Goal: Communication & Community: Answer question/provide support

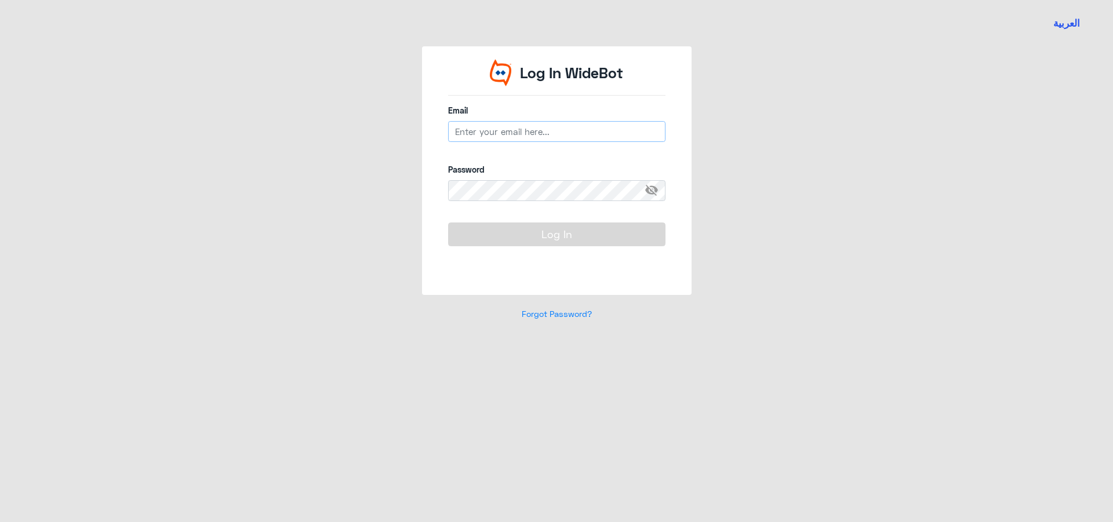
type input "[EMAIL_ADDRESS][DOMAIN_NAME]"
click at [586, 230] on button "Log In" at bounding box center [556, 234] width 217 height 23
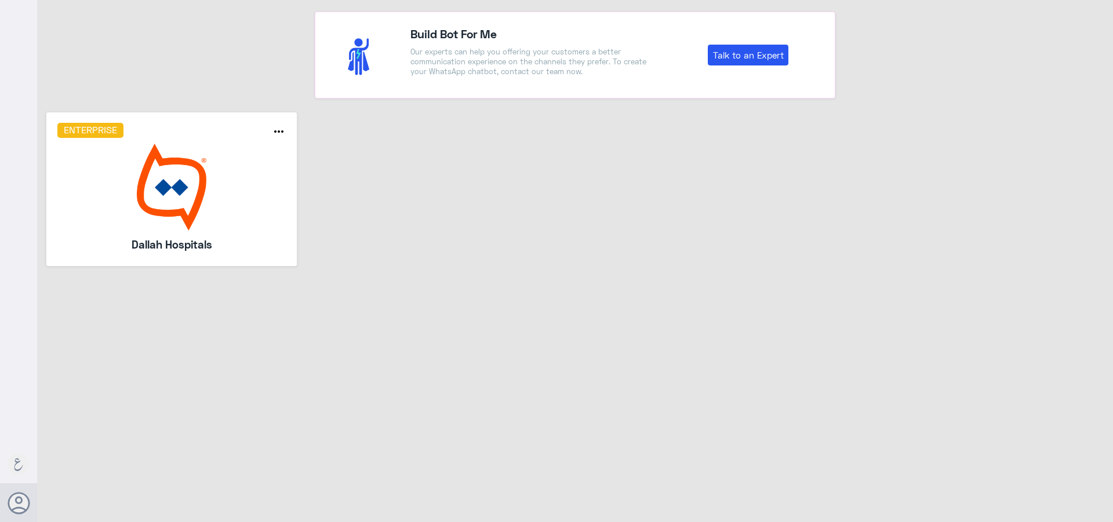
click at [228, 213] on img at bounding box center [171, 187] width 229 height 87
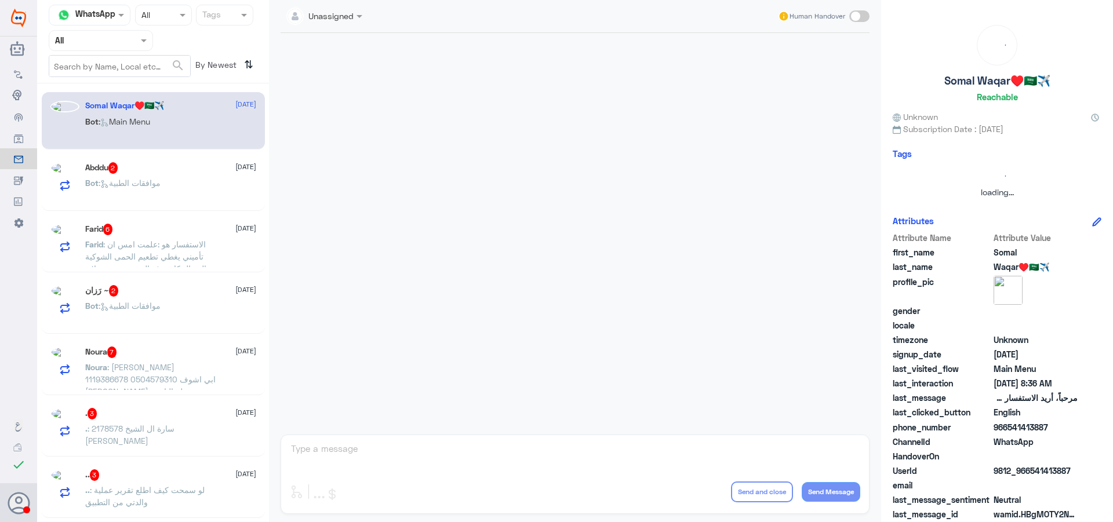
click at [128, 45] on div at bounding box center [100, 40] width 103 height 13
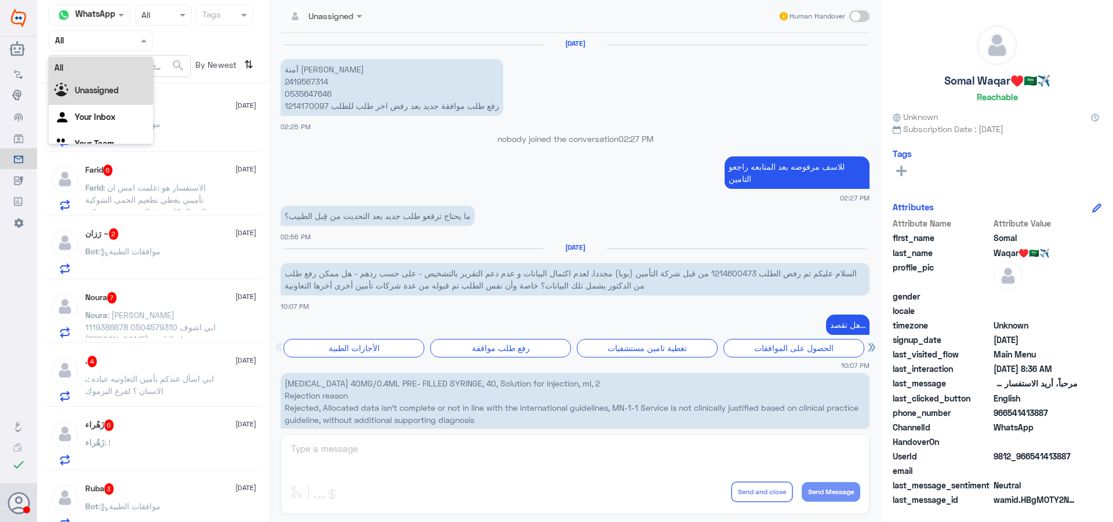
scroll to position [1124, 0]
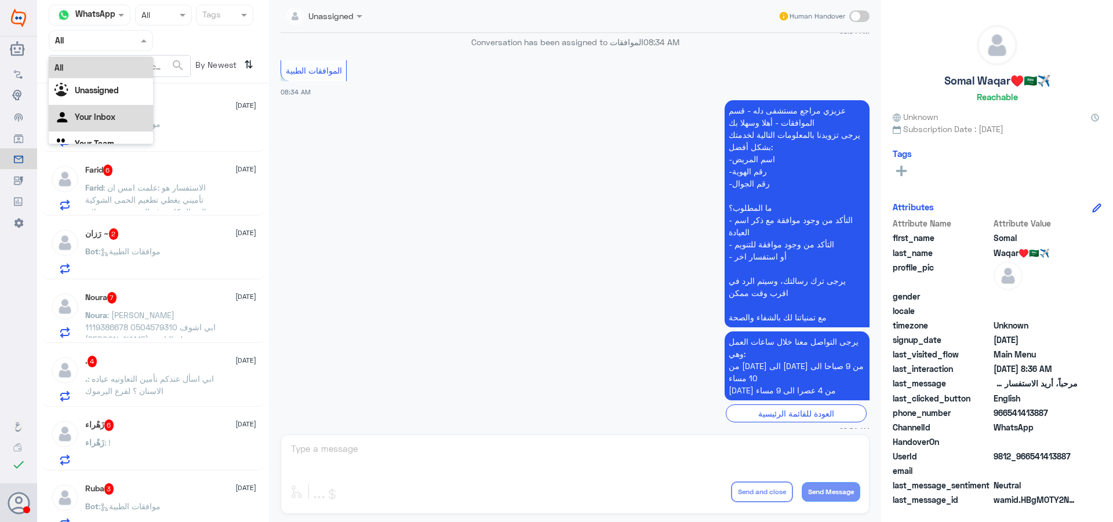
click at [105, 119] on Inbox "Your Inbox" at bounding box center [95, 117] width 41 height 10
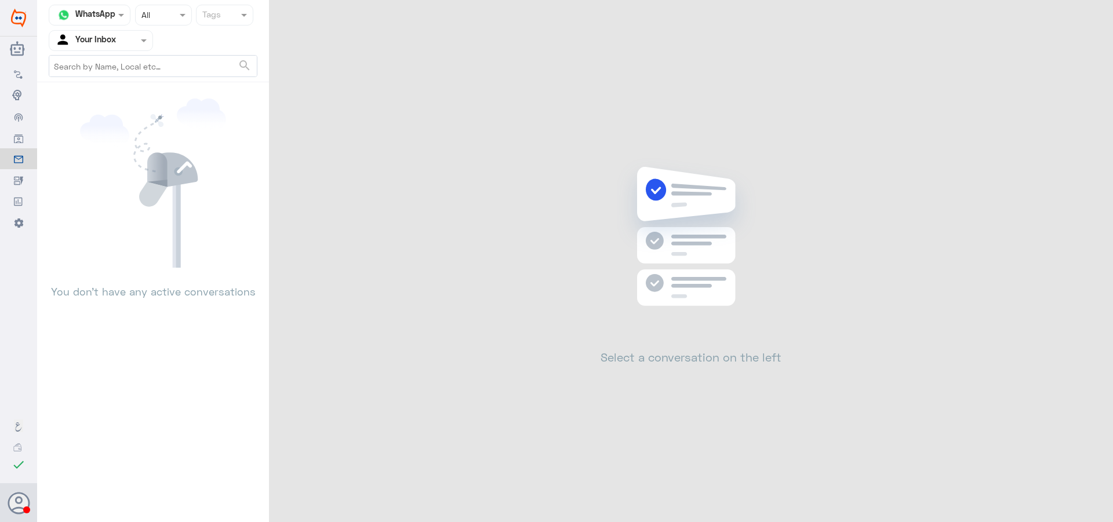
click at [99, 44] on input "text" at bounding box center [87, 40] width 64 height 13
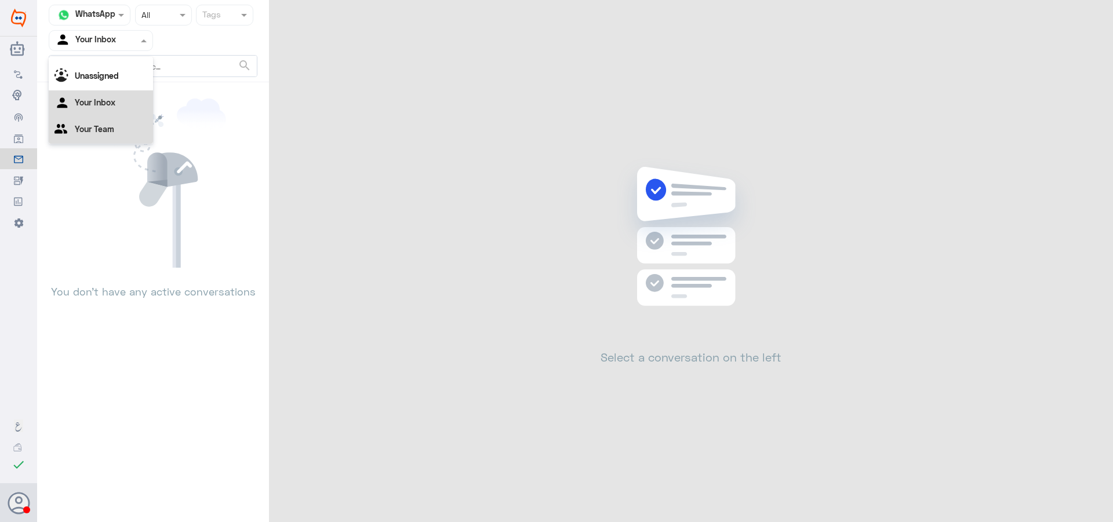
click at [129, 135] on div "Your Team" at bounding box center [101, 130] width 104 height 27
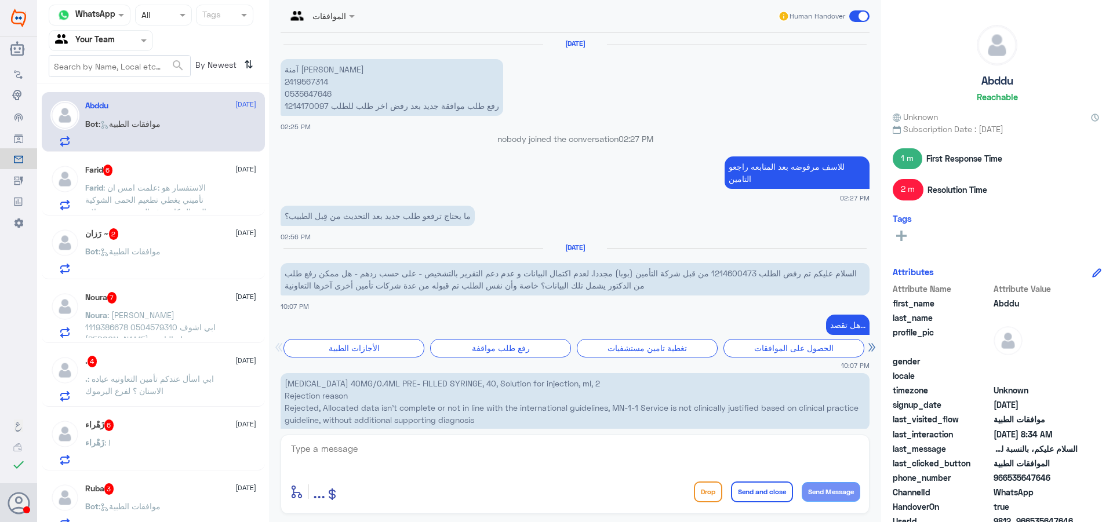
scroll to position [1124, 0]
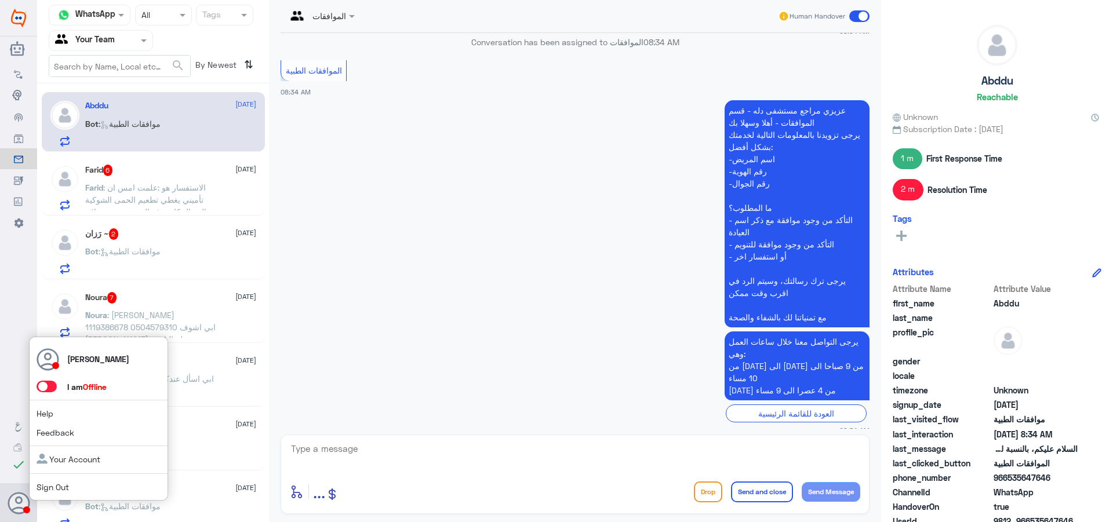
click at [46, 388] on span at bounding box center [47, 387] width 20 height 12
click at [0, 0] on input "checkbox" at bounding box center [0, 0] width 0 height 0
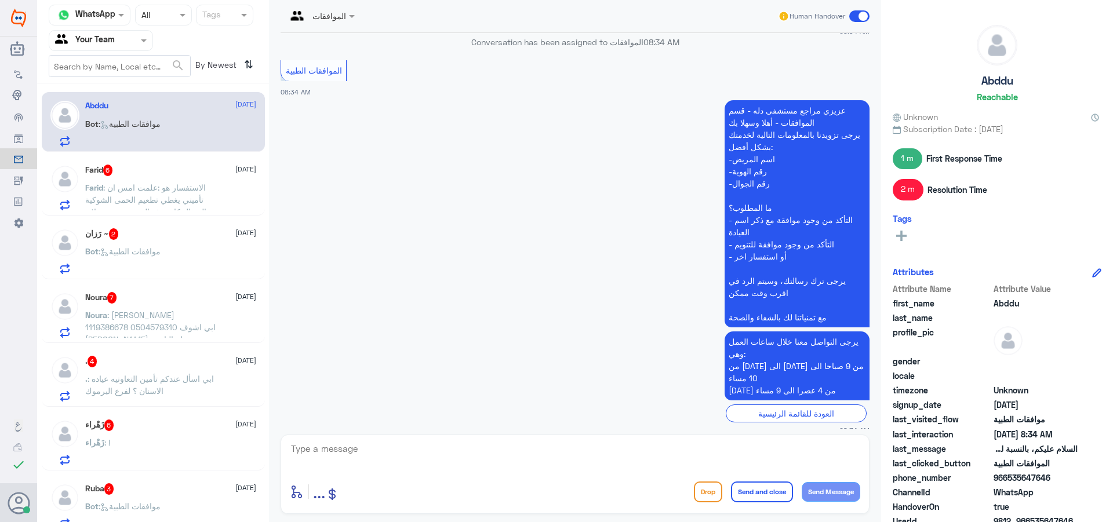
click at [190, 390] on p ". : ابي اسأل عندكم تأمين التعاونيه عياده الاسنان ؟ لفرع اليرموك" at bounding box center [150, 387] width 130 height 29
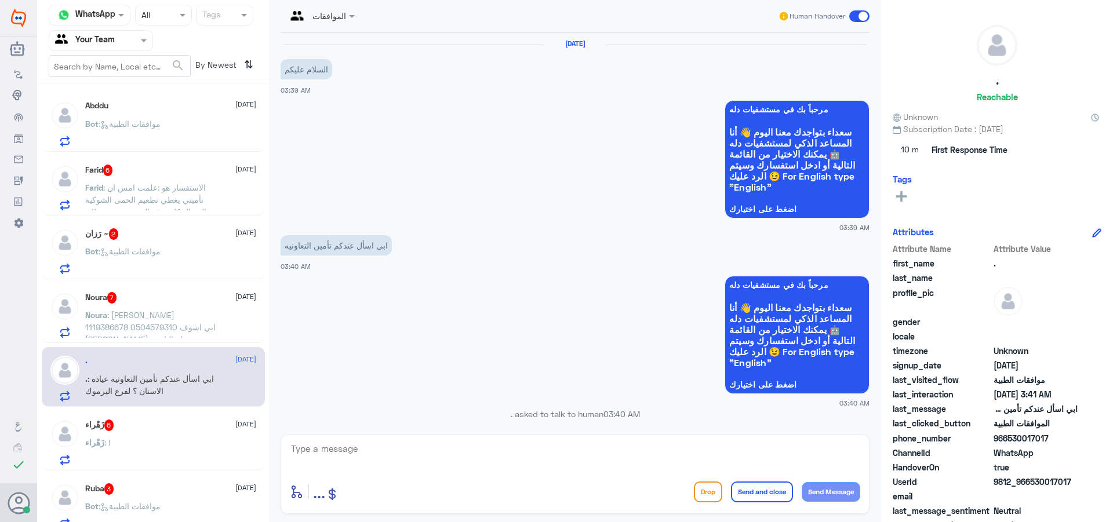
scroll to position [424, 0]
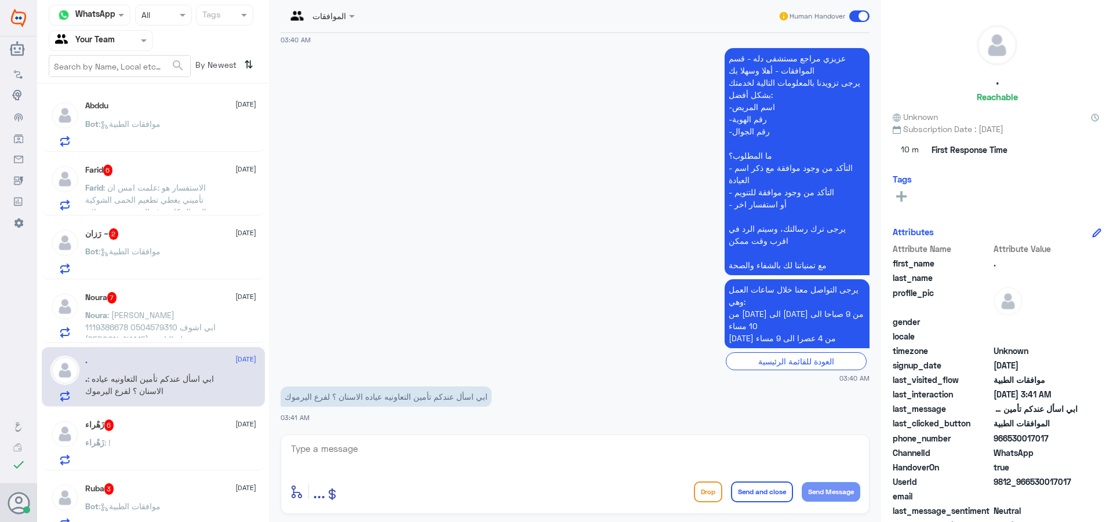
click at [329, 13] on input "text" at bounding box center [307, 15] width 43 height 13
click at [333, 49] on div "Unassigned" at bounding box center [330, 43] width 45 height 12
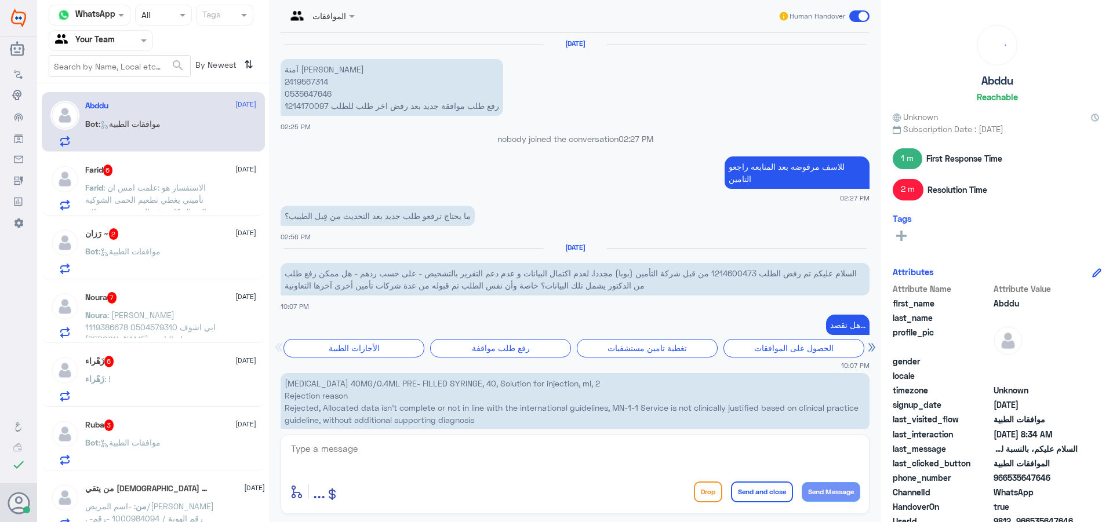
scroll to position [1124, 0]
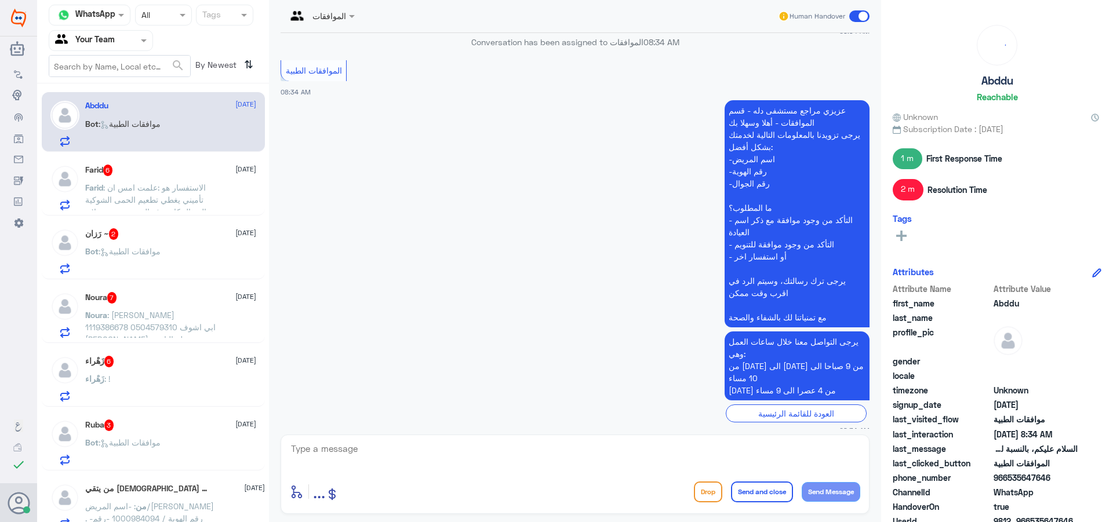
click at [161, 441] on span ": موافقات الطبية" at bounding box center [130, 443] width 62 height 10
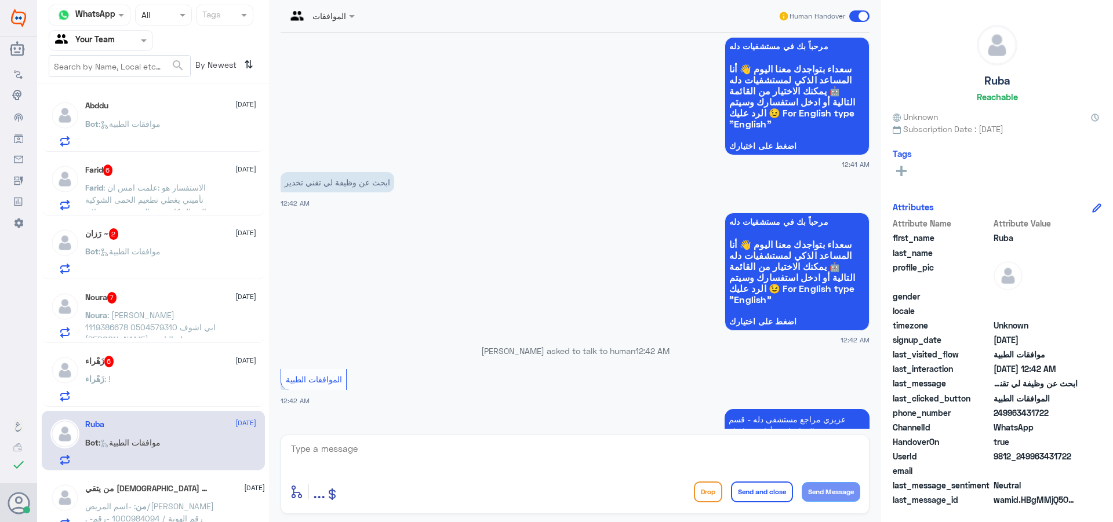
scroll to position [37, 0]
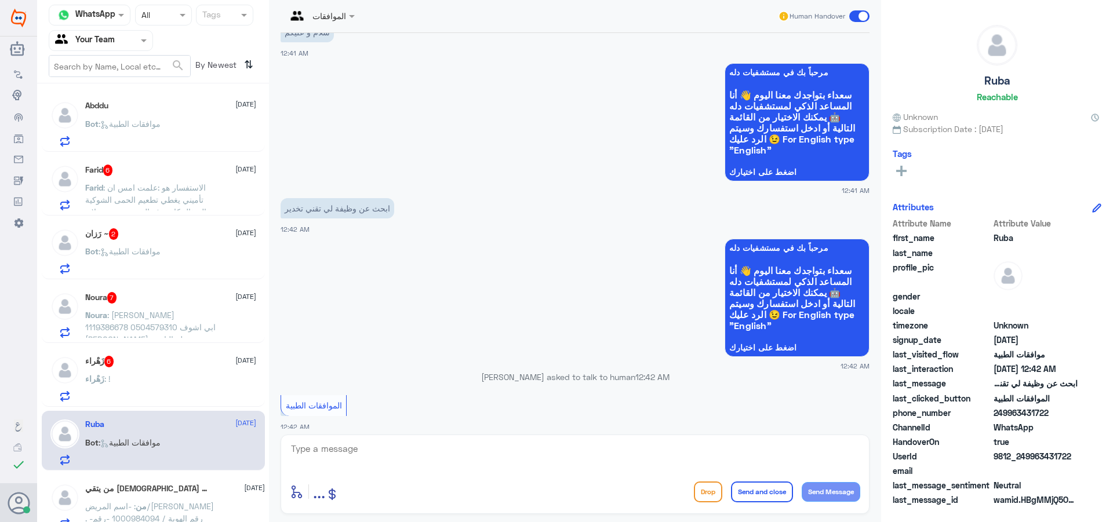
click at [329, 14] on input "text" at bounding box center [307, 15] width 43 height 13
click at [338, 47] on div "Unassigned" at bounding box center [330, 43] width 45 height 12
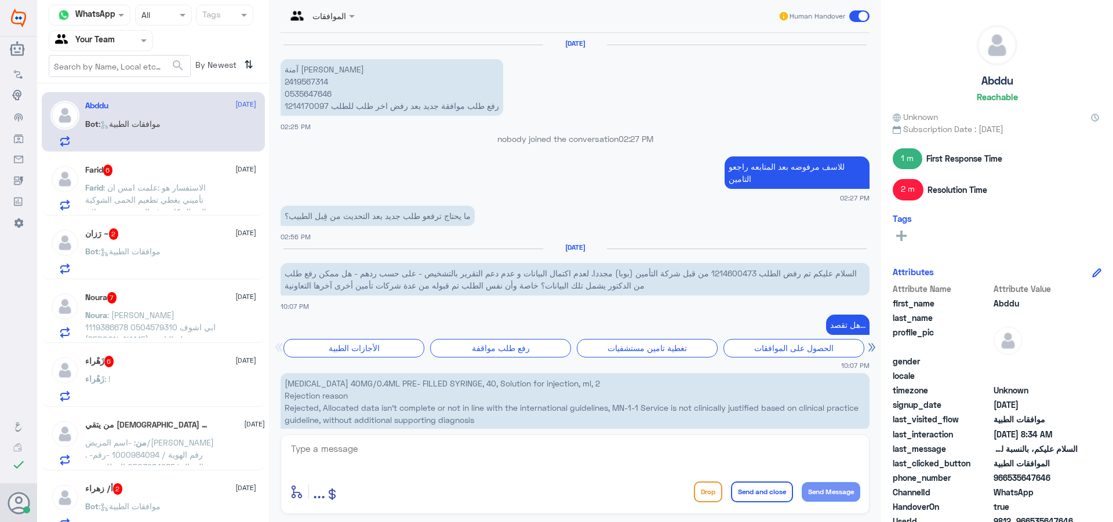
scroll to position [1124, 0]
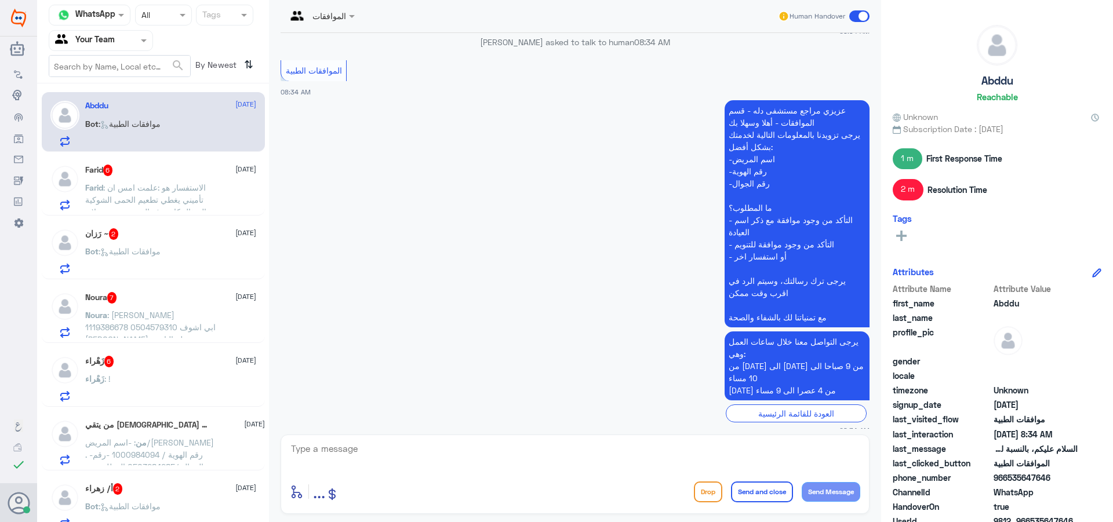
click at [165, 383] on div "زَهْراء : !" at bounding box center [170, 389] width 171 height 26
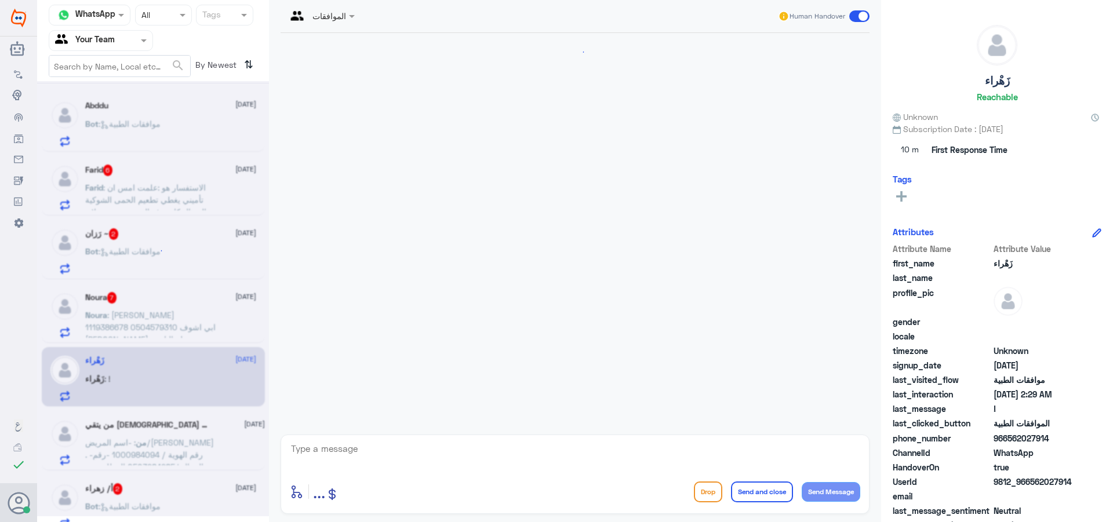
scroll to position [546, 0]
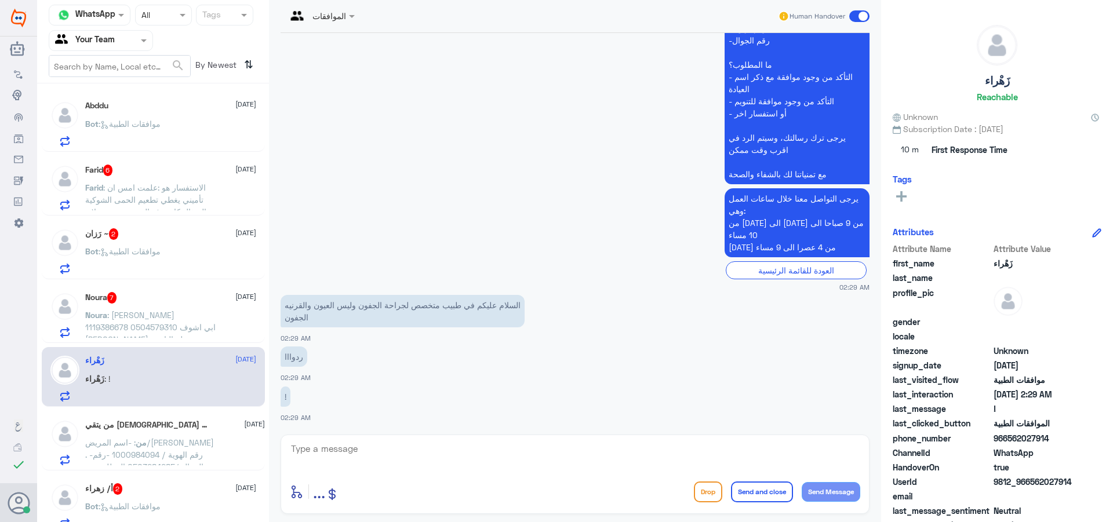
click at [349, 19] on span at bounding box center [353, 16] width 14 height 12
click at [354, 50] on div "Unassigned" at bounding box center [341, 43] width 110 height 20
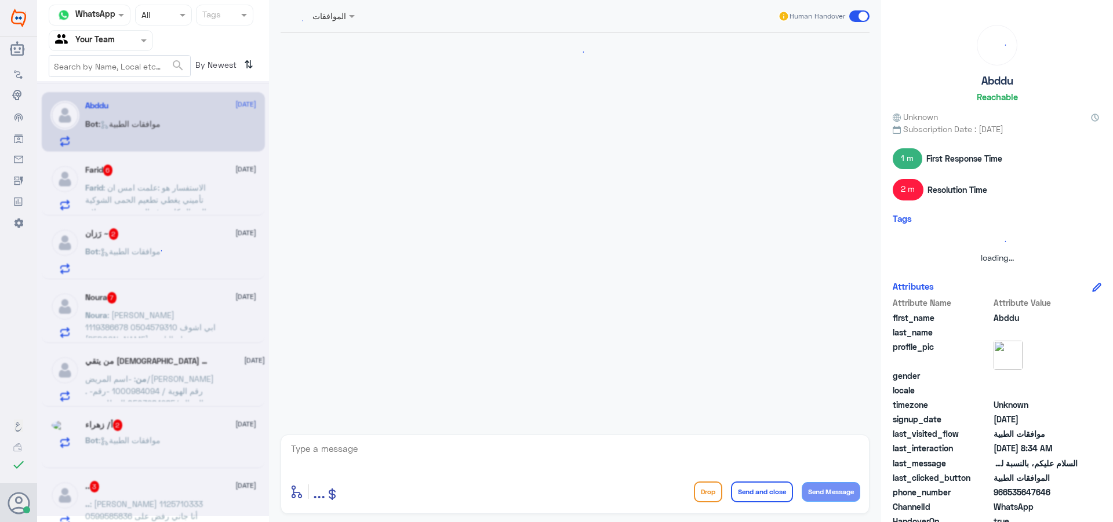
scroll to position [0, 0]
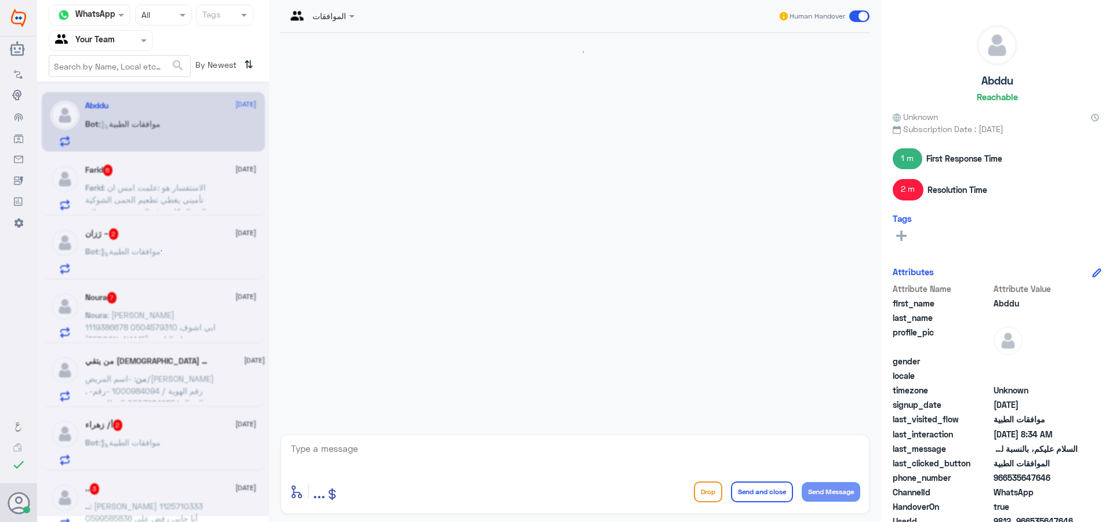
click at [170, 323] on span ": [PERSON_NAME] 1119386678 0504579310 ابي اشوف [PERSON_NAME] يشمله التامين" at bounding box center [150, 327] width 130 height 34
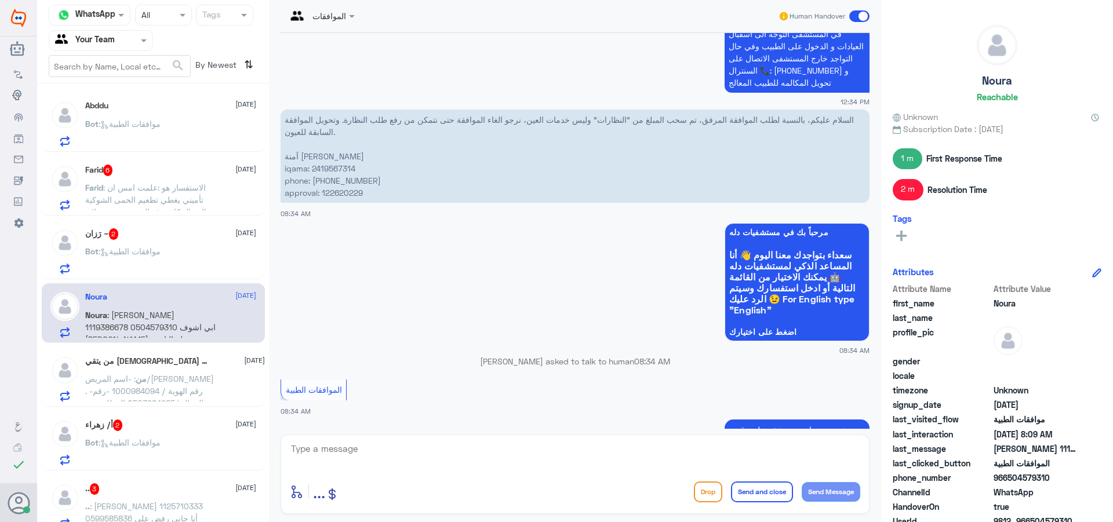
scroll to position [776, 0]
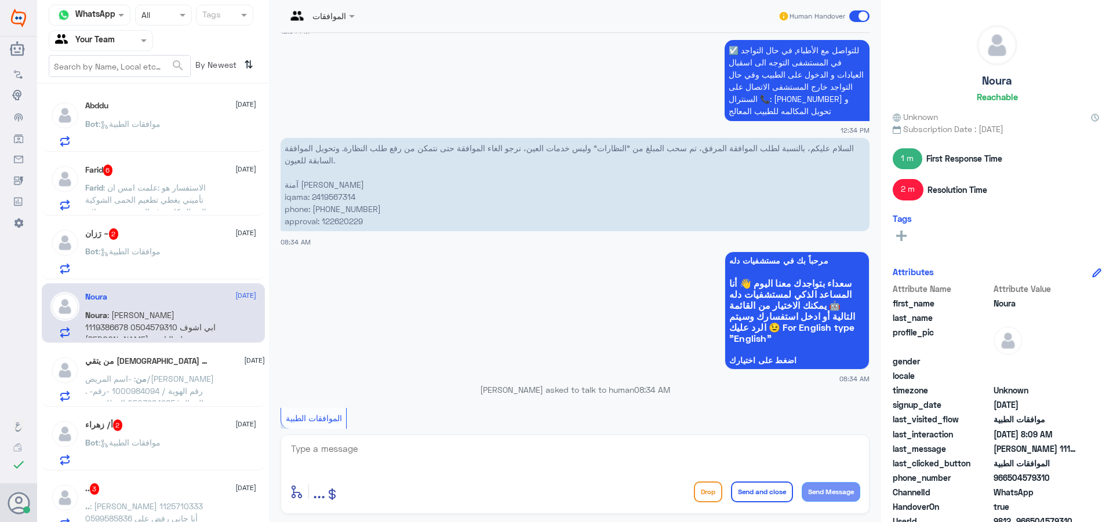
click at [374, 452] on textarea at bounding box center [575, 455] width 571 height 28
type textarea "اهلا وسهلا"
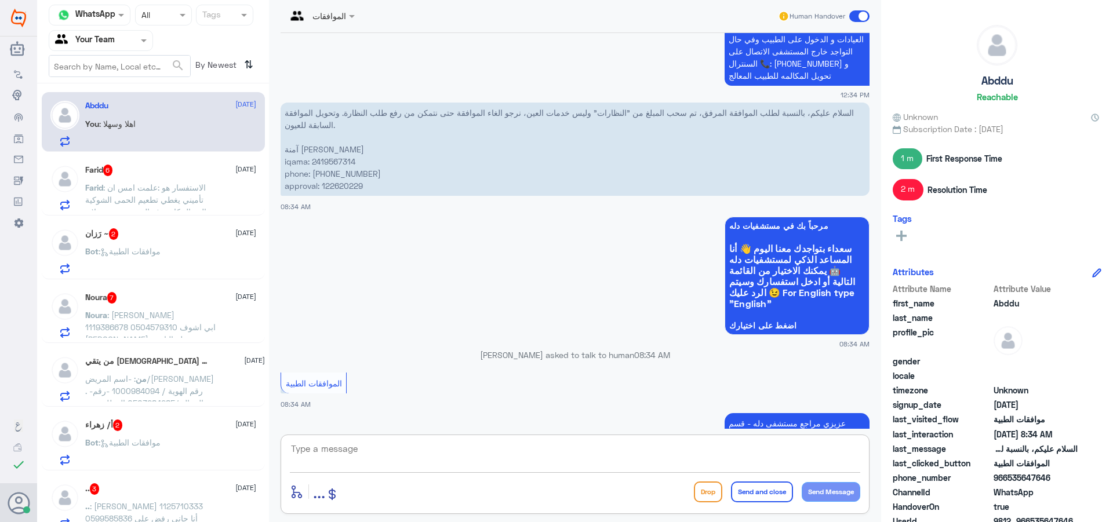
scroll to position [582, 0]
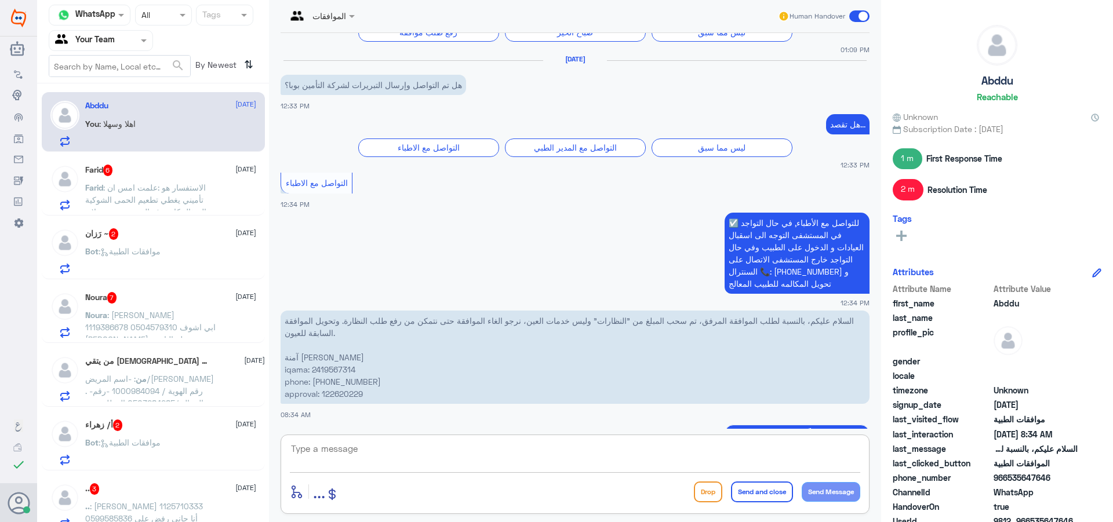
click at [342, 358] on p "السلام عليكم، بالنسبة لطلب الموافقة المرفق، تم سحب المبلغ من "النظارات" وليس خد…" at bounding box center [575, 357] width 589 height 93
copy p "2419567314"
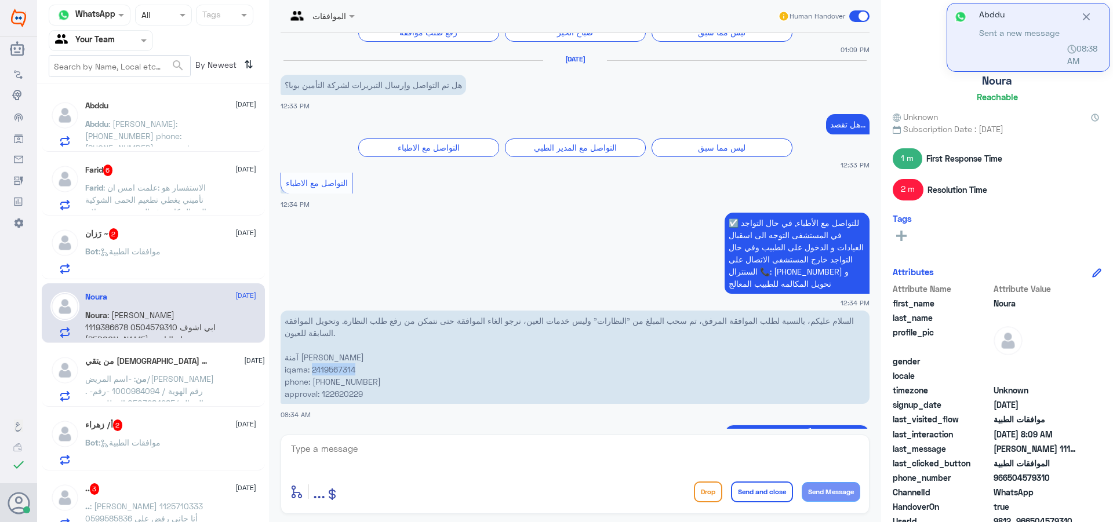
scroll to position [1237, 0]
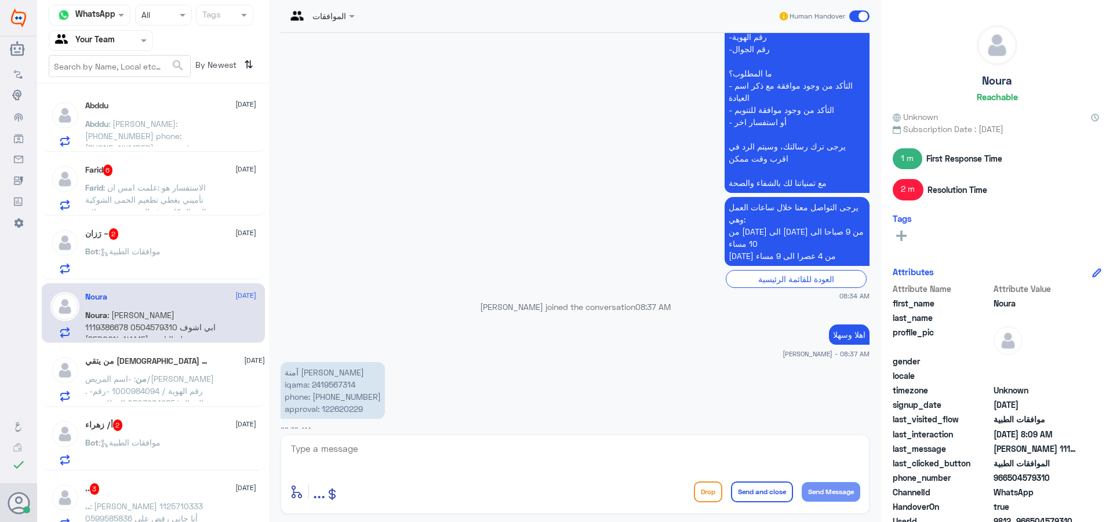
click at [476, 458] on textarea at bounding box center [575, 455] width 571 height 28
type textarea "."
type textarea "زودني برقم الموافقة من فضلك"
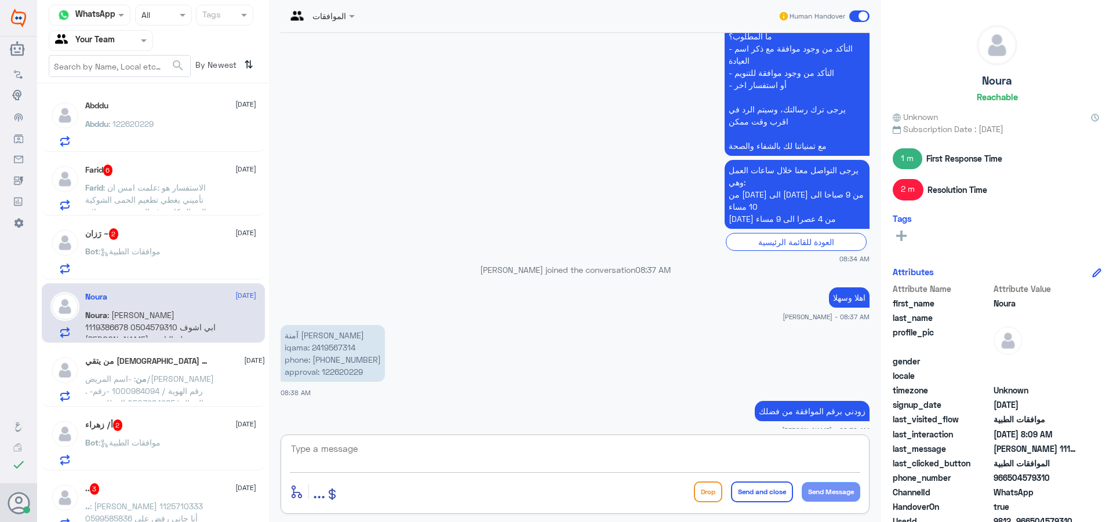
scroll to position [1314, 0]
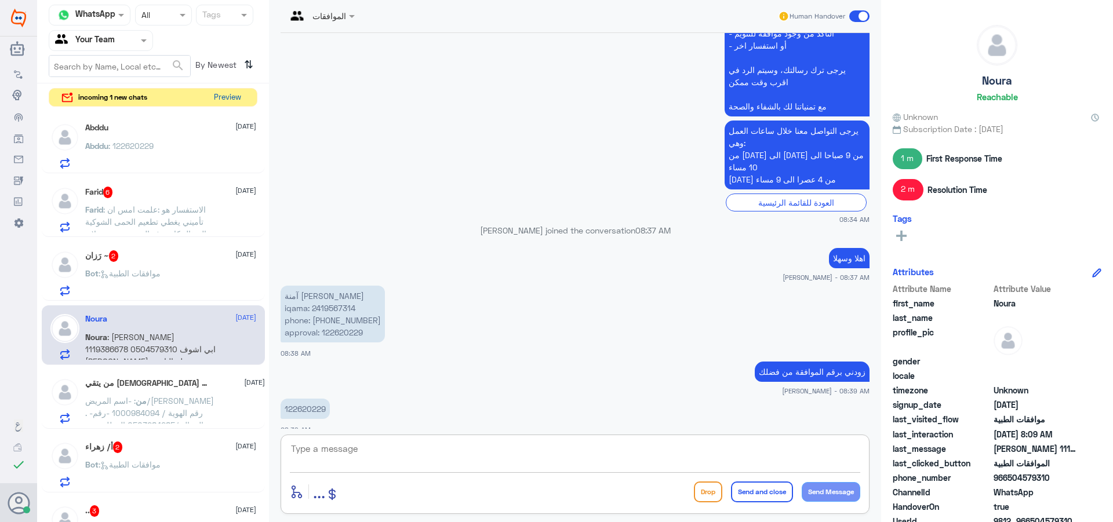
click at [216, 92] on button "Preview" at bounding box center [227, 98] width 36 height 18
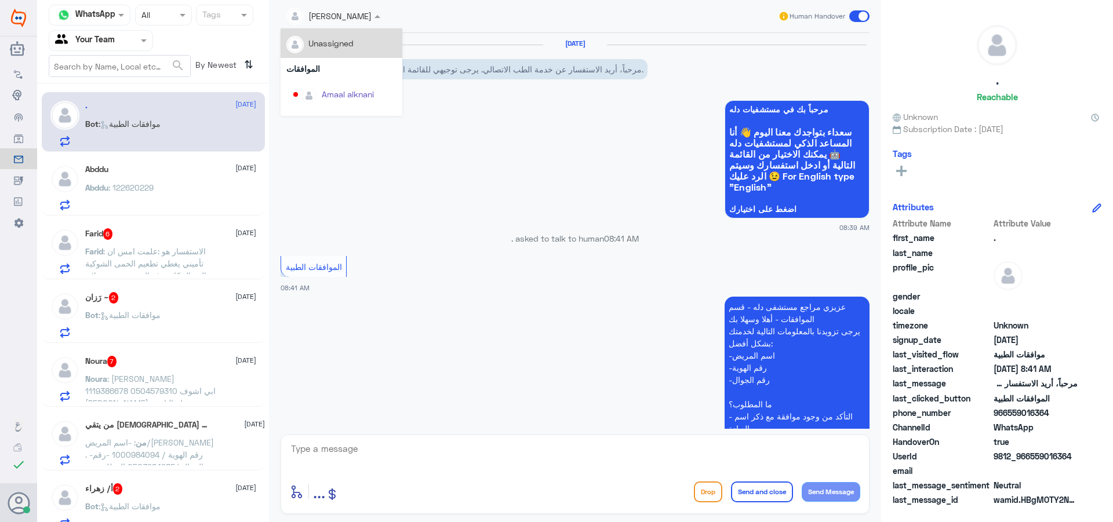
click at [353, 14] on div at bounding box center [334, 15] width 106 height 13
click at [364, 42] on div "Unassigned" at bounding box center [341, 43] width 110 height 20
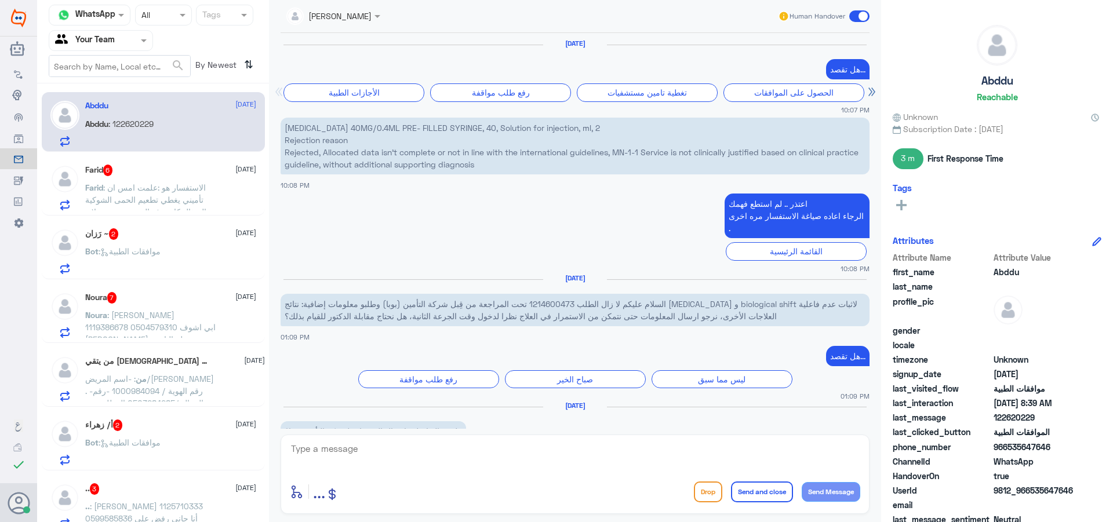
scroll to position [1080, 0]
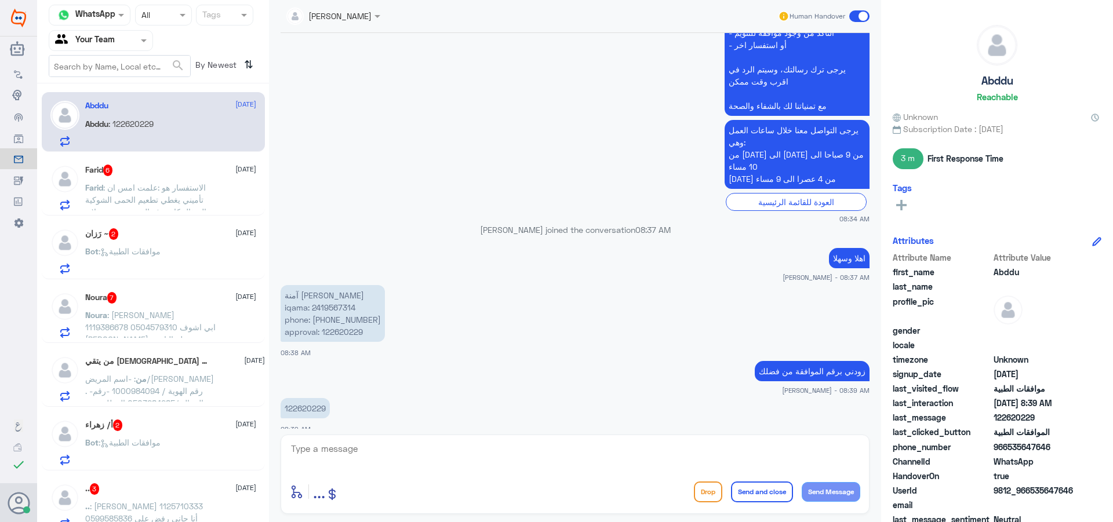
click at [307, 398] on p "122620229" at bounding box center [305, 408] width 49 height 20
copy p "122620229"
click at [360, 460] on textarea at bounding box center [575, 455] width 571 height 28
type textarea "عزيزي المراجع هذه لفحص النظر وليس اطار نظارة"
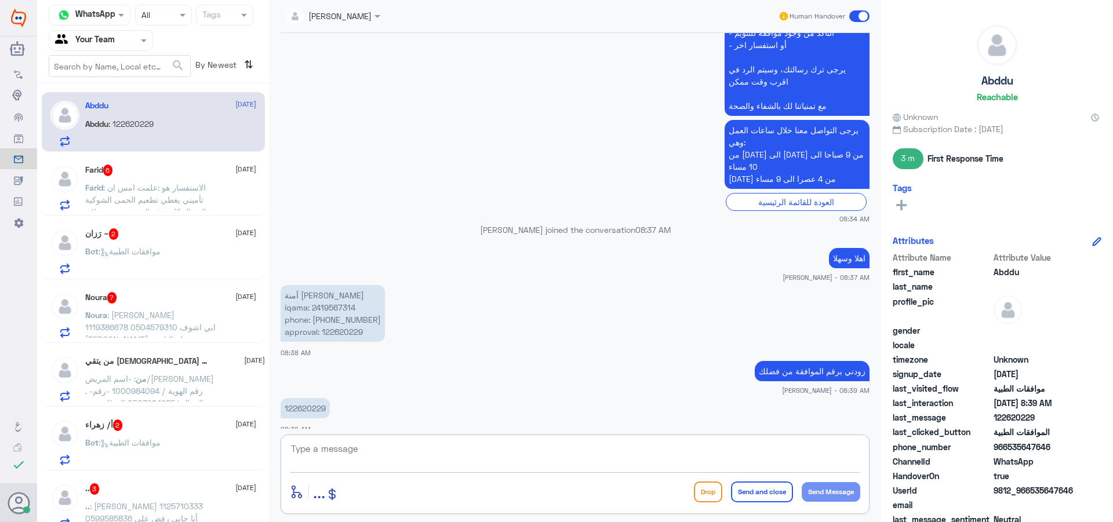
scroll to position [1129, 0]
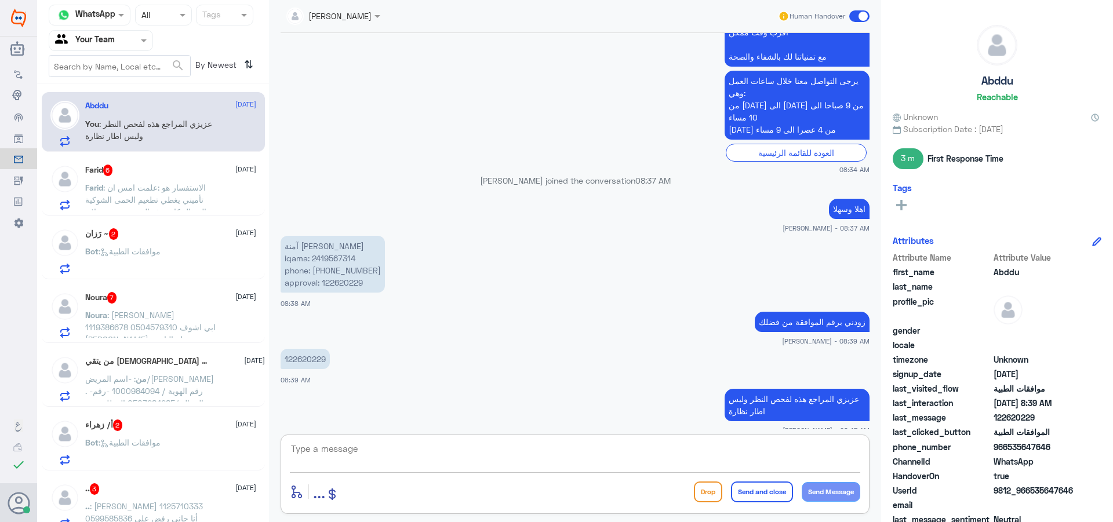
click at [185, 320] on span ": [PERSON_NAME] 1119386678 0504579310 ابي اشوف [PERSON_NAME] يشمله التامين" at bounding box center [150, 327] width 130 height 34
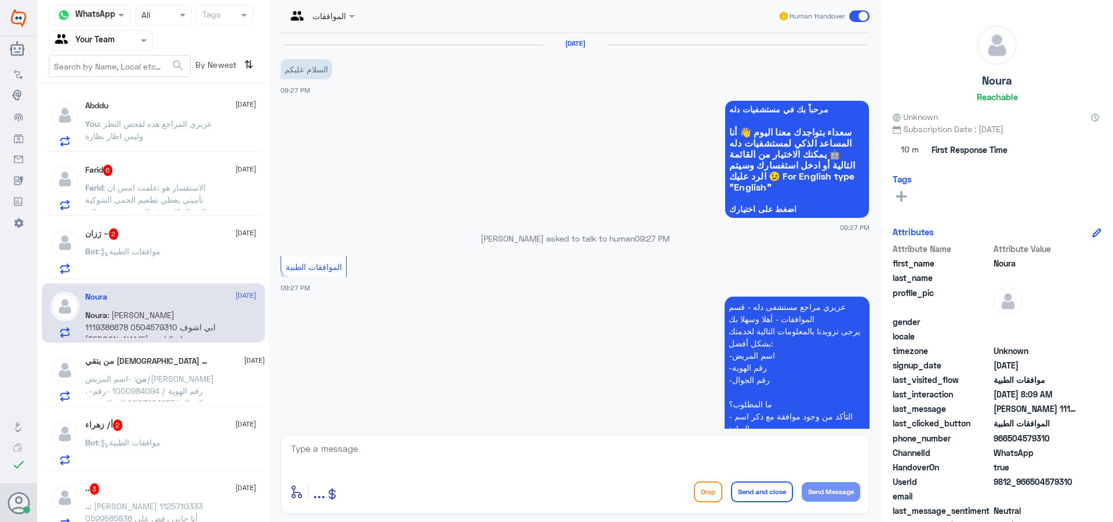
scroll to position [1118, 0]
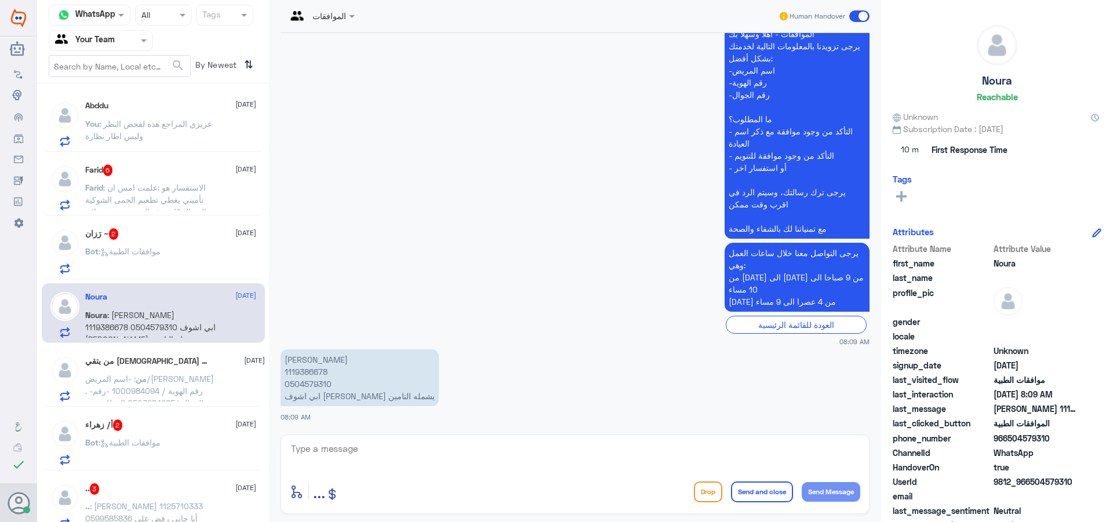
click at [349, 396] on p "[PERSON_NAME] 1119386678 0504579310 ابي اشوف [PERSON_NAME] يشمله التامين" at bounding box center [360, 378] width 158 height 57
copy p "بيدورما"
drag, startPoint x: 437, startPoint y: 448, endPoint x: 522, endPoint y: 511, distance: 105.3
click at [440, 464] on textarea at bounding box center [575, 455] width 571 height 28
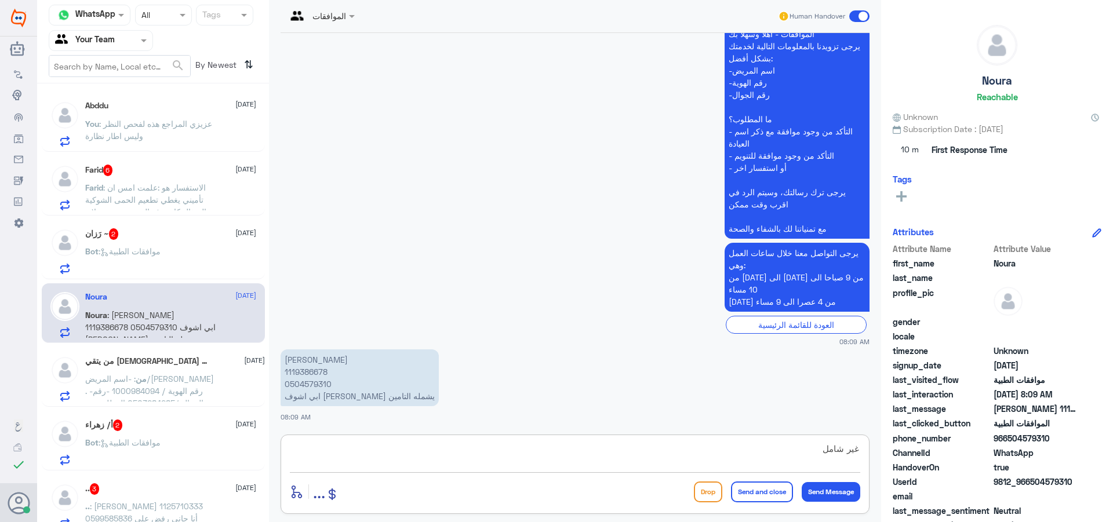
type textarea "غير شامل"
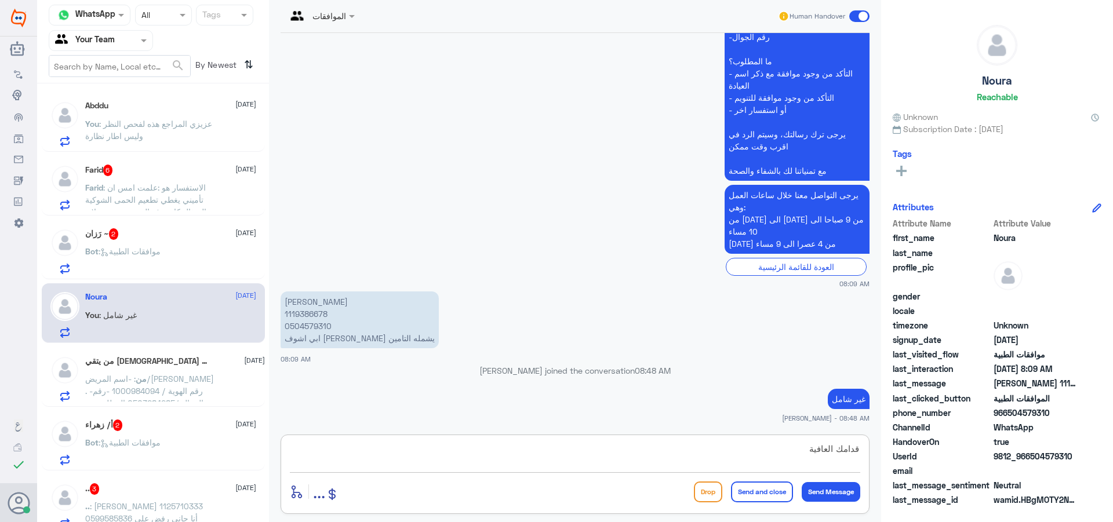
type textarea "قدامك العافية"
click at [766, 490] on button "Send and close" at bounding box center [762, 492] width 62 height 21
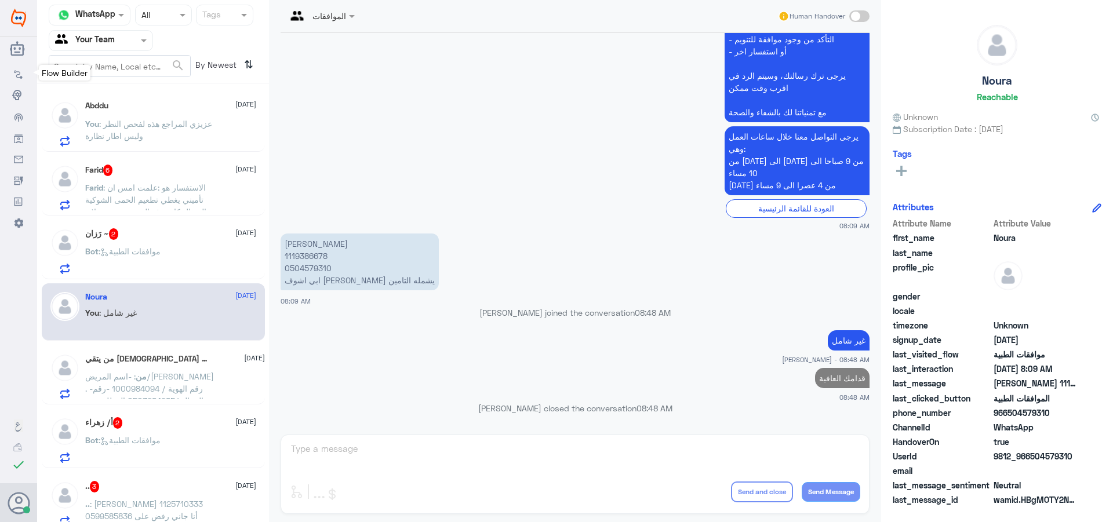
scroll to position [1189, 0]
click at [197, 244] on div "رَزان ~ 2 [DATE] Bot : موافقات الطبية" at bounding box center [170, 251] width 171 height 46
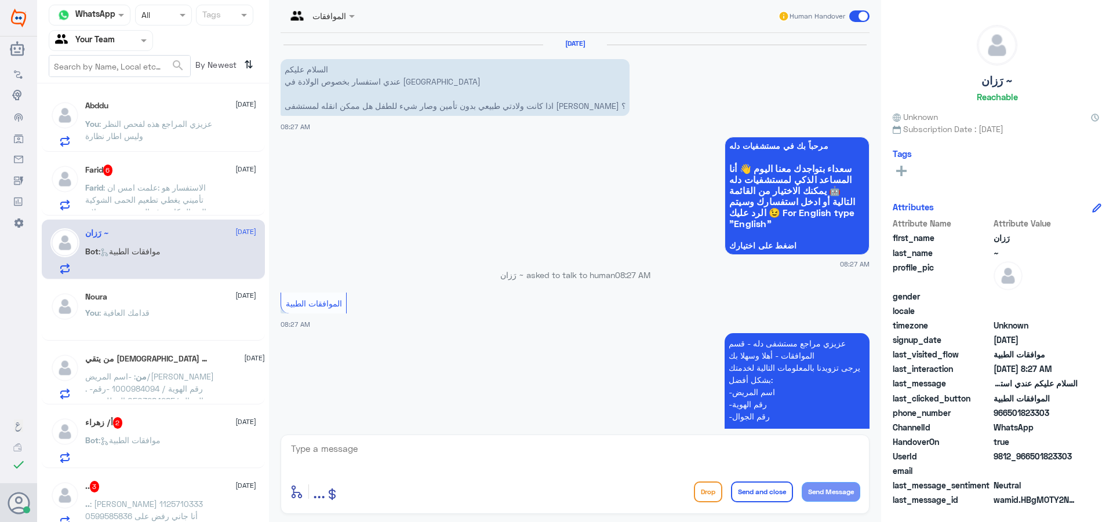
click at [351, 17] on span at bounding box center [353, 16] width 14 height 12
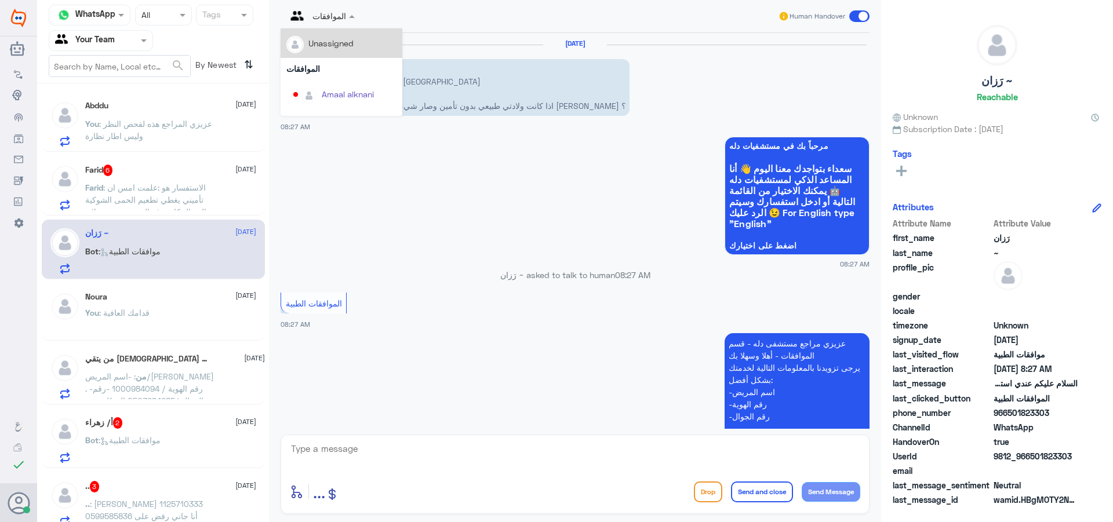
click at [366, 40] on div "Unassigned" at bounding box center [341, 43] width 110 height 20
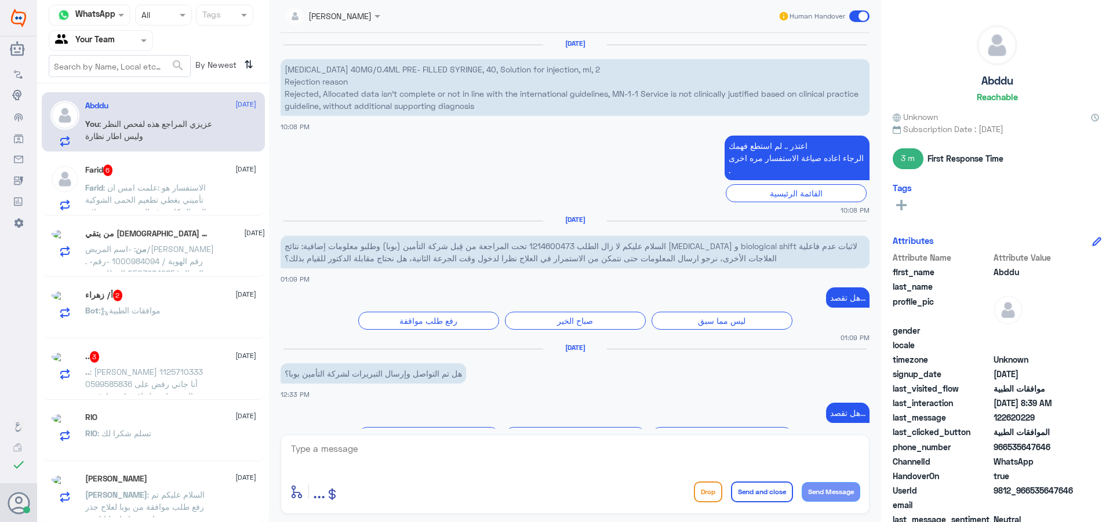
scroll to position [1070, 0]
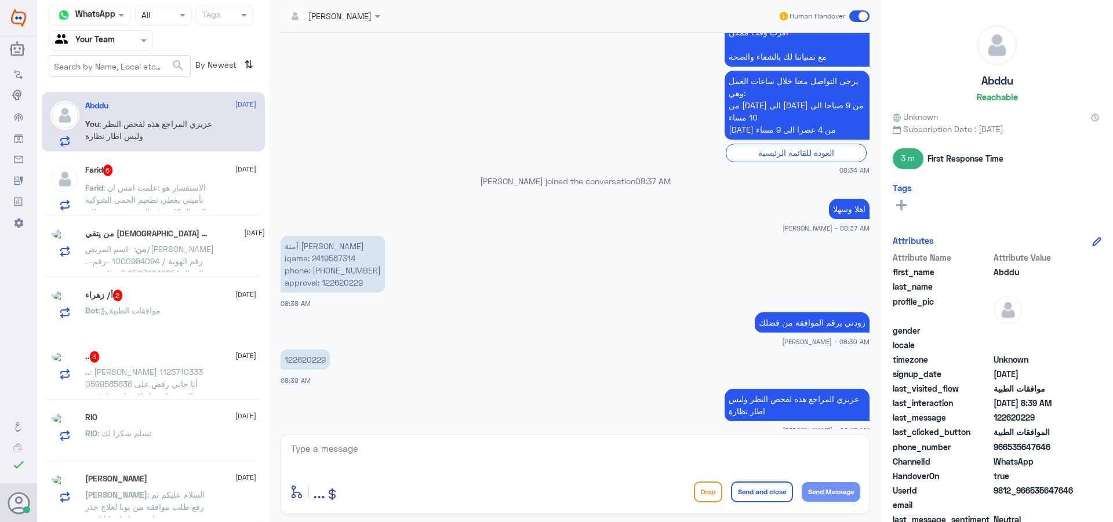
click at [150, 195] on span ": الاستفسار هو :علمت امس ان تأميني يغطي تطعيم الحمى الشوكية السؤال كام يدفع الم…" at bounding box center [145, 212] width 121 height 59
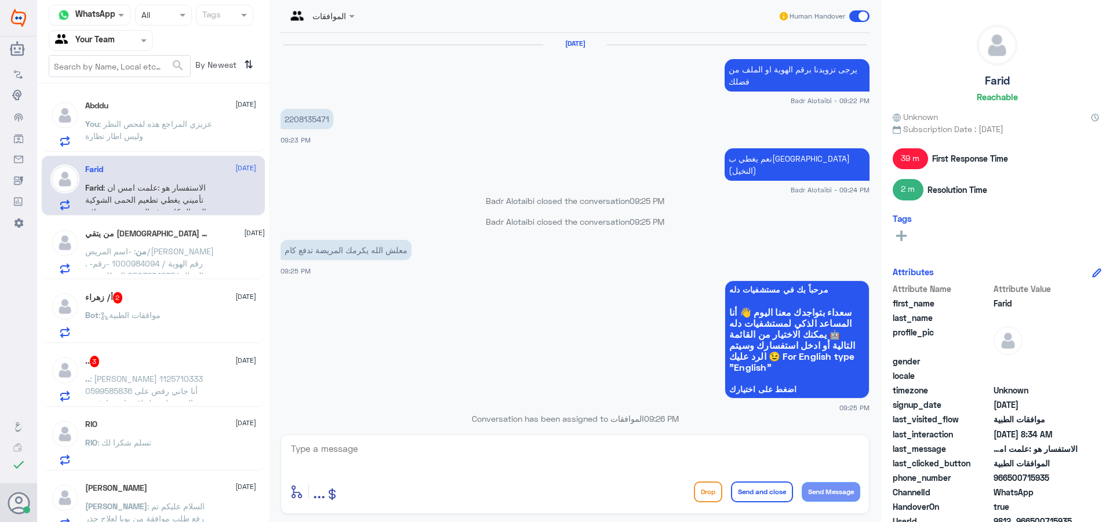
scroll to position [1135, 0]
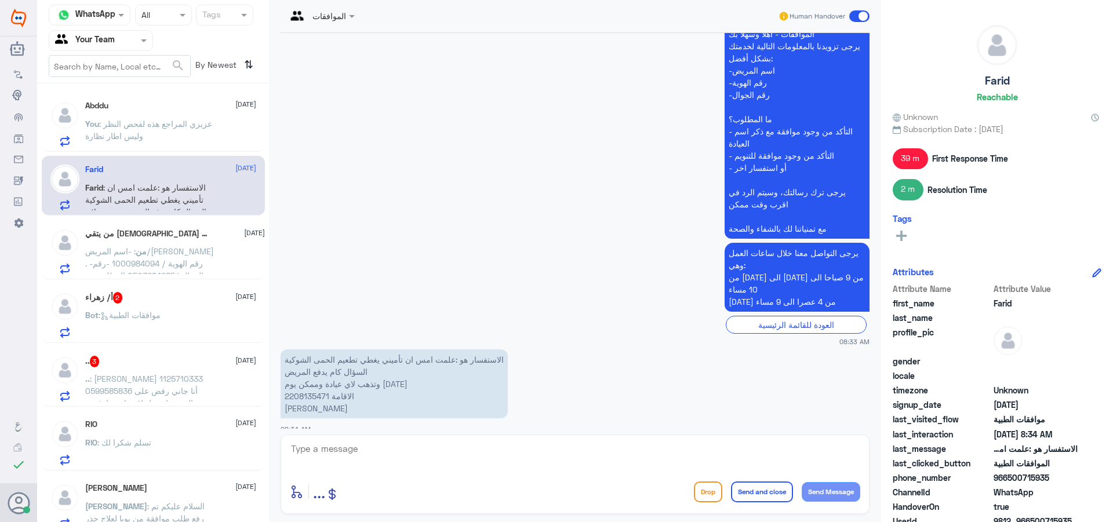
click at [495, 461] on textarea at bounding box center [575, 455] width 571 height 28
click at [858, 448] on textarea "يتم رفع موافقة ورد التأمين بذلك" at bounding box center [575, 455] width 571 height 28
type textarea "اهلا وسهلا يتم رفع موافقة ورد التأمين بذلك"
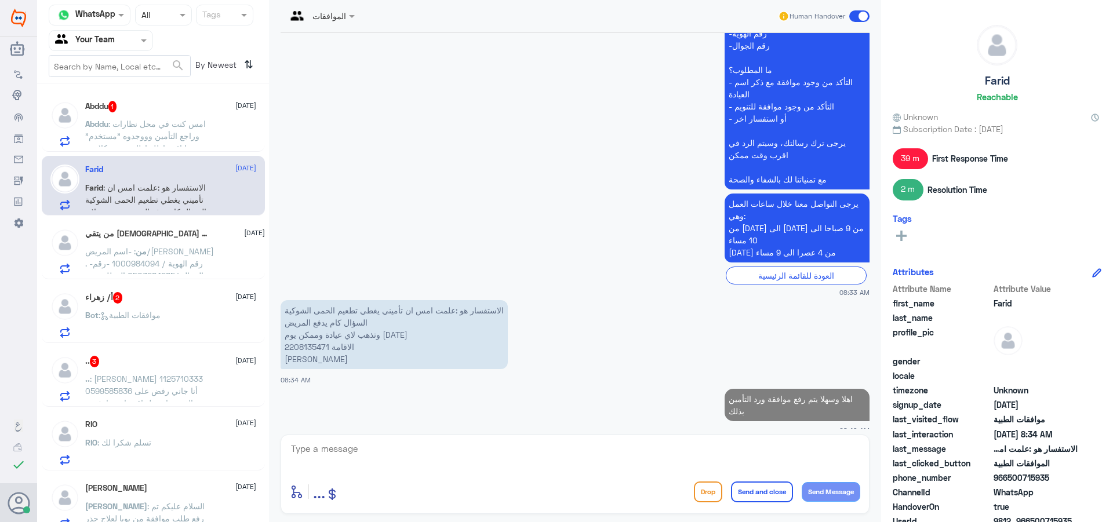
click at [141, 133] on span ": امس كنت في محل نظارات وراجع التأمين وووجدوه "مستخدم" يعني ما اقدر اطلع إطار ح…" at bounding box center [147, 136] width 124 height 34
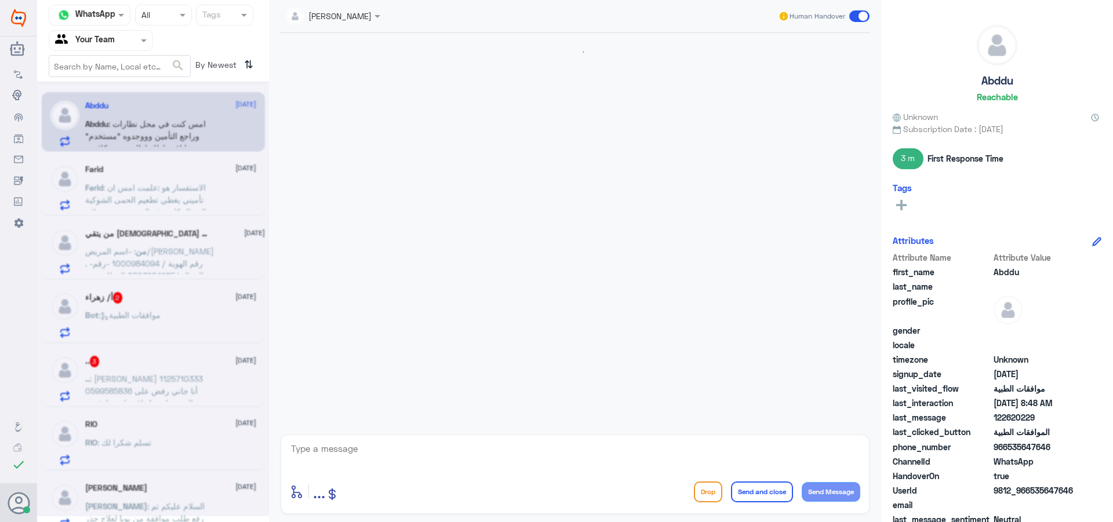
scroll to position [1034, 0]
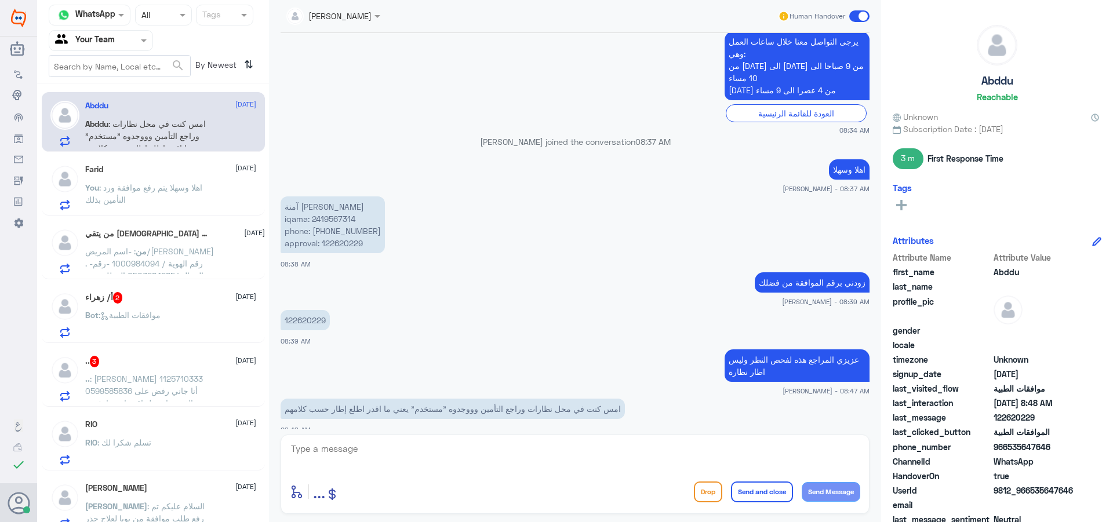
click at [356, 456] on textarea at bounding box center [575, 455] width 571 height 28
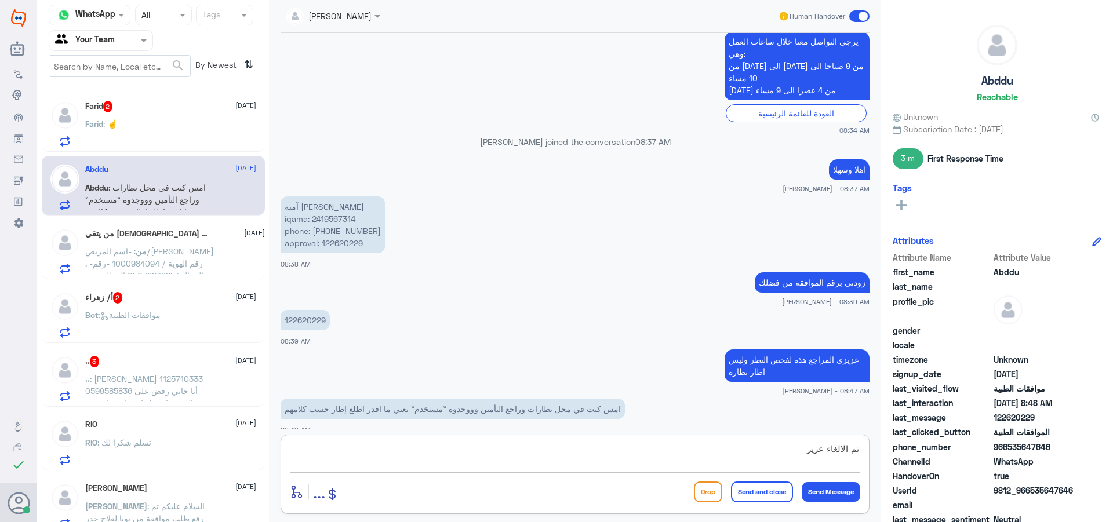
type textarea "تم الالغاء عزيزي"
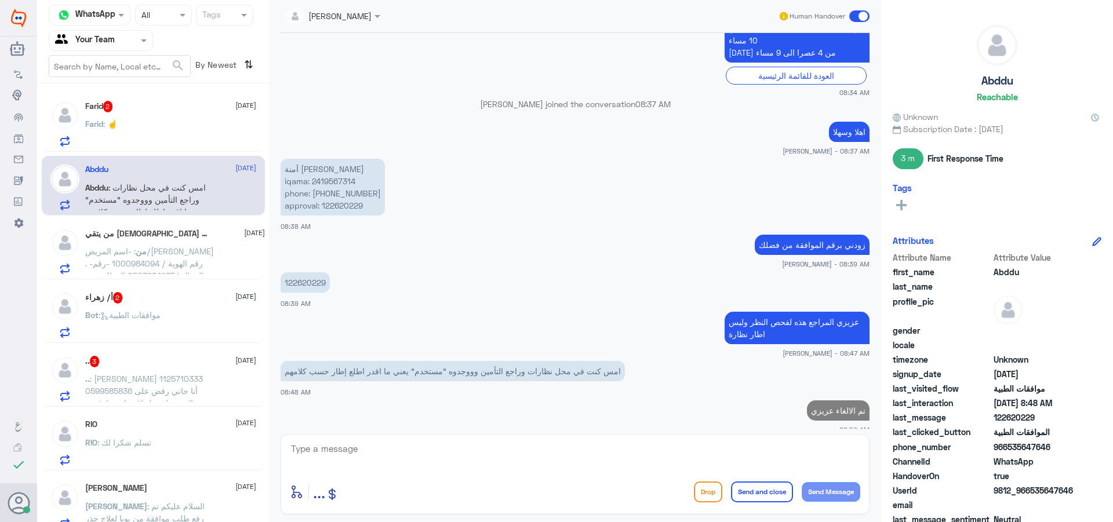
click at [104, 110] on h5 "Farid 2" at bounding box center [99, 107] width 28 height 12
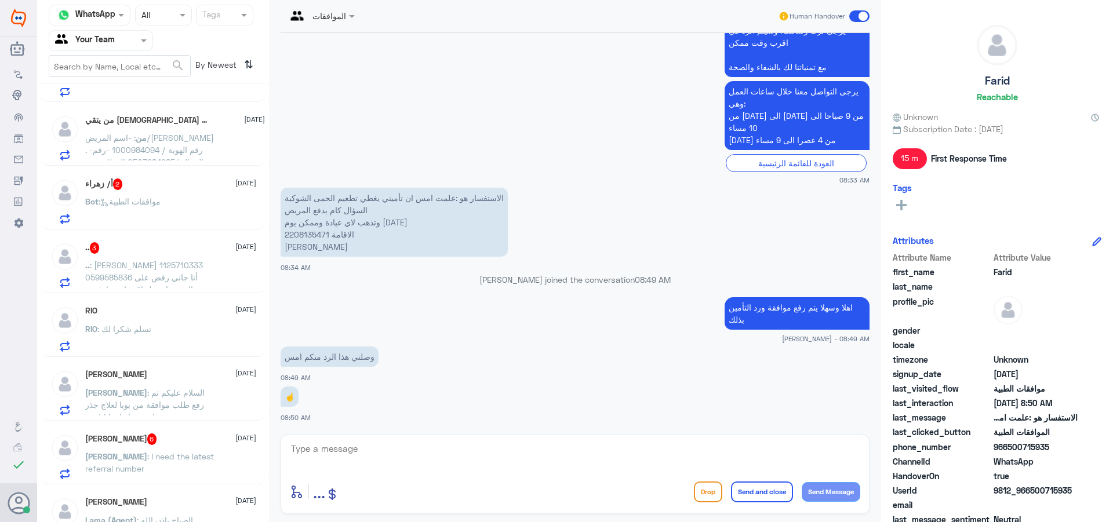
scroll to position [116, 0]
click at [181, 340] on div "RIO : تسلم شكرا لك" at bounding box center [170, 337] width 171 height 26
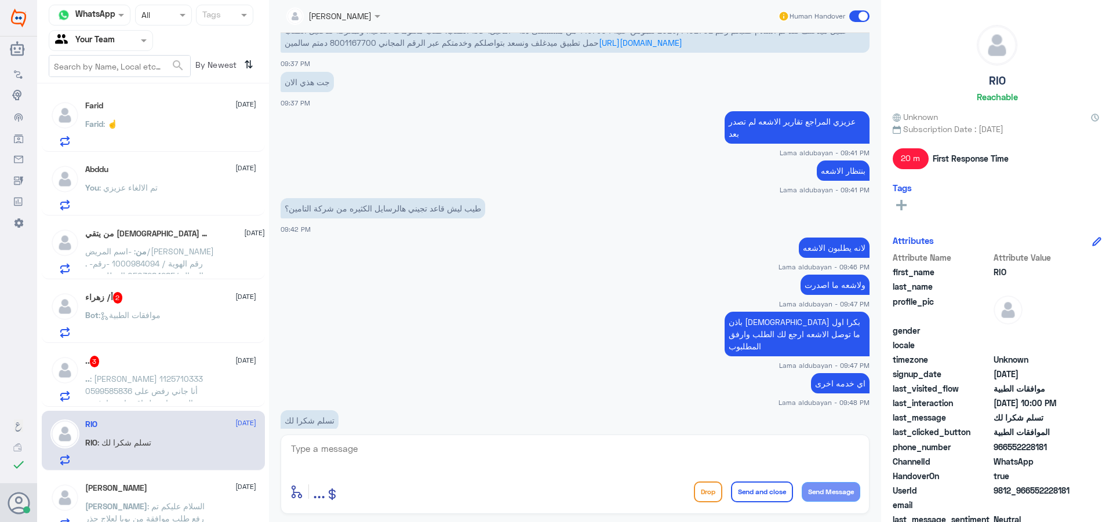
click at [158, 373] on p ".. : [PERSON_NAME] 1125710333 0599585836 أنا جاني رفض على بعض الفحوصات هل اقدر …" at bounding box center [150, 387] width 130 height 29
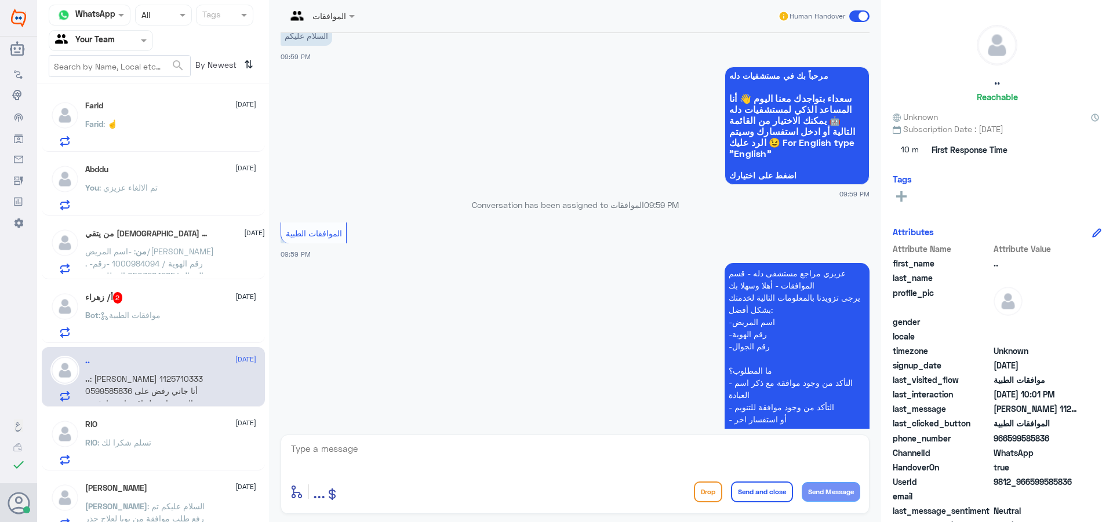
scroll to position [28, 0]
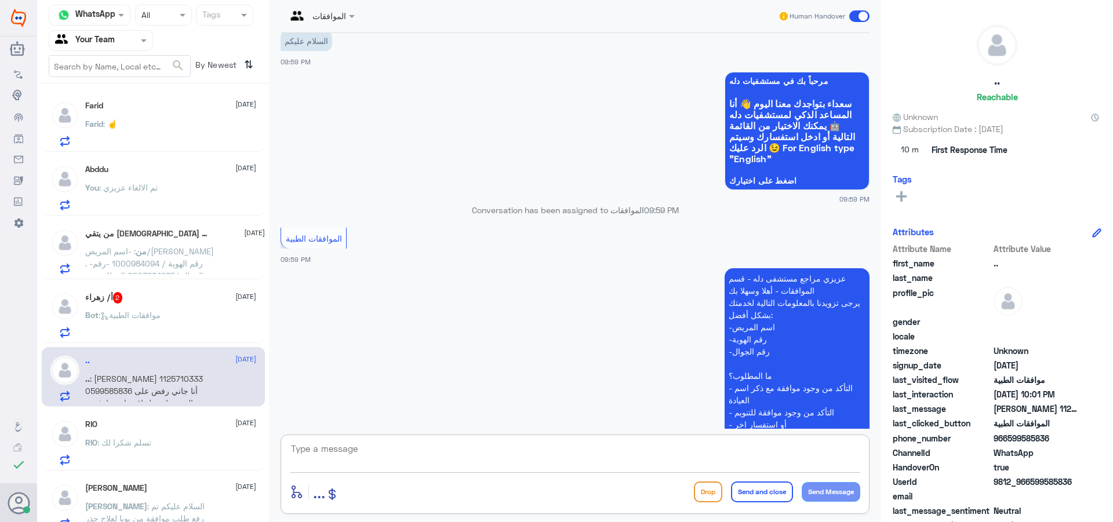
click at [400, 458] on textarea at bounding box center [575, 455] width 571 height 28
type textarea "اهلا و[PERSON_NAME]"
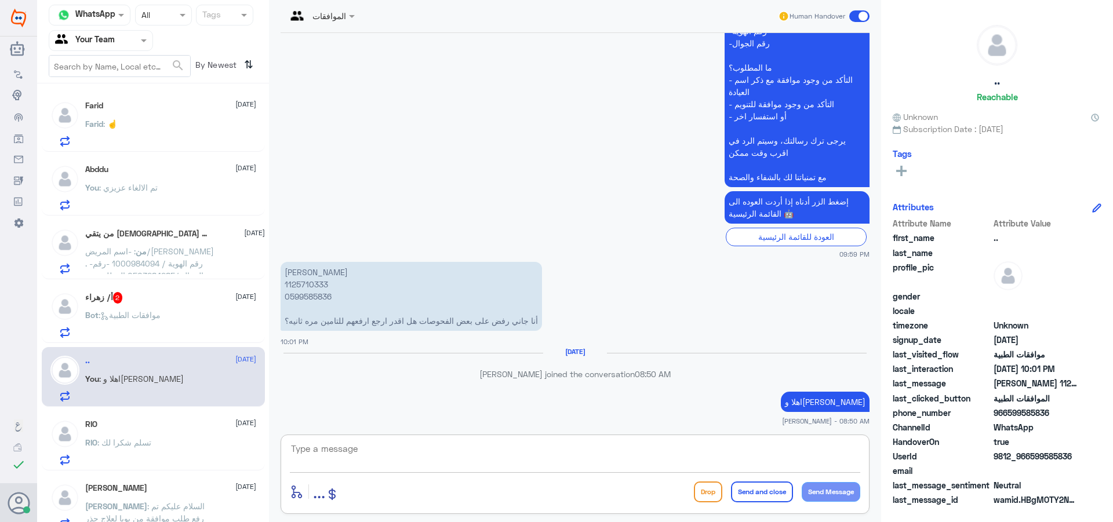
scroll to position [318, 0]
click at [302, 282] on p "[PERSON_NAME] 1125710333 0599585836 أنا جاني رفض على بعض الفحوصات هل اقدر ارجع …" at bounding box center [412, 293] width 262 height 69
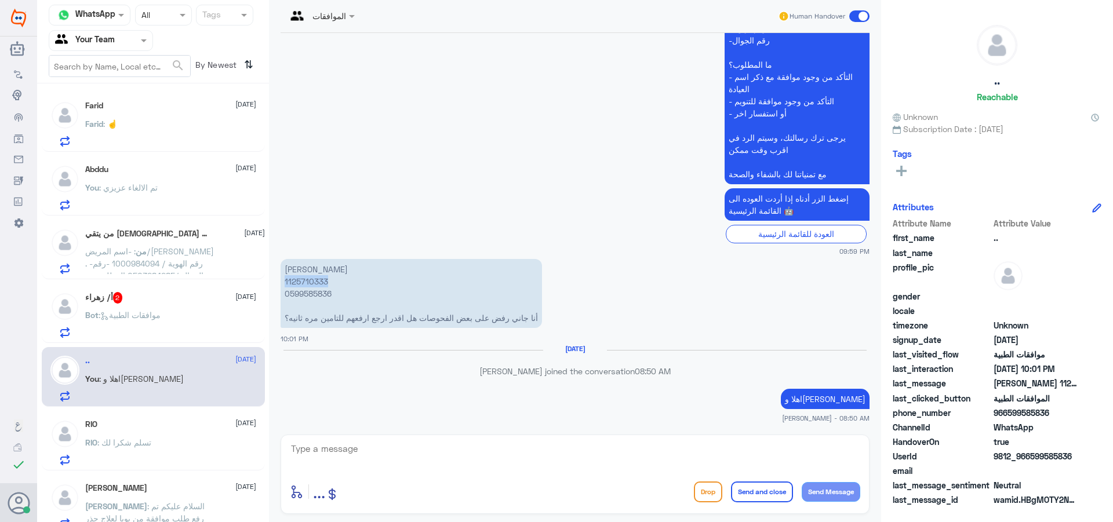
click at [302, 282] on p "[PERSON_NAME] 1125710333 0599585836 أنا جاني رفض على بعض الفحوصات هل اقدر ارجع …" at bounding box center [412, 293] width 262 height 69
copy p "1125710333"
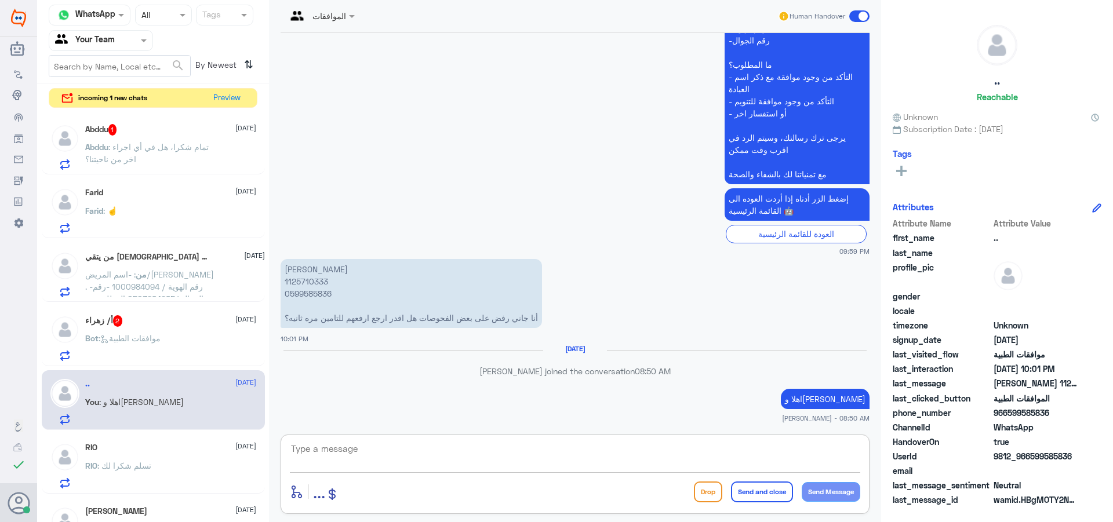
click at [362, 455] on textarea at bounding box center [575, 455] width 571 height 28
type textarea "j"
type textarea "تم متابعة طلبك عزيزتي تحت الاجراء الان"
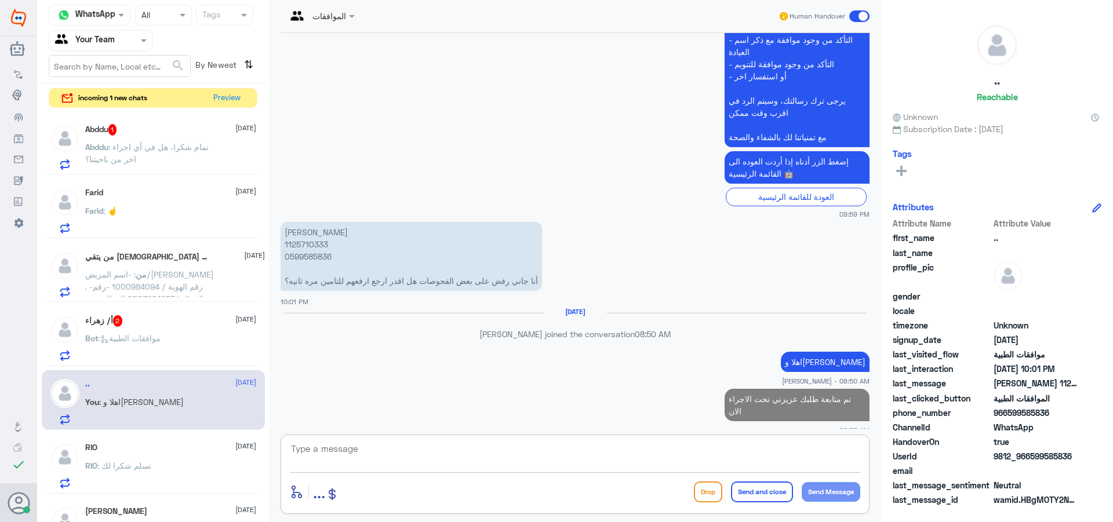
click at [186, 161] on p "Abddu : تمام شكرا، هل في أي اجراء اخر من ناحيتنا؟" at bounding box center [150, 155] width 130 height 29
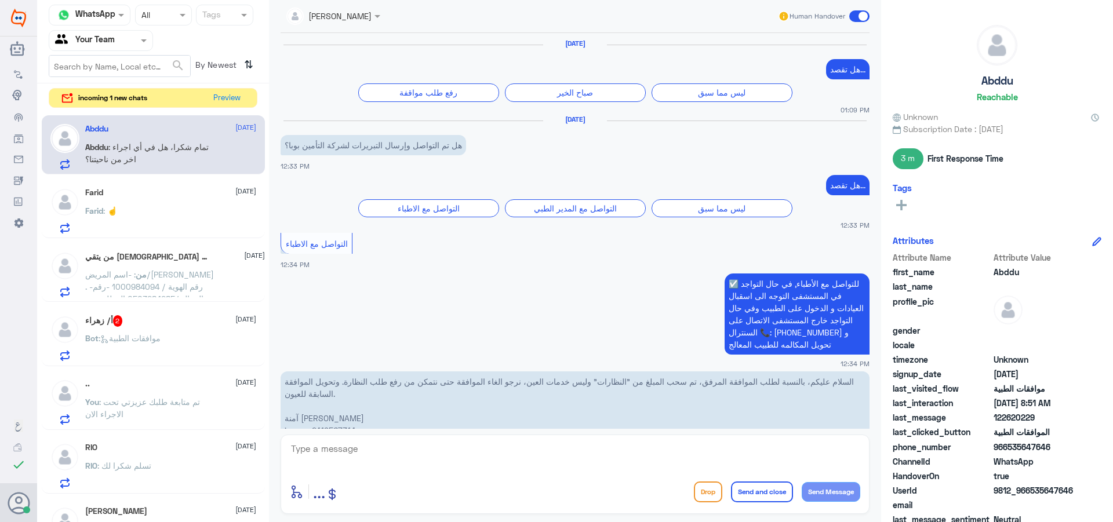
scroll to position [971, 0]
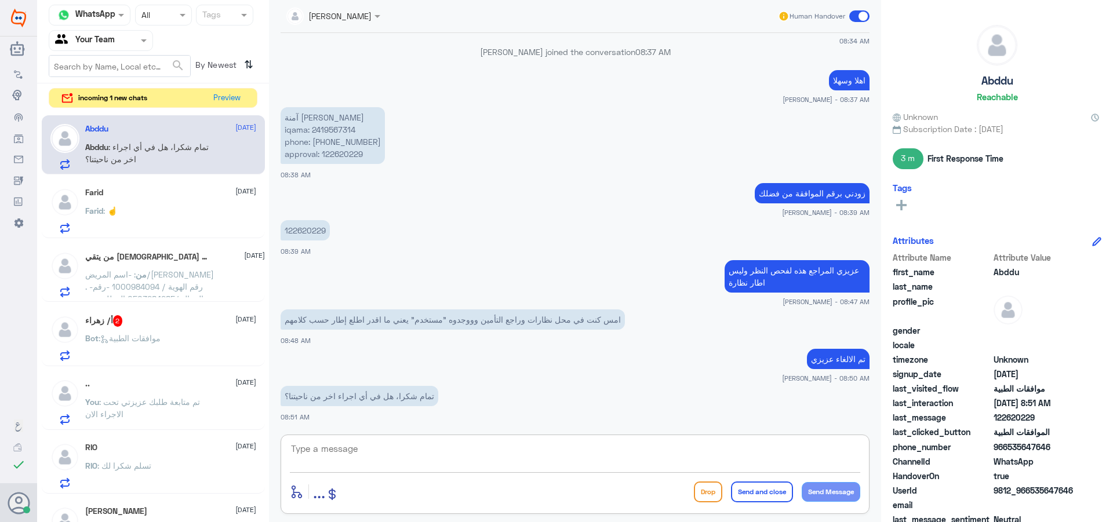
click at [398, 464] on textarea at bounding box center [575, 455] width 571 height 28
type textarea "لا قدامك الف عافية"
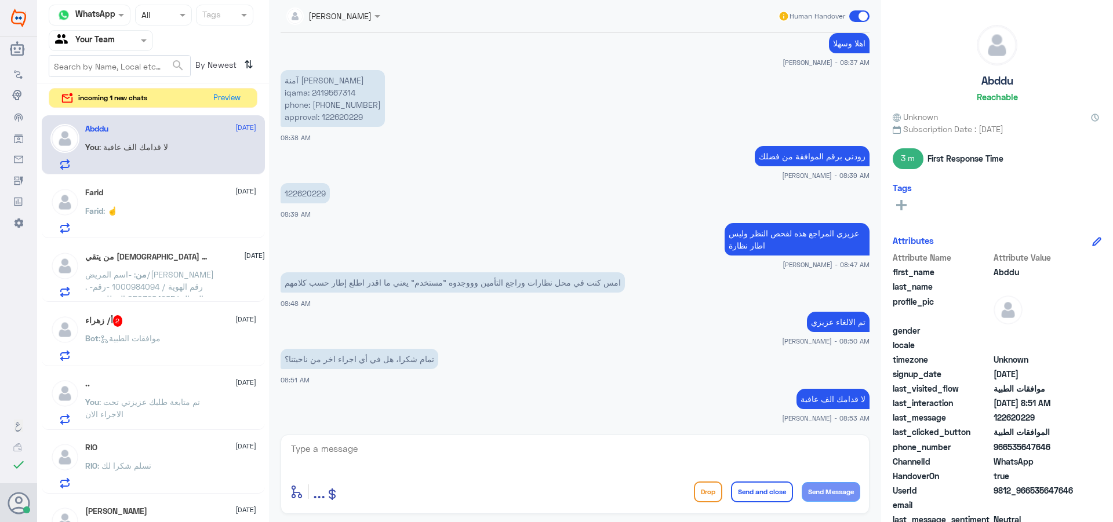
click at [181, 322] on div "أ/ زهراء 2 [DATE]" at bounding box center [170, 321] width 171 height 12
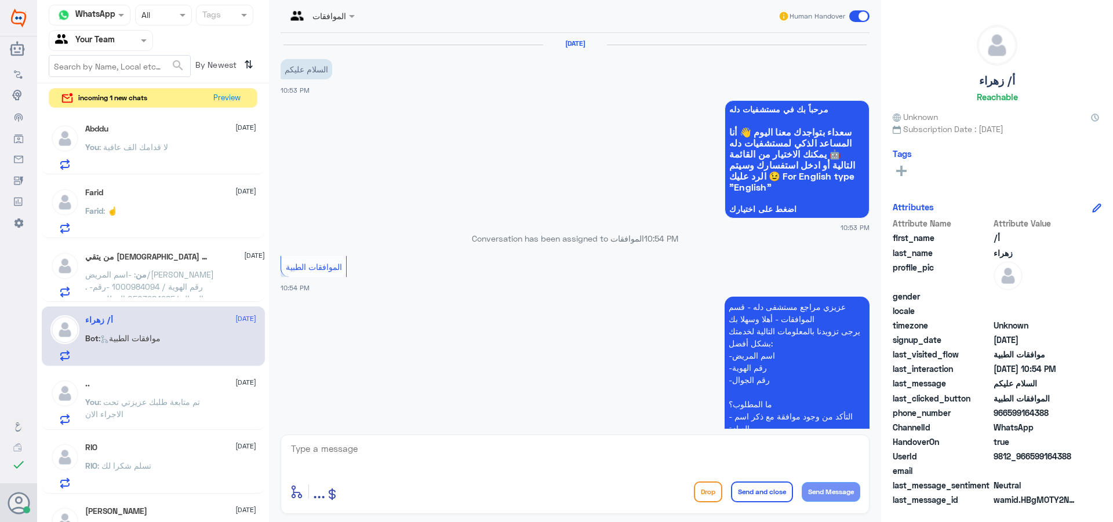
drag, startPoint x: 389, startPoint y: 452, endPoint x: 544, endPoint y: 521, distance: 169.5
click at [391, 457] on textarea at bounding box center [575, 455] width 571 height 28
type textarea "وعليكم السلام"
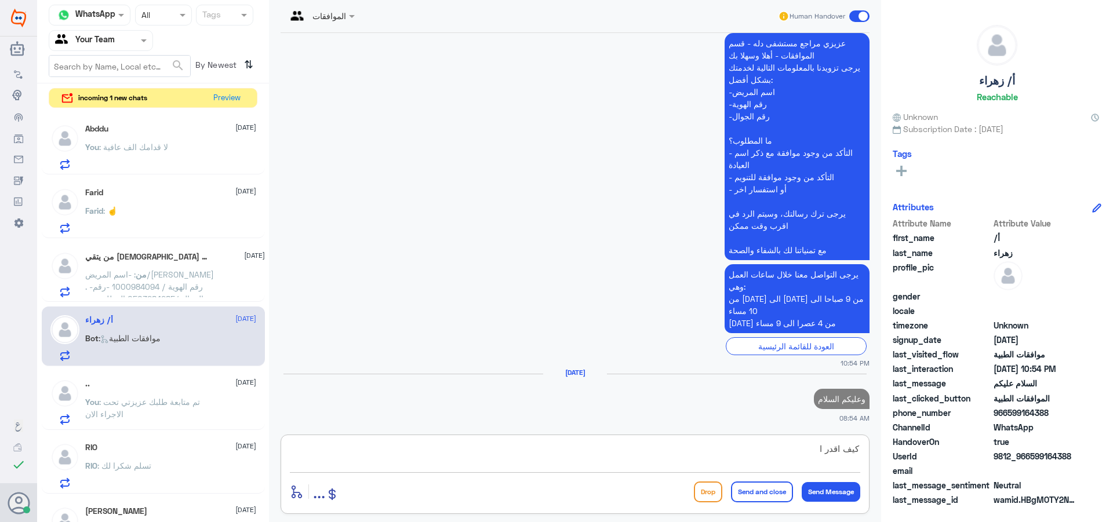
scroll to position [267, 0]
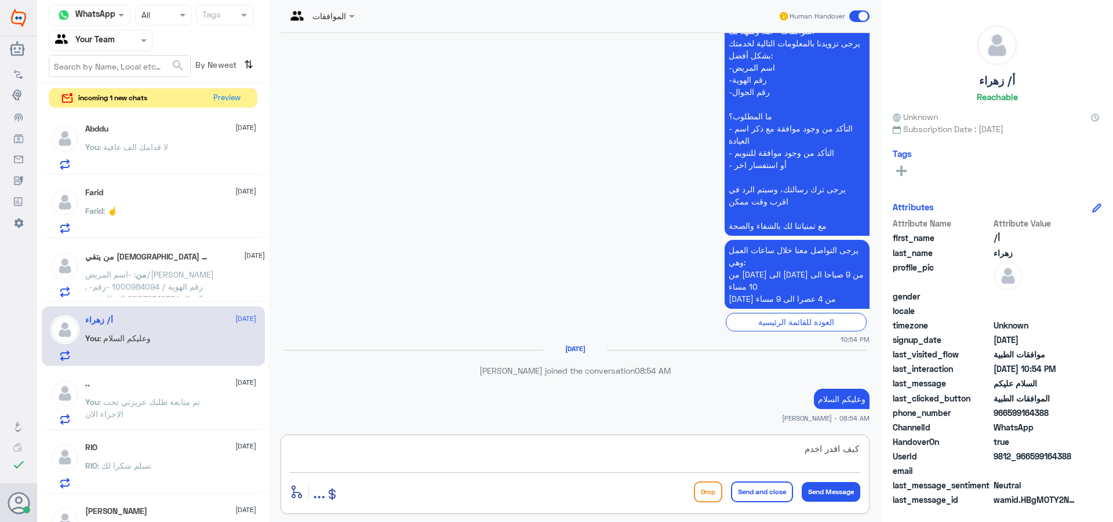
type textarea "كيف اقدر اخدمك"
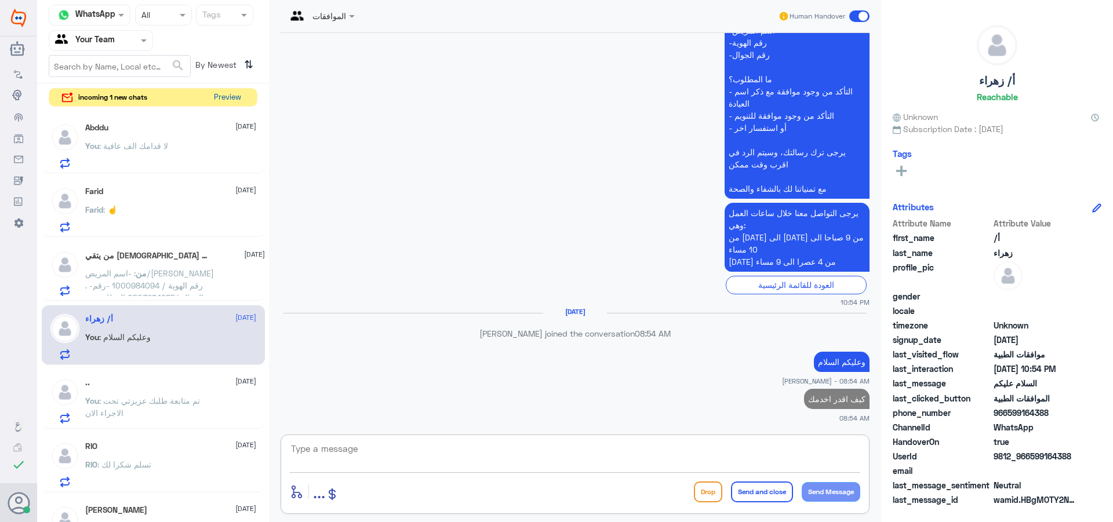
click at [235, 103] on button "Preview" at bounding box center [227, 98] width 36 height 18
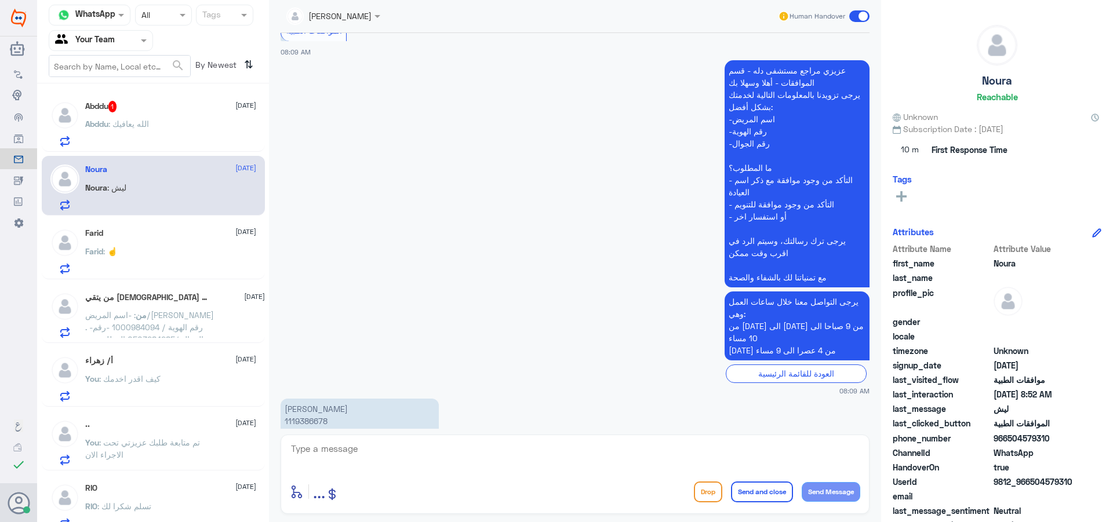
scroll to position [55, 0]
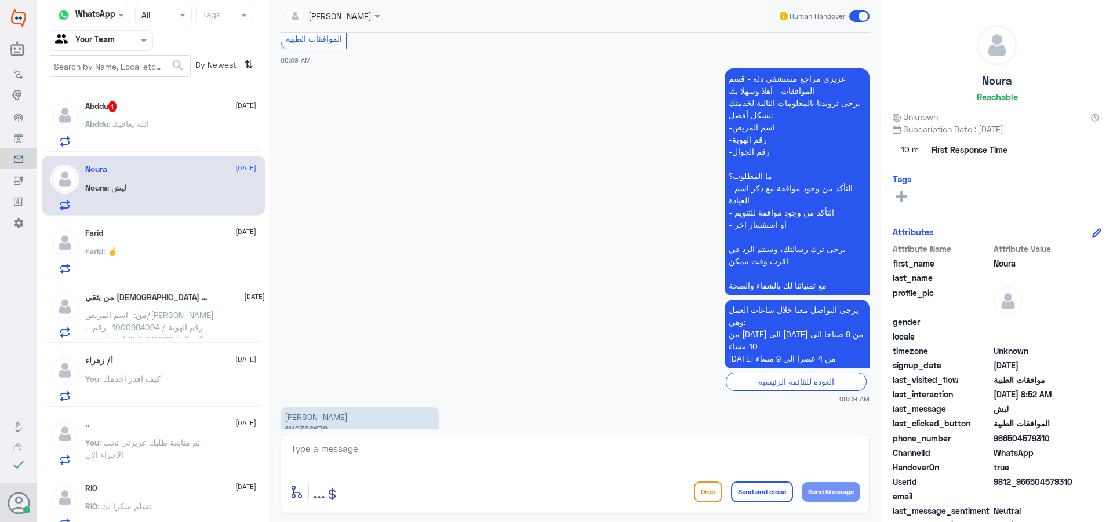
click at [228, 319] on div "من : -اسم المريض/[PERSON_NAME] . -رقم الهوية / 1000984094 -رقم الجوال /05032842…" at bounding box center [175, 325] width 180 height 26
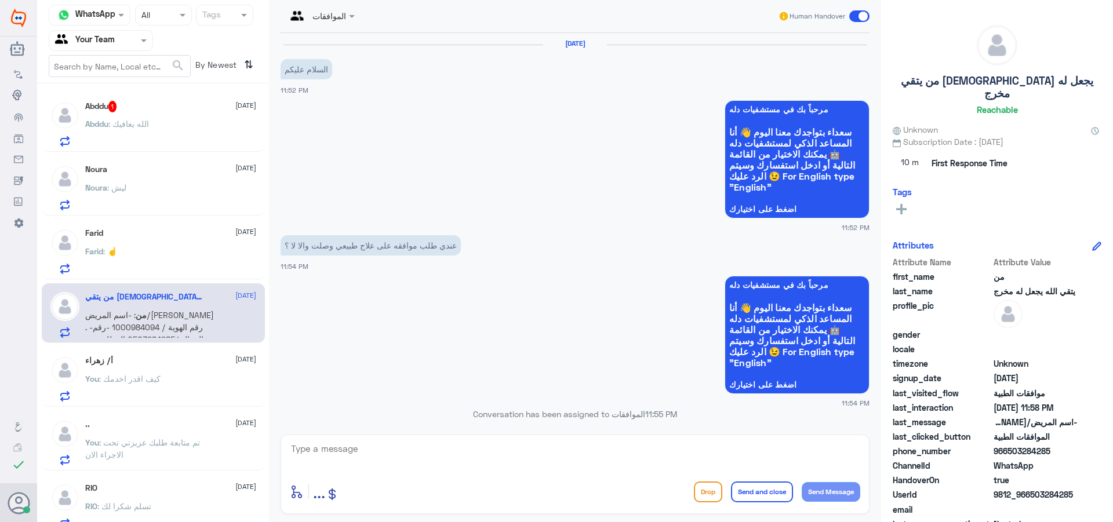
scroll to position [485, 0]
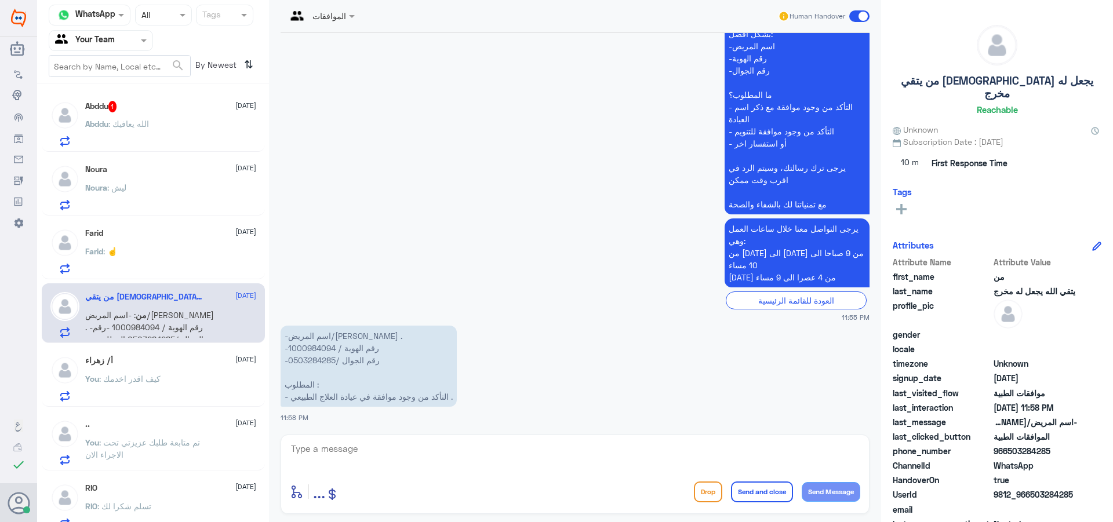
click at [104, 188] on span "Noura" at bounding box center [96, 188] width 22 height 10
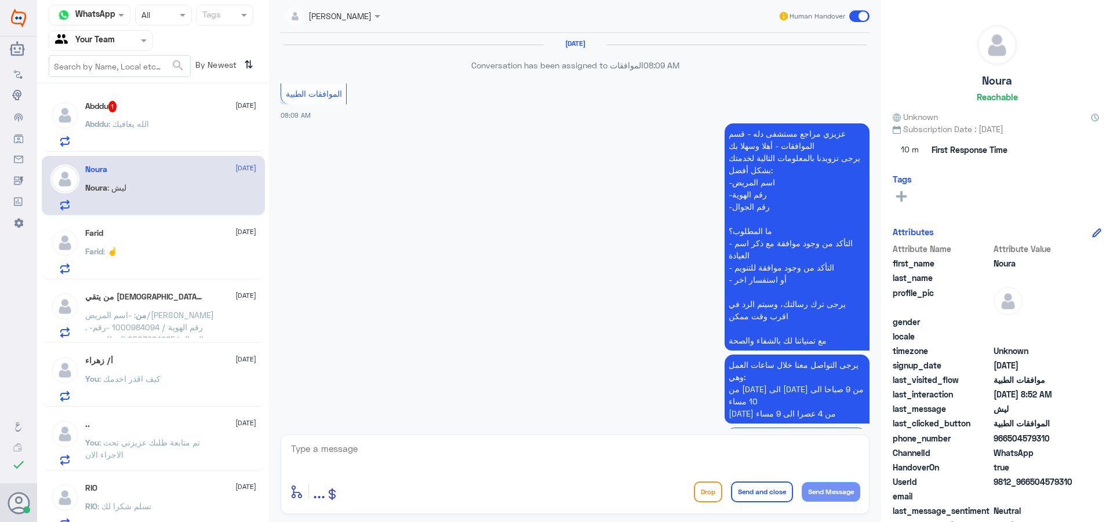
scroll to position [1099, 0]
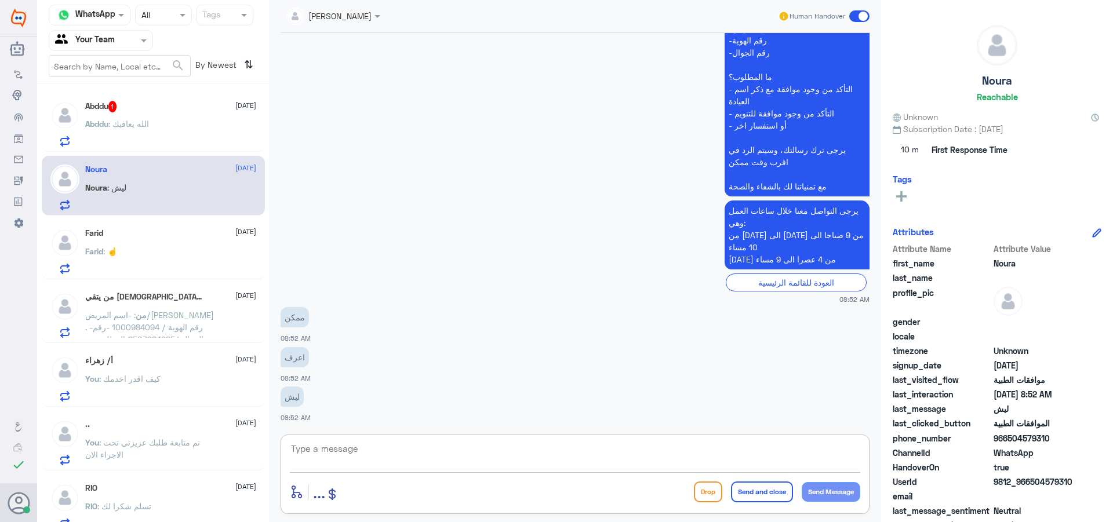
click at [391, 459] on textarea at bounding box center [575, 455] width 571 height 28
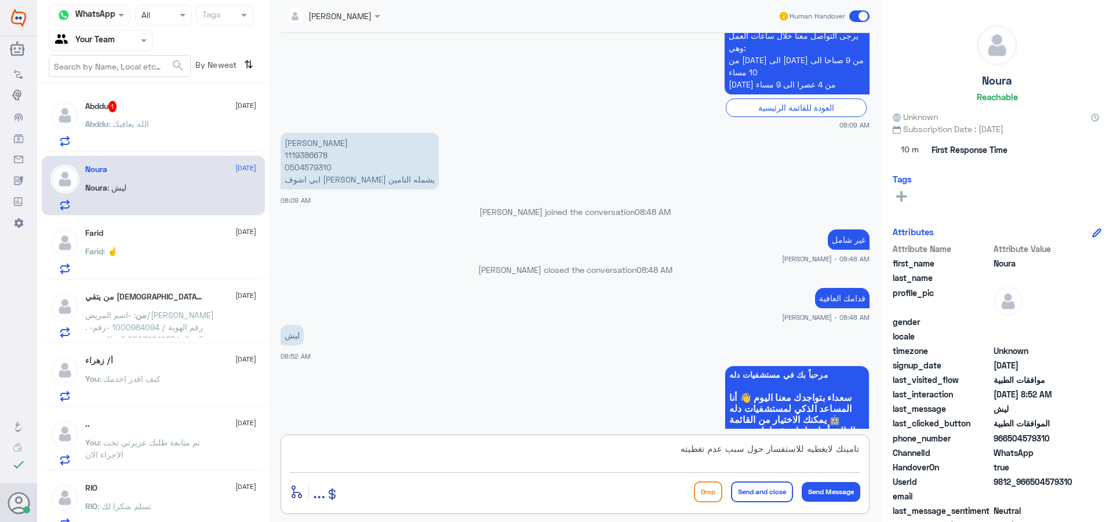
scroll to position [287, 0]
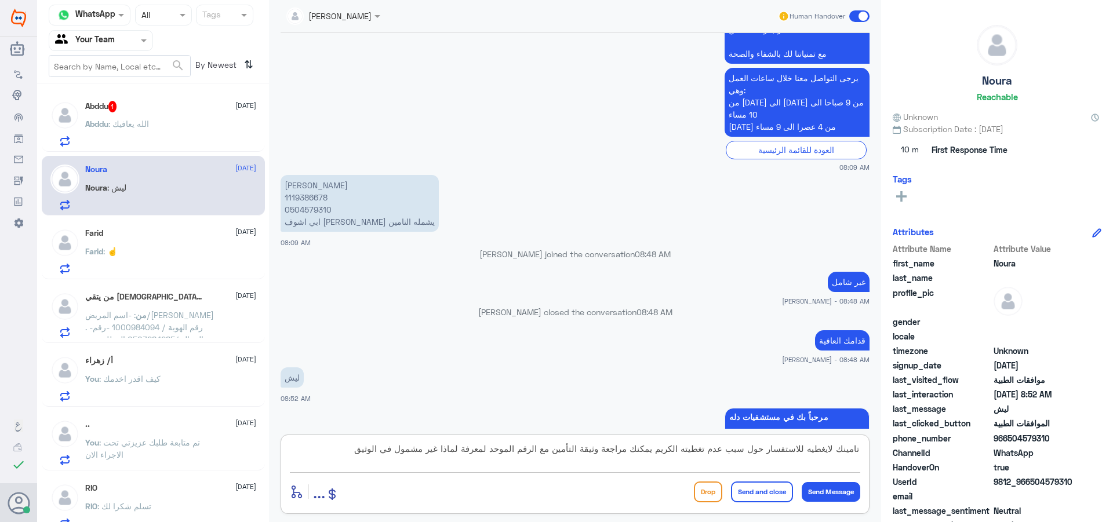
type textarea "تامينك لايغطيه للاستفسار حول سبب عدم تغطيته الكريم يمكنك مراجعة وثيقة التأمين م…"
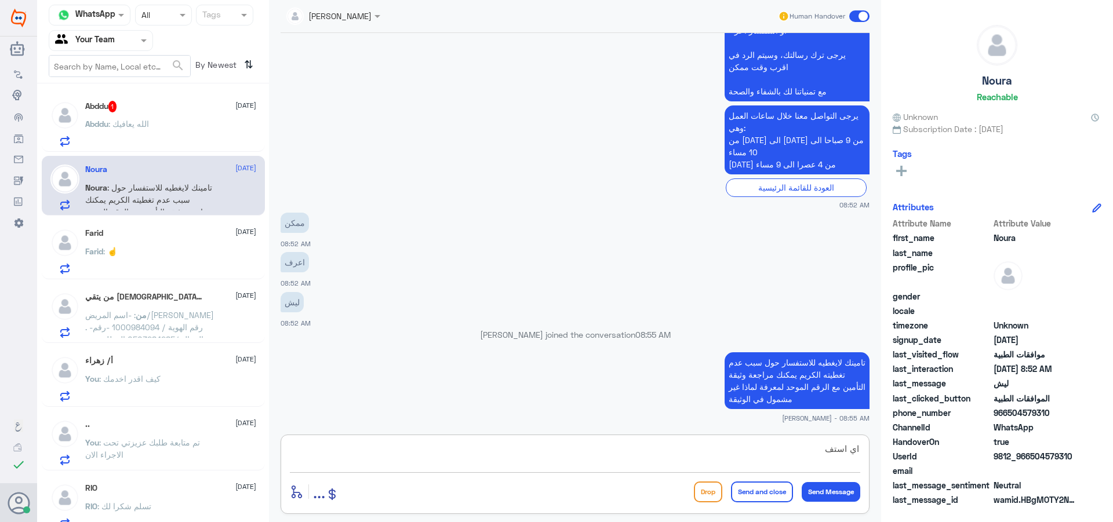
scroll to position [1170, 0]
type textarea "اي استفسار أخر ؟؟"
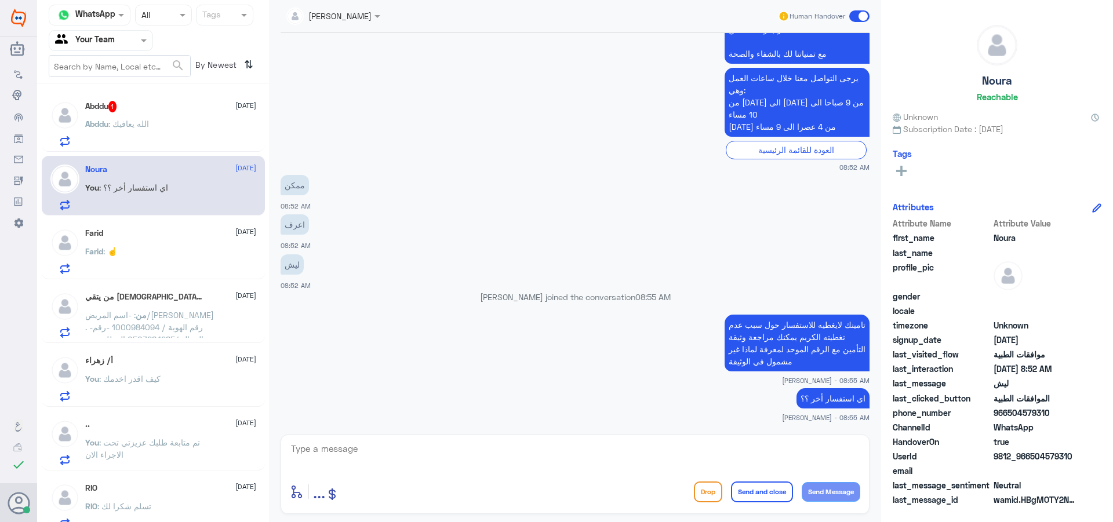
click at [180, 124] on div "Abddu : الله يعافيك" at bounding box center [170, 134] width 171 height 26
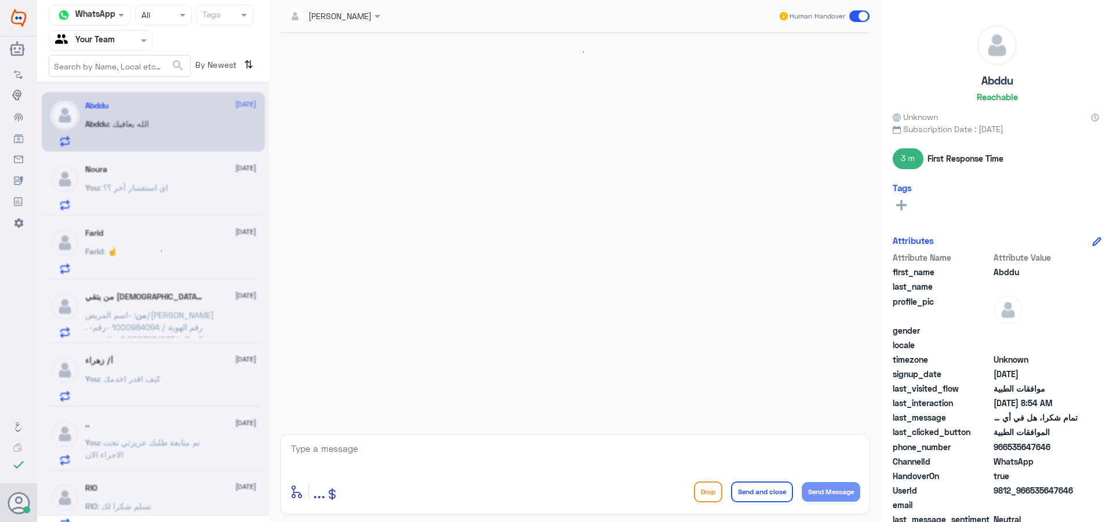
scroll to position [932, 0]
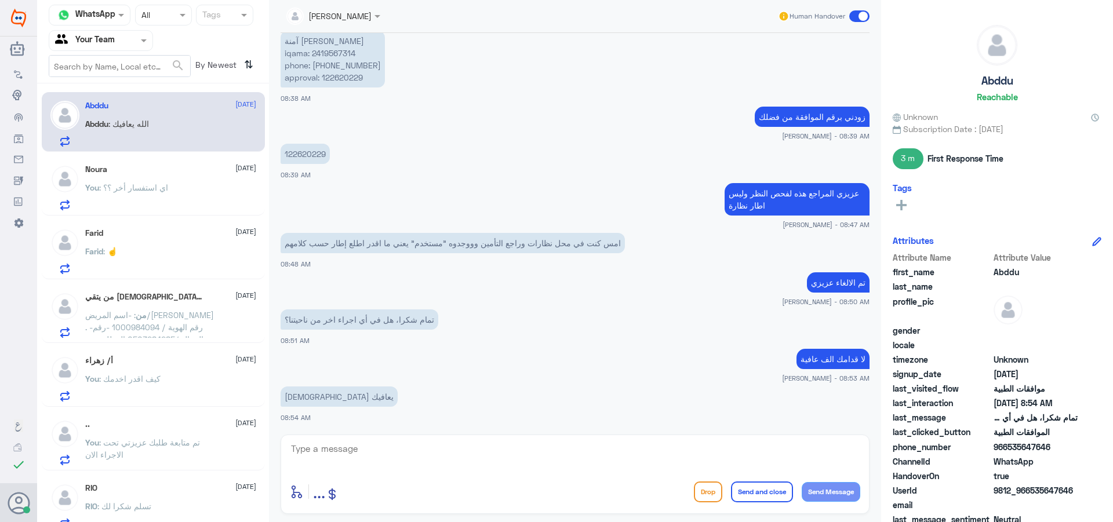
click at [162, 328] on span ": -اسم المريض/[PERSON_NAME] . -رقم الهوية / 1000984094 -رقم الجوال /0503284285 …" at bounding box center [149, 339] width 129 height 59
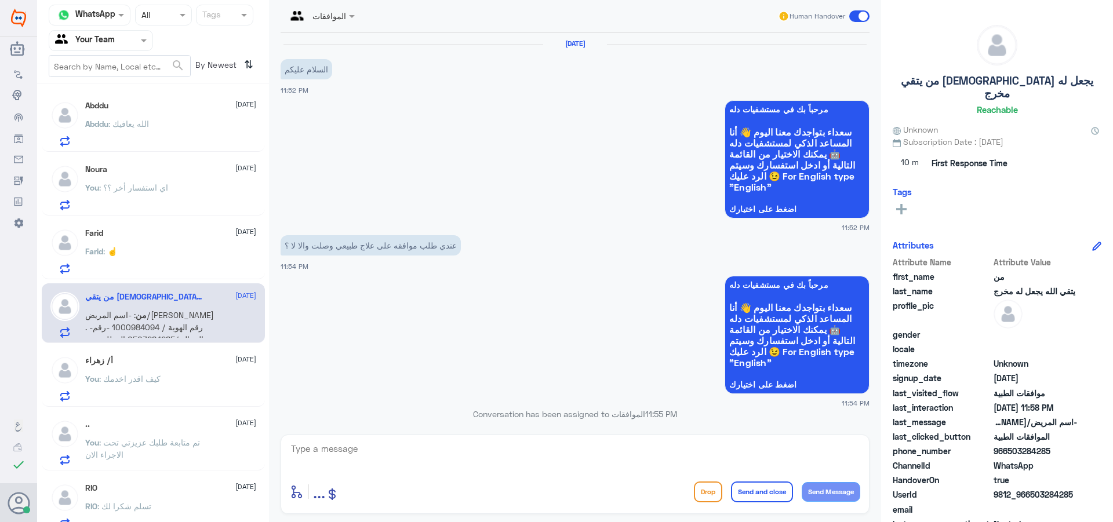
scroll to position [485, 0]
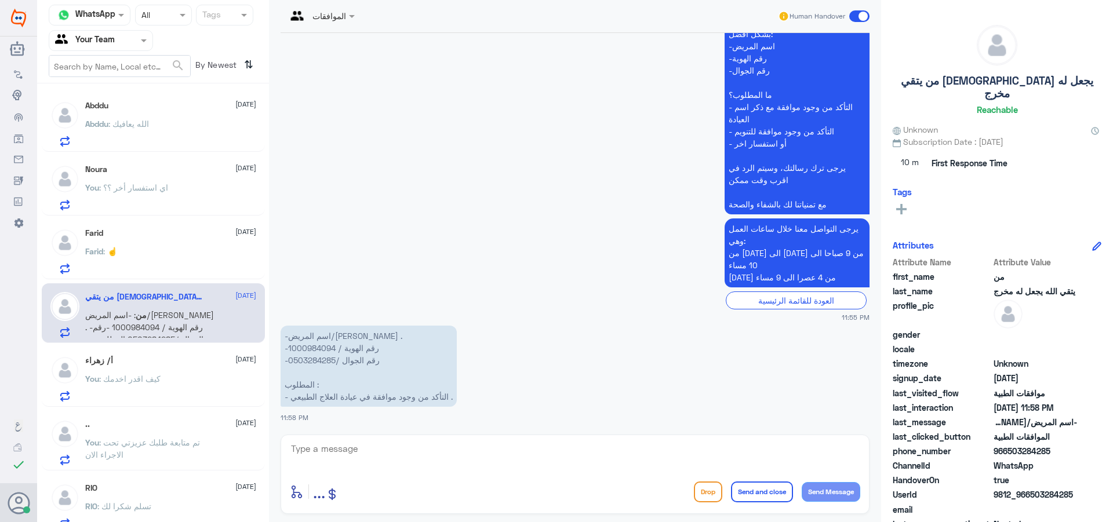
click at [169, 128] on div "Abddu : الله يعافيك" at bounding box center [170, 134] width 171 height 26
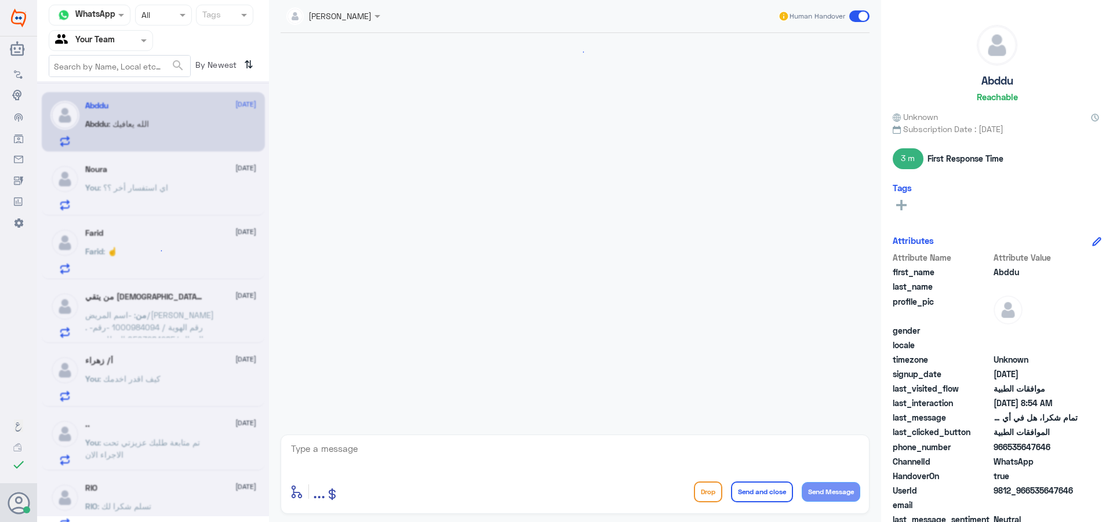
scroll to position [932, 0]
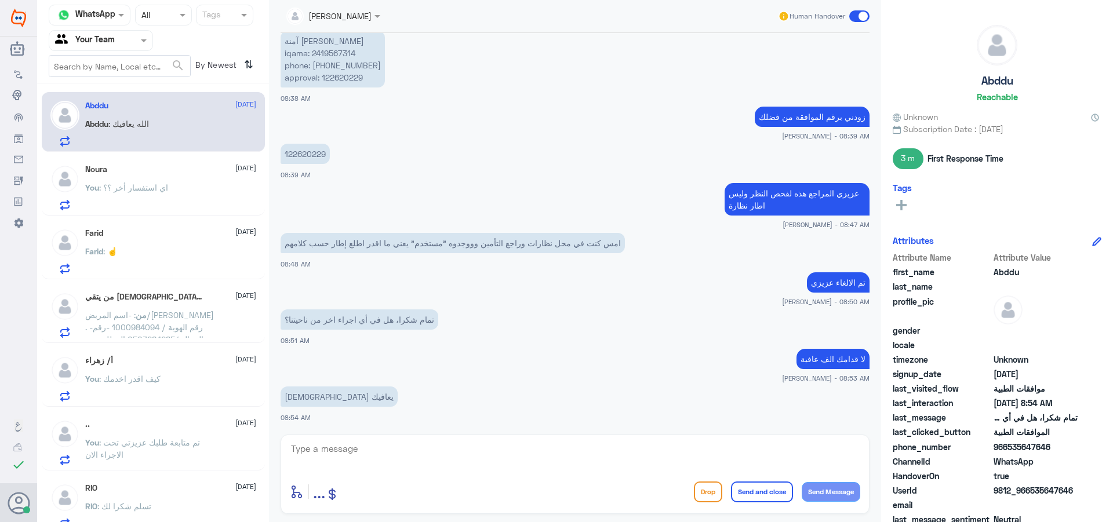
click at [169, 305] on div "من يتقي الله يجعل له مخرج [DATE] من : -اسم المريض/[PERSON_NAME] . -رقم الهوية /…" at bounding box center [170, 315] width 171 height 46
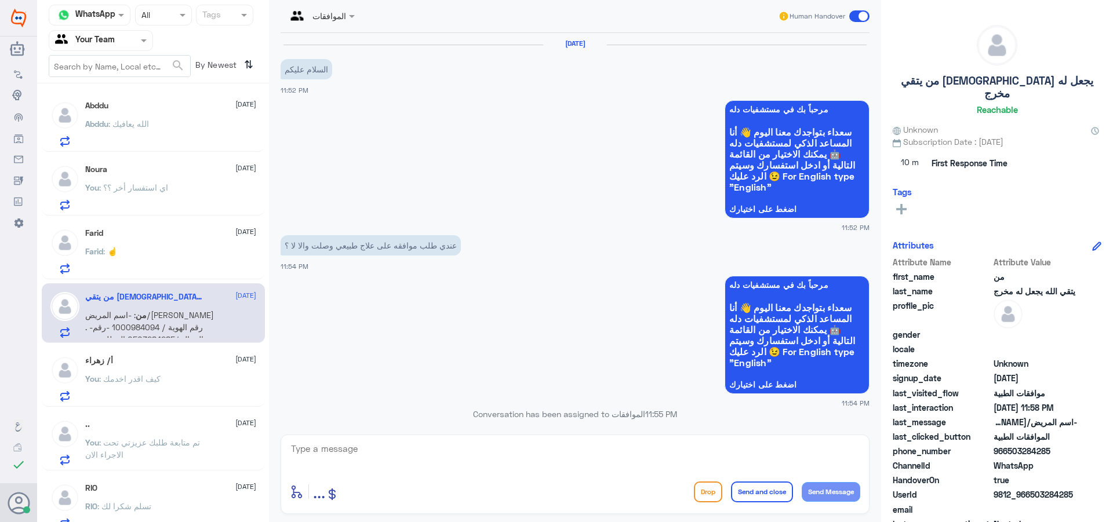
scroll to position [485, 0]
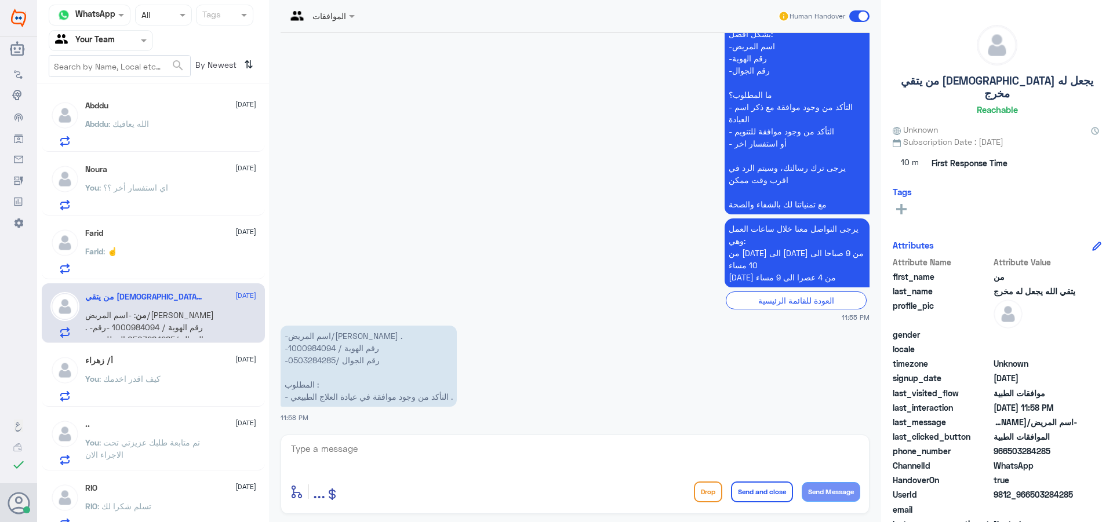
click at [308, 344] on p "-اسم المريض/[PERSON_NAME] . -رقم الهوية / 1000984094 -رقم الجوال /0503284285 ال…" at bounding box center [369, 366] width 176 height 81
click at [307, 344] on p "-اسم المريض/[PERSON_NAME] . -رقم الهوية / 1000984094 -رقم الجوال /0503284285 ال…" at bounding box center [369, 366] width 176 height 81
copy p "1000984094"
click at [388, 465] on textarea at bounding box center [575, 455] width 571 height 28
click at [385, 451] on textarea at bounding box center [575, 455] width 571 height 28
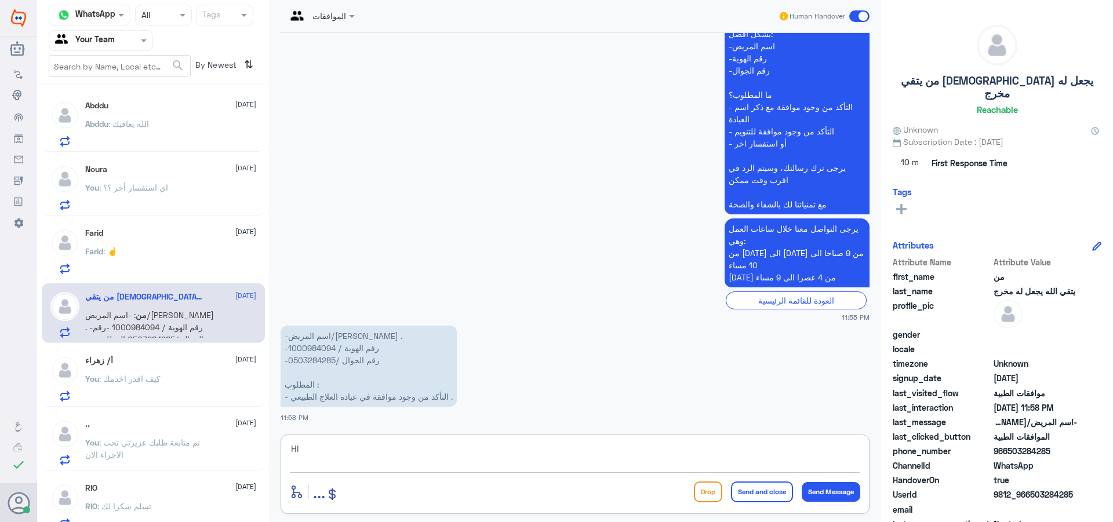
type textarea "H"
type textarea "اهلا وسهلا"
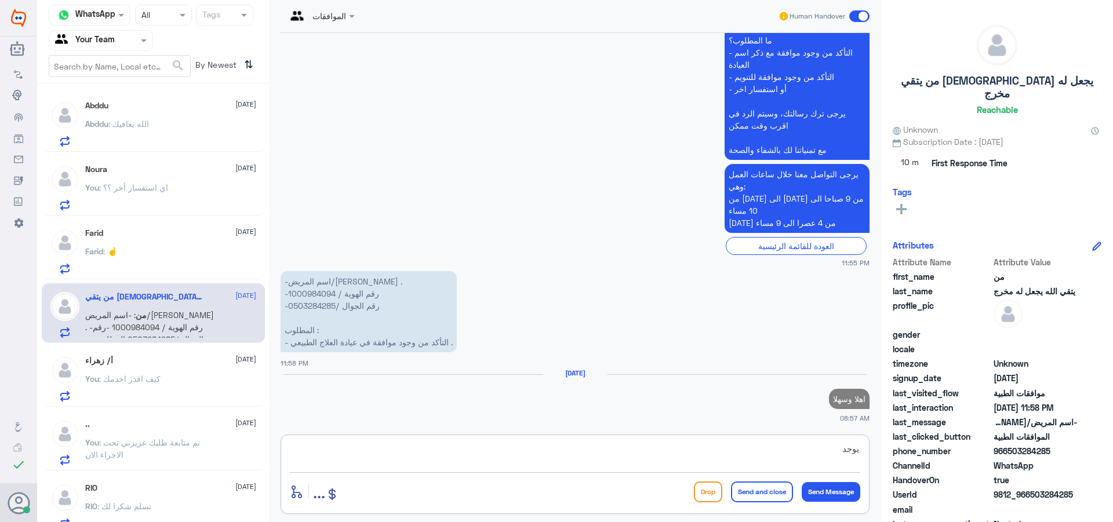
scroll to position [543, 0]
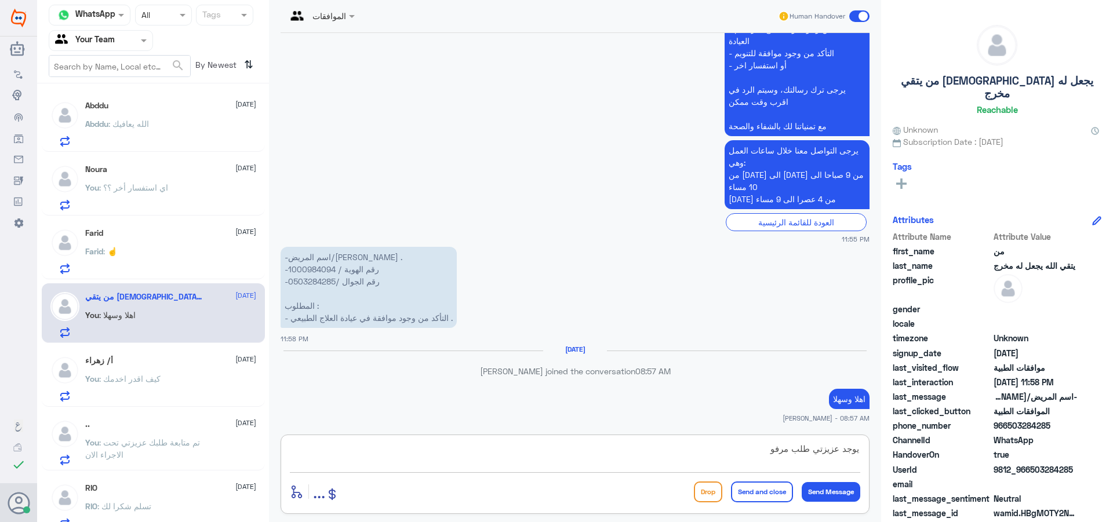
type textarea "يوجد عزيزتي طلب مرفوع"
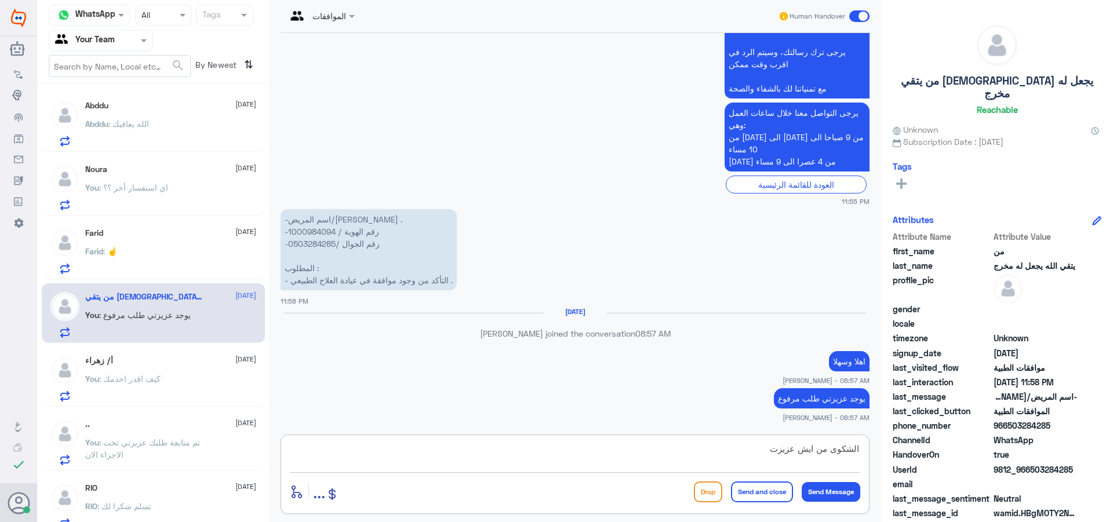
type textarea "الشكوى من ايش عزيزتي"
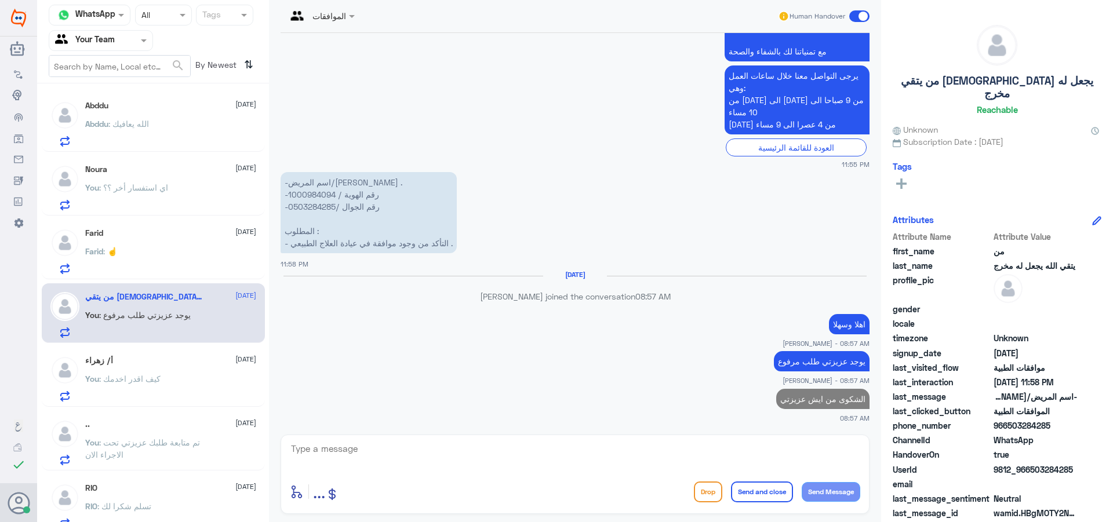
click at [132, 266] on div "Farid : ☝️" at bounding box center [170, 261] width 171 height 26
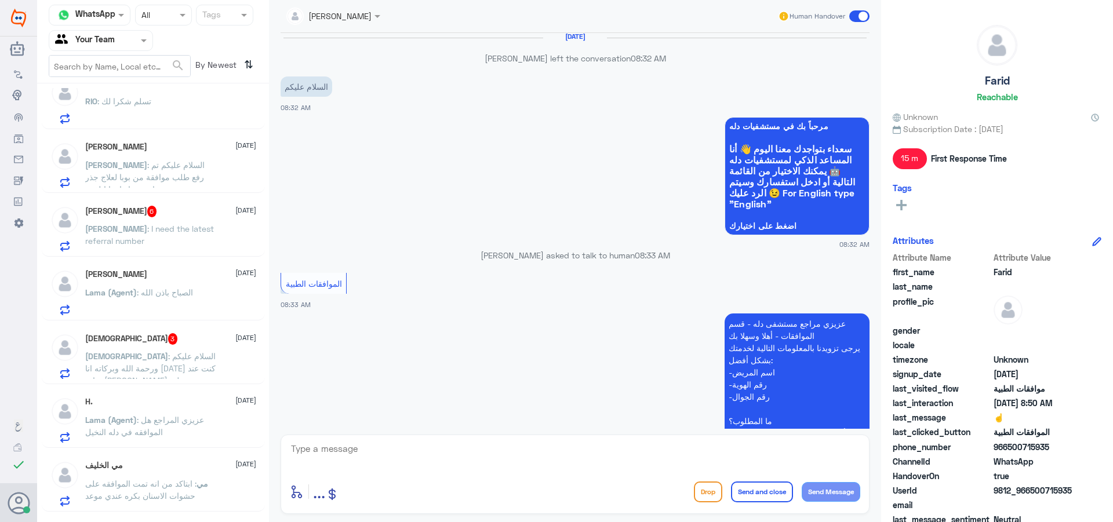
scroll to position [406, 0]
click at [186, 257] on div "Abddu [DATE] Abddu : الله يعافيك Noura [DATE] You : اي استفسار أخر ؟؟ Farid [DA…" at bounding box center [153, 307] width 232 height 438
click at [189, 238] on p "[PERSON_NAME] : I need the latest referral number" at bounding box center [150, 236] width 130 height 29
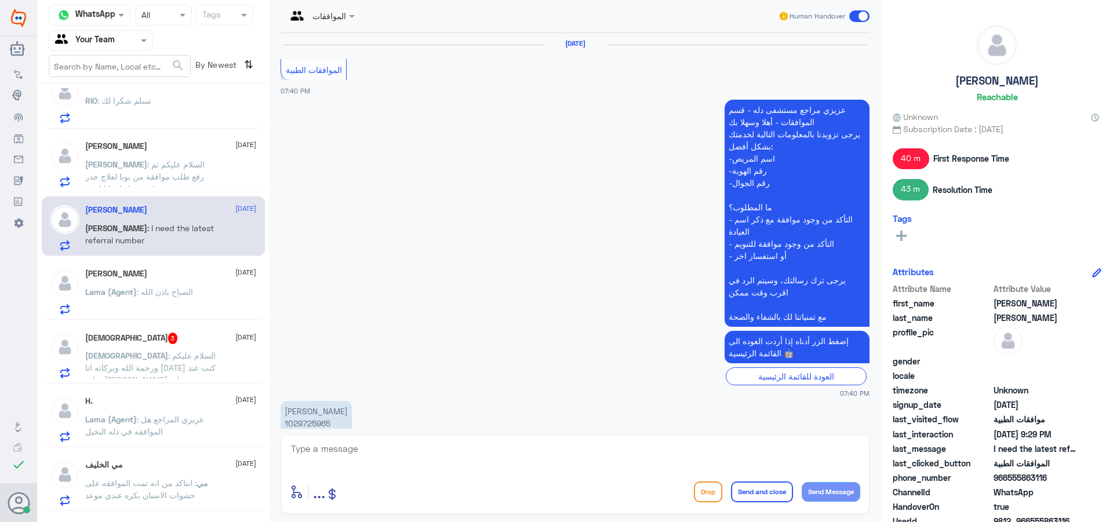
scroll to position [1247, 0]
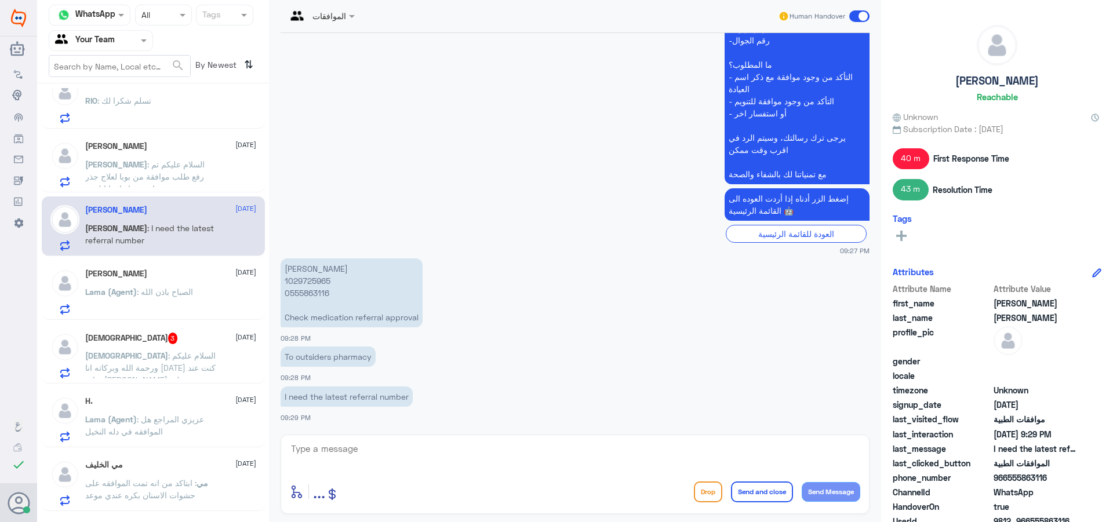
click at [235, 339] on span "[DATE]" at bounding box center [245, 337] width 21 height 10
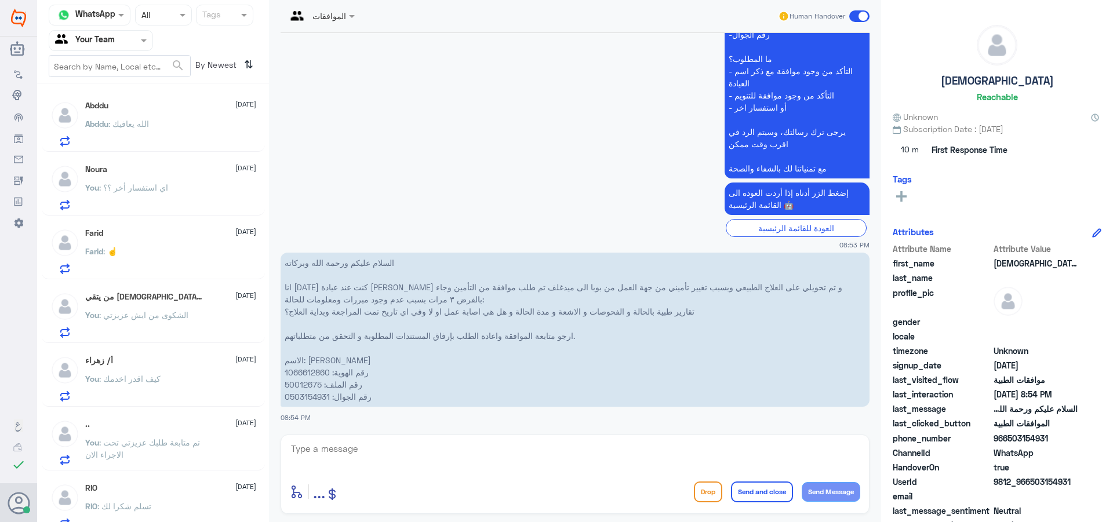
drag, startPoint x: 183, startPoint y: 225, endPoint x: 225, endPoint y: 275, distance: 65.9
click at [183, 226] on div "Farid [DATE] Farid : ☝️" at bounding box center [153, 250] width 223 height 60
click at [169, 190] on div "You : اي استفسار أخر ؟؟" at bounding box center [170, 197] width 171 height 26
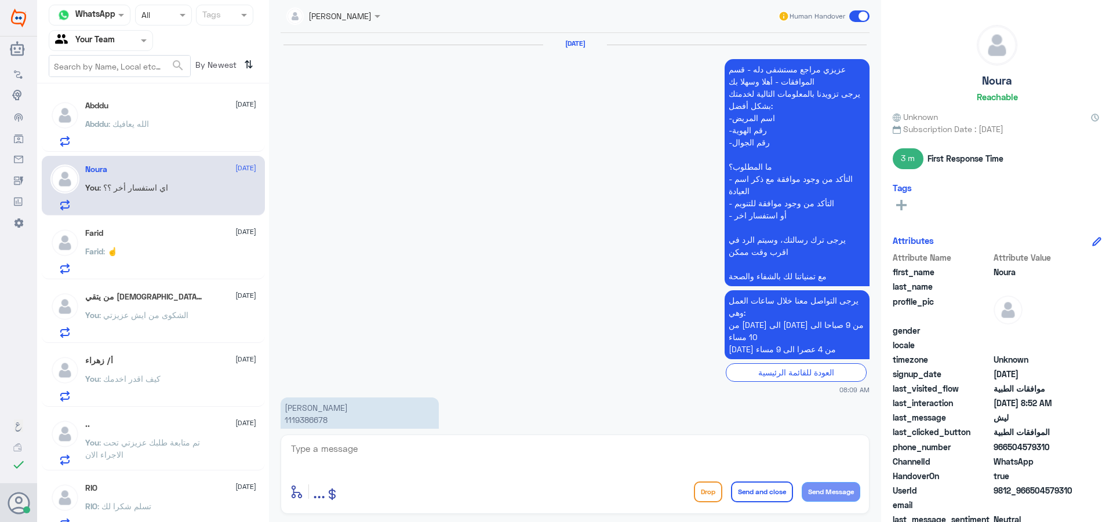
scroll to position [1167, 0]
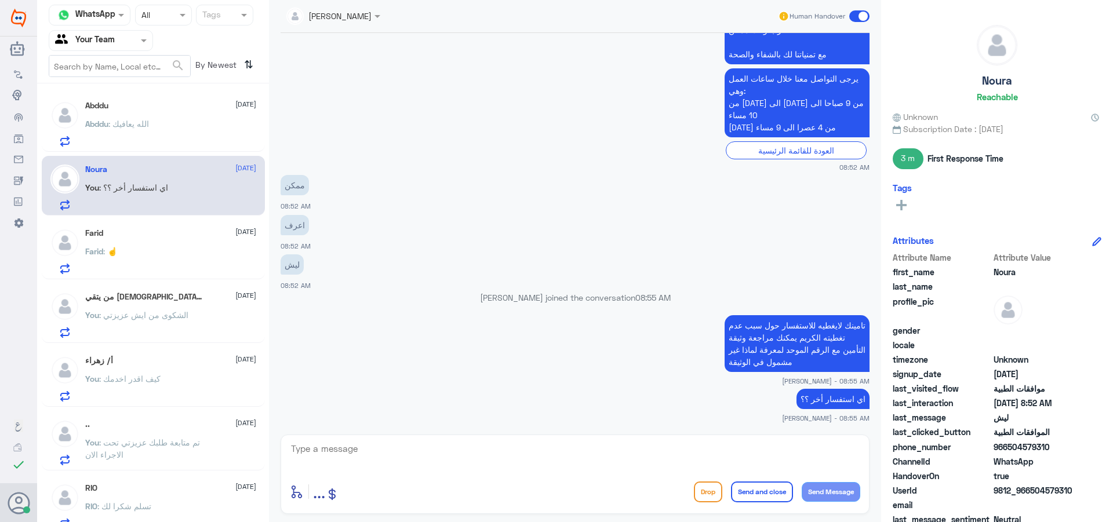
click at [865, 14] on span at bounding box center [859, 16] width 20 height 12
click at [0, 0] on input "checkbox" at bounding box center [0, 0] width 0 height 0
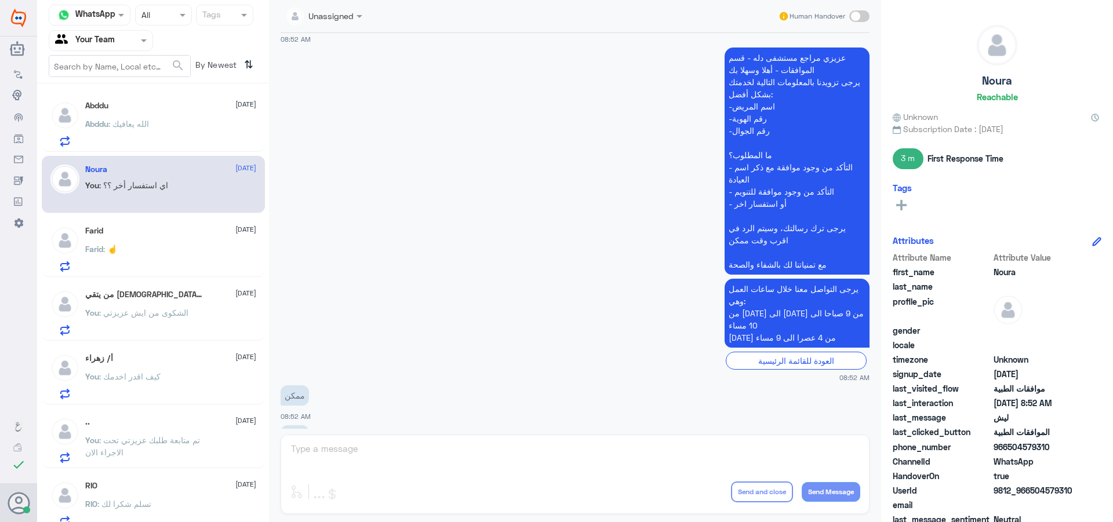
scroll to position [1188, 0]
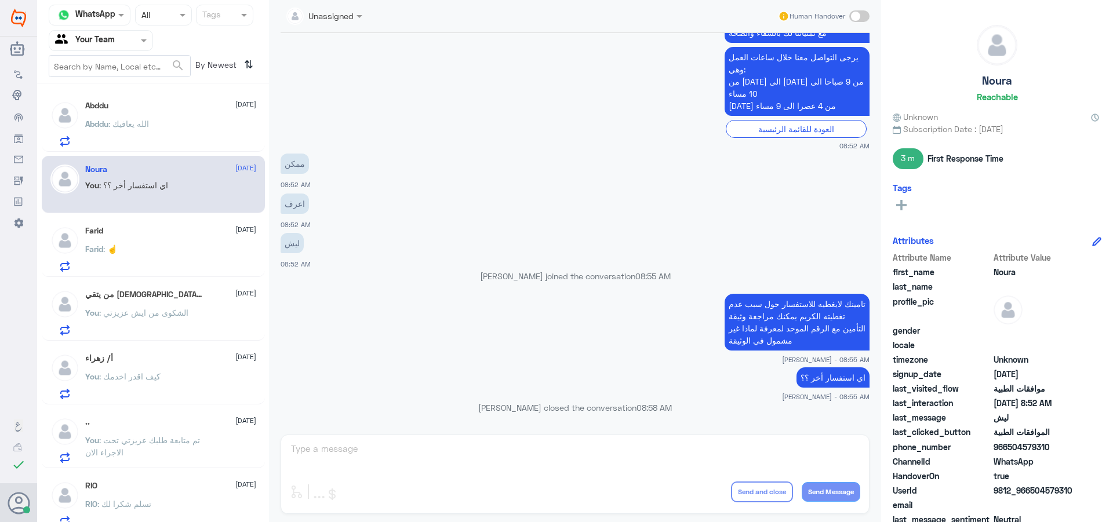
click at [165, 249] on div "Farid : ☝️" at bounding box center [170, 259] width 171 height 26
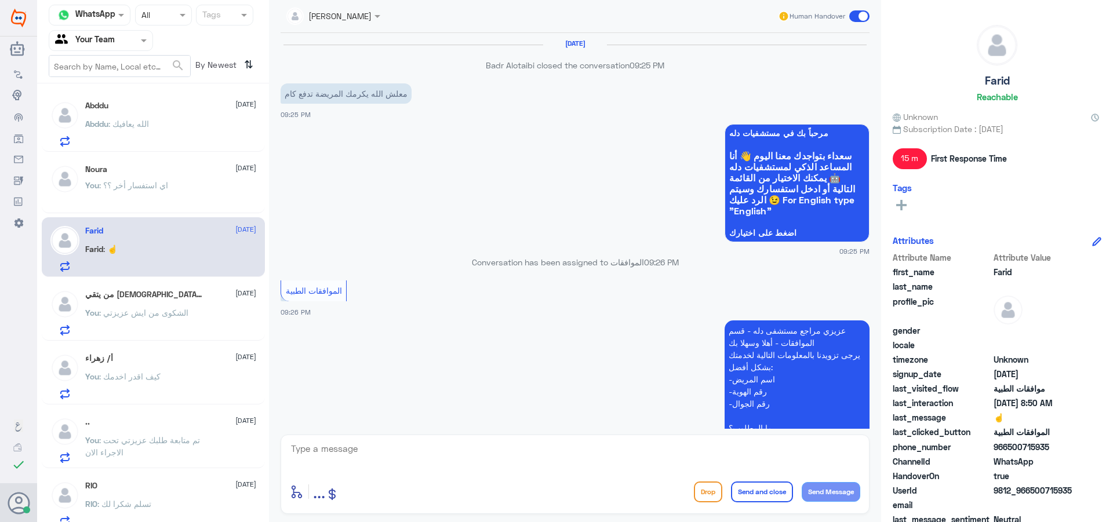
scroll to position [1140, 0]
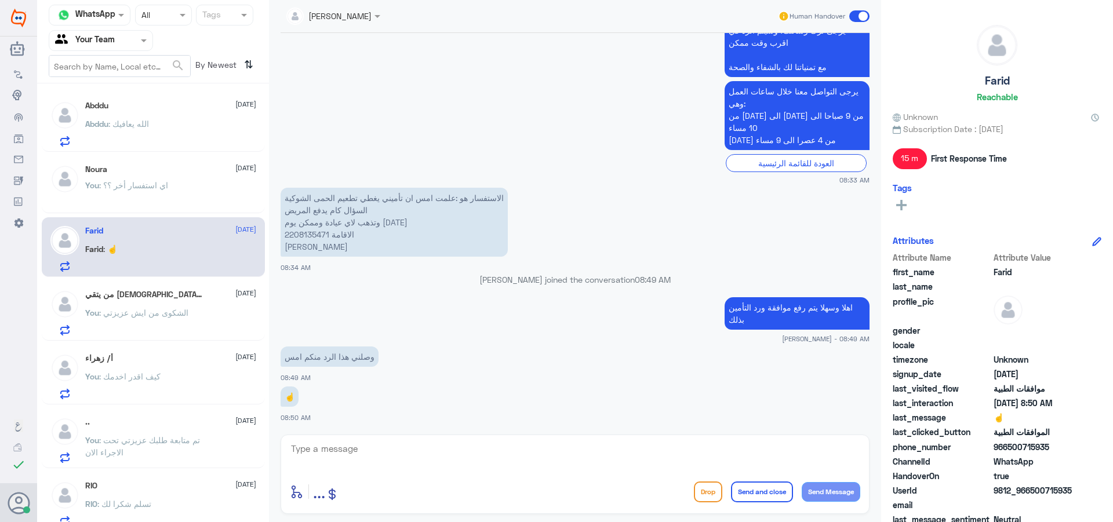
click at [155, 202] on p "You : اي استفسار أخر ؟؟" at bounding box center [126, 193] width 83 height 29
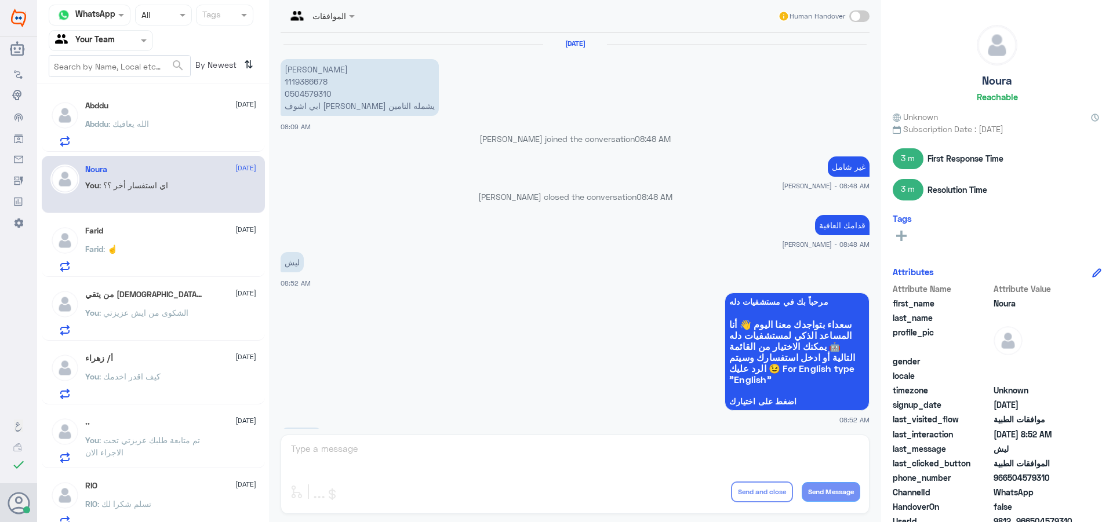
scroll to position [849, 0]
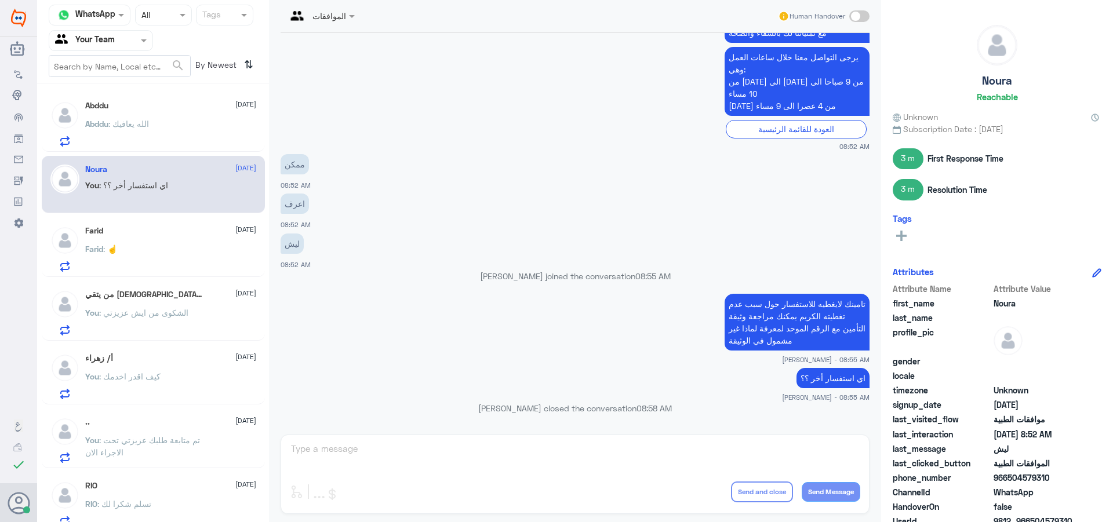
click at [156, 438] on span ": تم متابعة طلبك عزيزتي تحت الاجراء الان" at bounding box center [142, 446] width 115 height 22
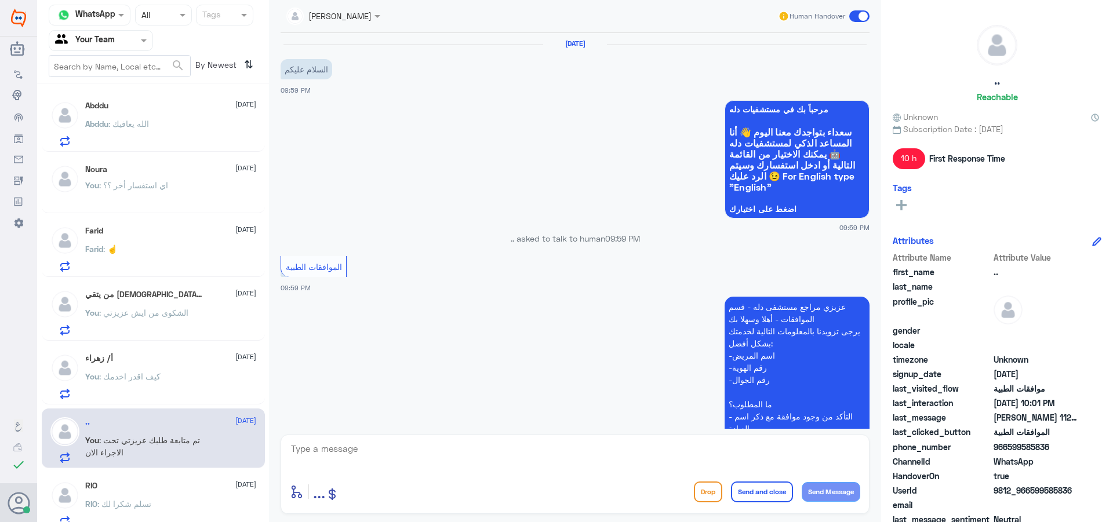
scroll to position [376, 0]
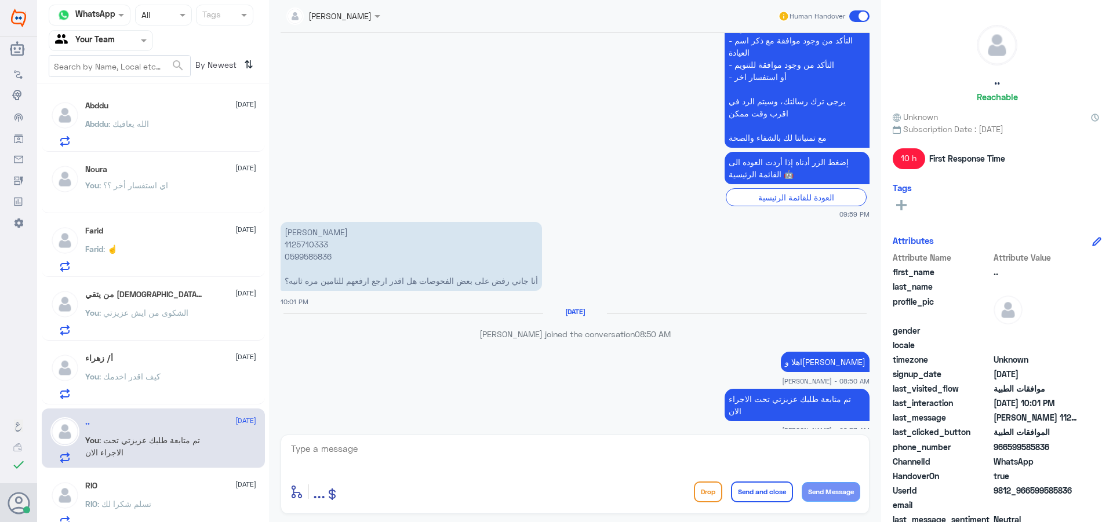
click at [144, 262] on div "Farid : ☝️" at bounding box center [170, 259] width 171 height 26
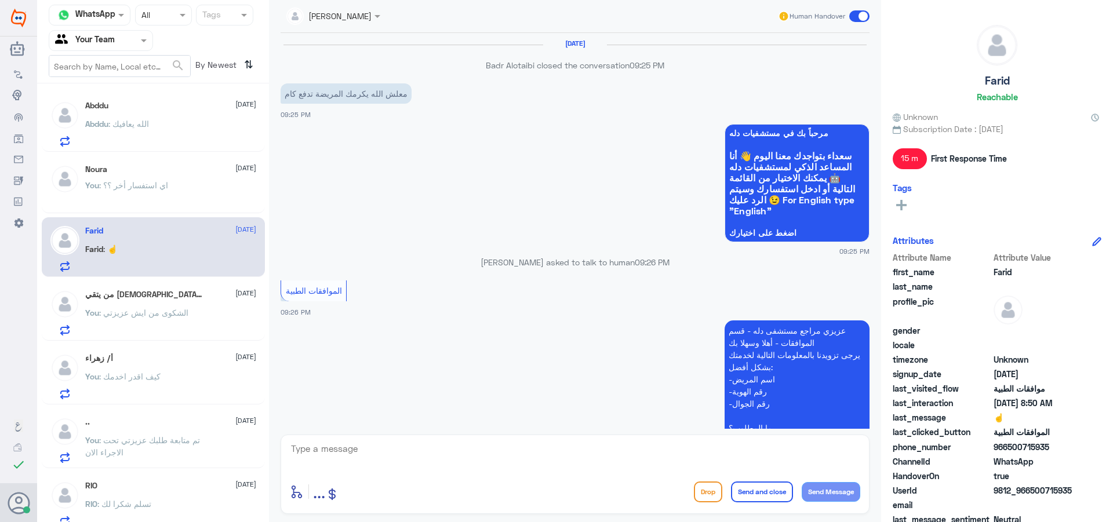
scroll to position [1140, 0]
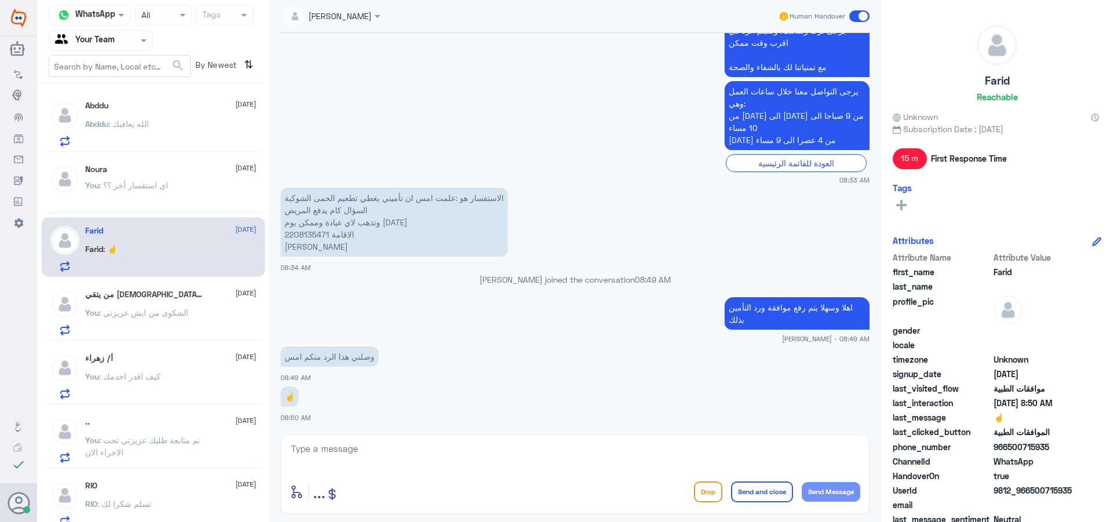
click at [141, 185] on span ": اي استفسار أخر ؟؟" at bounding box center [133, 185] width 69 height 10
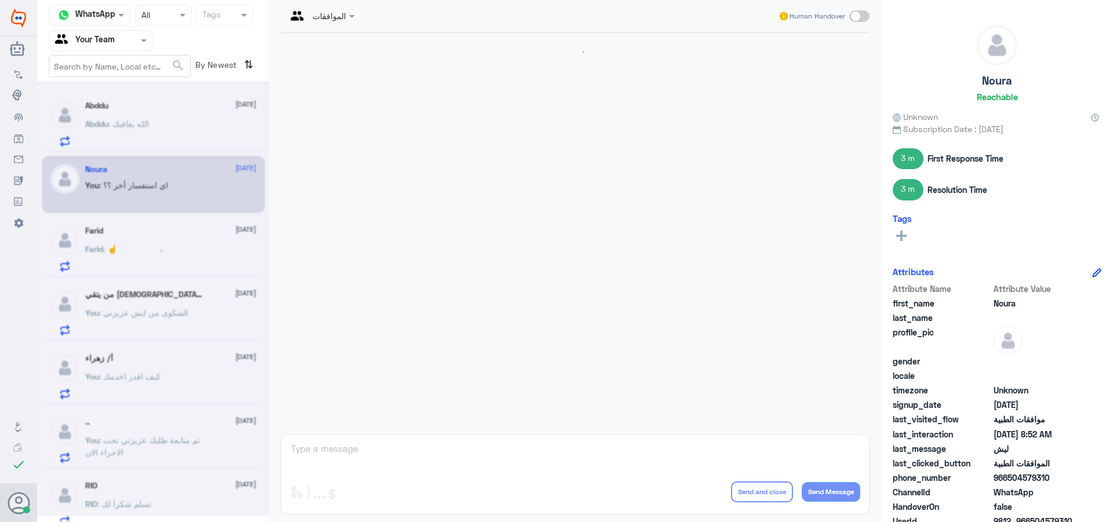
scroll to position [849, 0]
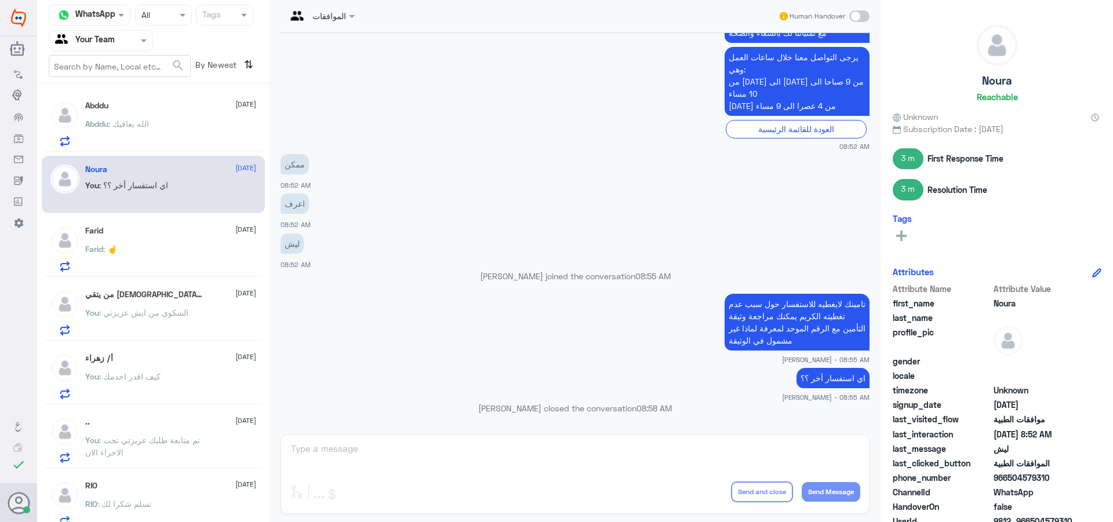
click at [111, 39] on input "text" at bounding box center [87, 40] width 64 height 13
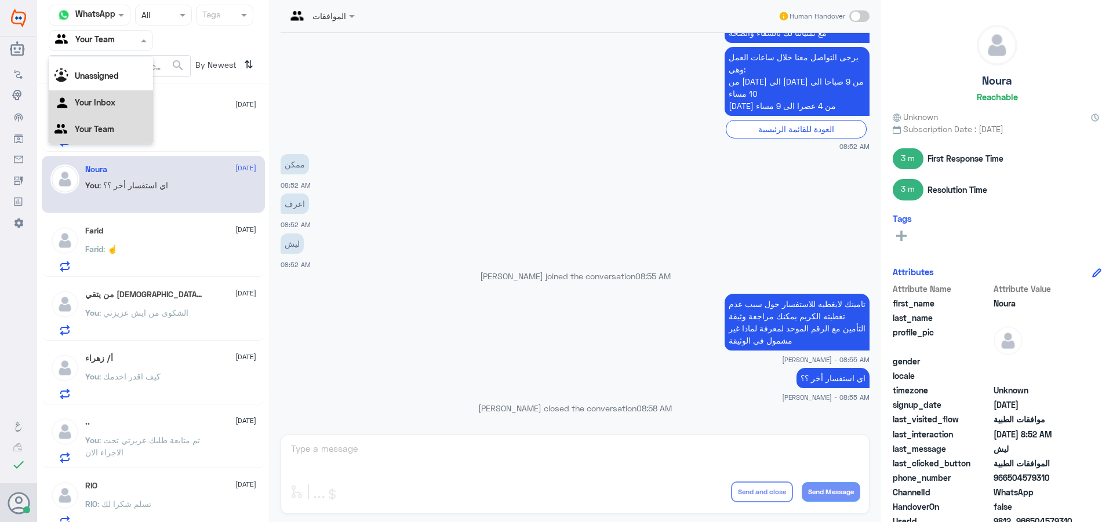
click at [119, 101] on div "Your Inbox" at bounding box center [101, 103] width 104 height 27
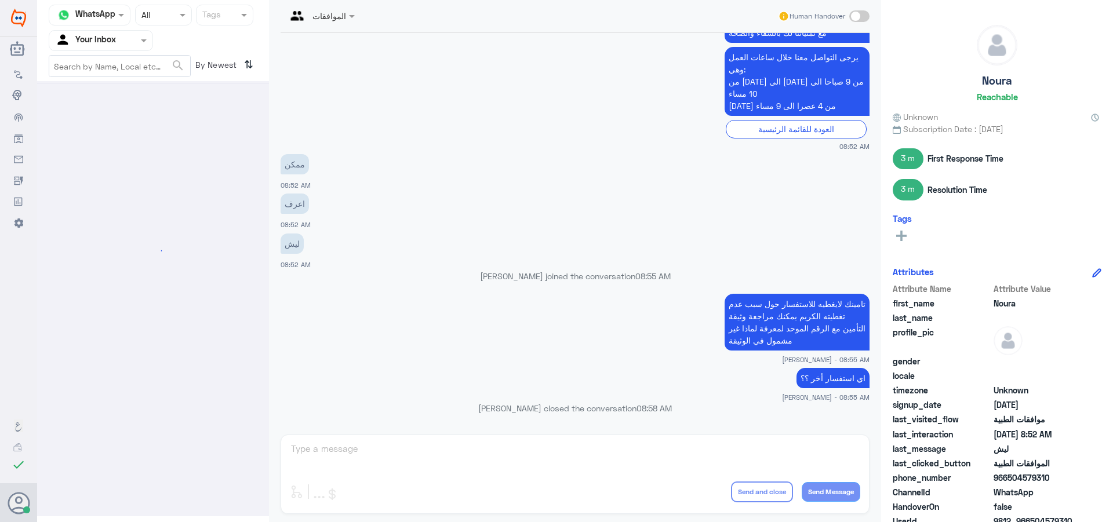
scroll to position [0, 0]
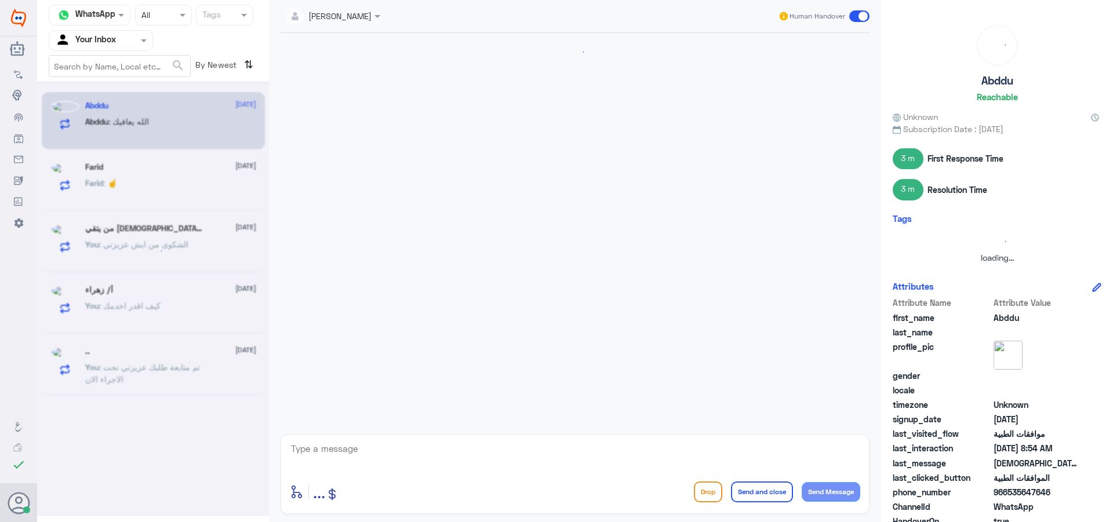
click at [129, 41] on div at bounding box center [100, 40] width 103 height 13
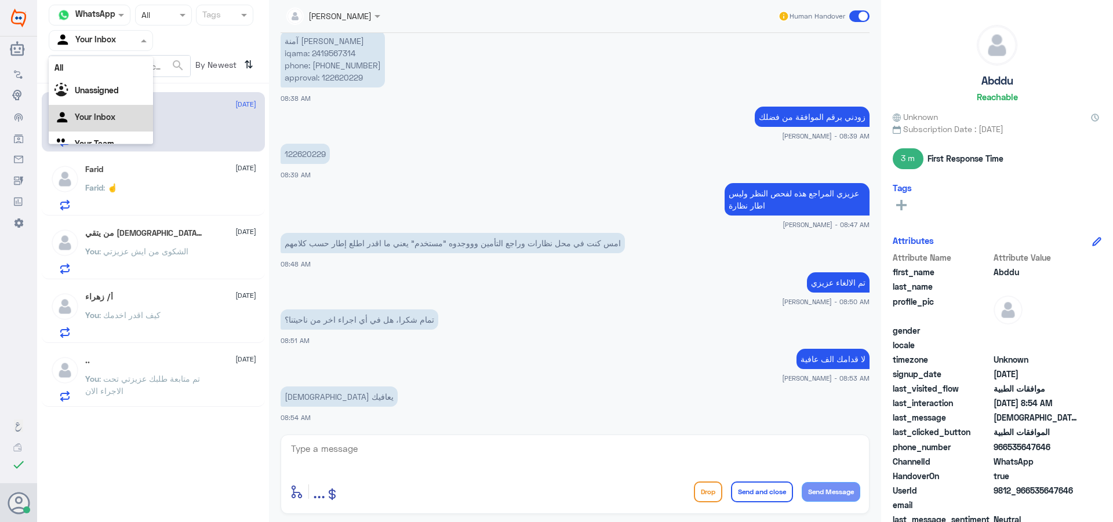
scroll to position [14, 0]
click at [120, 136] on div "Your Team" at bounding box center [101, 130] width 104 height 27
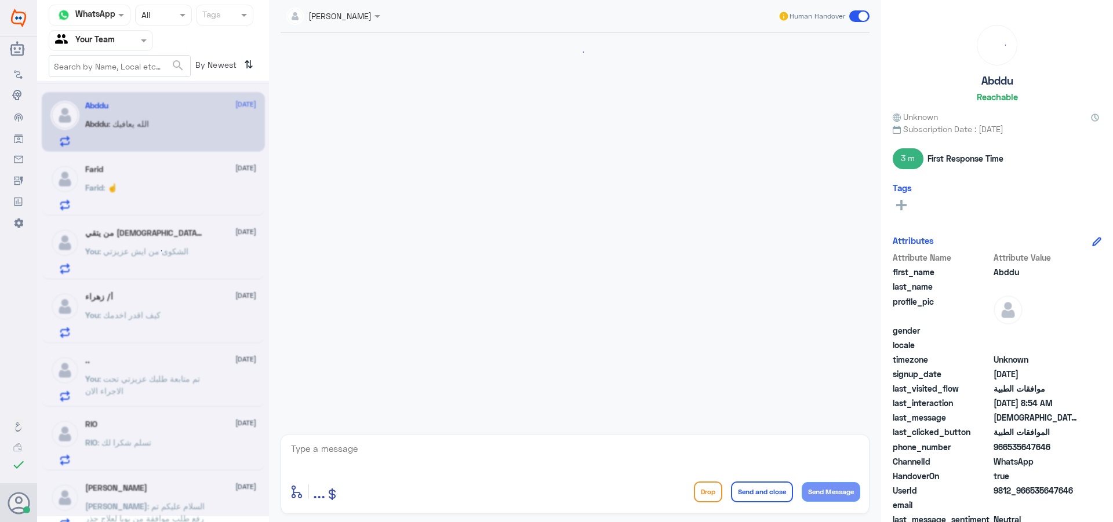
scroll to position [932, 0]
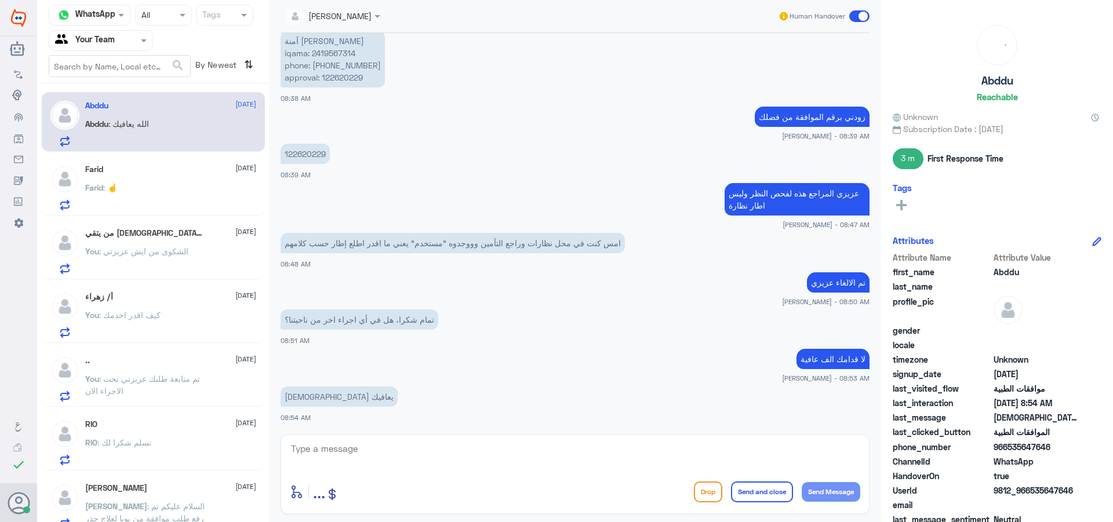
click at [202, 263] on div "You : الشكوى من ايش عزيزتي" at bounding box center [170, 261] width 171 height 26
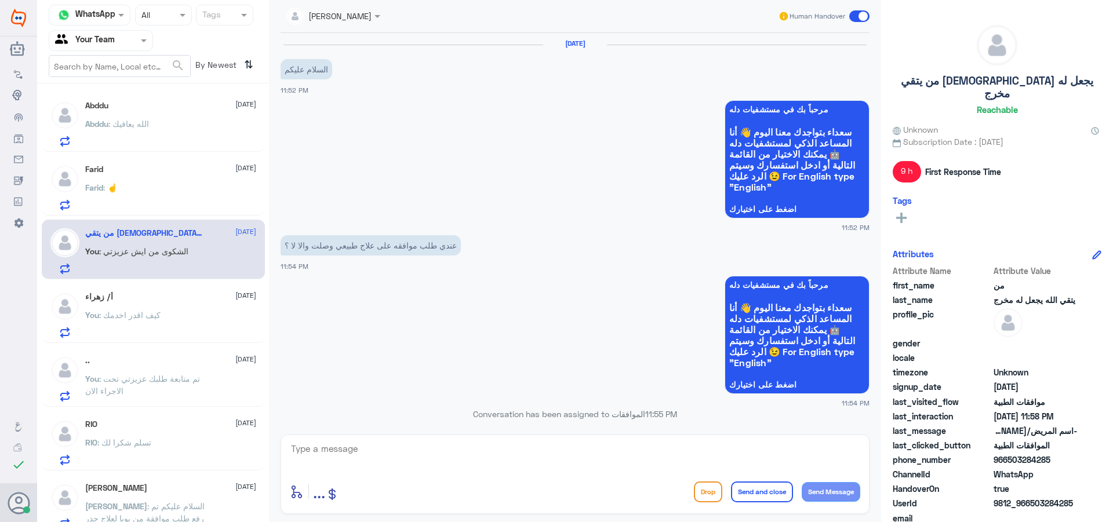
scroll to position [638, 0]
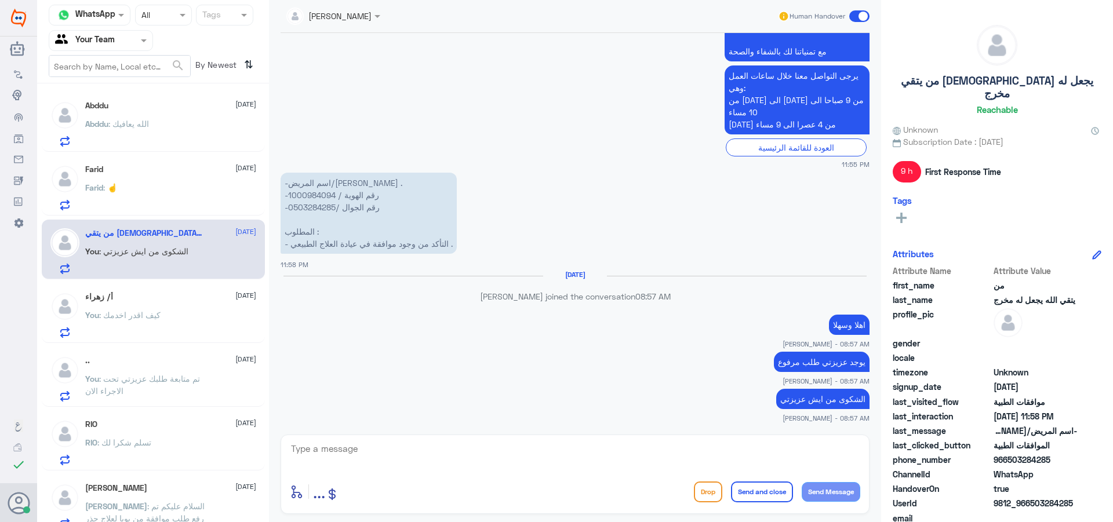
click at [629, 466] on textarea at bounding box center [575, 455] width 571 height 28
type textarea "I"
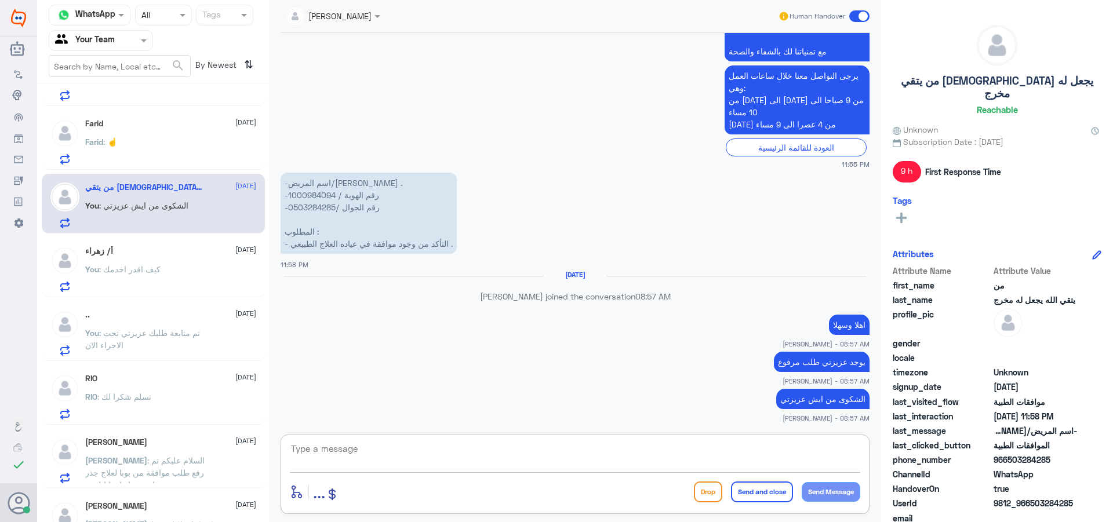
scroll to position [58, 0]
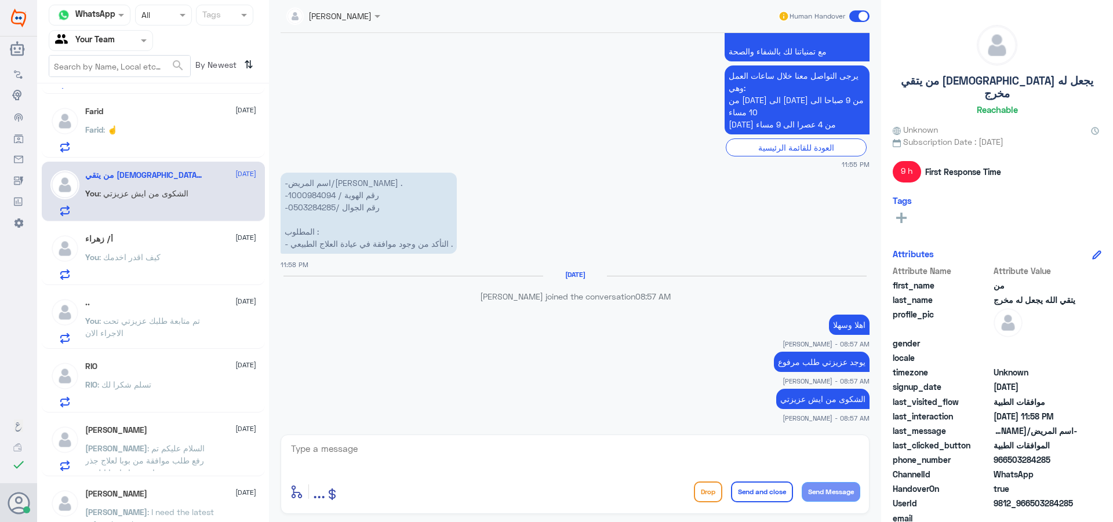
click at [298, 194] on p "-اسم المريض/[PERSON_NAME] . -رقم الهوية / 1000984094 -رقم الجوال /0503284285 ال…" at bounding box center [369, 213] width 176 height 81
copy p "1000984094"
drag, startPoint x: 406, startPoint y: 449, endPoint x: 406, endPoint y: 455, distance: 6.4
click at [406, 450] on textarea at bounding box center [575, 455] width 571 height 28
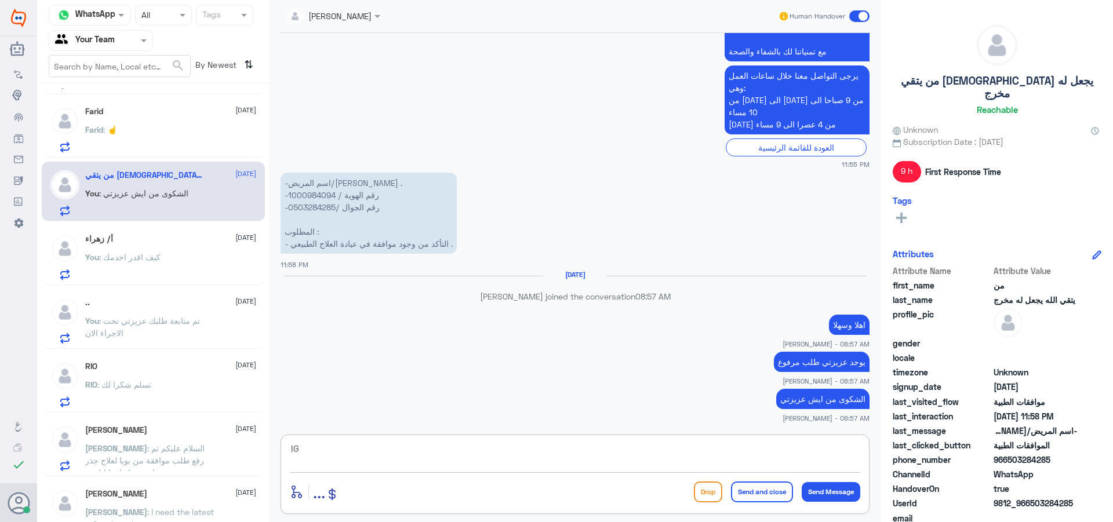
type textarea "I"
type textarea "هل يوجد اشعة للحوص"
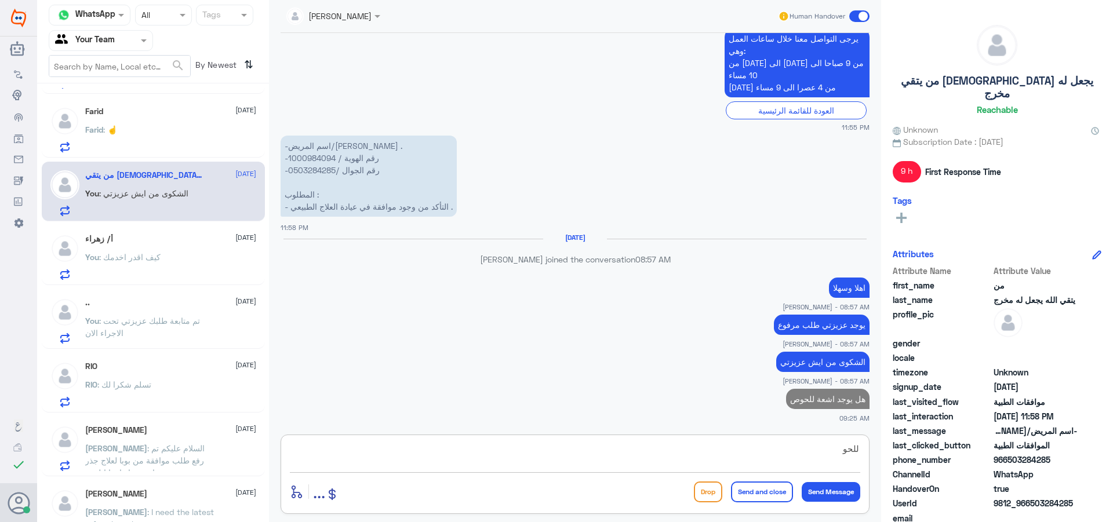
type textarea "للحوض"
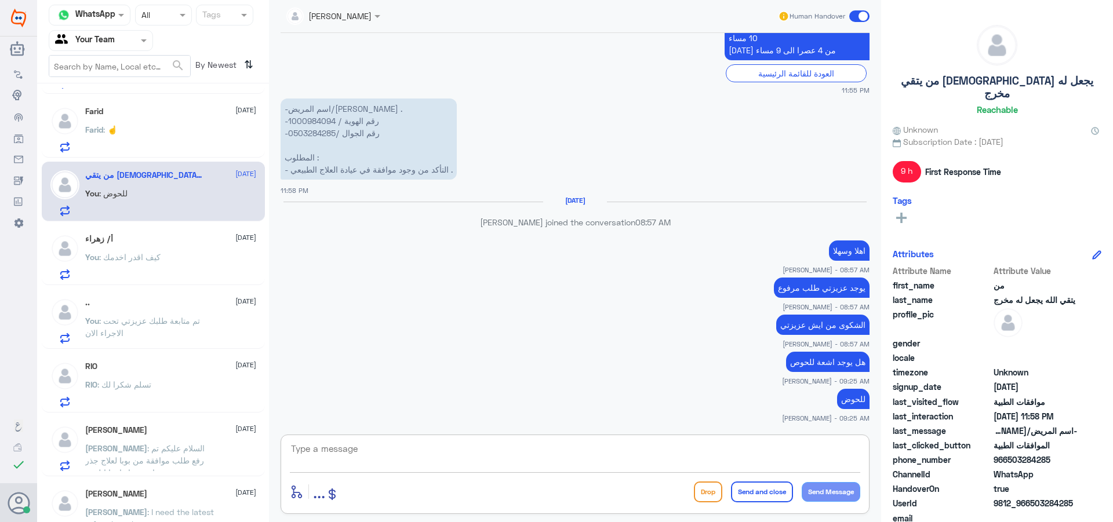
click at [546, 449] on textarea at bounding box center [575, 455] width 571 height 28
type textarea "J"
type textarea "تم متابعة طلبك الان قيد الاجراء"
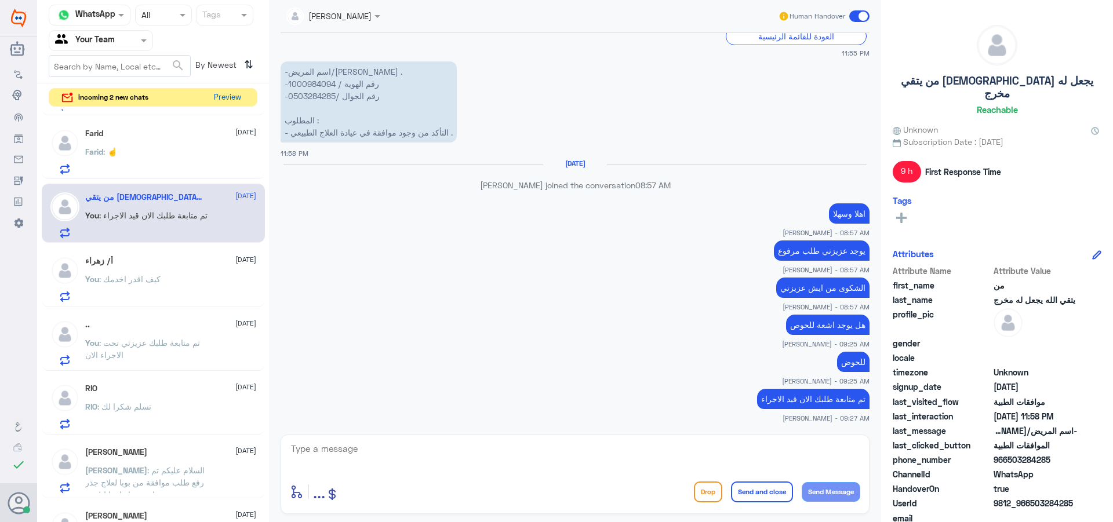
click at [221, 93] on button "Preview" at bounding box center [227, 98] width 36 height 18
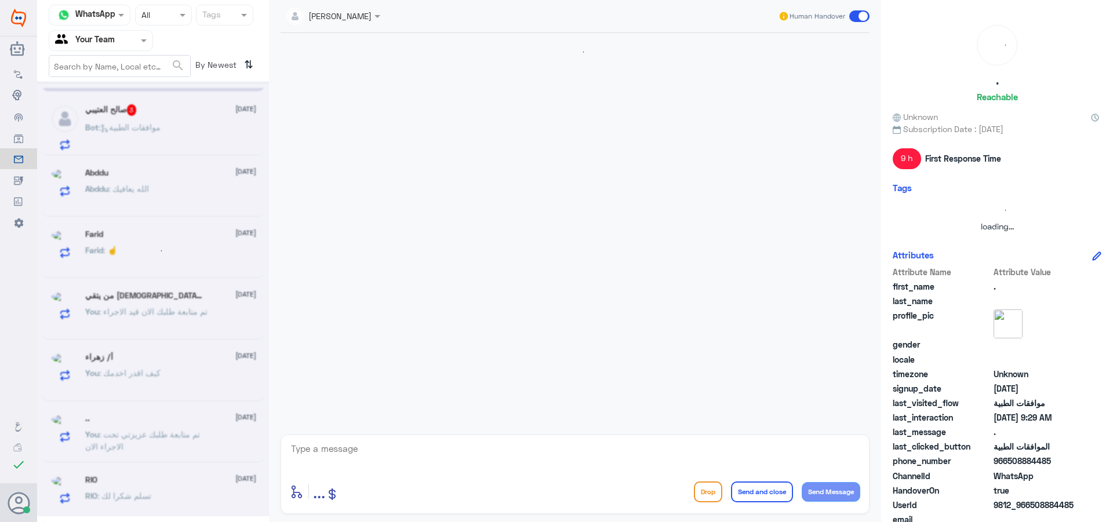
scroll to position [758, 0]
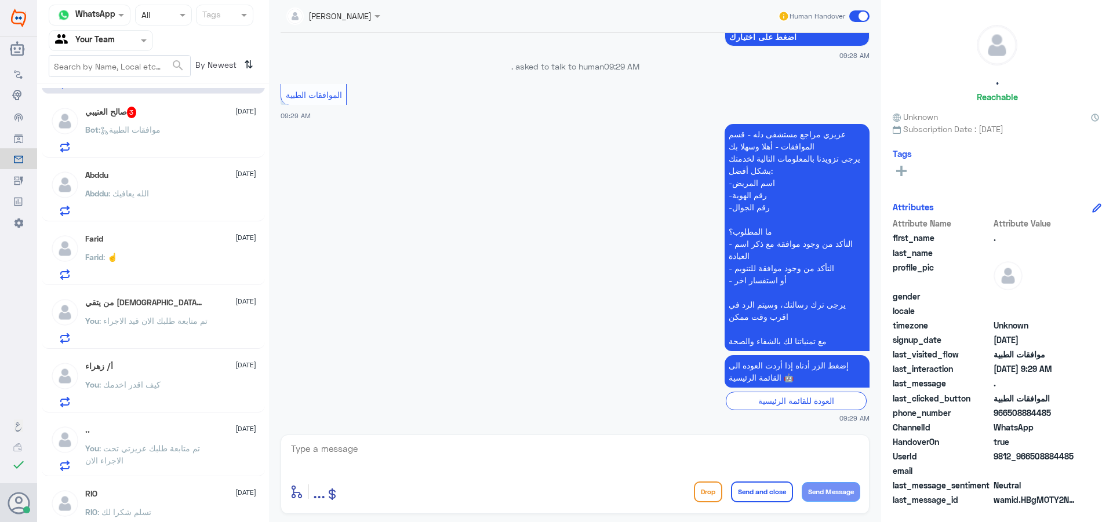
click at [185, 197] on div "Abddu : الله يعافيك" at bounding box center [170, 203] width 171 height 26
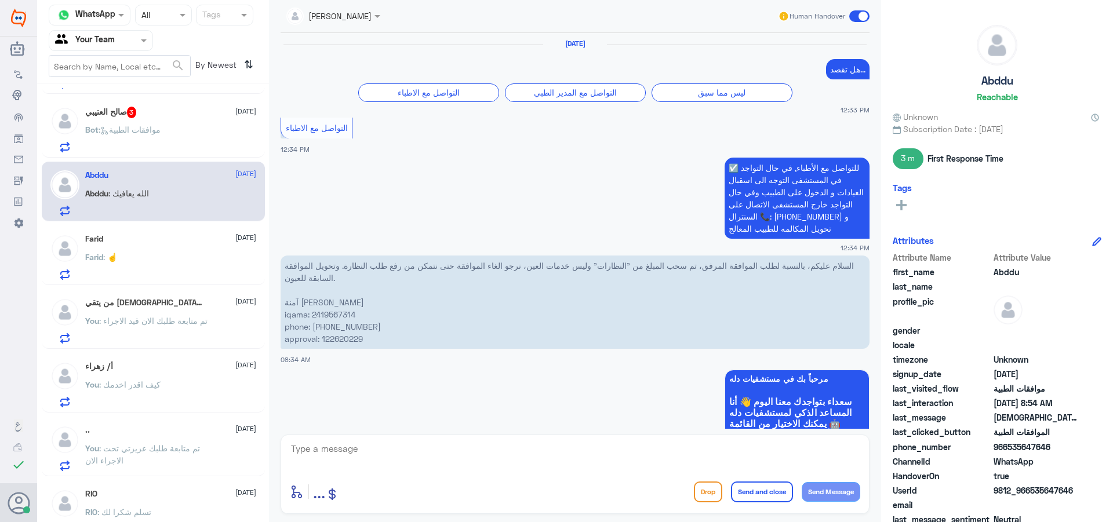
scroll to position [932, 0]
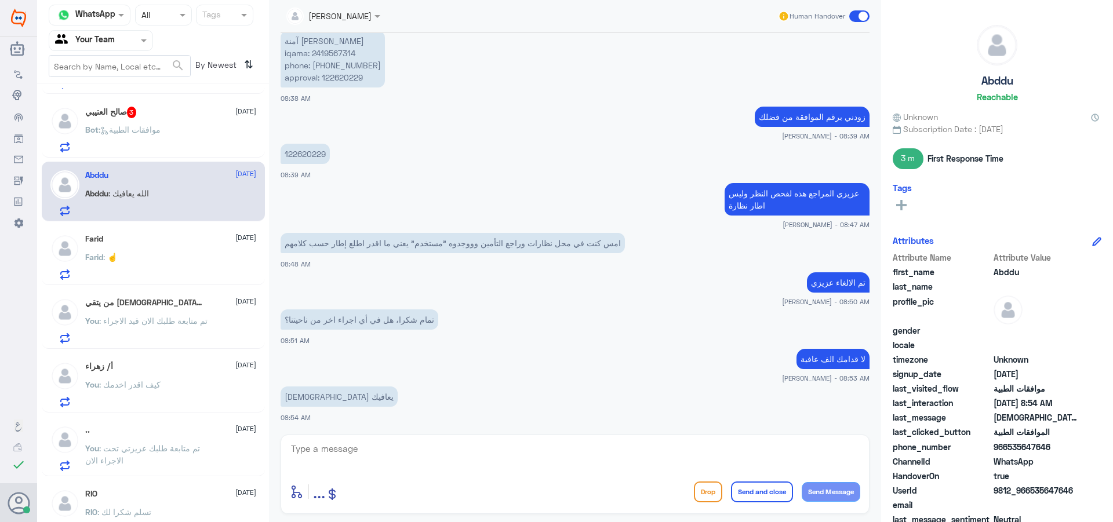
click at [859, 12] on span at bounding box center [859, 16] width 20 height 12
click at [0, 0] on input "checkbox" at bounding box center [0, 0] width 0 height 0
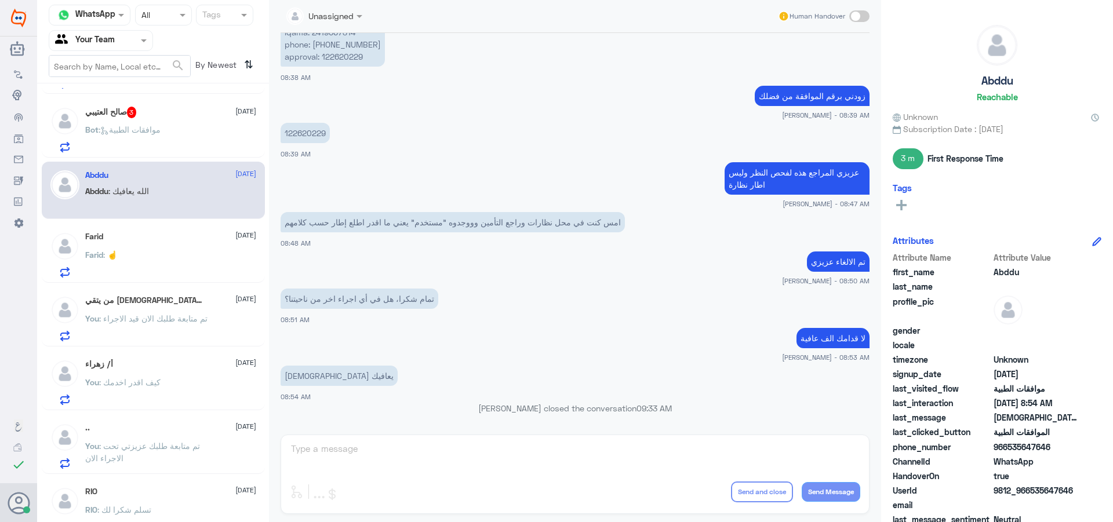
click at [143, 103] on div "[PERSON_NAME] 3 [DATE] Bot : موافقات الطبية" at bounding box center [153, 128] width 223 height 60
click at [162, 124] on div "[PERSON_NAME] 3 [DATE] Bot : موافقات الطبية" at bounding box center [170, 130] width 171 height 46
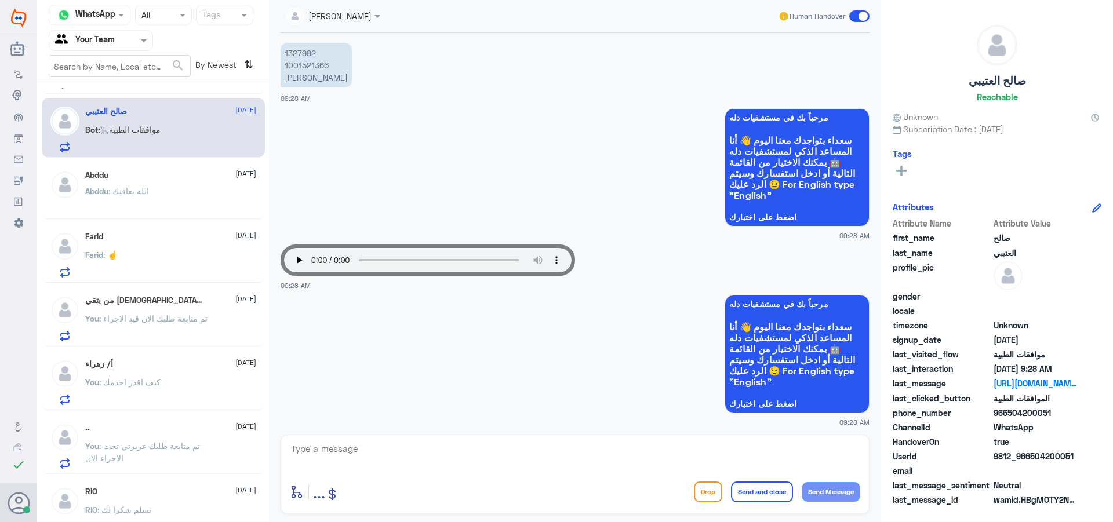
scroll to position [913, 0]
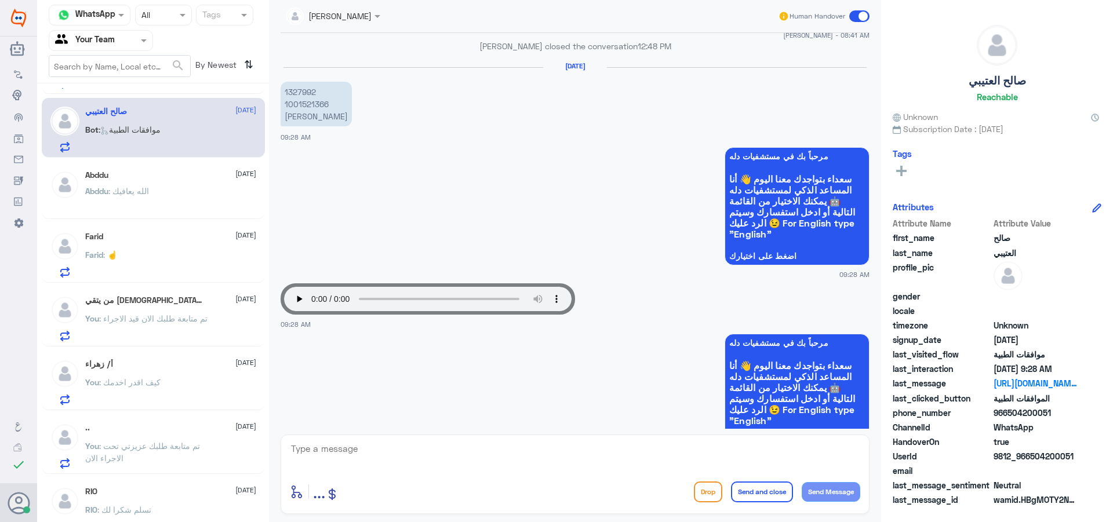
drag, startPoint x: 452, startPoint y: 473, endPoint x: 461, endPoint y: 459, distance: 16.7
click at [452, 472] on div at bounding box center [575, 457] width 571 height 32
click at [409, 466] on textarea at bounding box center [575, 455] width 571 height 28
type textarea "اهلا وسهلا"
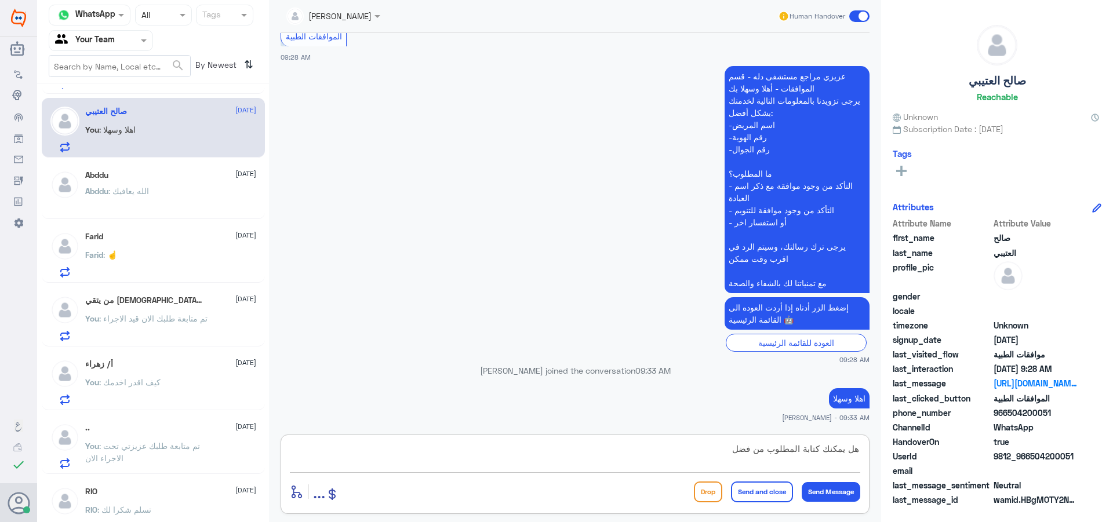
type textarea "هل يمكنك كتابة المطلوب من فضلك"
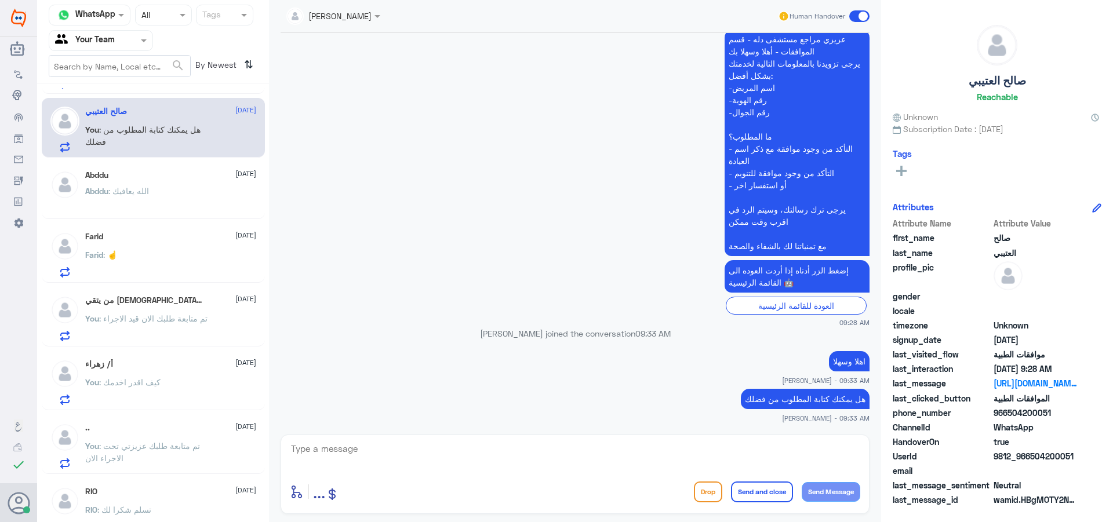
click at [128, 291] on div "من يتقي [DEMOGRAPHIC_DATA] يجعل له مخرج [DATE] You : تم متابعة طلبك الان قيد ال…" at bounding box center [153, 317] width 223 height 60
click at [101, 39] on input "text" at bounding box center [87, 40] width 64 height 13
click at [112, 115] on div "Your Inbox" at bounding box center [101, 103] width 104 height 27
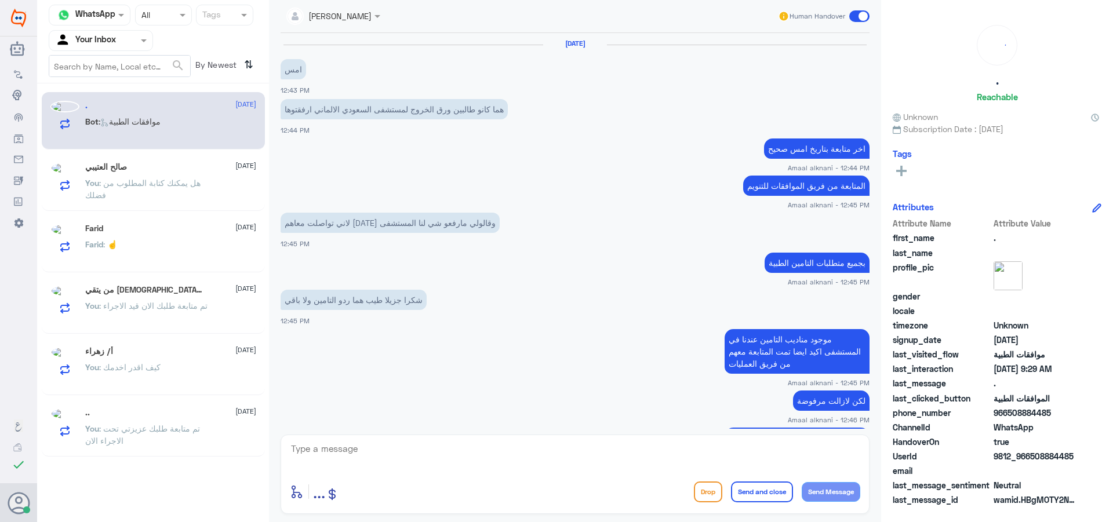
scroll to position [758, 0]
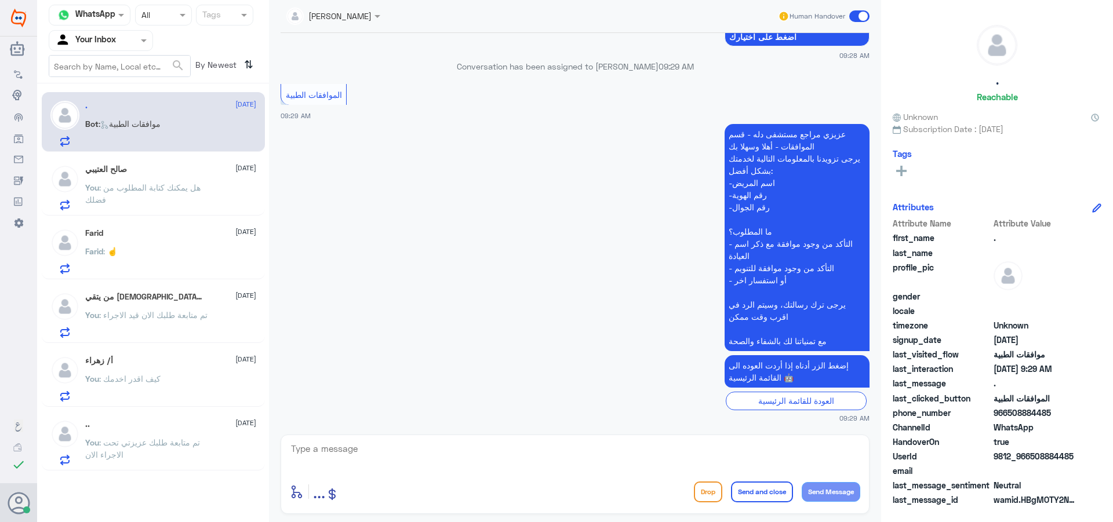
click at [81, 42] on input "text" at bounding box center [87, 40] width 64 height 13
click at [128, 121] on div "Your Team" at bounding box center [101, 130] width 104 height 27
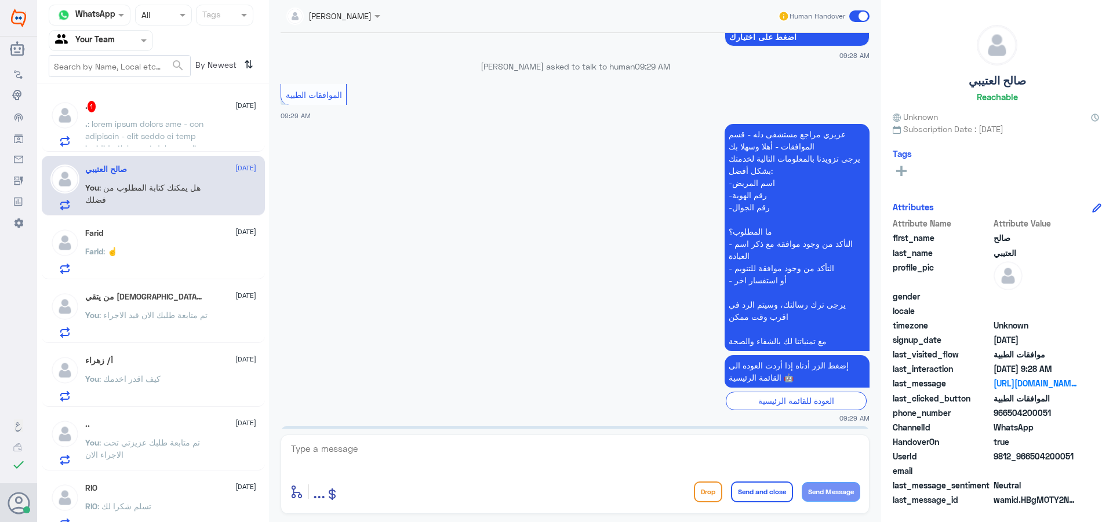
scroll to position [1029, 0]
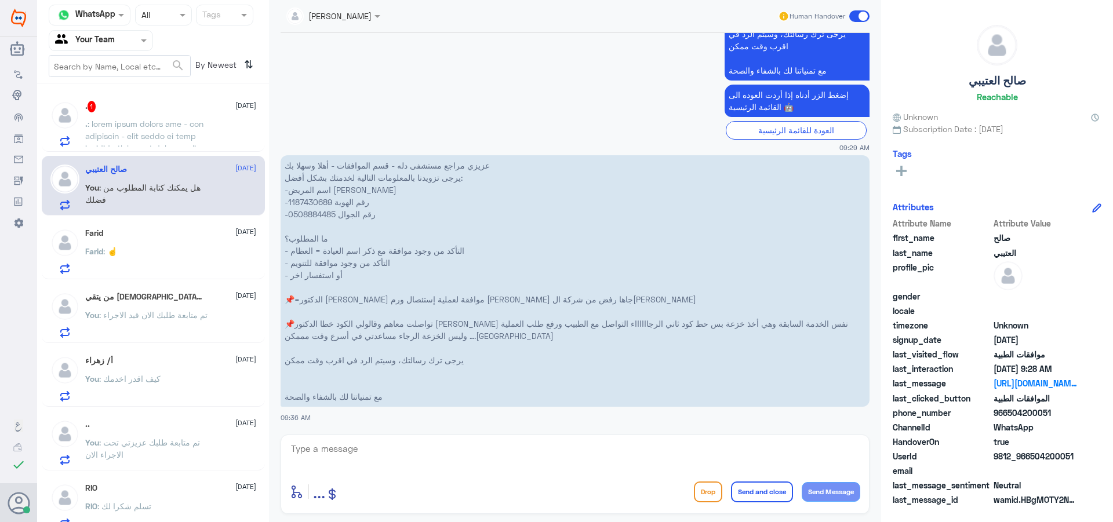
click at [297, 199] on p "عزيزي مراجع مستشفى دله - قسم الموافقات - أهلا وسهلا بك يرجى تزويدنا بالمعلومات …" at bounding box center [575, 281] width 589 height 252
click at [307, 204] on p "عزيزي مراجع مستشفى دله - قسم الموافقات - أهلا وسهلا بك يرجى تزويدنا بالمعلومات …" at bounding box center [575, 281] width 589 height 252
copy p "1187430689"
click at [406, 466] on textarea at bounding box center [575, 455] width 571 height 28
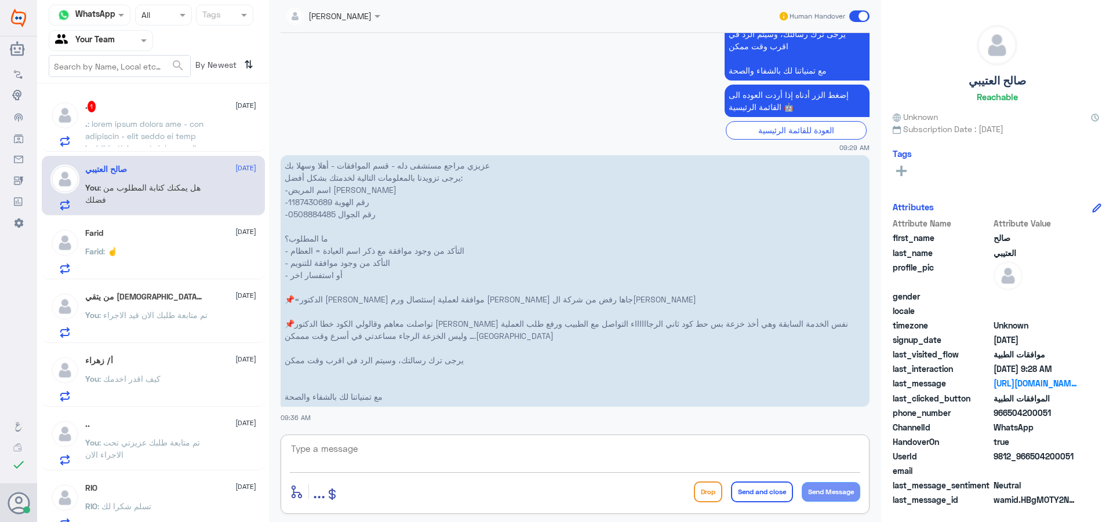
type textarea "["
type textarea "جاري العمل على ذلك مع قسم التنويم المختص"
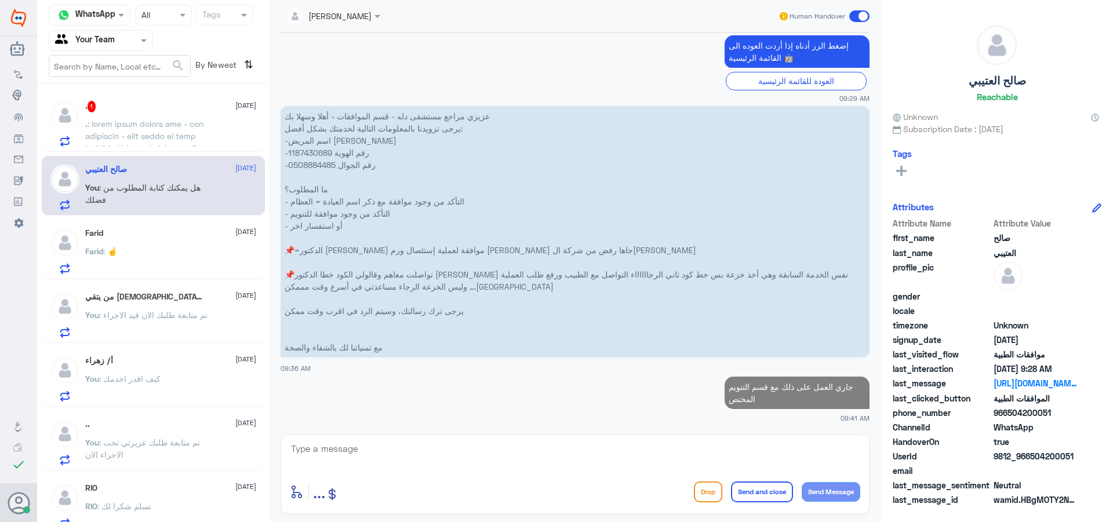
click at [175, 138] on span at bounding box center [150, 239] width 130 height 241
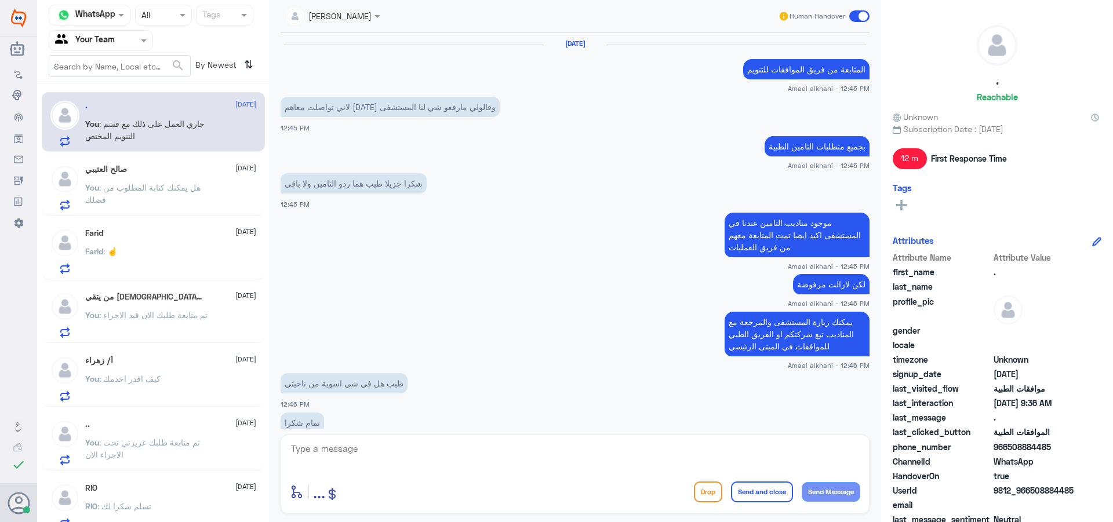
scroll to position [1053, 0]
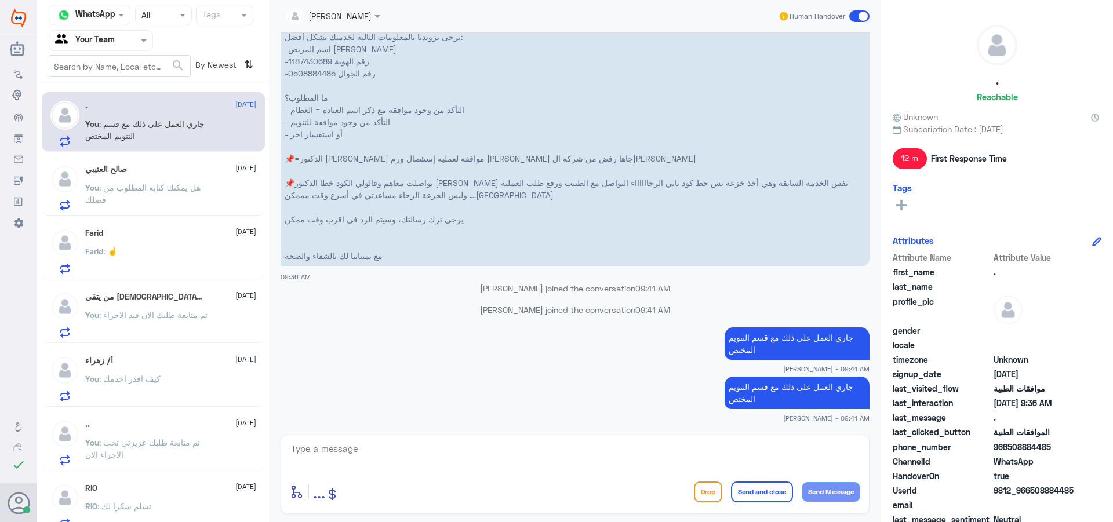
click at [224, 198] on div "You : هل يمكنك كتابة المطلوب من فضلك" at bounding box center [170, 197] width 171 height 26
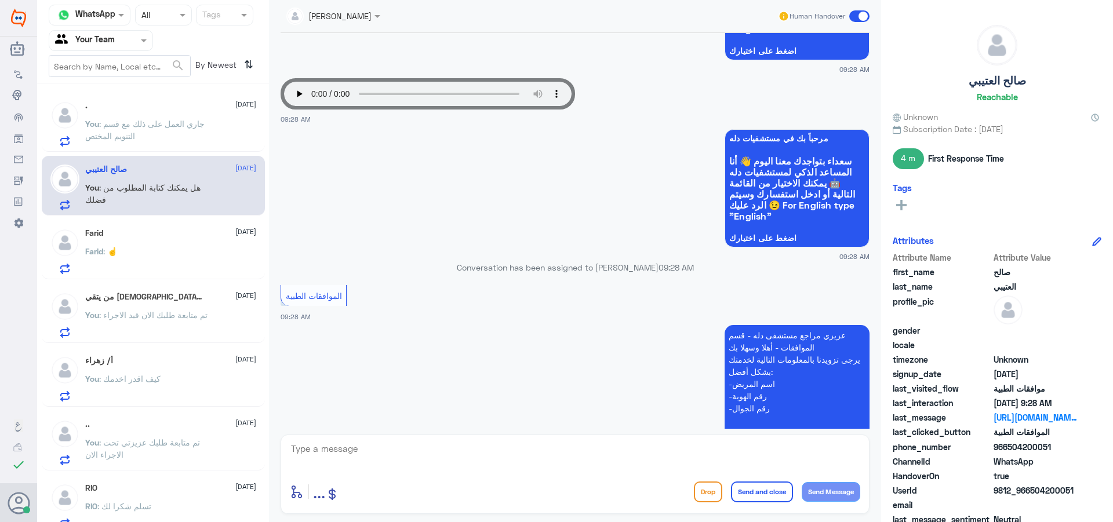
scroll to position [845, 0]
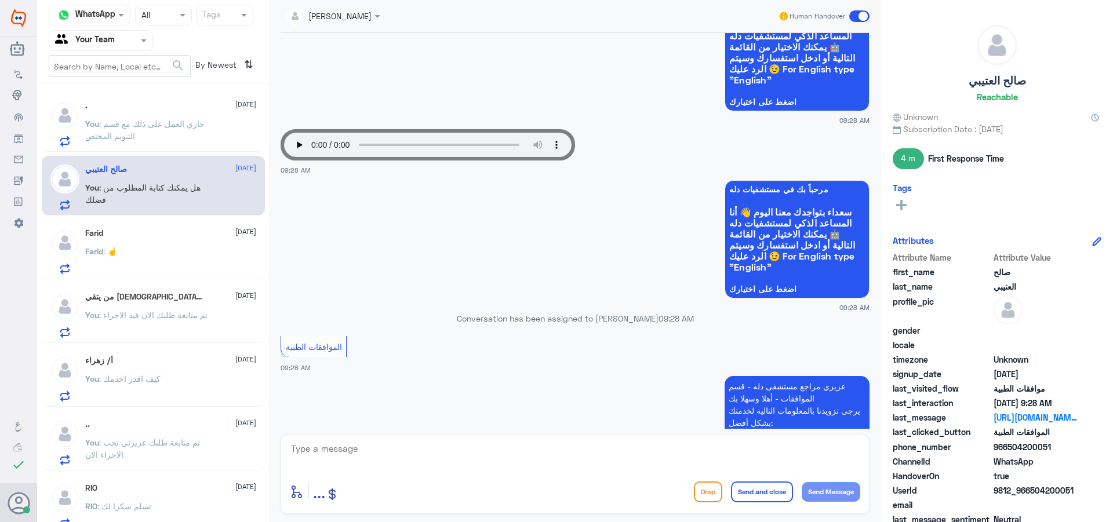
click at [127, 103] on div ". [DATE]" at bounding box center [170, 106] width 171 height 10
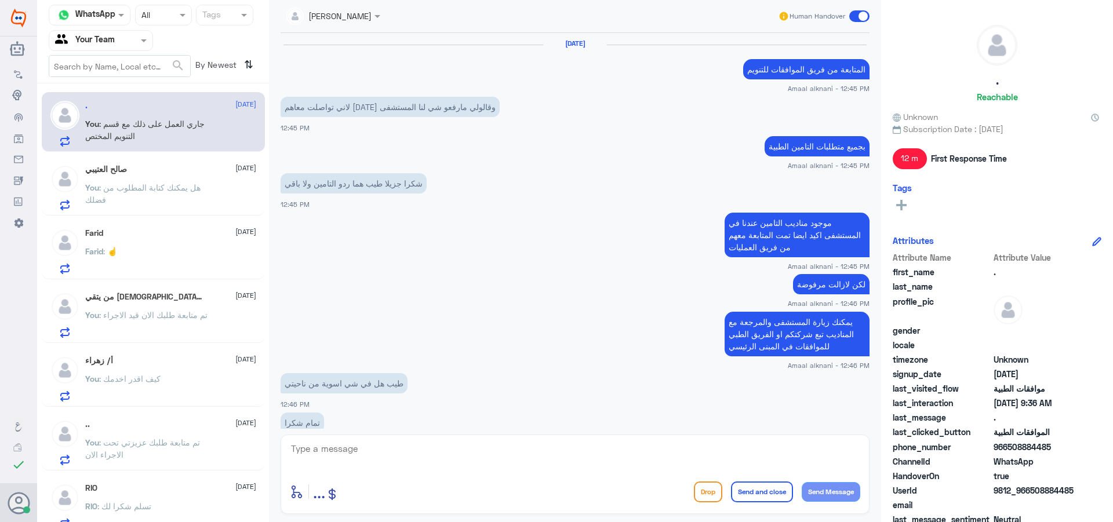
scroll to position [983, 0]
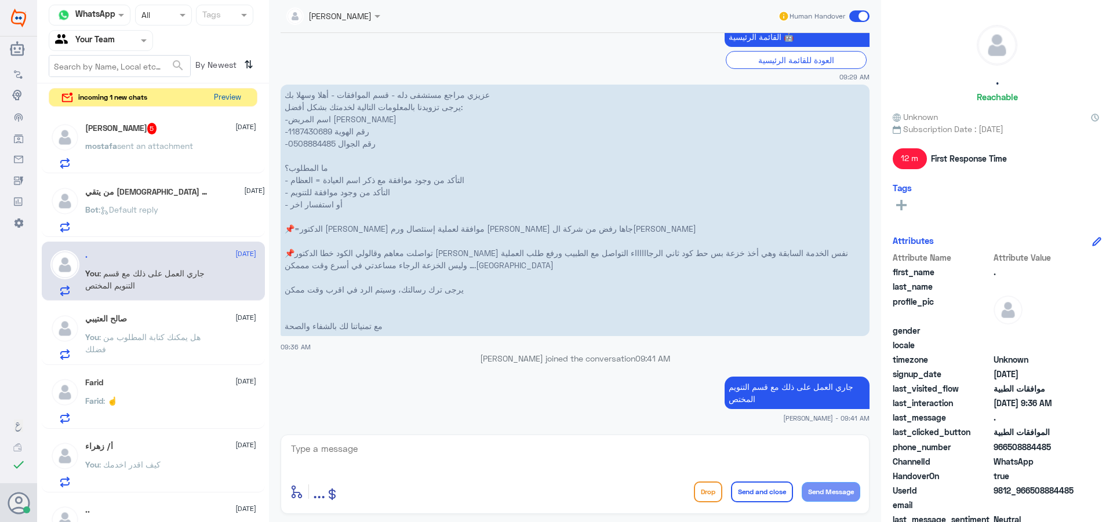
click at [224, 100] on button "Preview" at bounding box center [227, 98] width 36 height 18
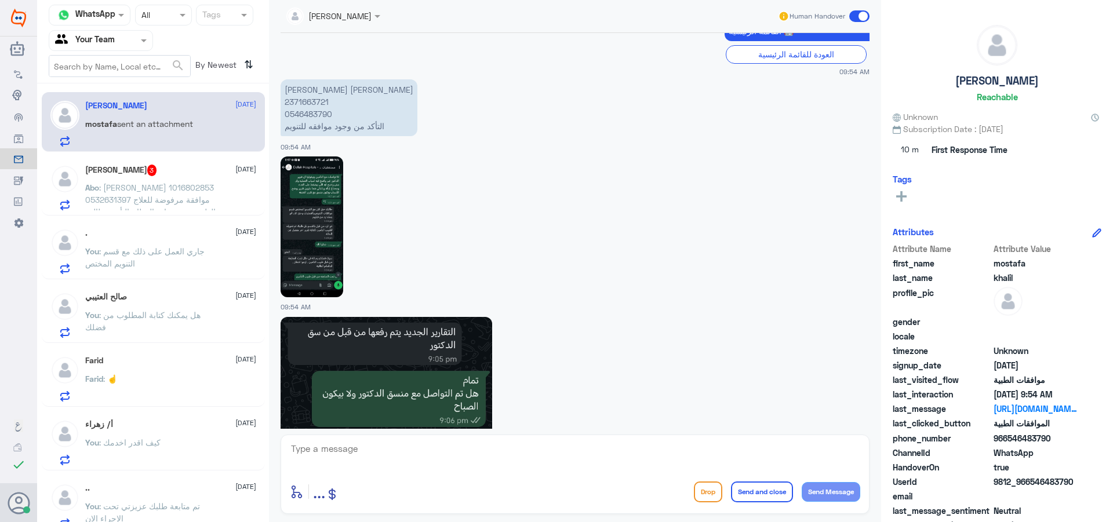
scroll to position [1065, 0]
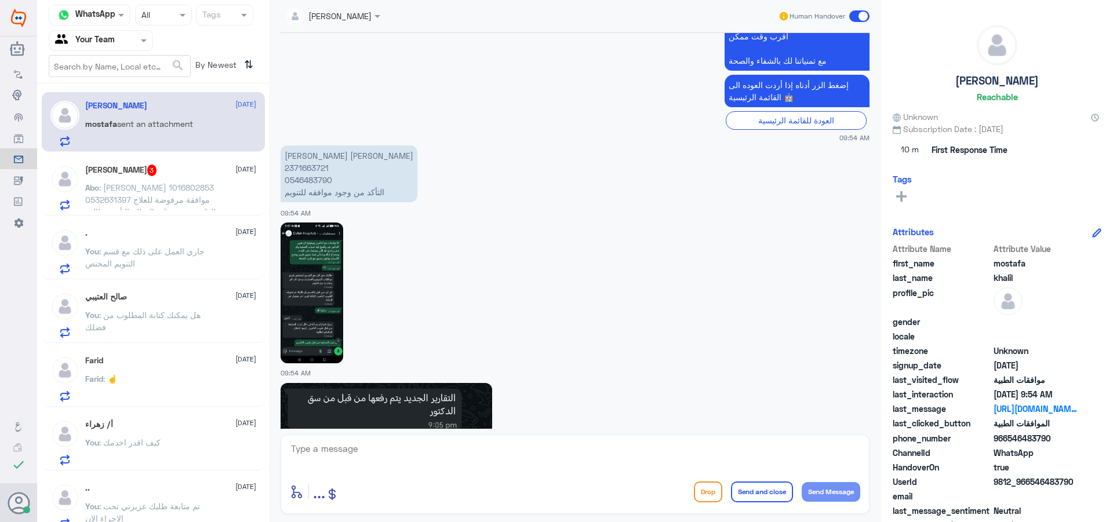
click at [201, 204] on span ": [PERSON_NAME] 1016802853 0532631397 موافقة مرفوضة للعلاج الطبيعي من عيادة الع…" at bounding box center [150, 206] width 130 height 46
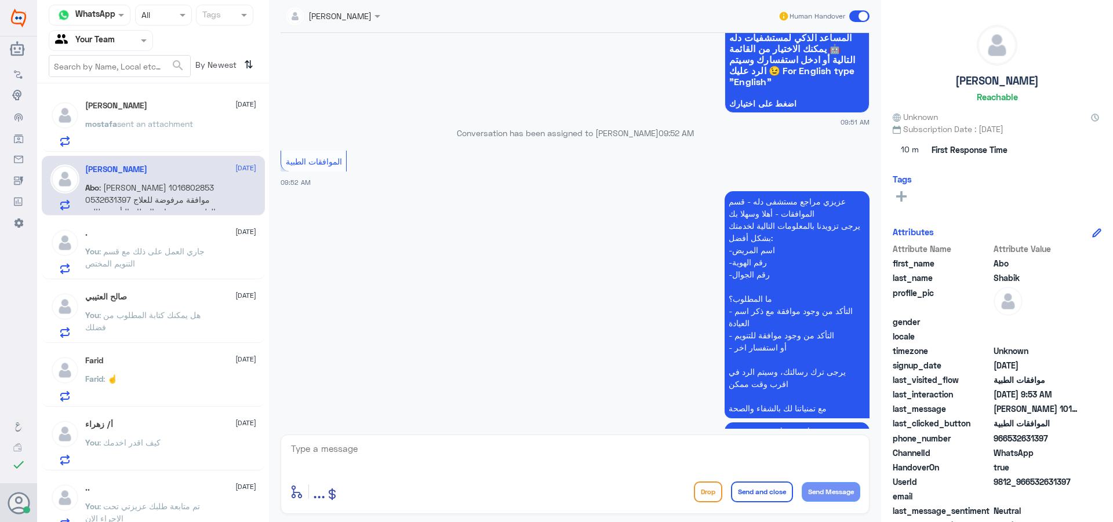
scroll to position [248, 0]
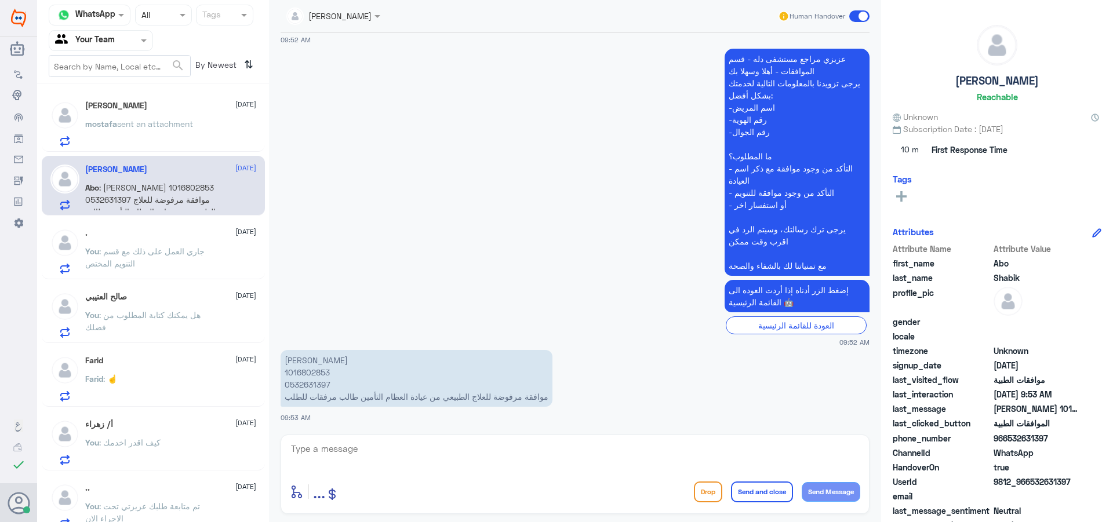
click at [309, 373] on p "[PERSON_NAME] 1016802853 0532631397 موافقة مرفوضة للعلاج الطبيعي من عيادة العظا…" at bounding box center [417, 378] width 272 height 57
copy p "1016802853"
click at [663, 411] on div "[PERSON_NAME] 1016802853 0532631397 موافقة مرفوضة للعلاج الطبيعي من عيادة العظا…" at bounding box center [575, 385] width 589 height 76
click at [419, 445] on textarea at bounding box center [575, 455] width 571 height 28
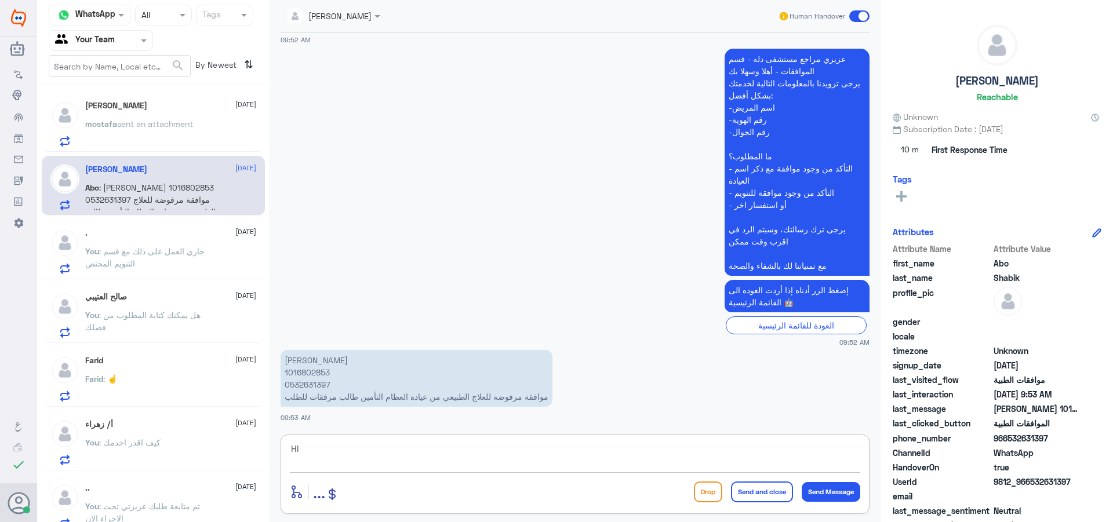
type textarea "H"
type textarea "اهلا وسهلا"
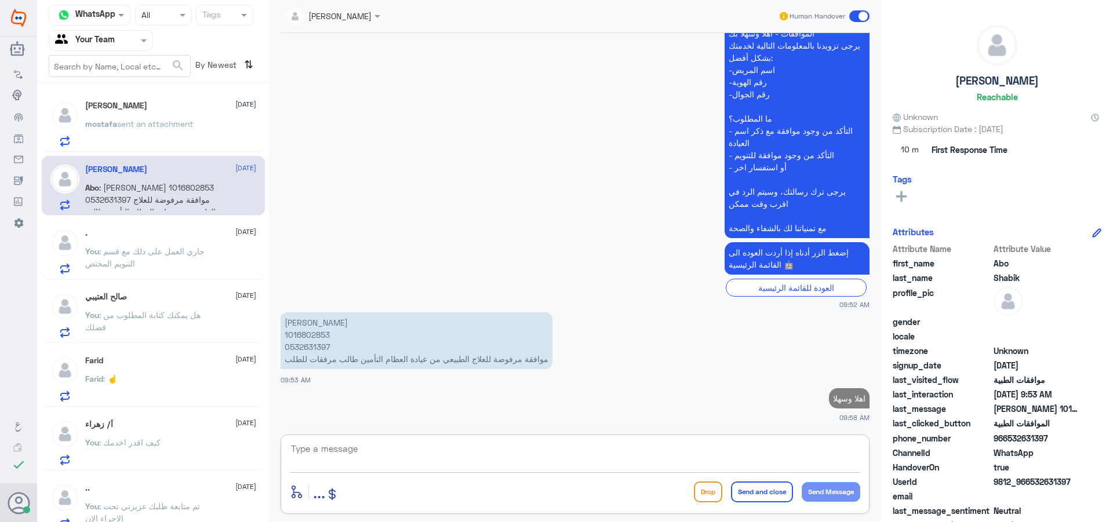
click at [318, 335] on p "[PERSON_NAME] 1016802853 0532631397 موافقة مرفوضة للعلاج الطبيعي من عيادة العظا…" at bounding box center [417, 341] width 272 height 57
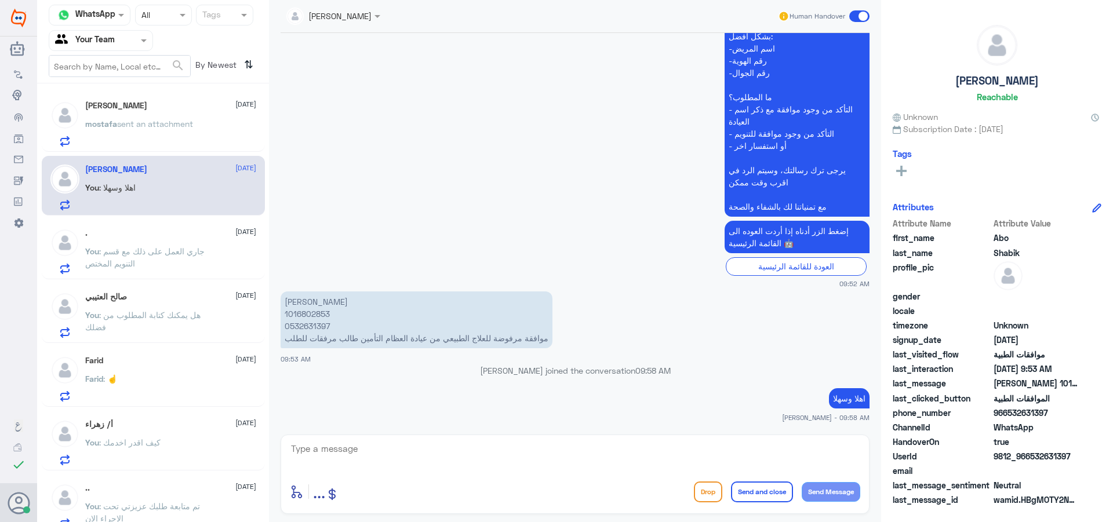
copy p "1016802853"
click at [301, 313] on p "[PERSON_NAME] 1016802853 0532631397 موافقة مرفوضة للعلاج الطبيعي من عيادة العظا…" at bounding box center [417, 320] width 272 height 57
click at [300, 314] on p "[PERSON_NAME] 1016802853 0532631397 موافقة مرفوضة للعلاج الطبيعي من عيادة العظا…" at bounding box center [417, 320] width 272 height 57
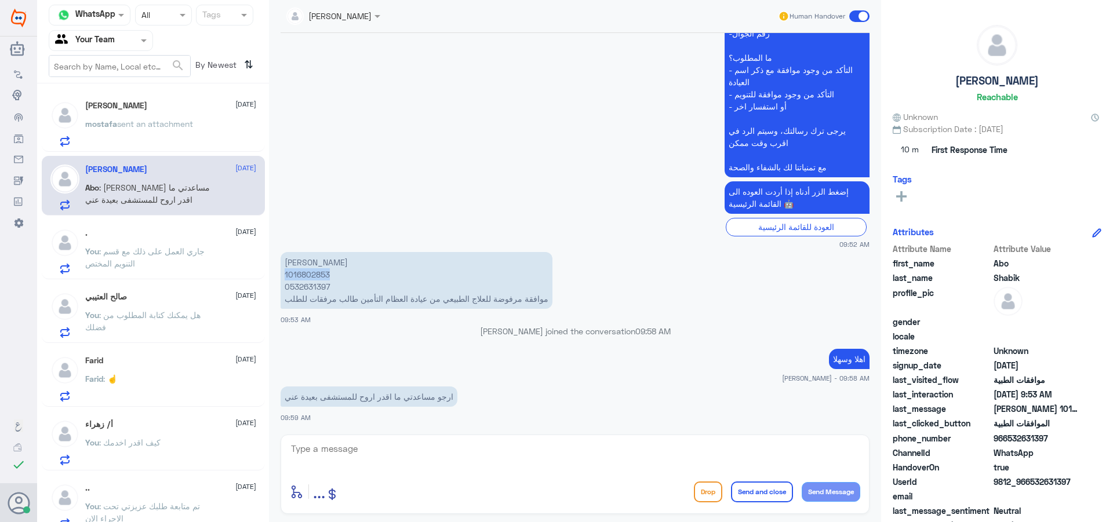
copy p "1016802853"
click at [318, 291] on p "[PERSON_NAME] 1016802853 0532631397 موافقة مرفوضة للعلاج الطبيعي من عيادة العظا…" at bounding box center [417, 280] width 272 height 57
drag, startPoint x: 434, startPoint y: 460, endPoint x: 521, endPoint y: 459, distance: 87.0
click at [441, 466] on div "enter flow name ... Drop Send and close Send Message" at bounding box center [575, 474] width 589 height 79
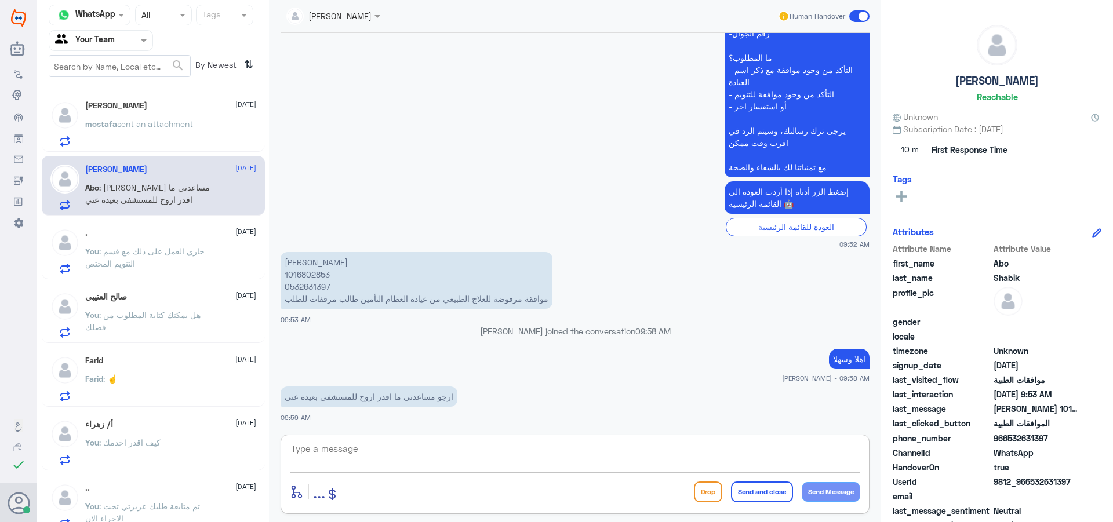
drag, startPoint x: 761, startPoint y: 450, endPoint x: 804, endPoint y: 463, distance: 45.3
click at [761, 451] on textarea at bounding box center [575, 455] width 571 height 28
type textarea "J"
type textarea "تم متابعة طلبك وهو تحت الاجراء الان"
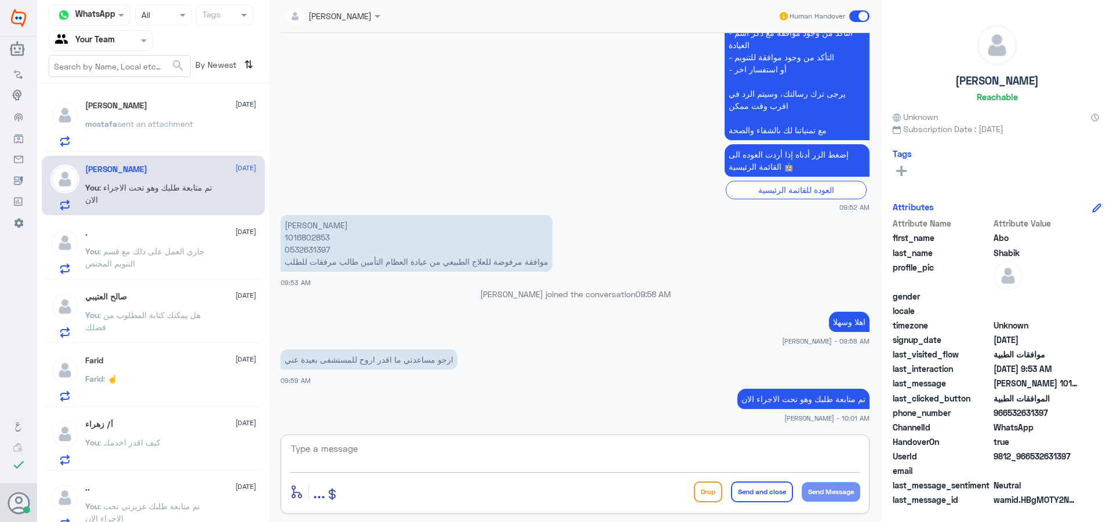
click at [132, 306] on div "[PERSON_NAME] [DATE] You : هل يمكنك كتابة المطلوب من فضلك" at bounding box center [170, 315] width 171 height 46
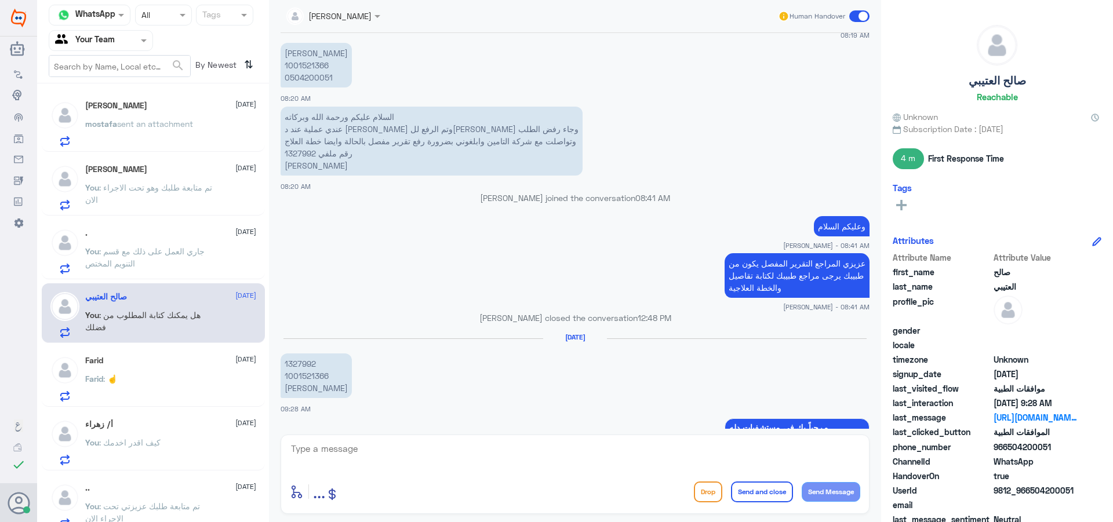
scroll to position [323, 0]
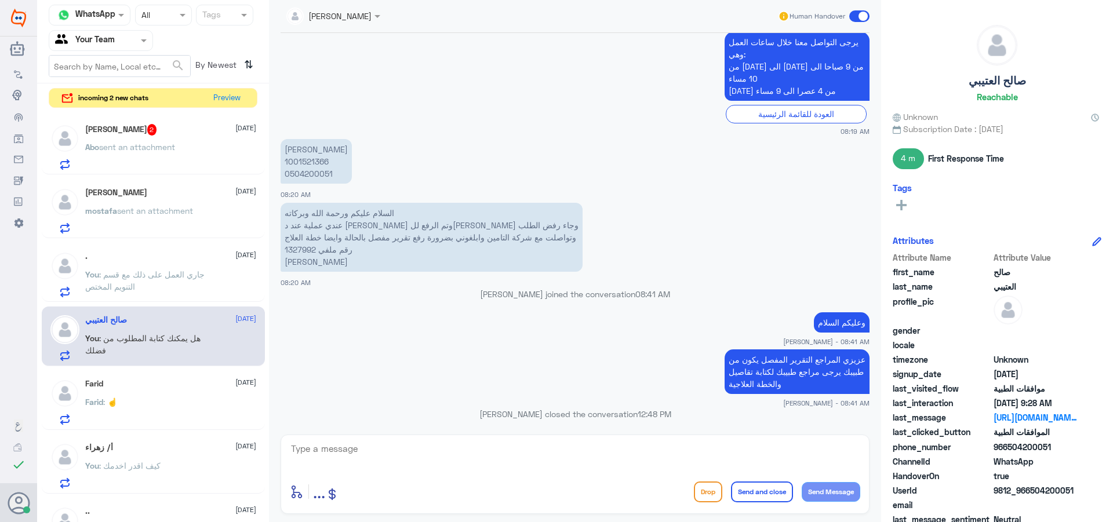
click at [195, 155] on div "Abo sent an attachment" at bounding box center [170, 157] width 171 height 26
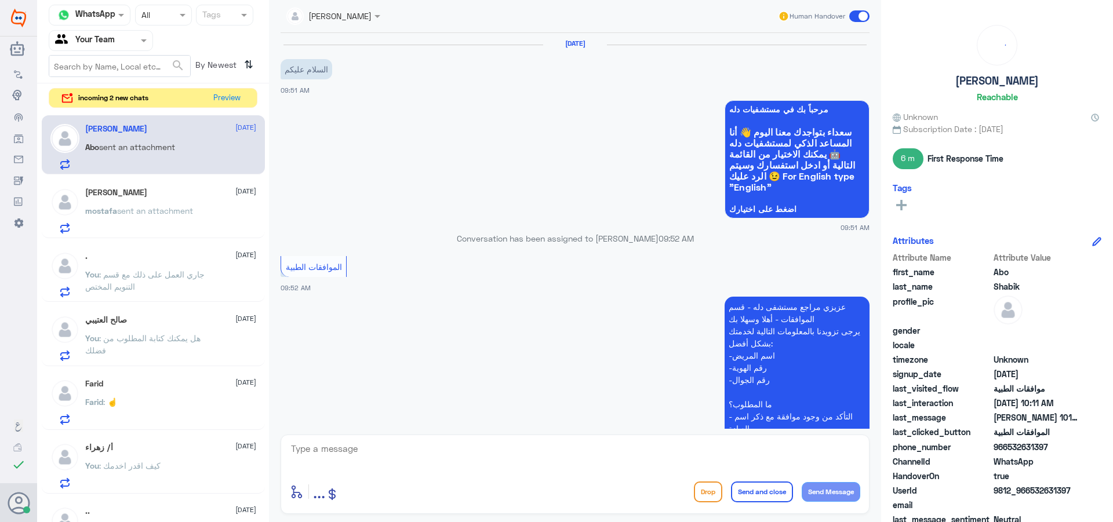
scroll to position [463, 0]
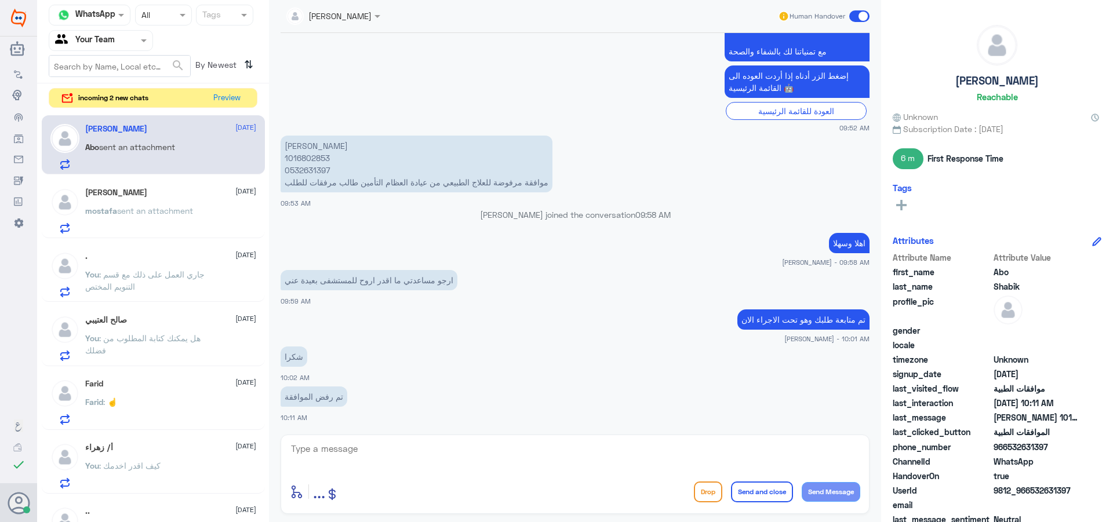
click at [288, 250] on app-msgs-text "اهلا وسهلا" at bounding box center [575, 243] width 589 height 21
click at [225, 104] on button "Preview" at bounding box center [227, 98] width 36 height 18
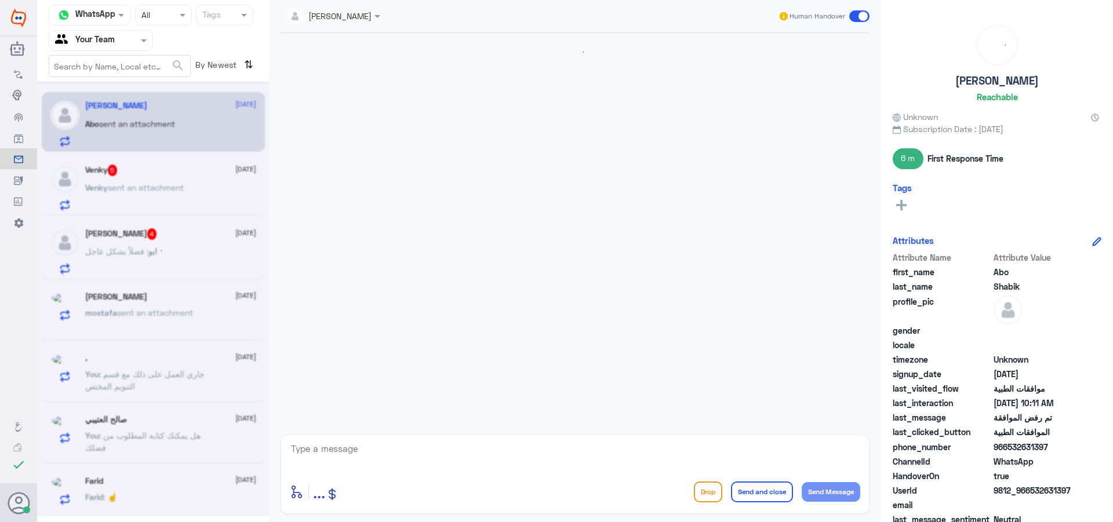
scroll to position [463, 0]
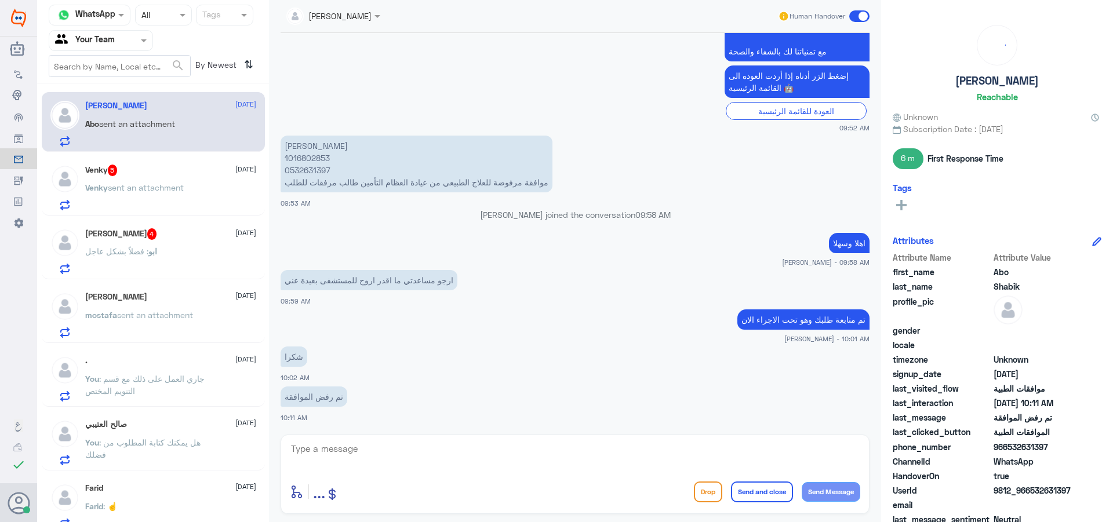
click at [235, 271] on div "ابو : فضلاً بشكل عاجل" at bounding box center [170, 261] width 171 height 26
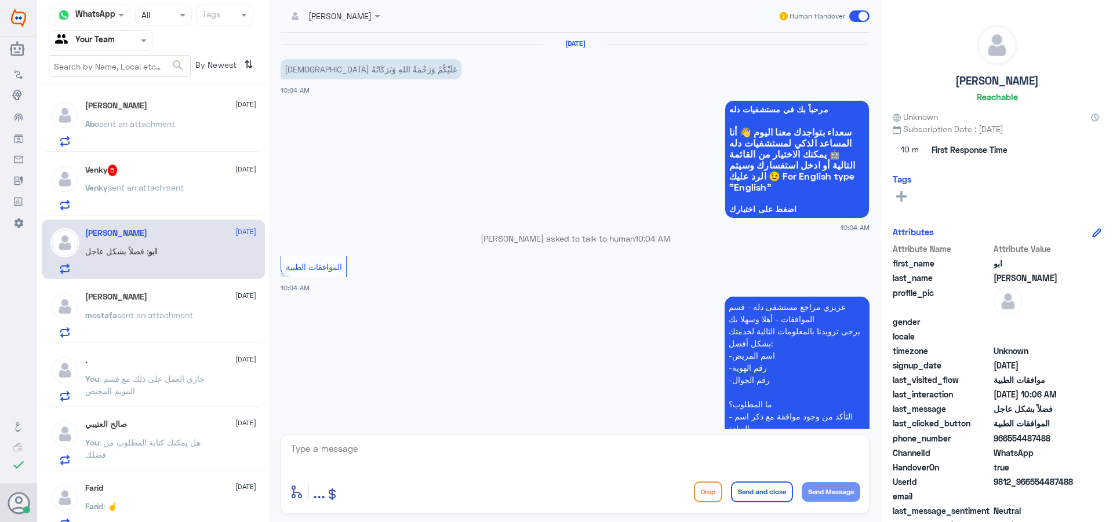
scroll to position [288, 0]
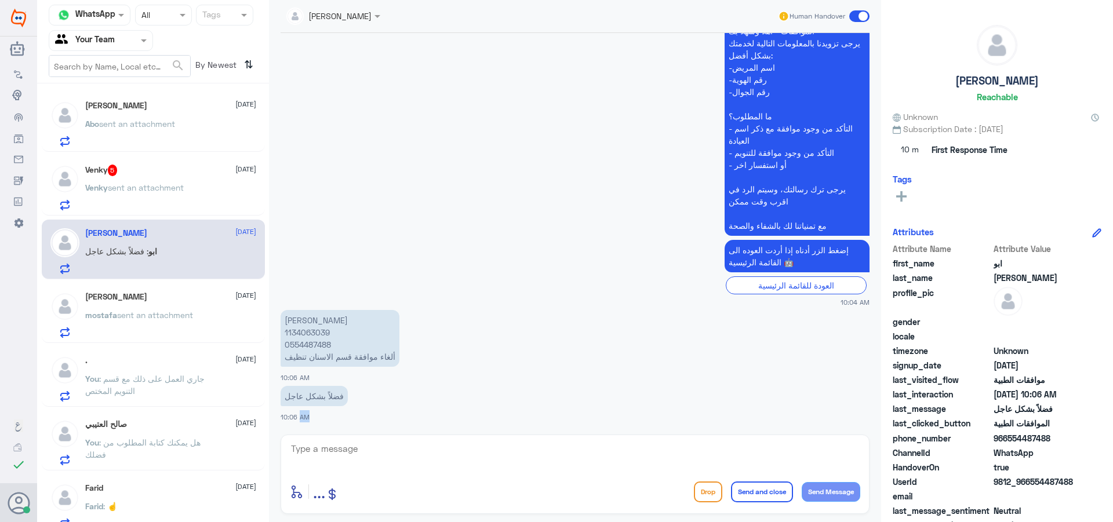
drag, startPoint x: 295, startPoint y: 437, endPoint x: 377, endPoint y: 473, distance: 89.8
click at [331, 469] on div "[PERSON_NAME] Human Handover [DATE] السَّلاَمُ عَلَيْكُمْ وَرَحْمَةُ اللهِ وَبَ…" at bounding box center [575, 263] width 612 height 526
drag, startPoint x: 411, startPoint y: 464, endPoint x: 395, endPoint y: 450, distance: 20.9
click at [410, 459] on textarea at bounding box center [575, 455] width 571 height 28
click at [395, 450] on textarea at bounding box center [575, 455] width 571 height 28
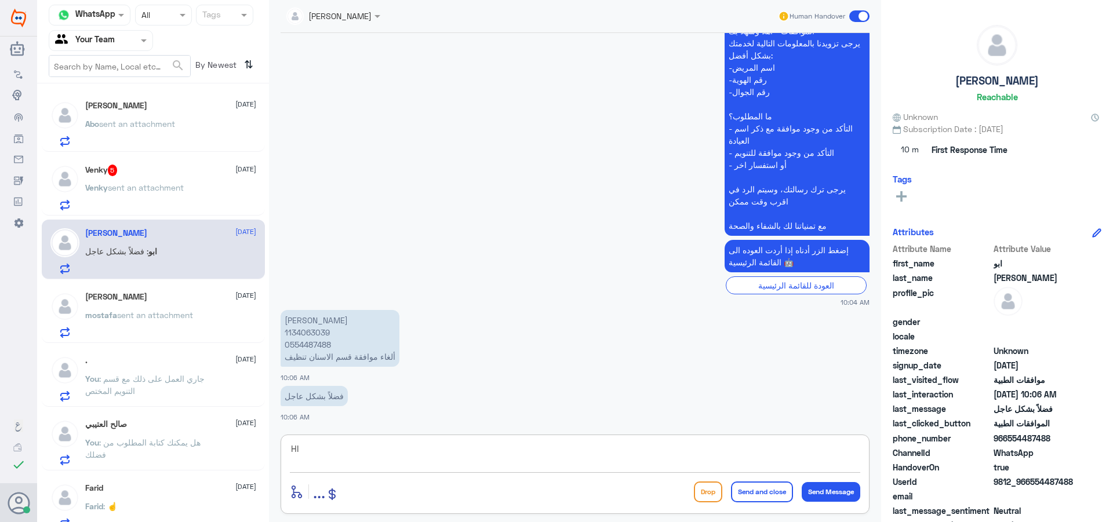
type textarea "H"
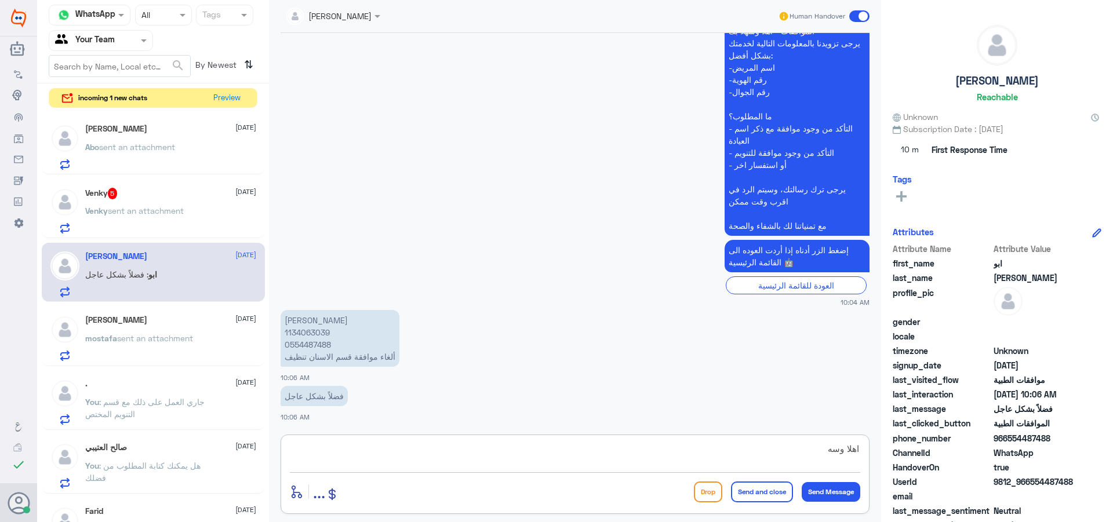
type textarea "اهلا وسهلا"
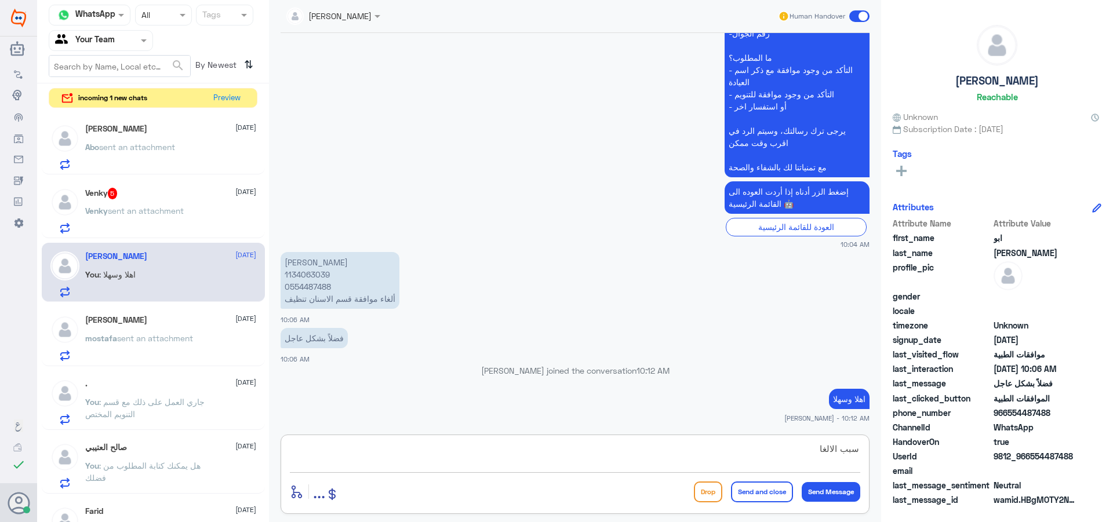
type textarea "سبب الالغاء"
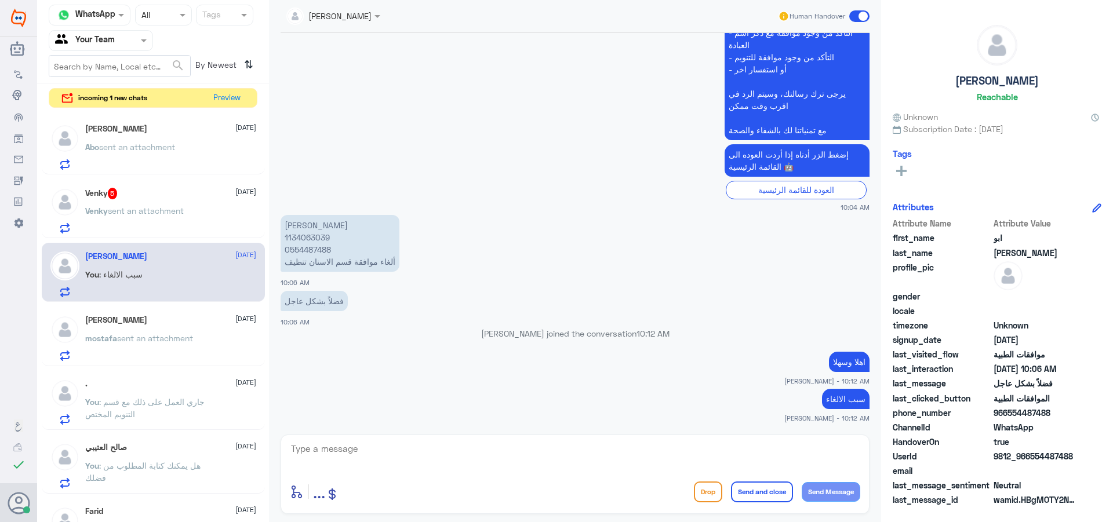
click at [313, 234] on p "[PERSON_NAME] 1134063039 0554487488 ألغاء موافقة قسم الاسنان تنظيف" at bounding box center [340, 243] width 119 height 57
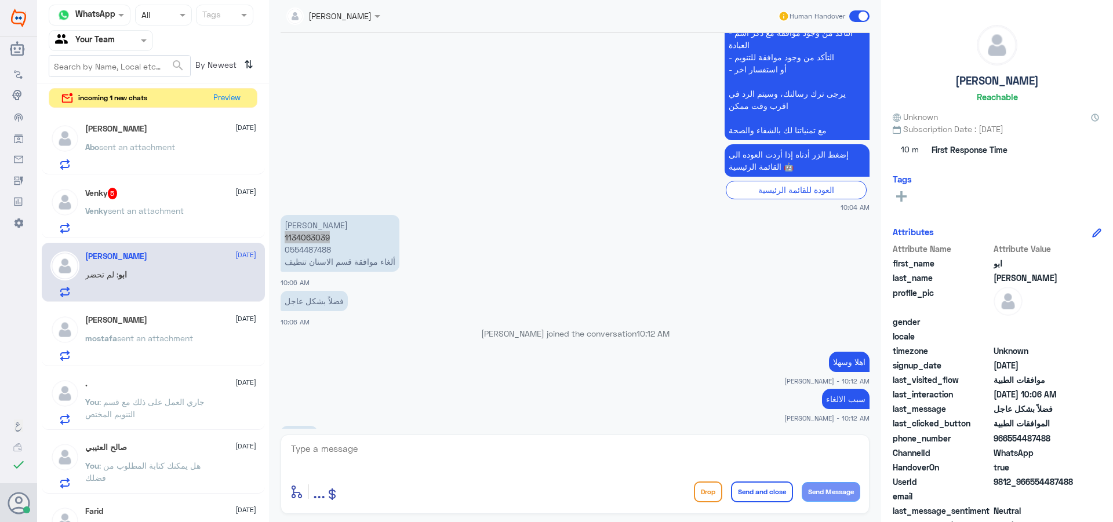
scroll to position [402, 0]
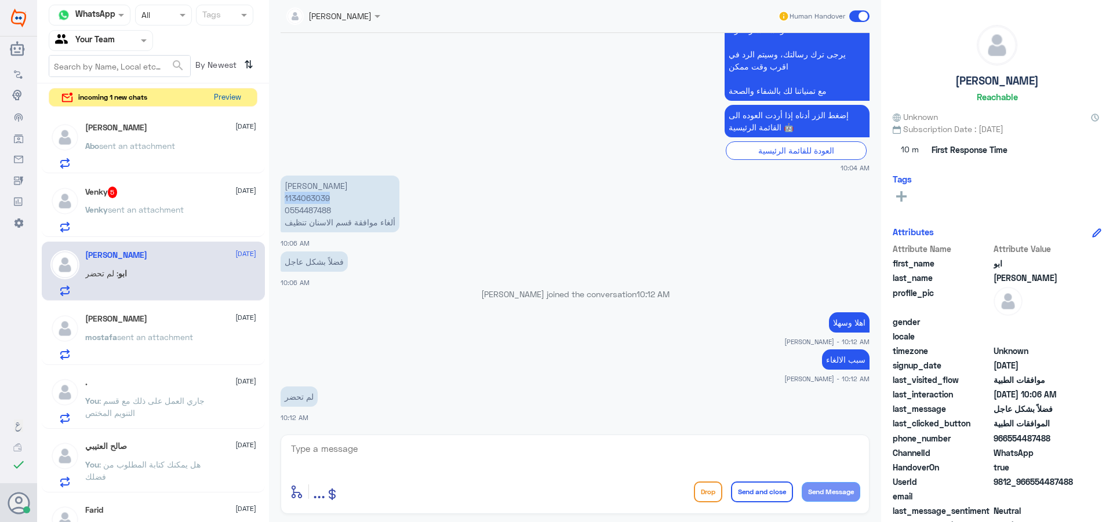
click at [224, 97] on button "Preview" at bounding box center [227, 98] width 36 height 18
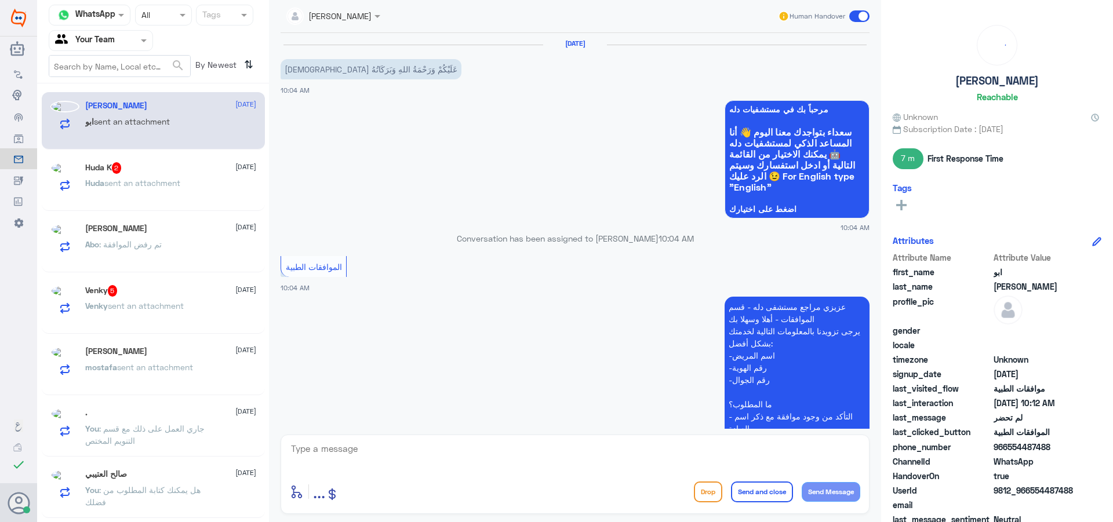
scroll to position [423, 0]
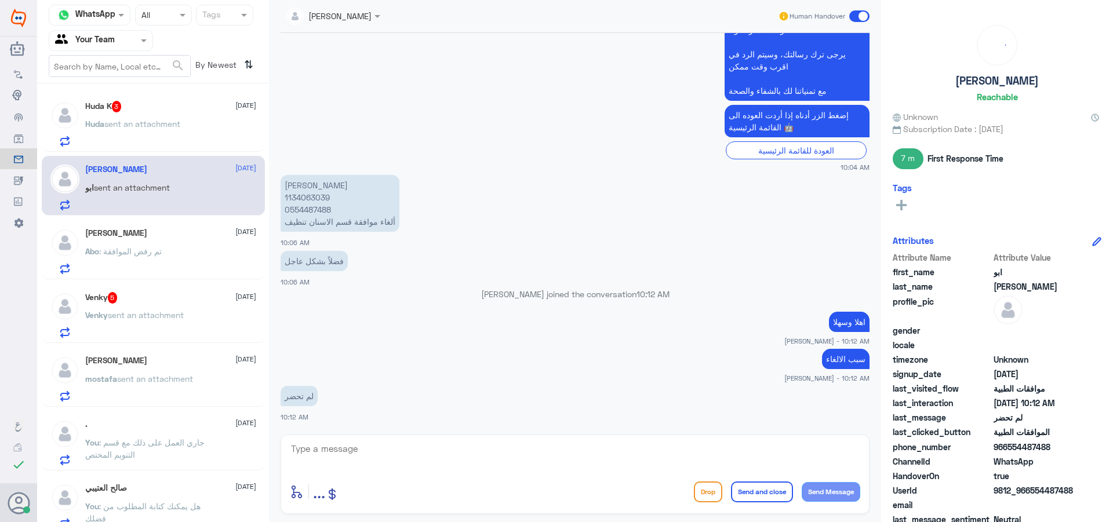
drag, startPoint x: 369, startPoint y: 465, endPoint x: 397, endPoint y: 453, distance: 30.2
click at [375, 461] on textarea at bounding box center [575, 455] width 571 height 28
type textarea "j"
type textarea "تم الالغاء"
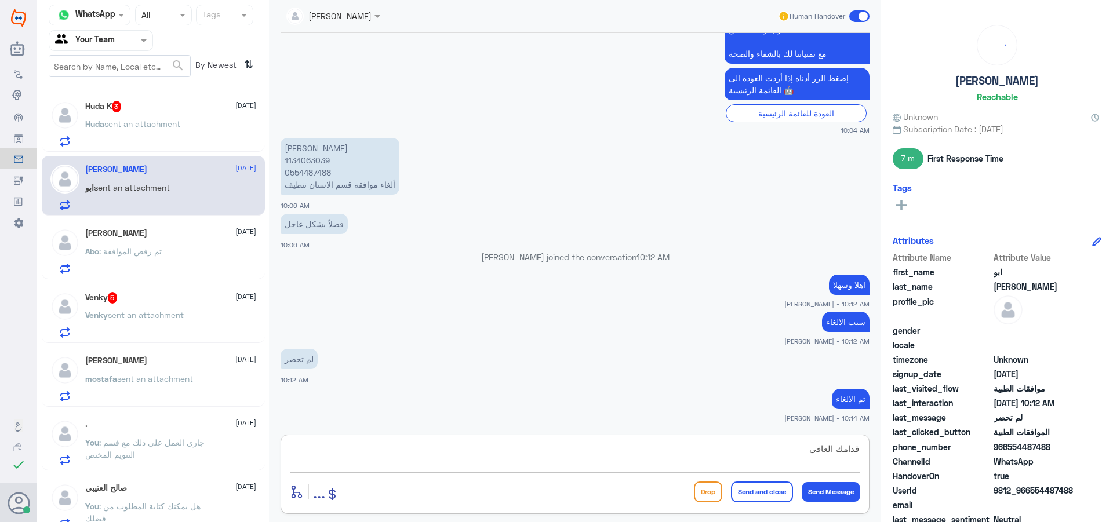
type textarea "قدامك العافية"
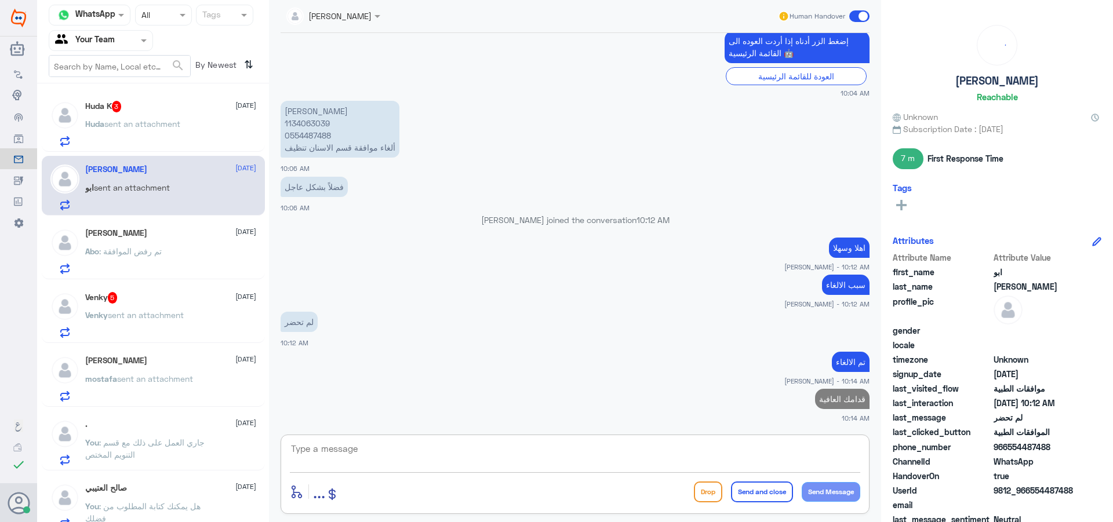
click at [164, 282] on div "Huda K 3 [DATE] Huda sent an attachment [PERSON_NAME] [DATE] ابو sent an attach…" at bounding box center [153, 307] width 232 height 438
click at [210, 309] on div "Venky 5 [DATE] Venky sent an attachment" at bounding box center [170, 315] width 171 height 46
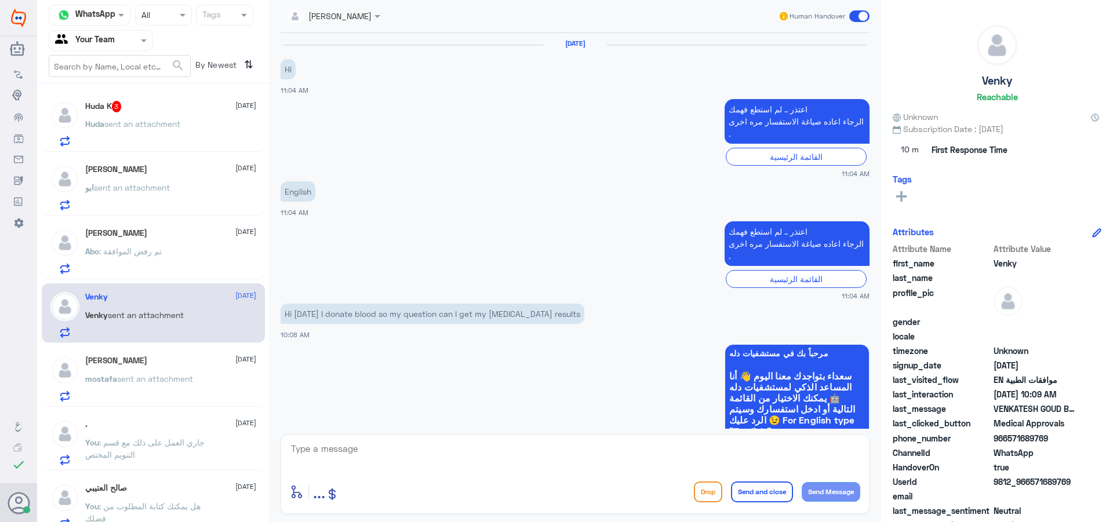
click at [158, 115] on div "Huda K 3 [DATE] Huda sent an attachment" at bounding box center [170, 124] width 171 height 46
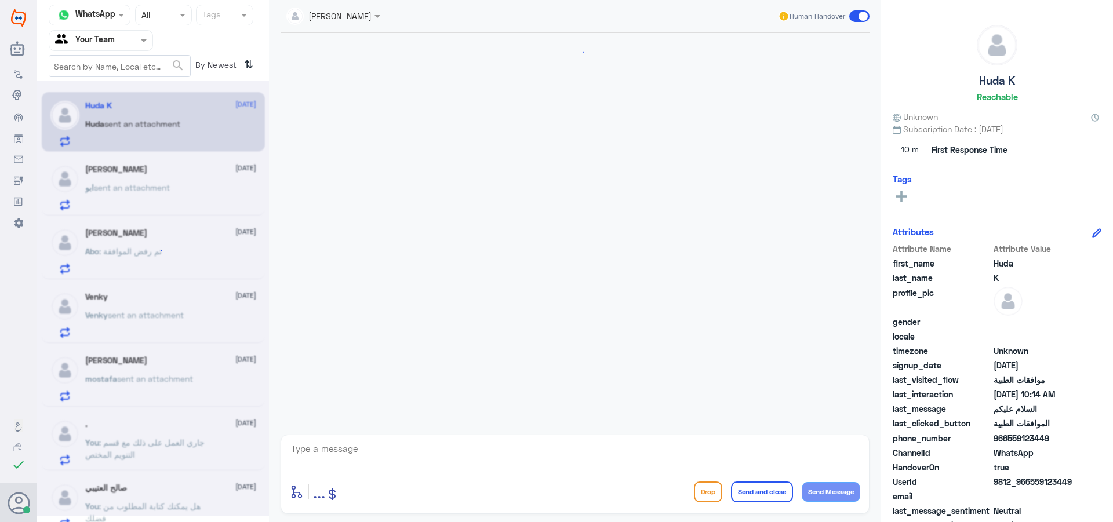
scroll to position [260, 0]
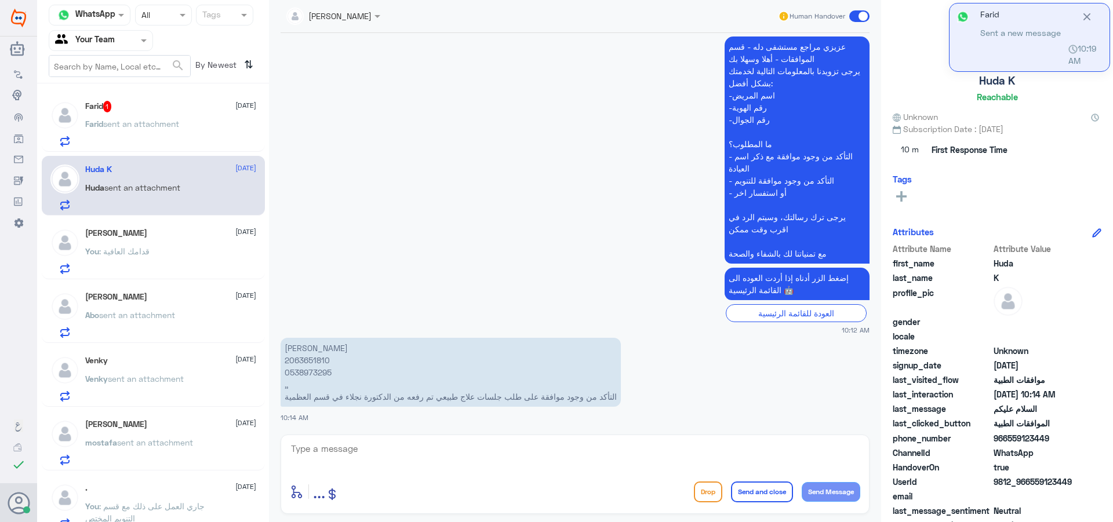
click at [154, 115] on div "Farid 1 [DATE] [PERSON_NAME] sent an attachment" at bounding box center [170, 124] width 171 height 46
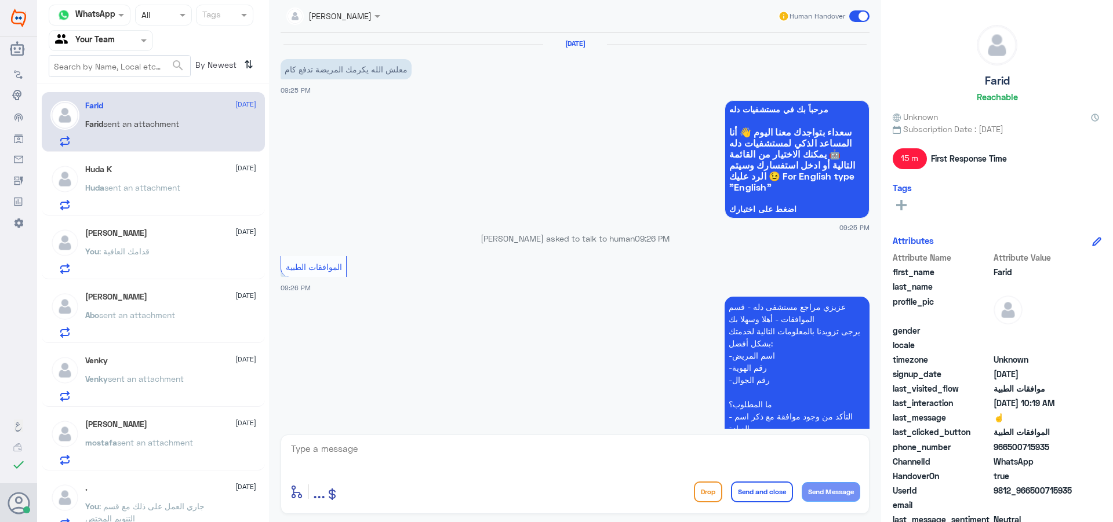
scroll to position [1156, 0]
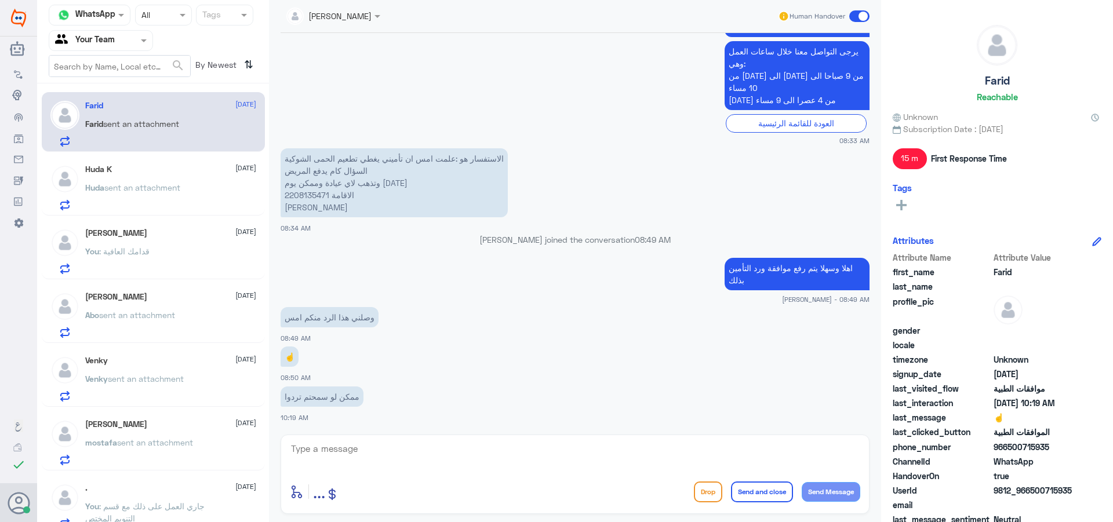
click at [126, 192] on span "sent an attachment" at bounding box center [142, 188] width 76 height 10
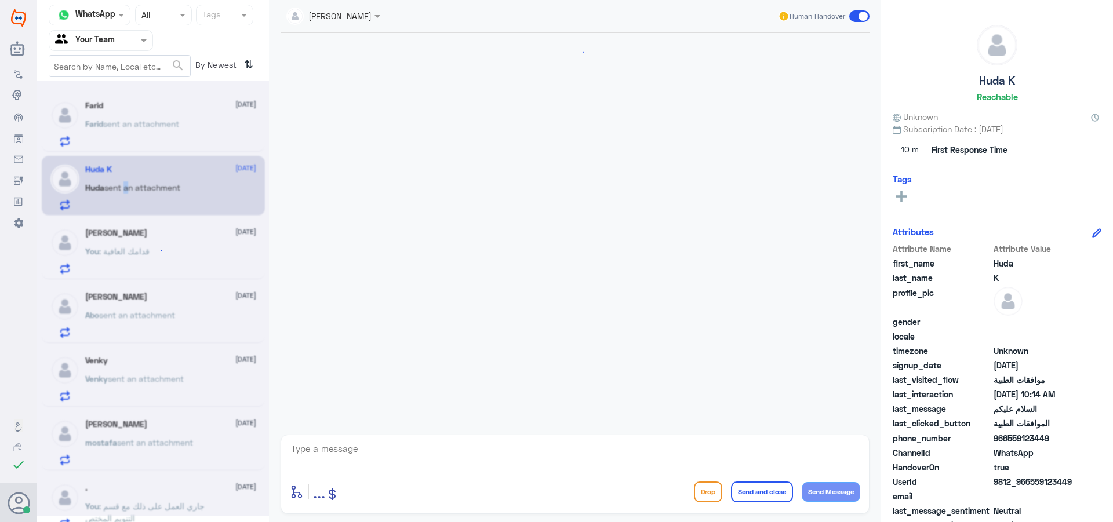
scroll to position [260, 0]
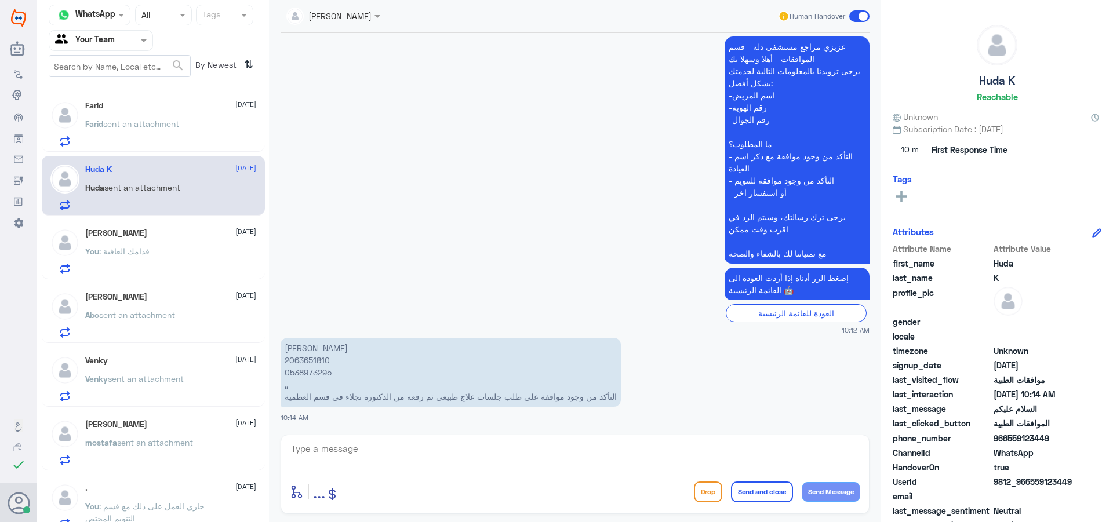
click at [158, 131] on p "Farid sent an attachment" at bounding box center [132, 132] width 94 height 29
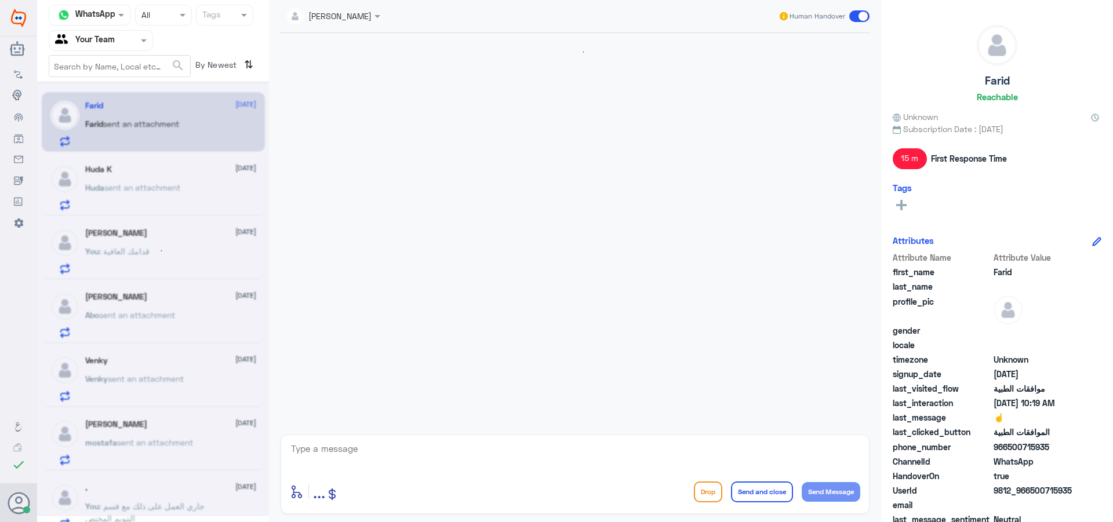
scroll to position [1156, 0]
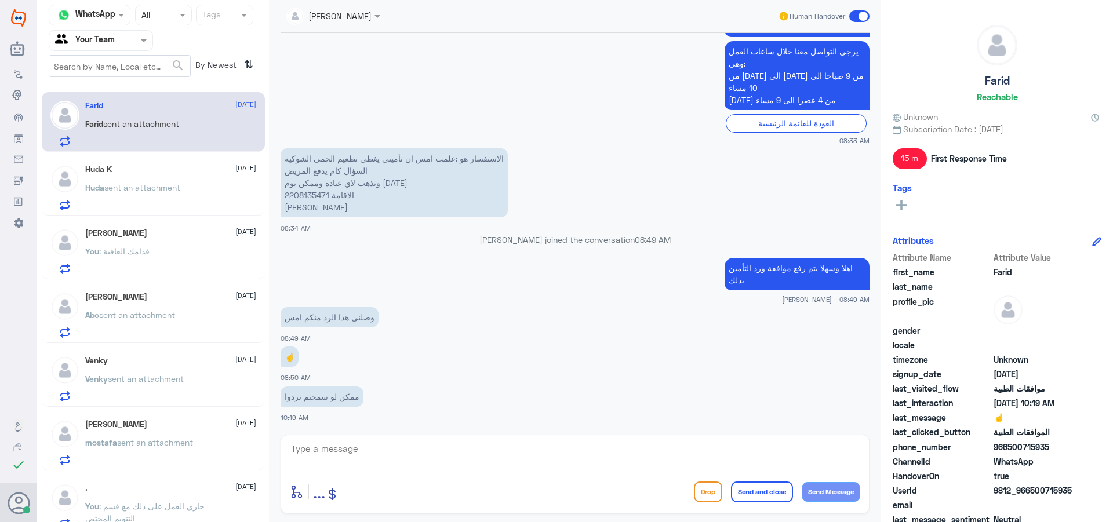
click at [176, 188] on span "sent an attachment" at bounding box center [142, 188] width 76 height 10
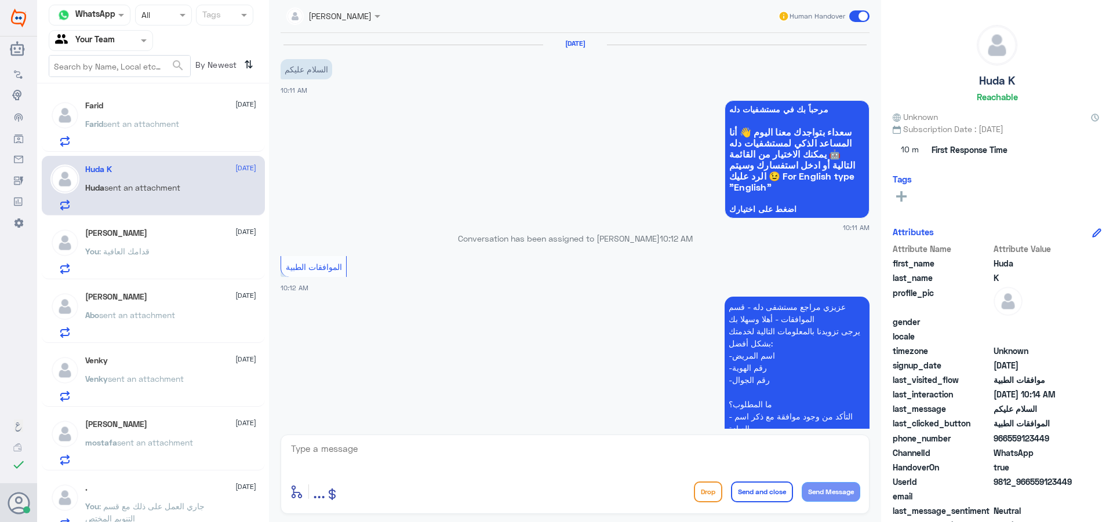
scroll to position [260, 0]
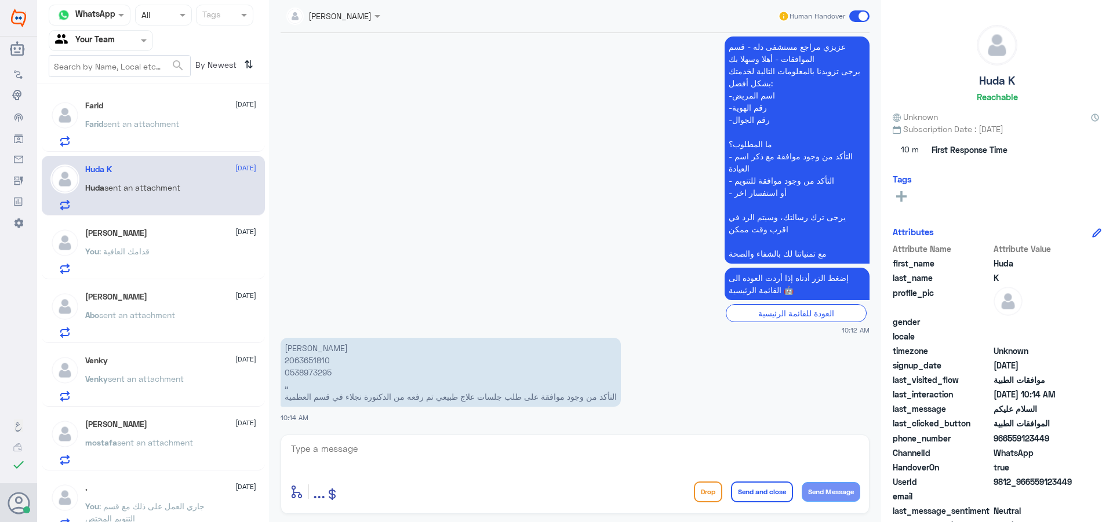
click at [305, 361] on p "[PERSON_NAME] 2063651810 0538973295 ,, التأكد من وجود موافقة على طلب جلسات علاج…" at bounding box center [451, 372] width 340 height 69
click at [333, 463] on textarea at bounding box center [575, 455] width 571 height 28
click at [682, 396] on app-msgs-text "[PERSON_NAME] 2063651810 0538973295 ,, التأكد من وجود موافقة على طلب جلسات علاج…" at bounding box center [575, 373] width 589 height 70
click at [500, 448] on textarea at bounding box center [575, 455] width 571 height 28
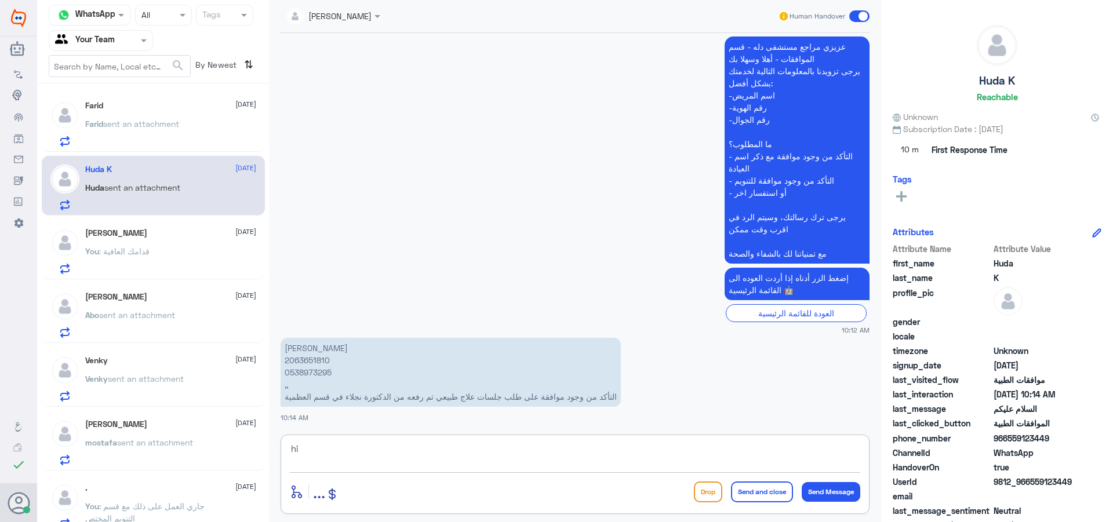
type textarea "h"
type textarea "اهلا وسهلا"
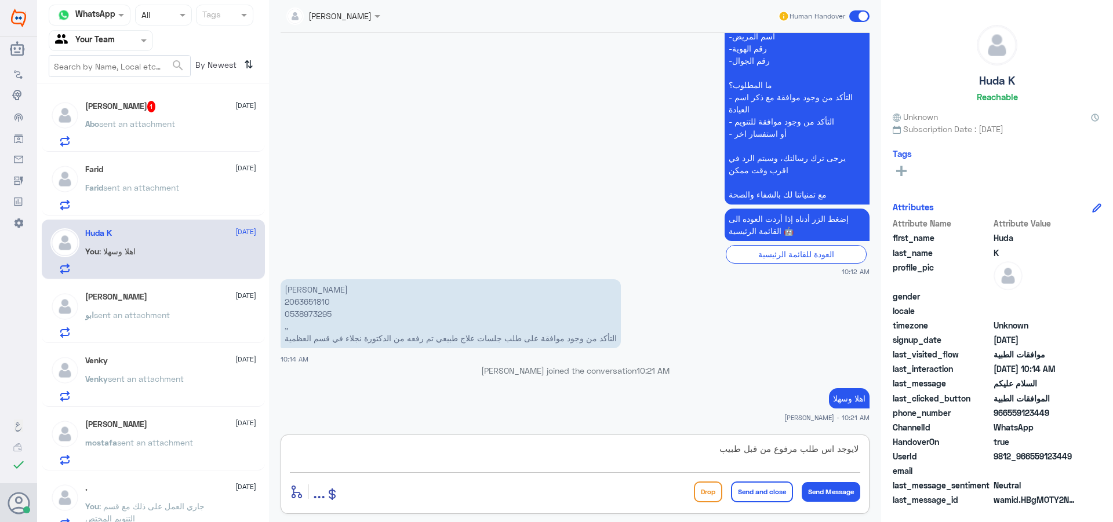
type textarea "لايوجد اس طلب مرفوع من قبل طبيبك"
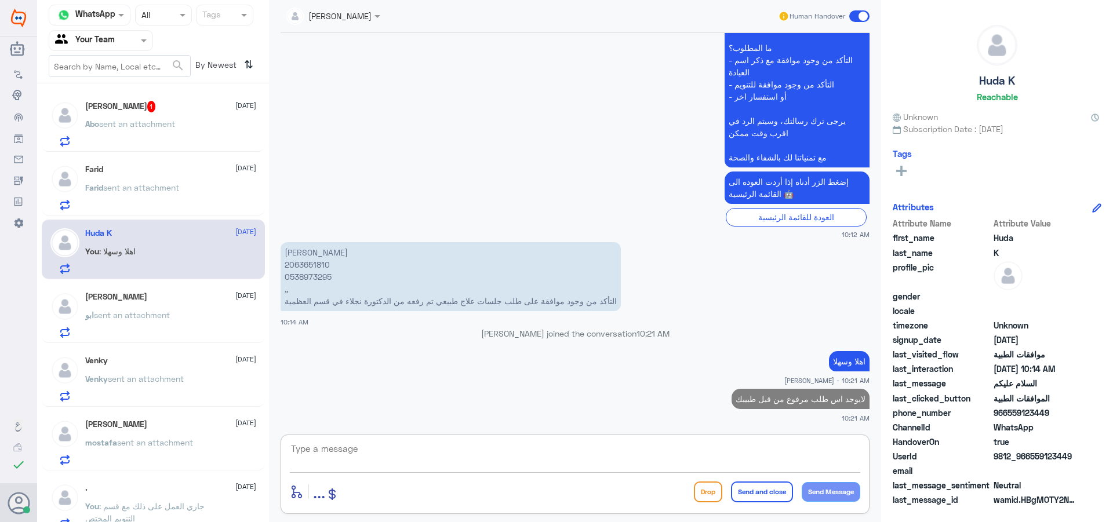
click at [199, 112] on div "Abo Shabik 1 [DATE]" at bounding box center [170, 107] width 171 height 12
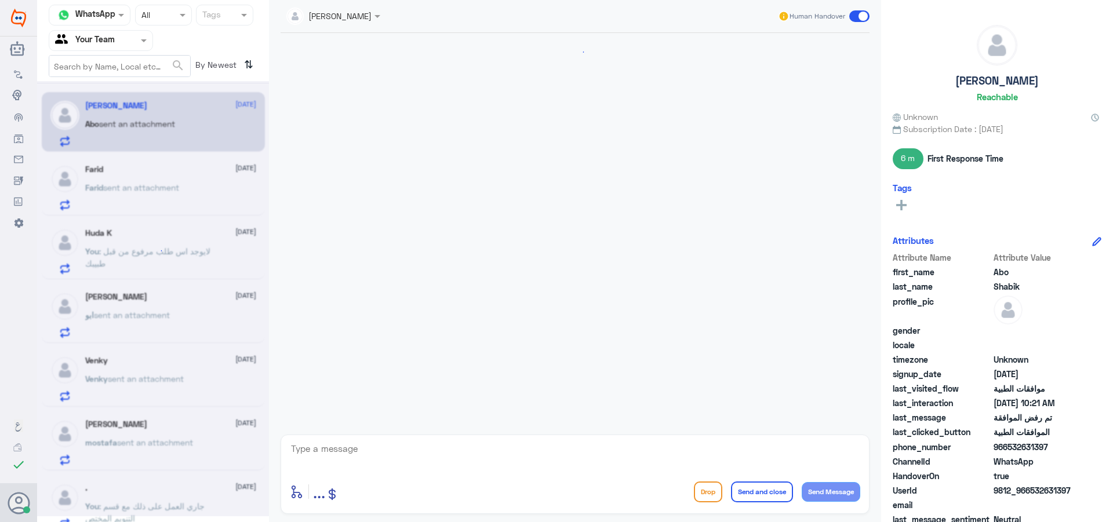
scroll to position [503, 0]
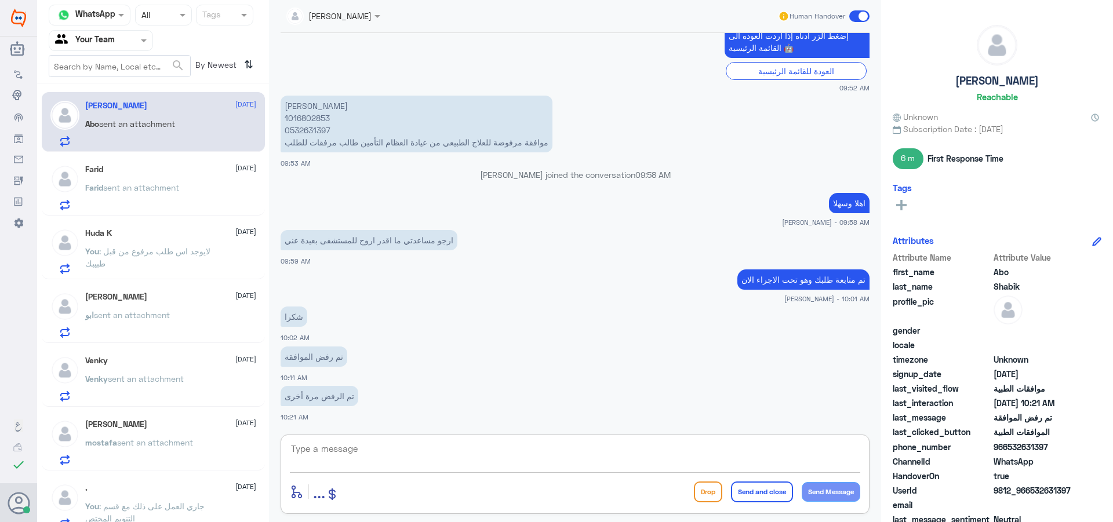
click at [355, 467] on textarea at bounding box center [575, 455] width 571 height 28
click at [307, 120] on p "[PERSON_NAME] 1016802853 0532631397 موافقة مرفوضة للعلاج الطبيعي من عيادة العظا…" at bounding box center [417, 124] width 272 height 57
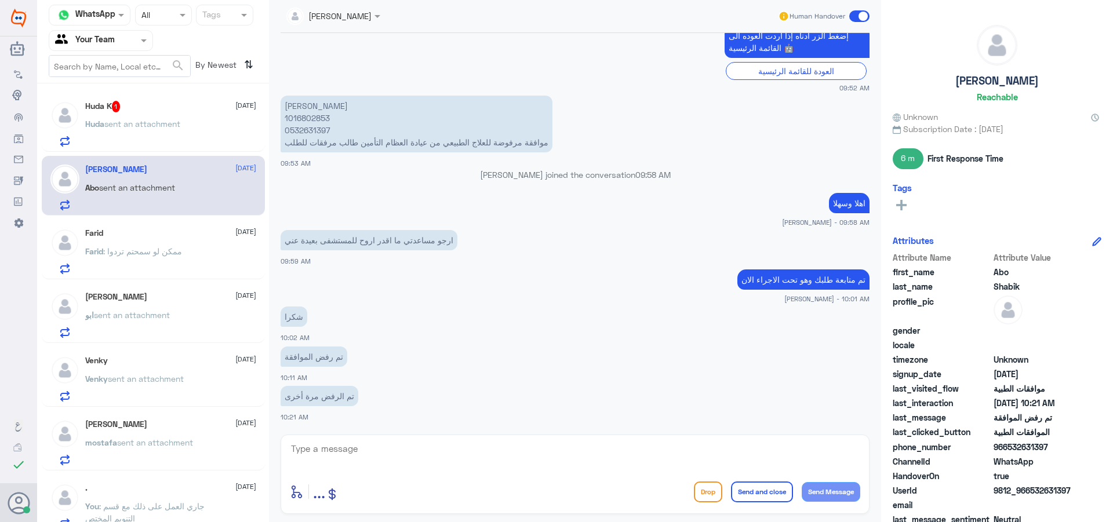
click at [310, 128] on p "[PERSON_NAME] 1016802853 0532631397 موافقة مرفوضة للعلاج الطبيعي من عيادة العظا…" at bounding box center [417, 124] width 272 height 57
click at [180, 130] on p "Huda sent an attachment" at bounding box center [132, 132] width 95 height 29
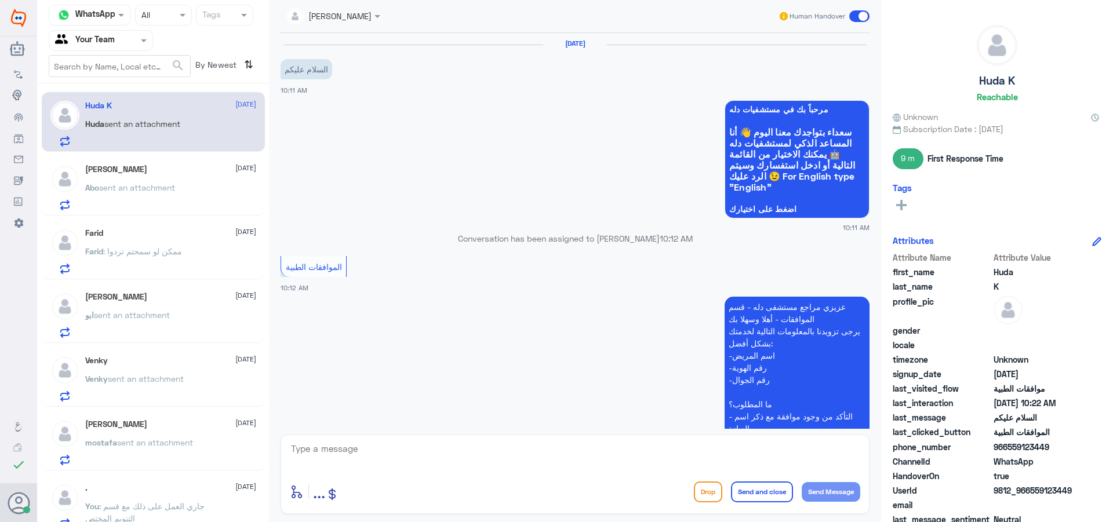
scroll to position [395, 0]
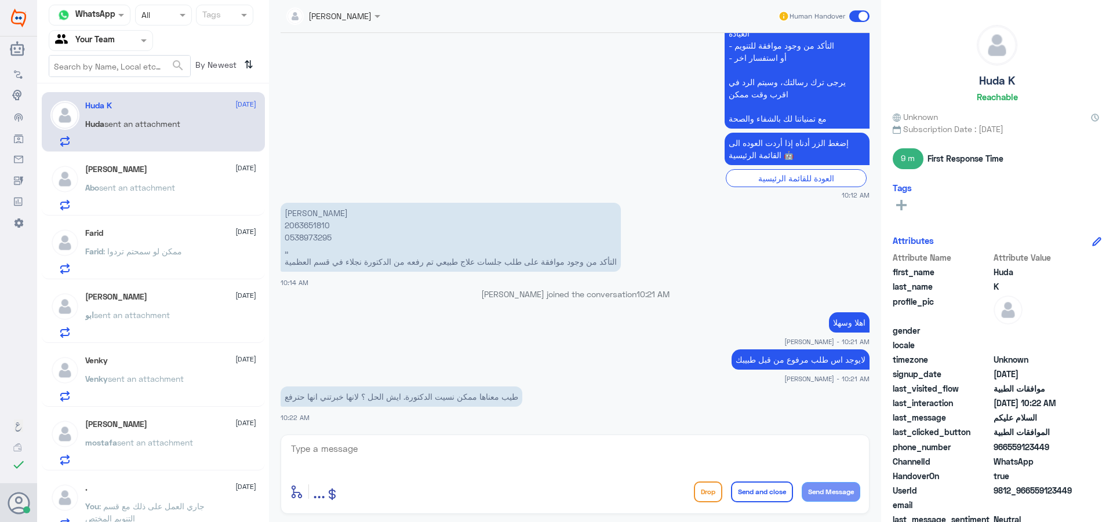
click at [162, 199] on p "Abo sent an attachment" at bounding box center [130, 195] width 90 height 29
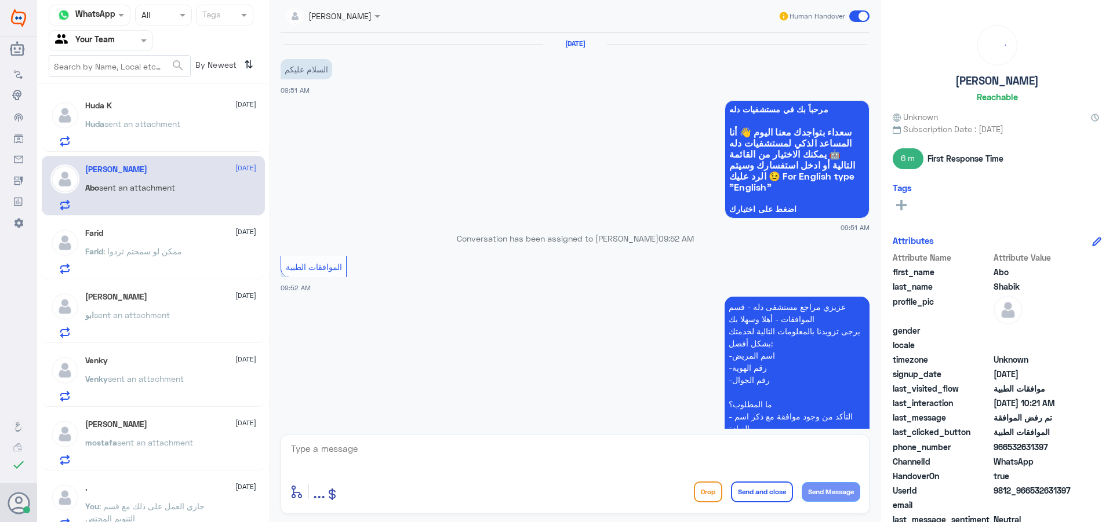
scroll to position [503, 0]
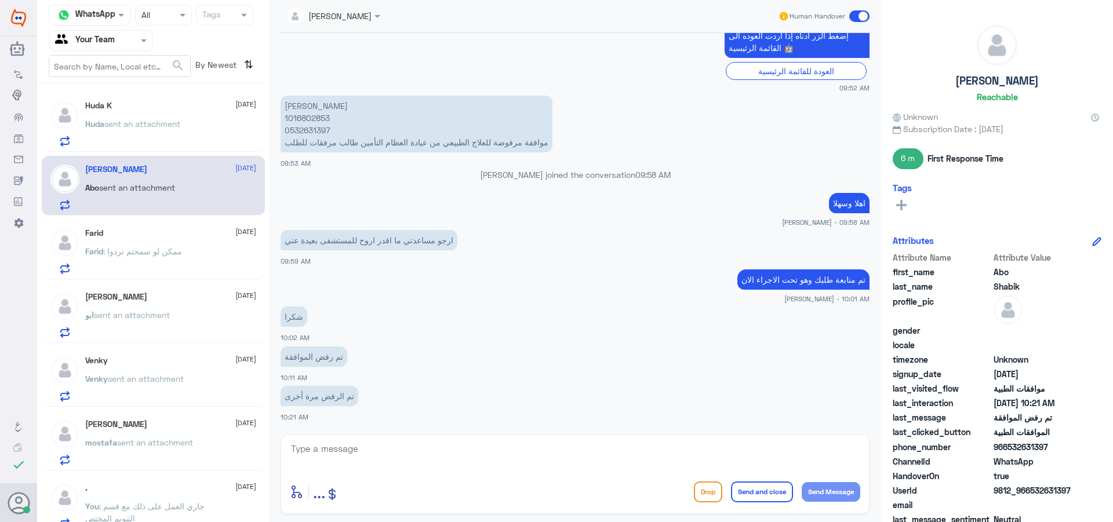
drag, startPoint x: 360, startPoint y: 456, endPoint x: 439, endPoint y: 480, distance: 82.4
click at [393, 481] on div "enter flow name ... Drop Send and close Send Message" at bounding box center [575, 474] width 589 height 79
type textarea "j"
type textarea "تم التواصل مع تأمينك عزيزي"
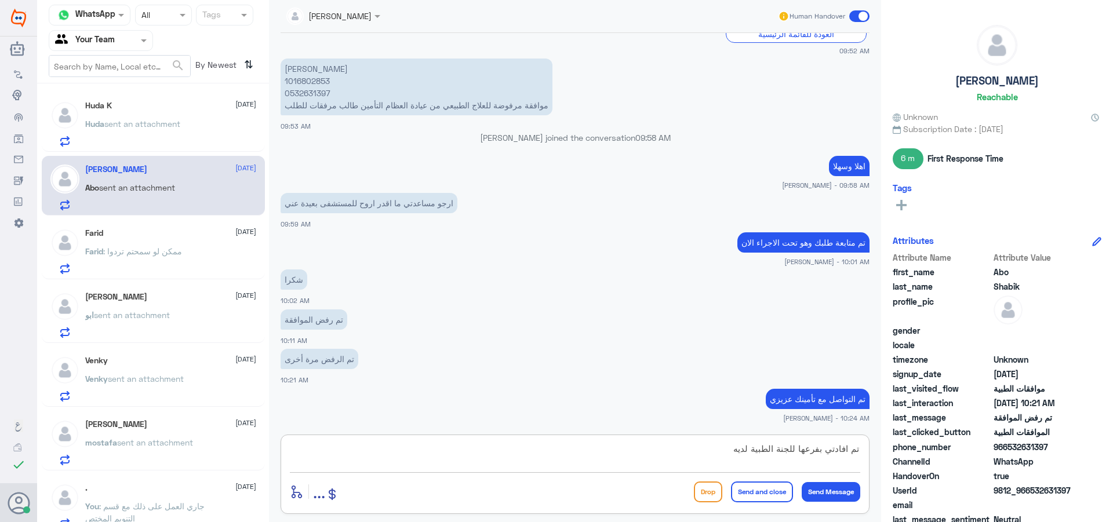
type textarea "تم افادتي بفرعها للجنة الطبية لديهم"
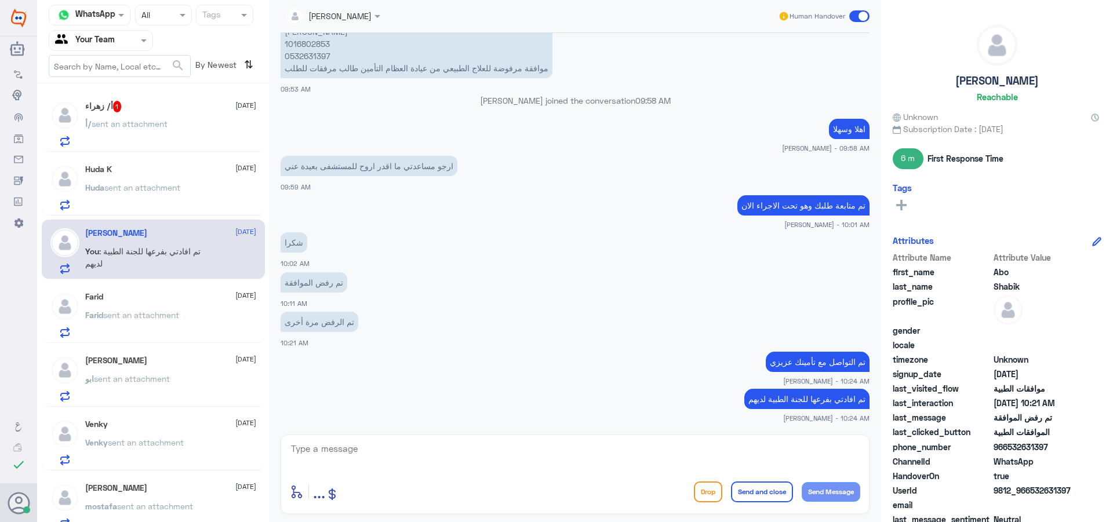
drag, startPoint x: 202, startPoint y: 188, endPoint x: 280, endPoint y: 69, distance: 142.8
click at [213, 176] on div "Huda K [DATE] Huda sent an attachment" at bounding box center [170, 188] width 171 height 46
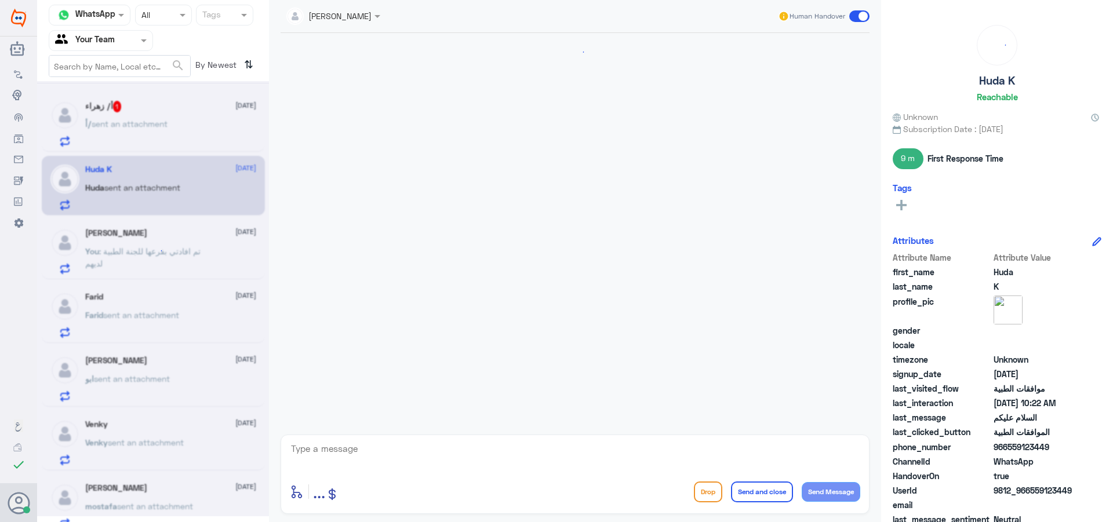
scroll to position [395, 0]
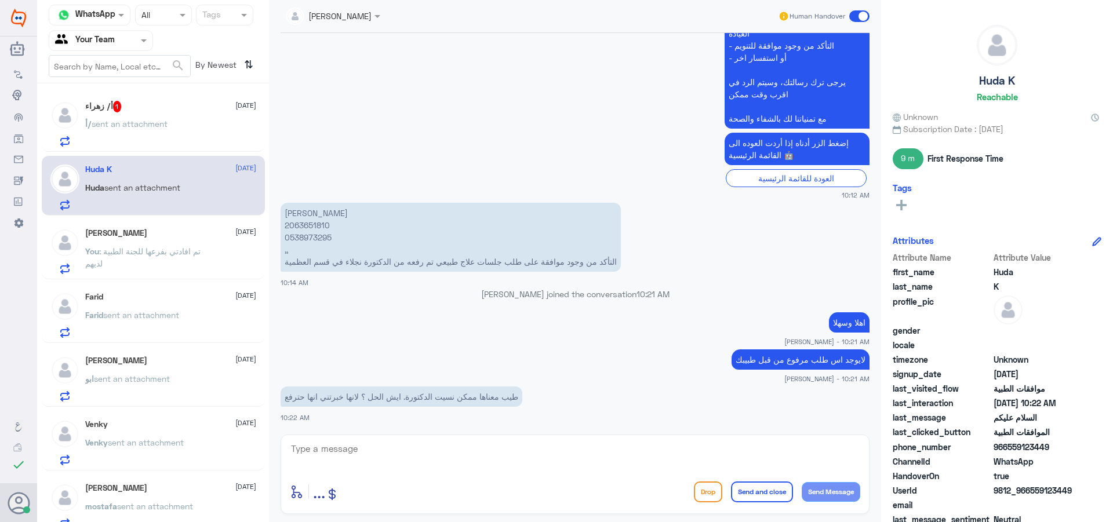
click at [141, 110] on div "أ/ زهراء 1 [DATE]" at bounding box center [170, 107] width 171 height 12
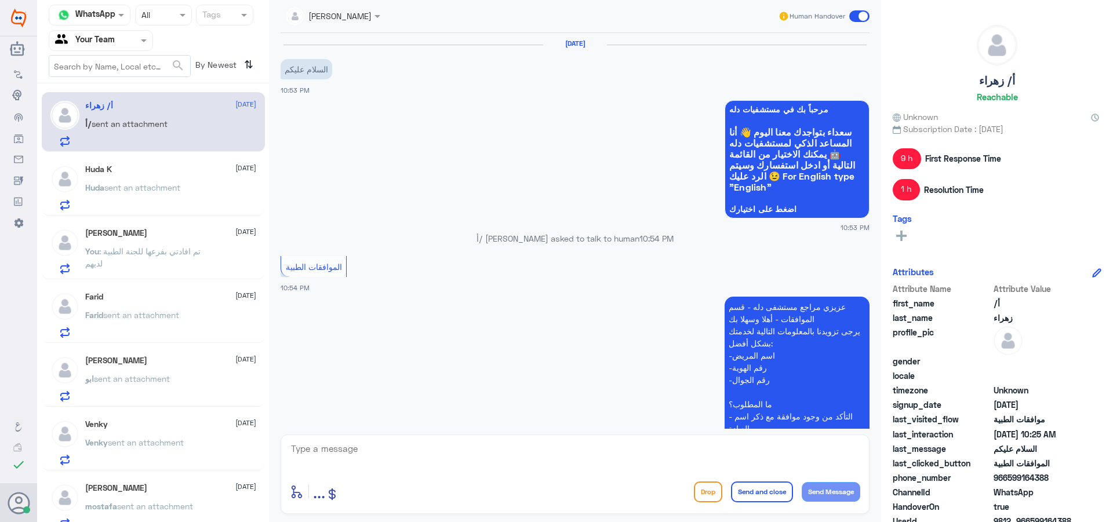
scroll to position [522, 0]
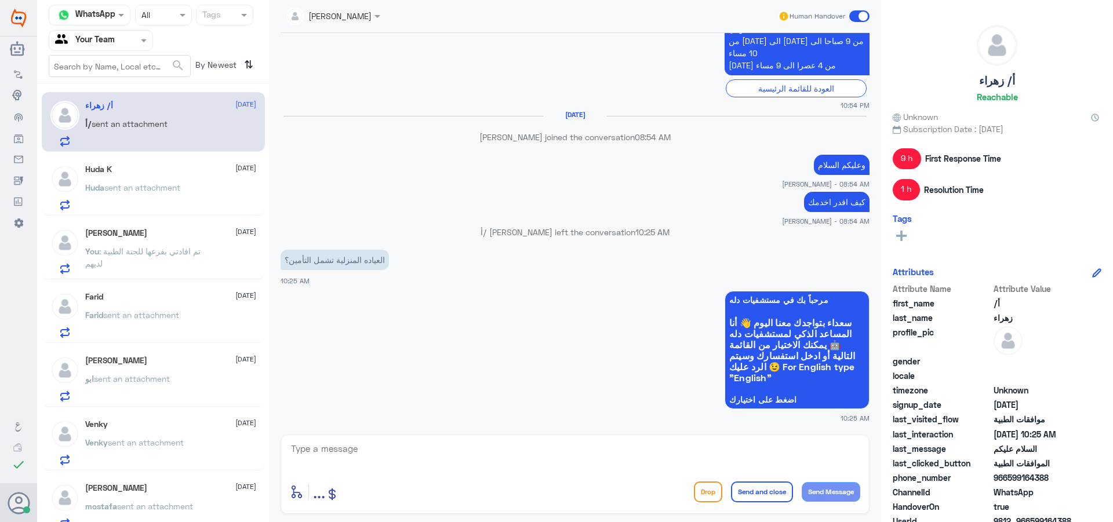
click at [466, 459] on textarea at bounding box center [575, 455] width 571 height 28
type textarea "نعم يشمل"
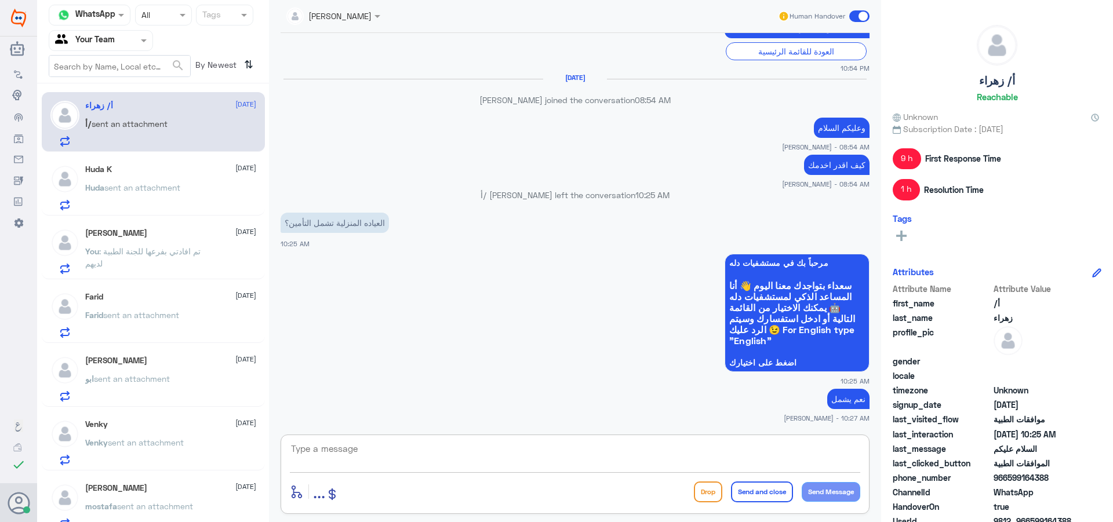
click at [516, 451] on textarea at bounding box center [575, 455] width 571 height 28
type textarea "لحظات من فضلك للتاكد اكثر"
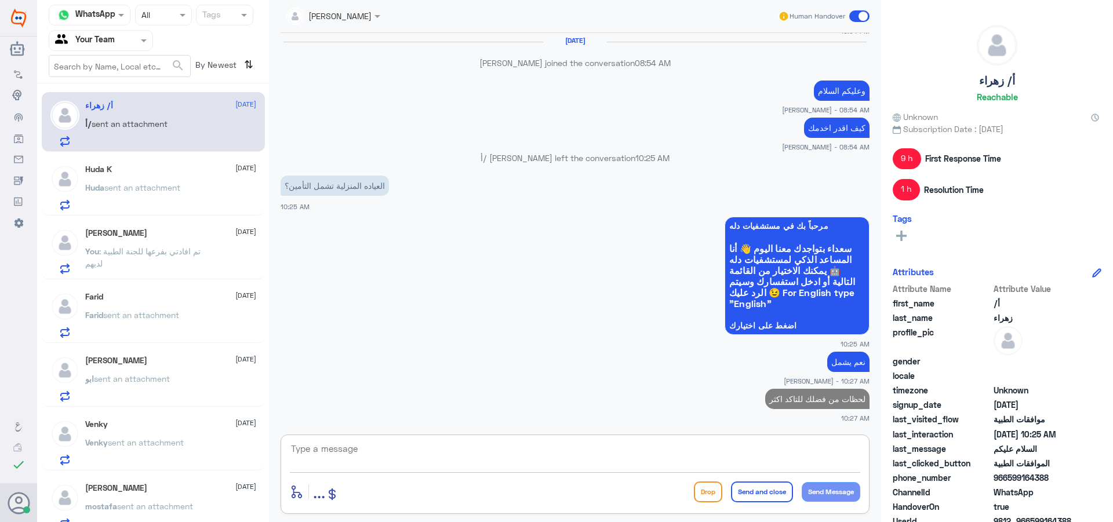
click at [366, 190] on p "العياده المنزلية تشمل التأمين؟" at bounding box center [335, 186] width 108 height 20
click at [366, 189] on p "العياده المنزلية تشمل التأمين؟" at bounding box center [335, 186] width 108 height 20
click at [228, 350] on div "[PERSON_NAME] [DATE] ابو sent an attachment" at bounding box center [153, 377] width 223 height 60
click at [177, 368] on div "[PERSON_NAME] [DATE] ابو sent an attachment" at bounding box center [170, 379] width 171 height 46
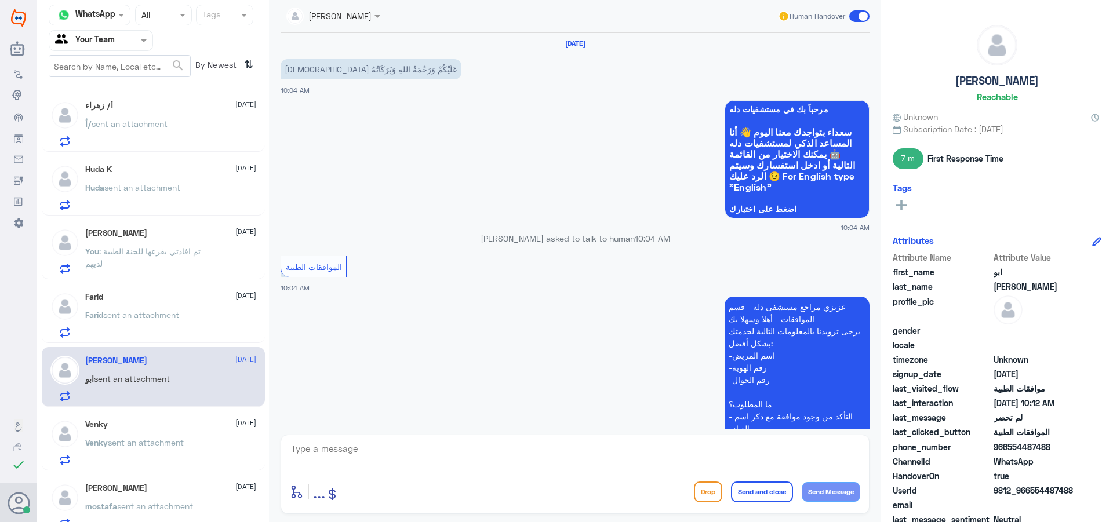
scroll to position [498, 0]
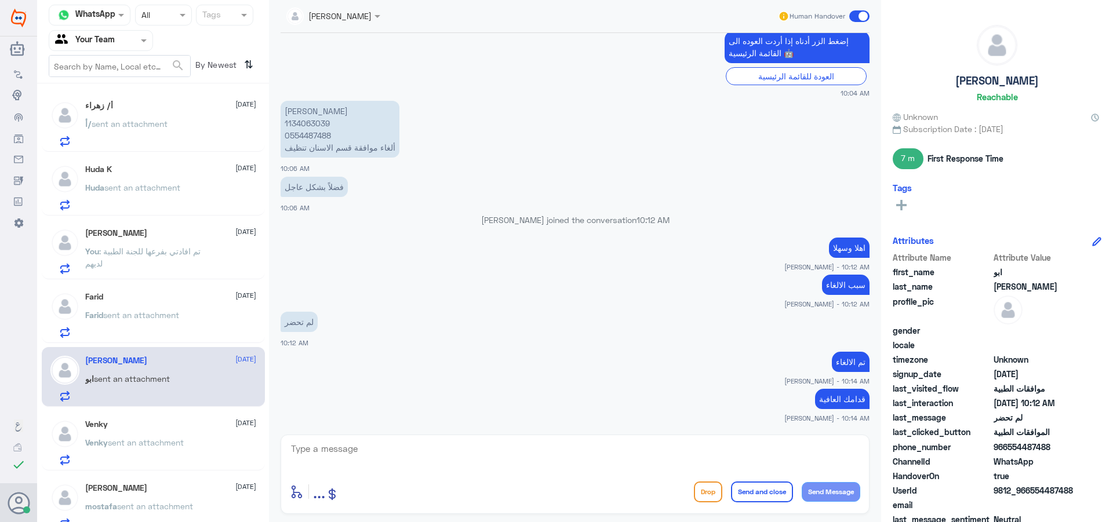
click at [862, 16] on span at bounding box center [859, 16] width 20 height 12
click at [0, 0] on input "checkbox" at bounding box center [0, 0] width 0 height 0
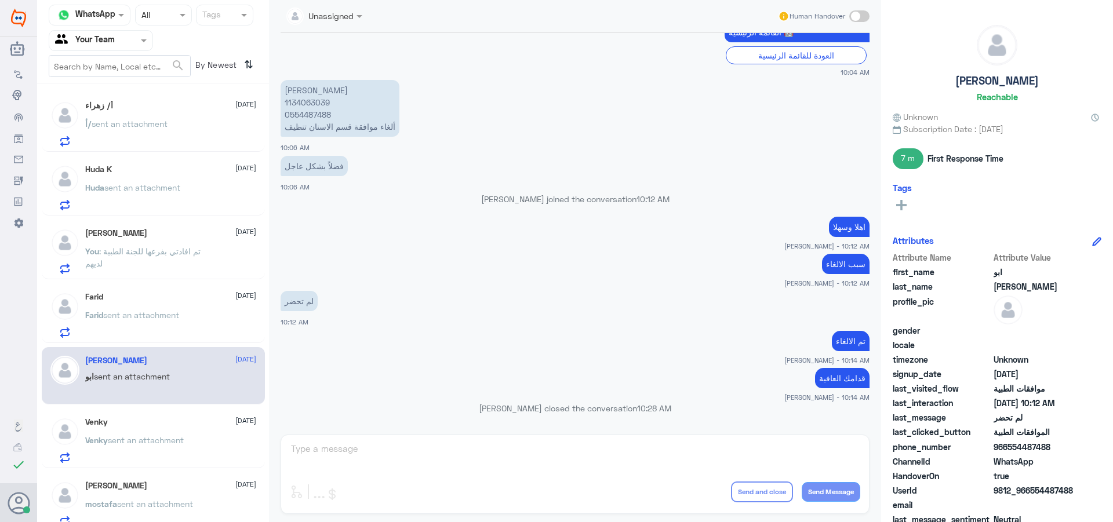
click at [166, 142] on p "أ/ sent an attachment" at bounding box center [126, 132] width 82 height 29
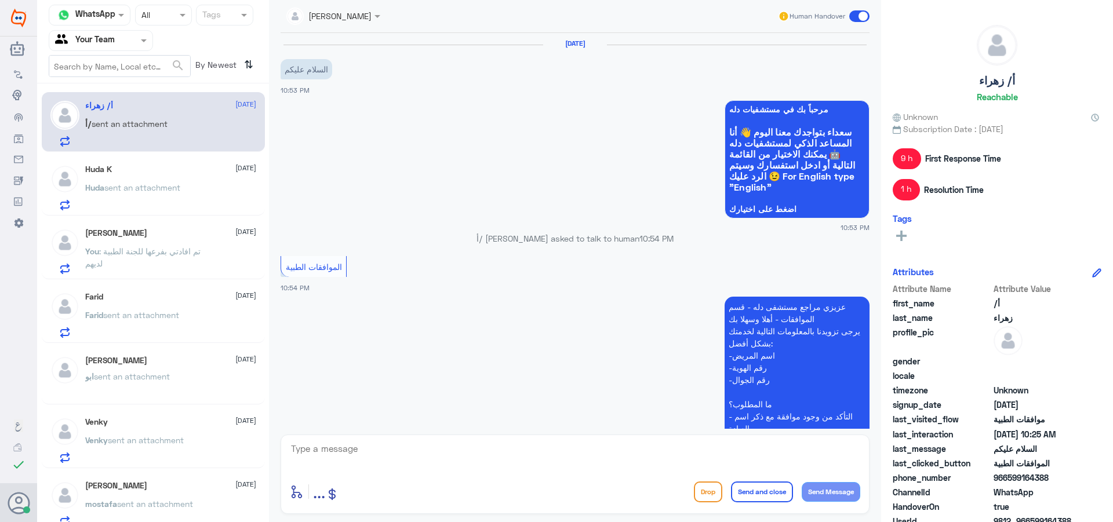
scroll to position [596, 0]
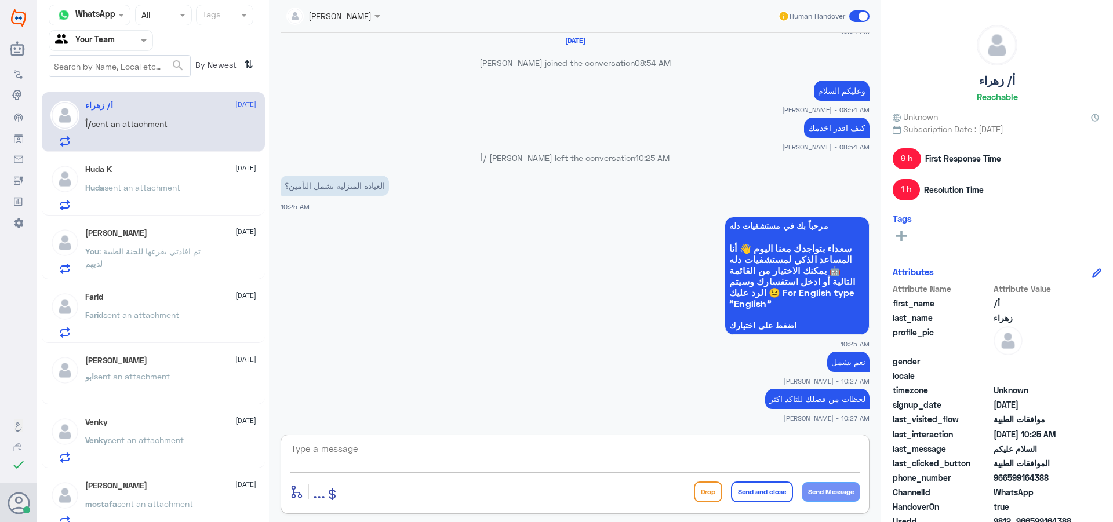
click at [440, 459] on textarea at bounding box center [575, 455] width 571 height 28
type textarea "ماهو تأمينك عزيزي"
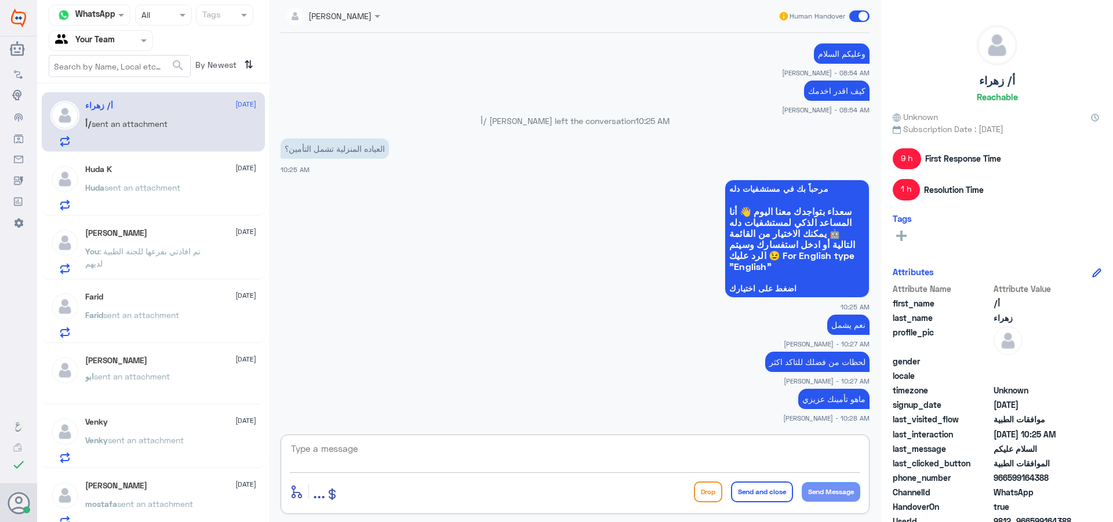
click at [209, 208] on div "Huda sent an attachment" at bounding box center [170, 197] width 171 height 26
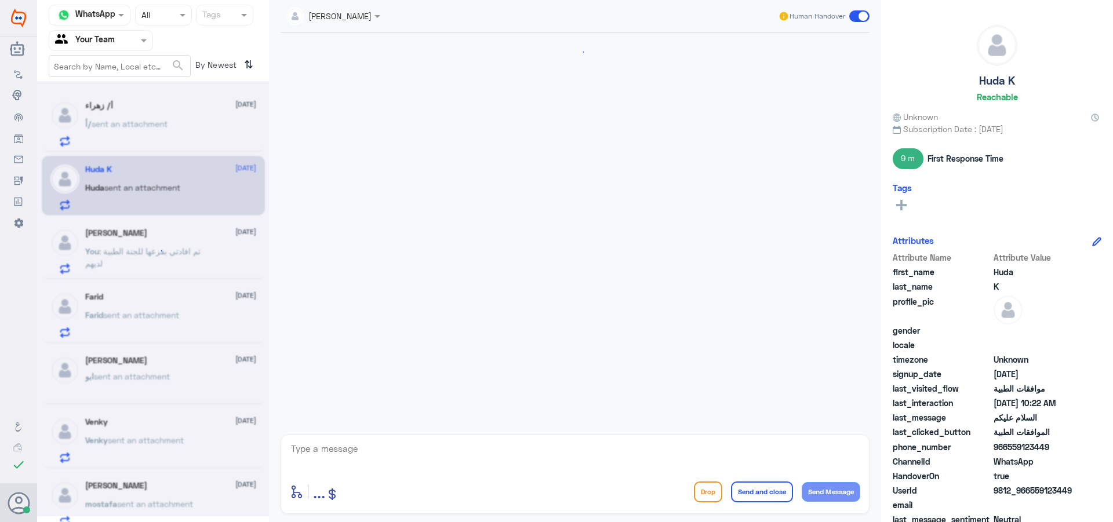
scroll to position [395, 0]
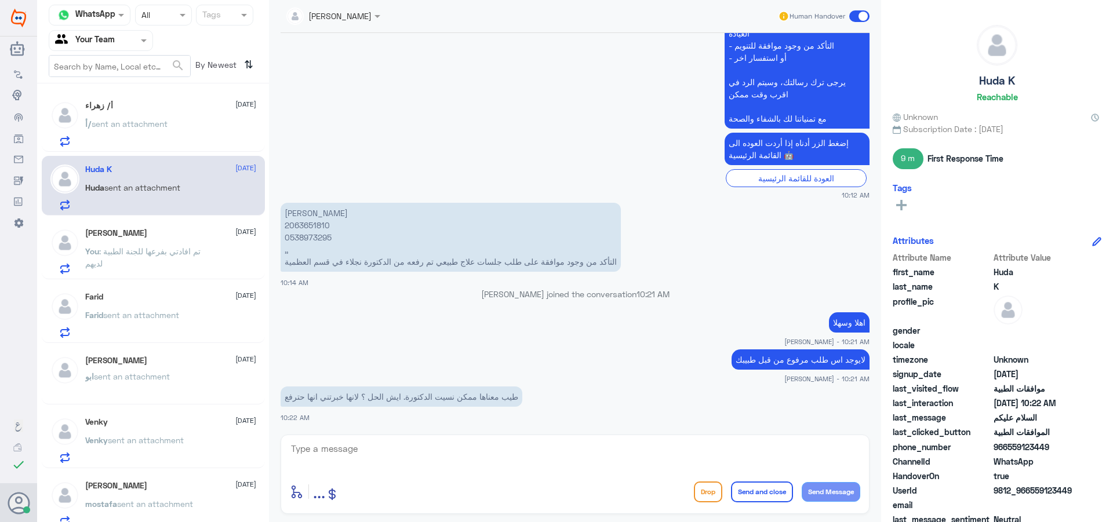
click at [161, 385] on p "ابو sent an attachment" at bounding box center [127, 385] width 85 height 29
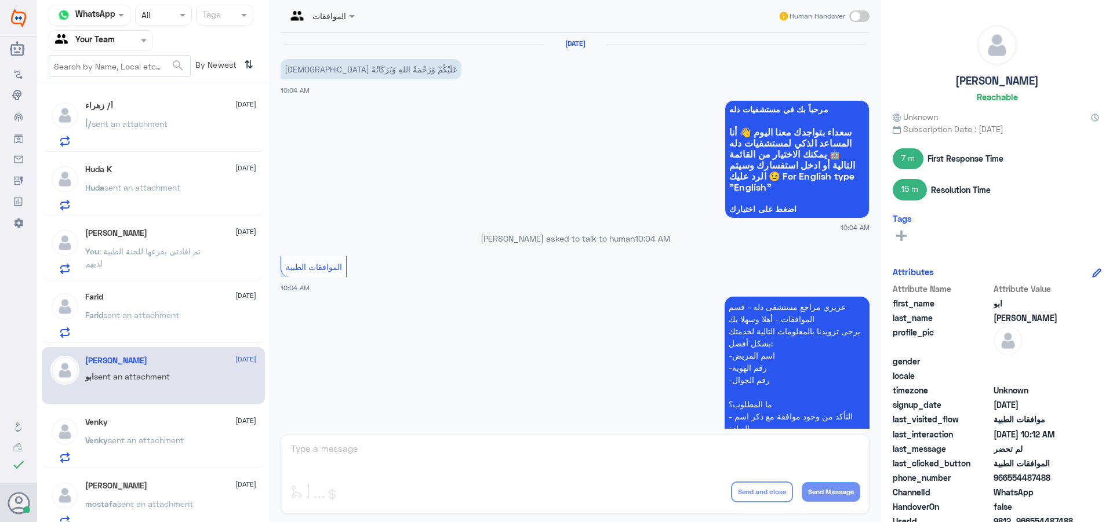
scroll to position [518, 0]
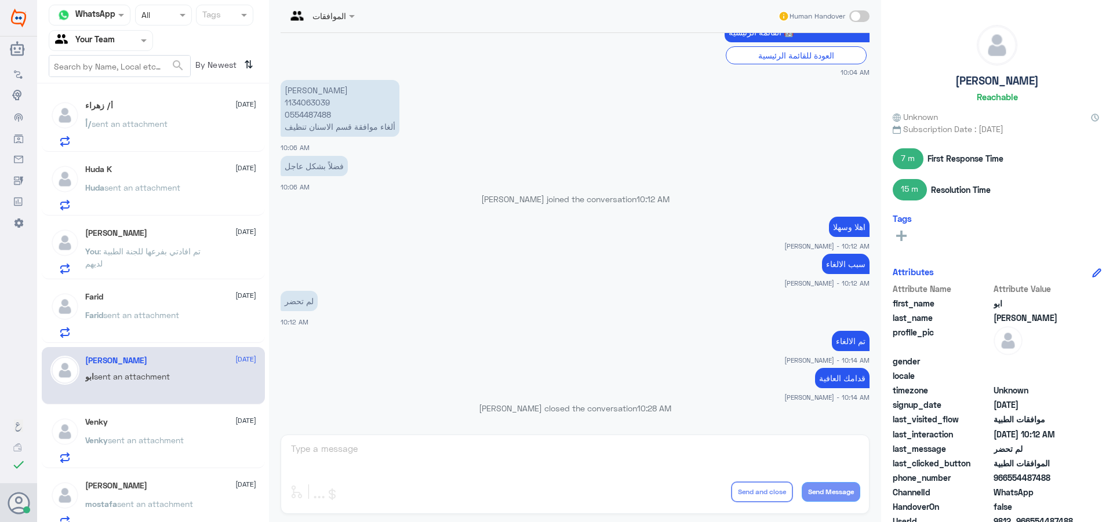
click at [141, 314] on span "sent an attachment" at bounding box center [141, 315] width 76 height 10
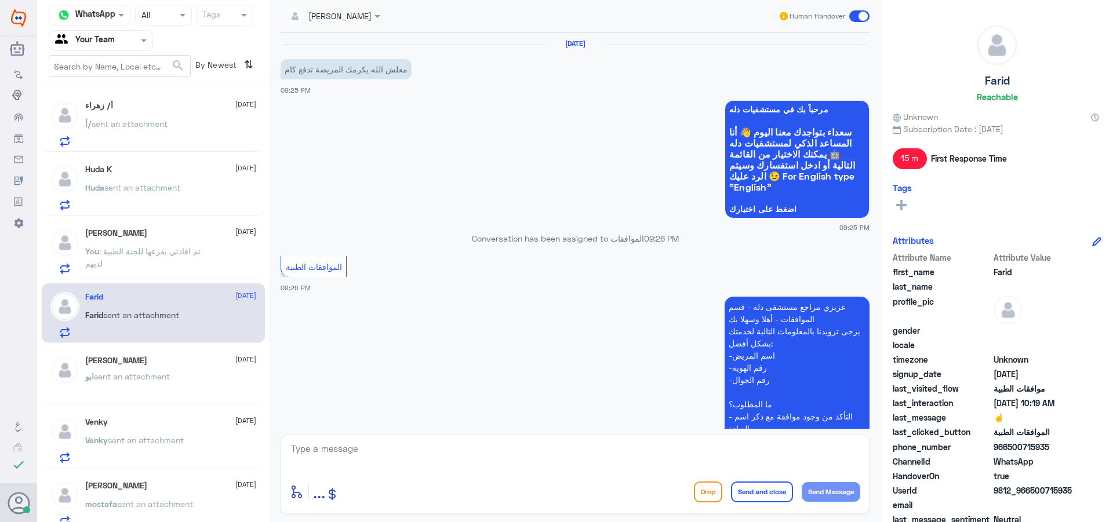
scroll to position [1156, 0]
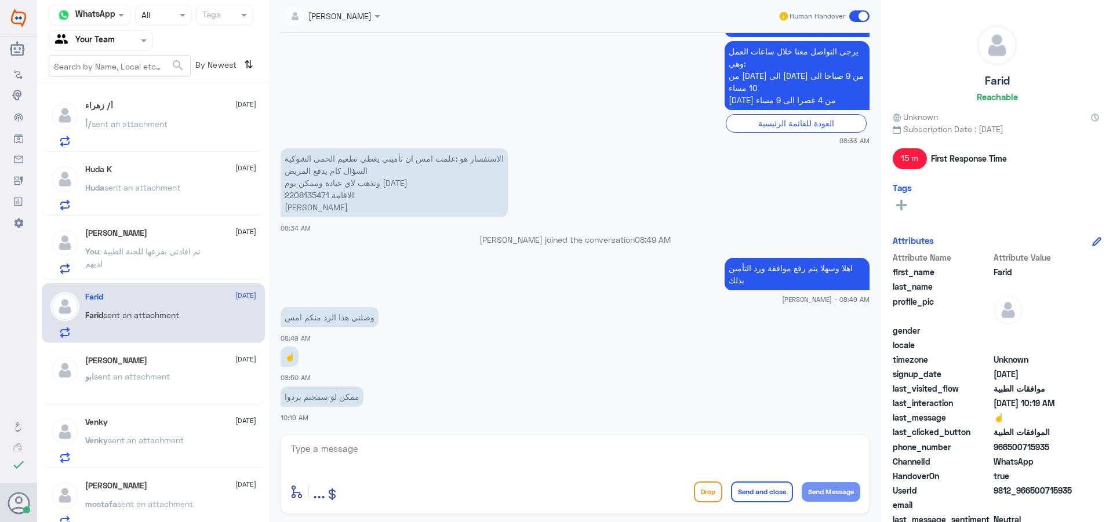
click at [374, 521] on div "[PERSON_NAME] Human Handover [DATE] معلش الله يكرمك المريضة تدفع كام 09:25 PM م…" at bounding box center [575, 263] width 612 height 526
click at [164, 121] on span "sent an attachment" at bounding box center [130, 124] width 76 height 10
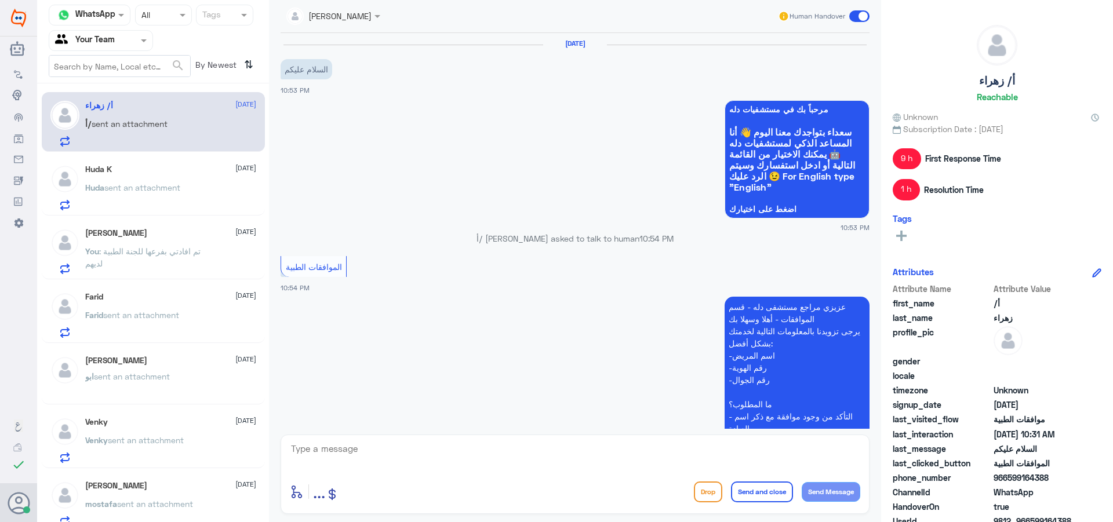
click at [472, 460] on textarea at bounding box center [575, 455] width 571 height 28
type textarea ".,]kd fhgi,dm"
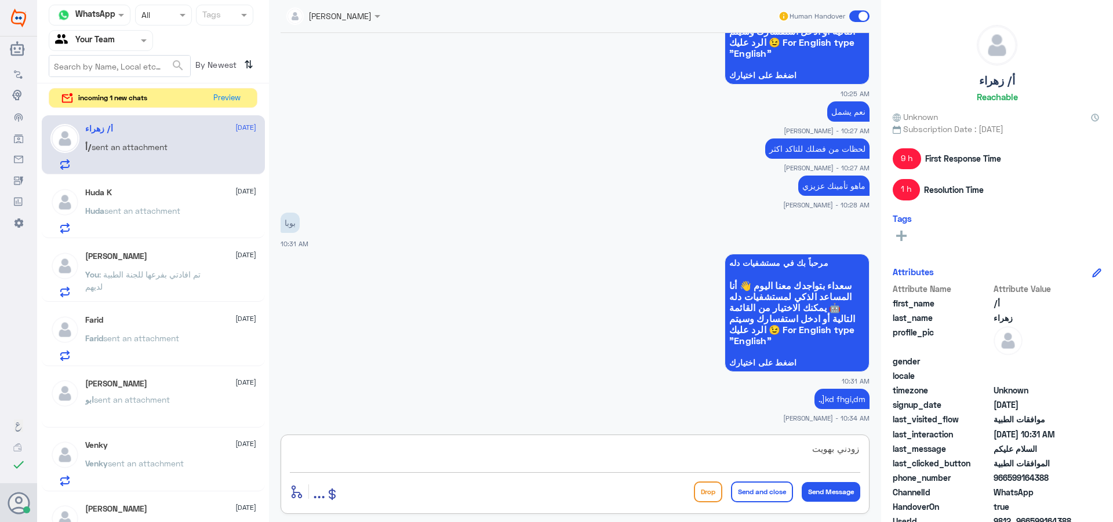
type textarea "زودني بهويتك"
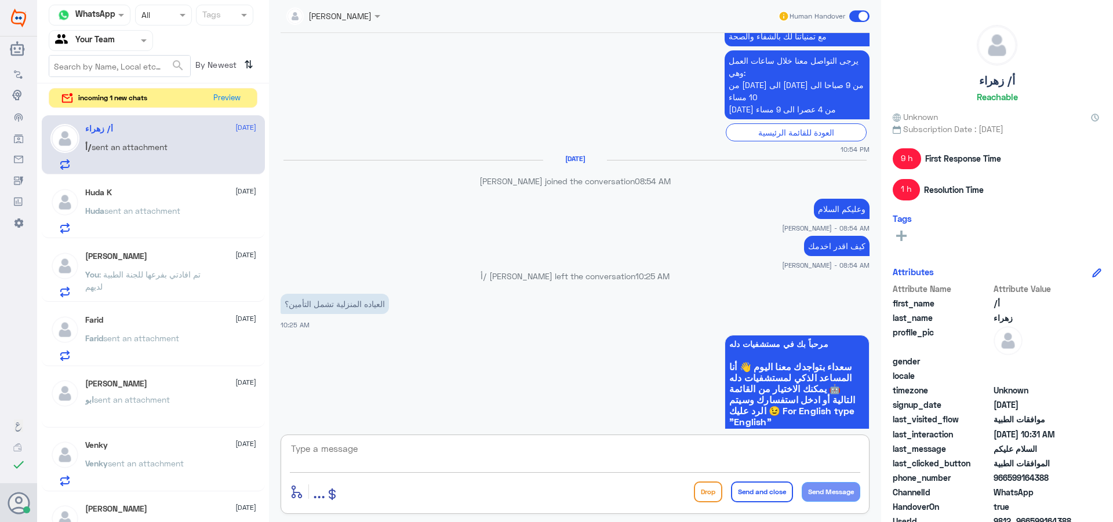
scroll to position [884, 0]
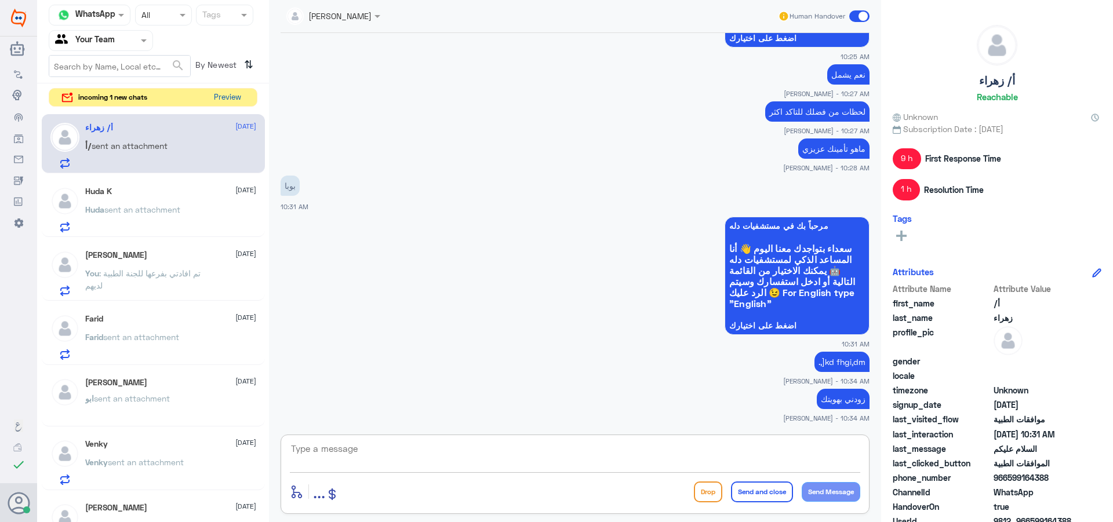
click at [232, 90] on button "Preview" at bounding box center [227, 98] width 36 height 18
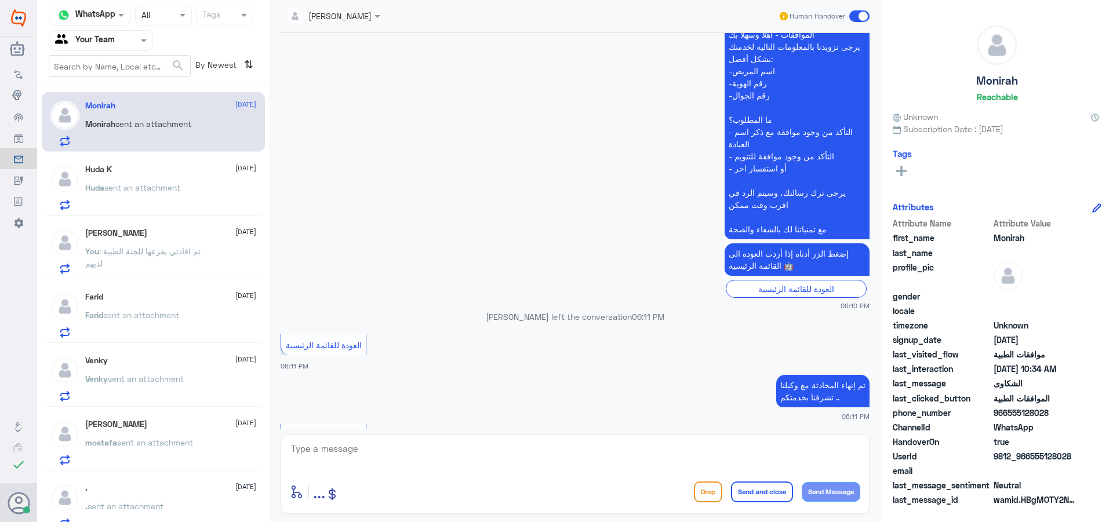
scroll to position [421, 0]
click at [197, 188] on div "Huda sent an attachment" at bounding box center [170, 197] width 171 height 26
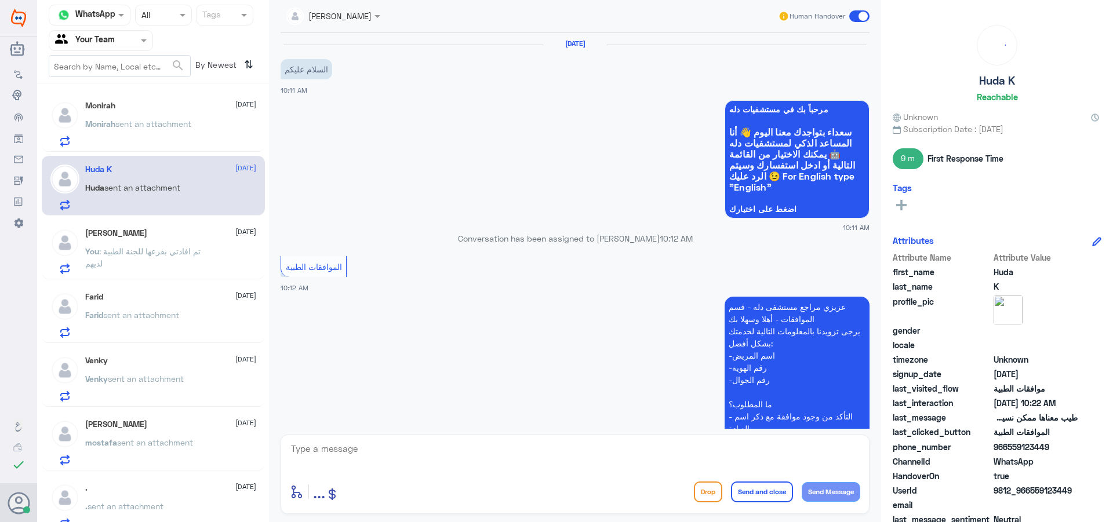
scroll to position [395, 0]
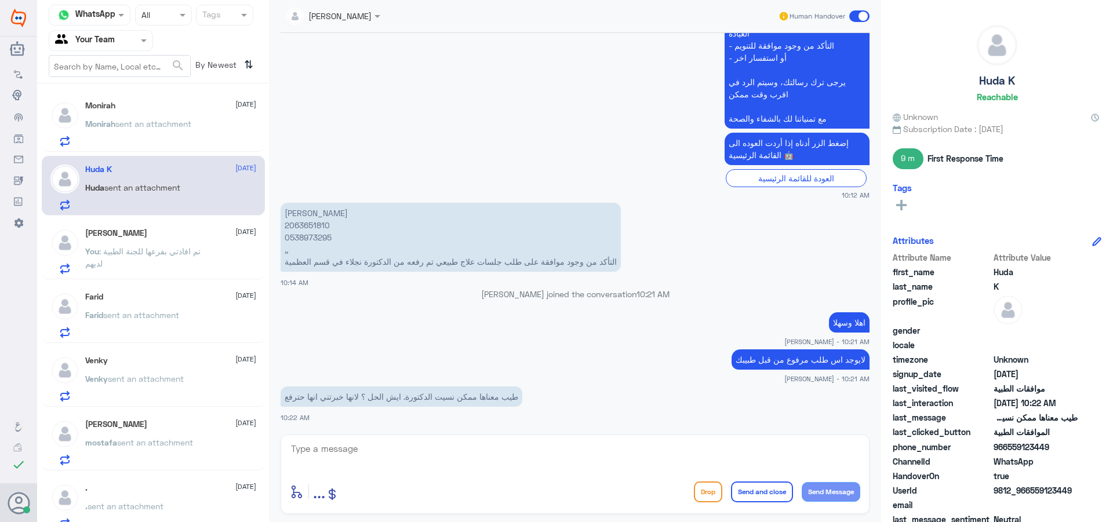
click at [172, 240] on div "Abo Shabik [DATE] You : تم افادتي بفرعها للجنة الطبية لديهم" at bounding box center [170, 251] width 171 height 46
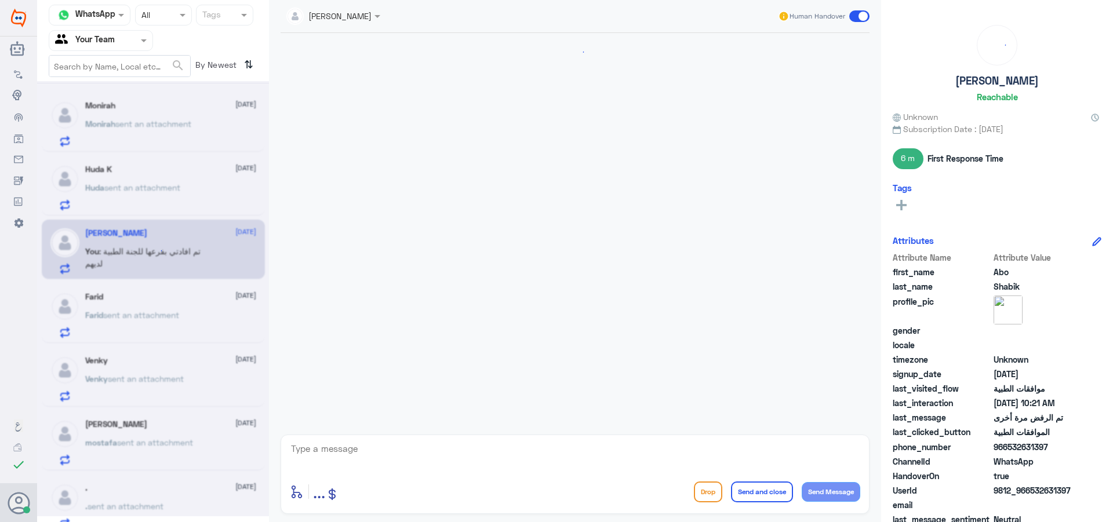
scroll to position [577, 0]
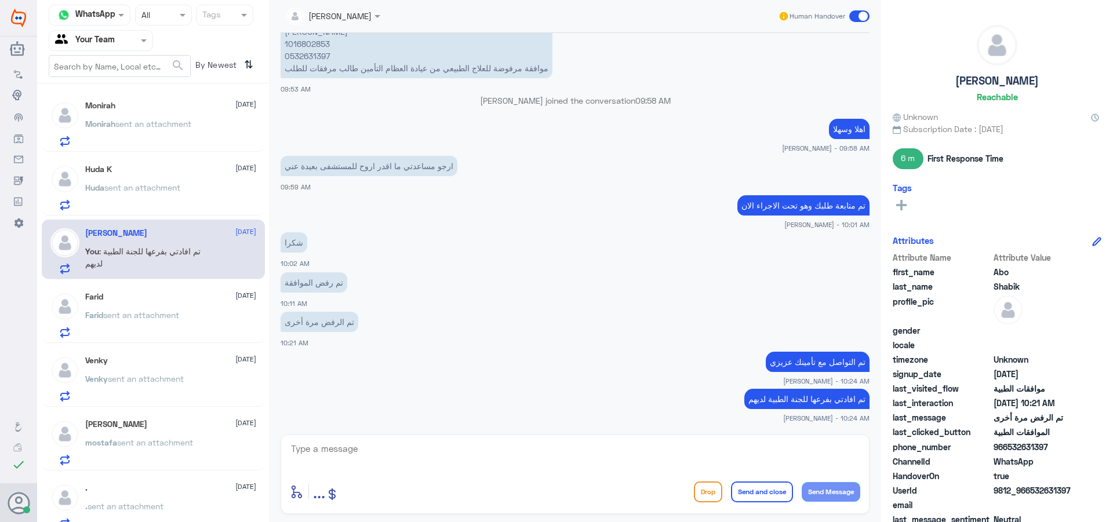
click at [123, 116] on div "Monirah [DATE] [PERSON_NAME] sent an attachment" at bounding box center [170, 124] width 171 height 46
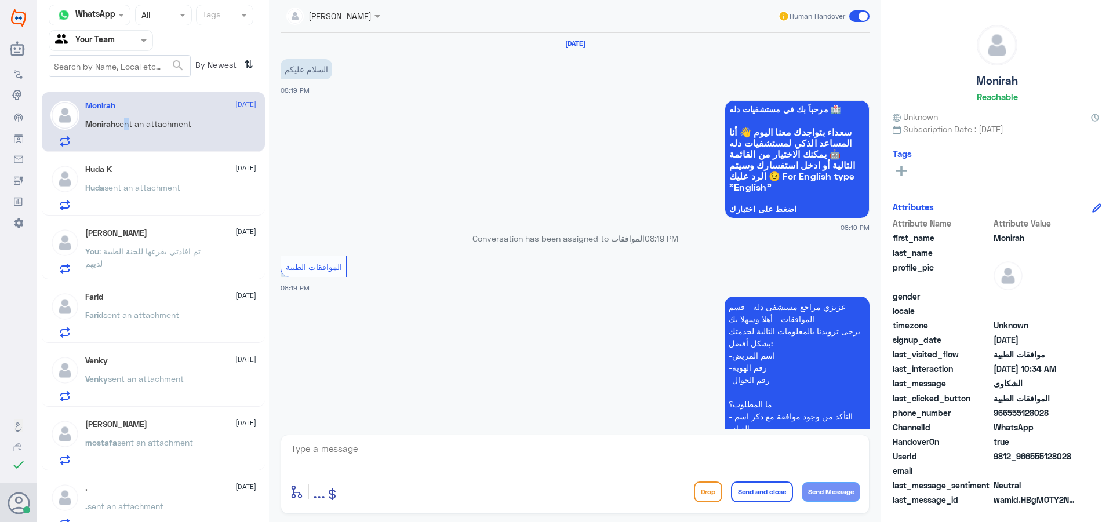
scroll to position [1279, 0]
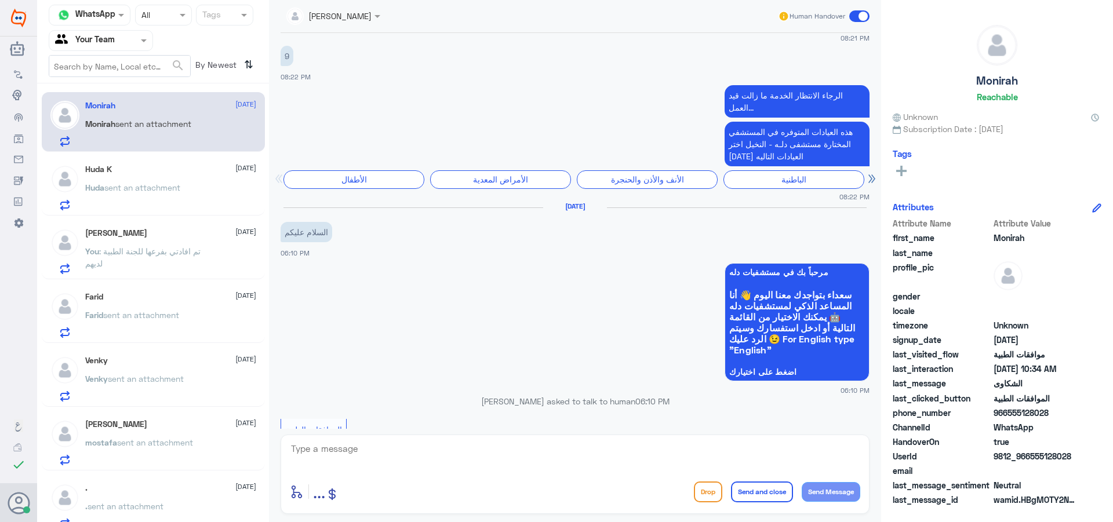
click at [141, 305] on div "Farid [DATE] [PERSON_NAME] sent an attachment" at bounding box center [170, 315] width 171 height 46
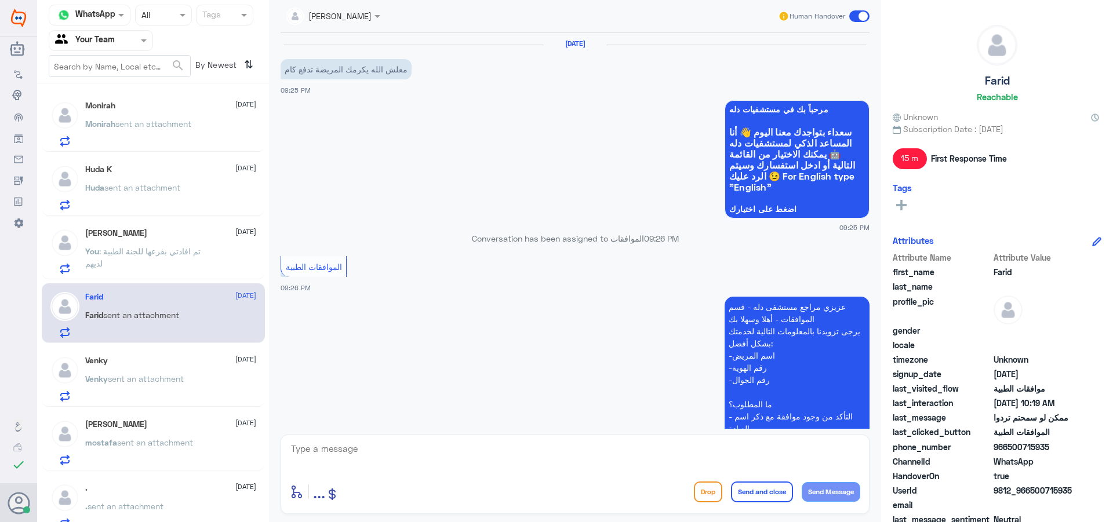
scroll to position [1156, 0]
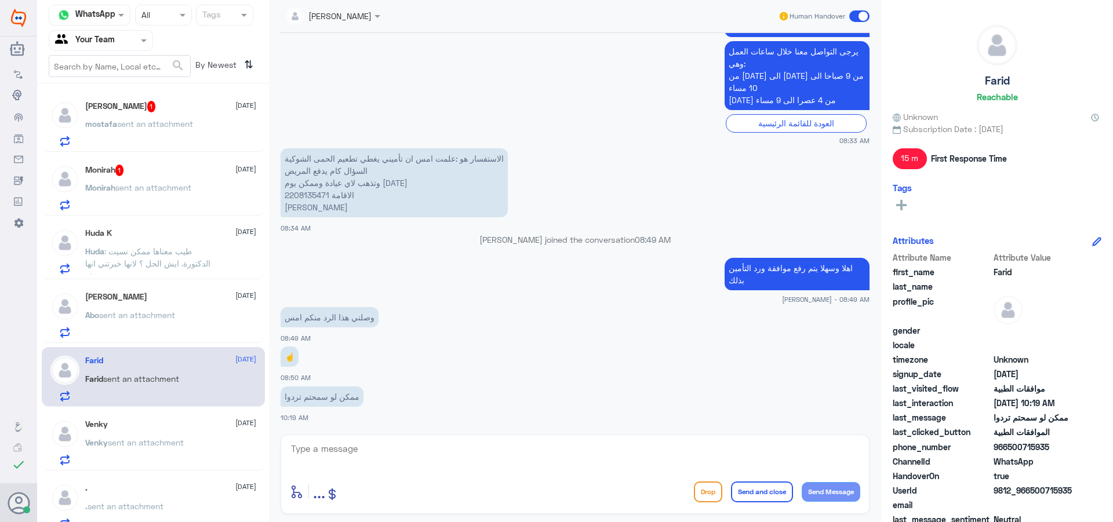
click at [121, 190] on span "sent an attachment" at bounding box center [153, 188] width 76 height 10
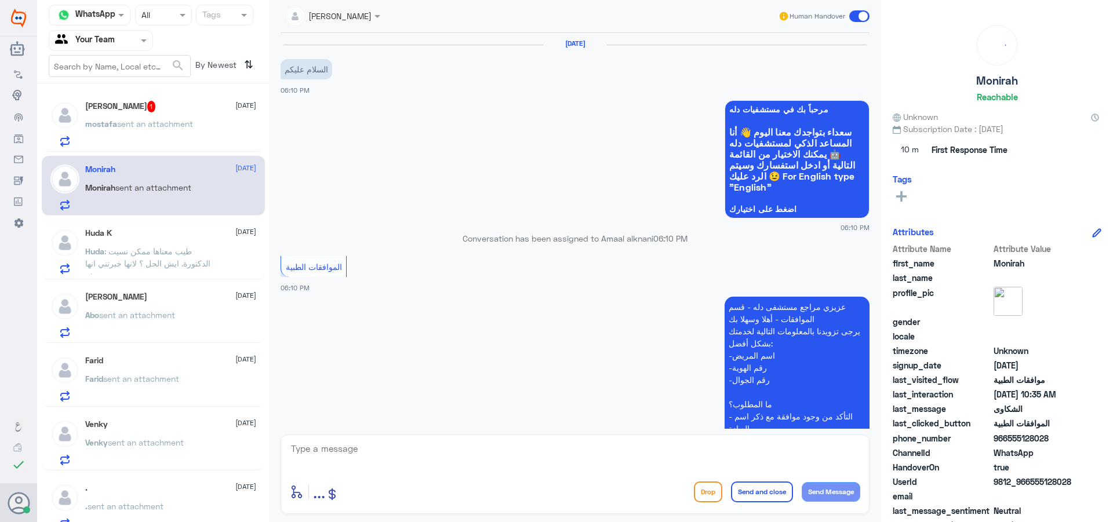
scroll to position [1279, 0]
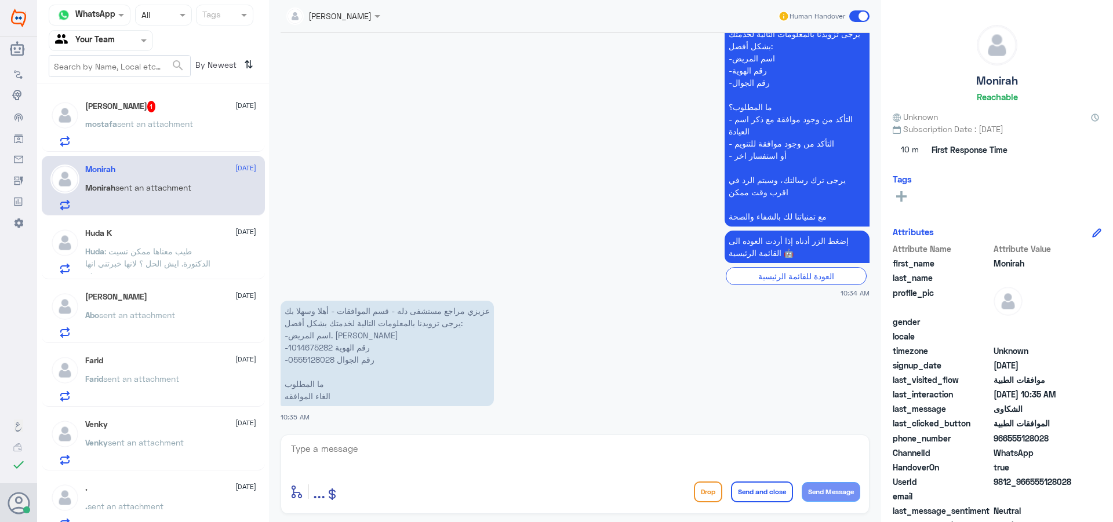
click at [173, 133] on p "mostafa sent an attachment" at bounding box center [139, 132] width 108 height 29
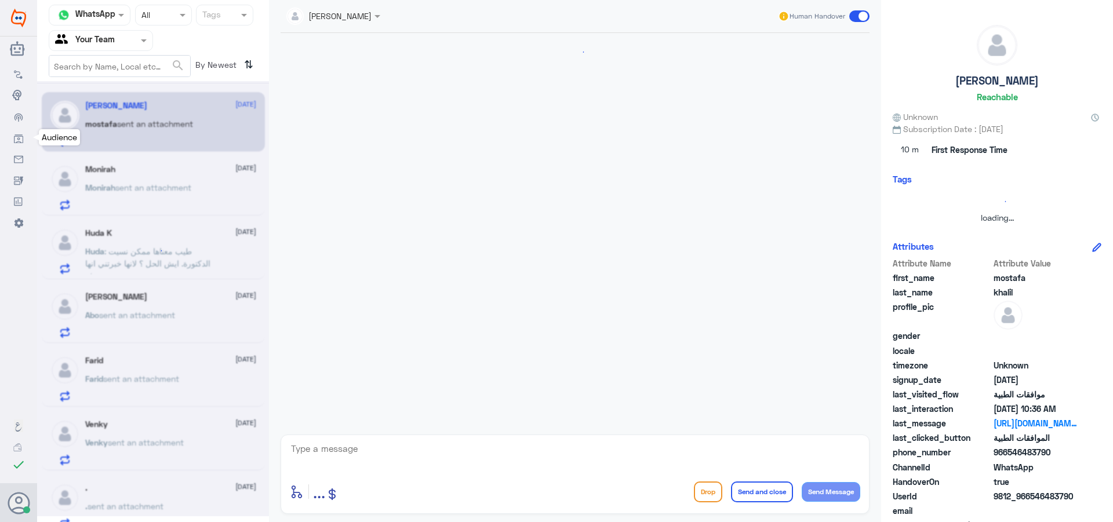
scroll to position [1181, 0]
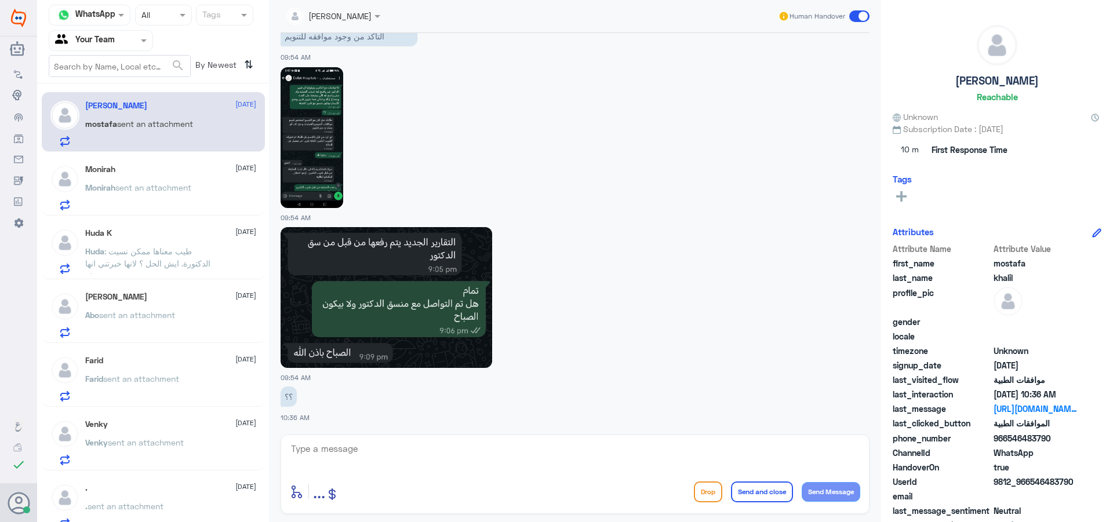
click at [140, 197] on p "Monirah sent an attachment" at bounding box center [138, 195] width 106 height 29
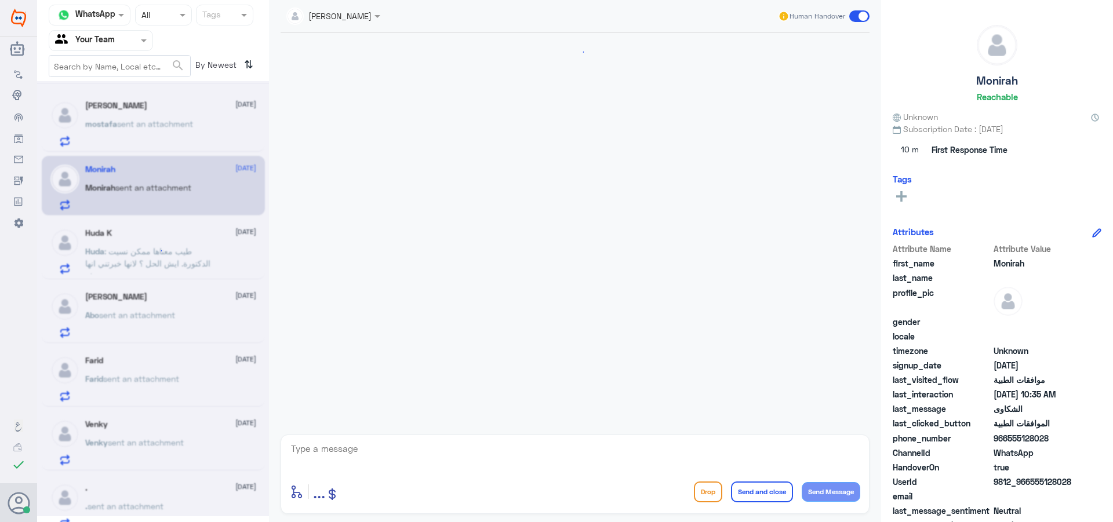
scroll to position [1279, 0]
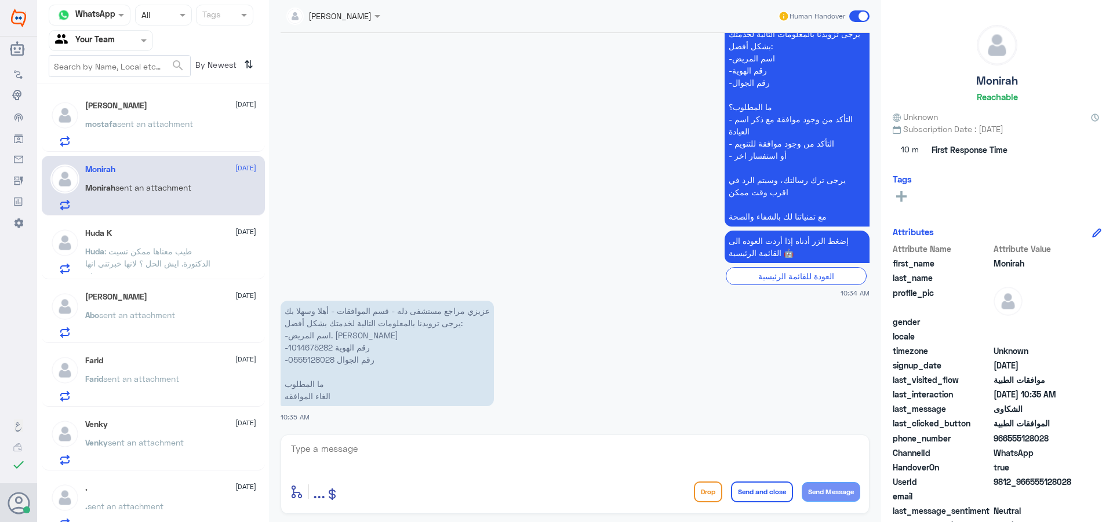
click at [126, 268] on span ": طيب معناها ممكن نسيت الدكتورة. ايش الحل ؟ لانها خبرتني انها حترفع" at bounding box center [147, 263] width 125 height 34
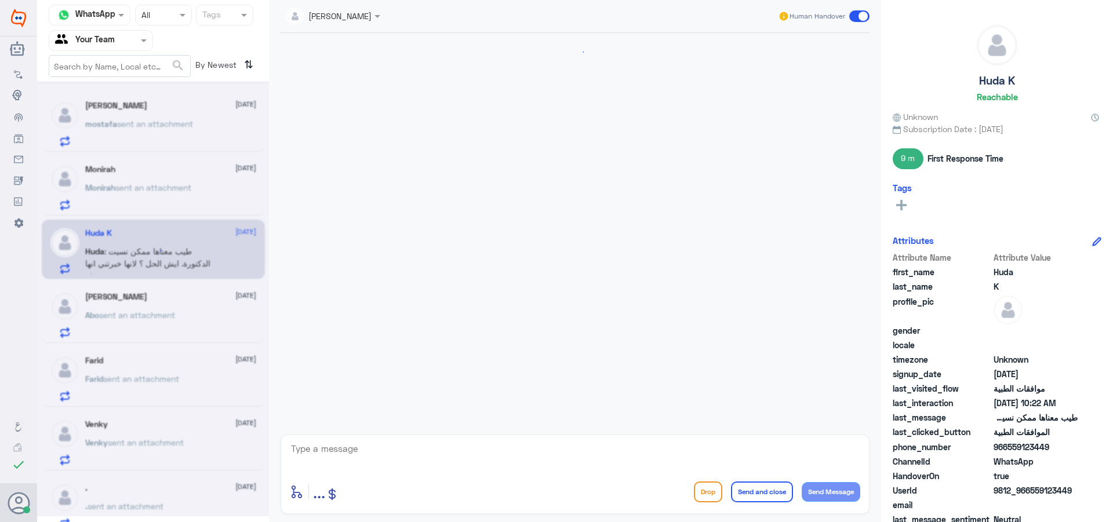
scroll to position [395, 0]
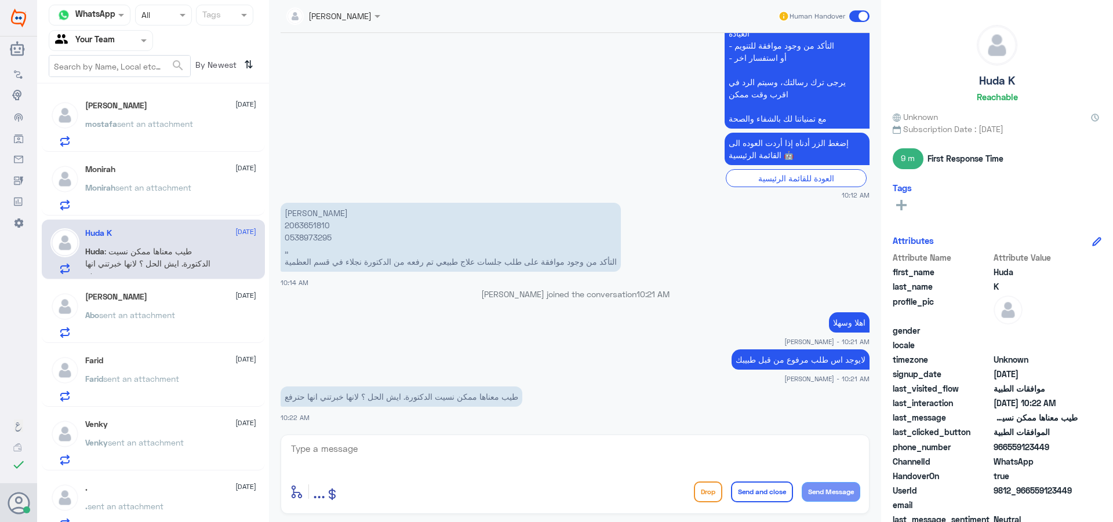
click at [185, 330] on div "Abo sent an attachment" at bounding box center [170, 325] width 171 height 26
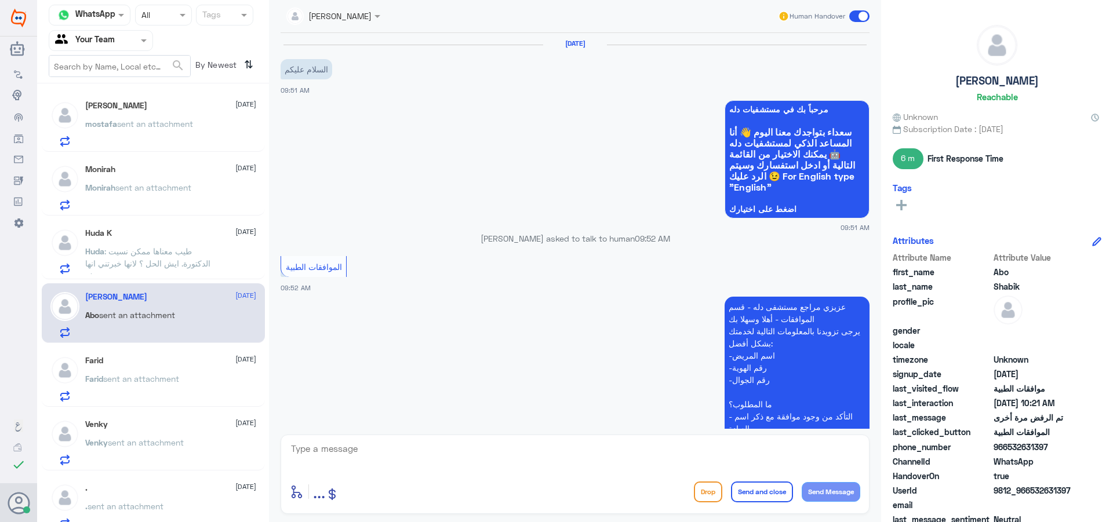
scroll to position [577, 0]
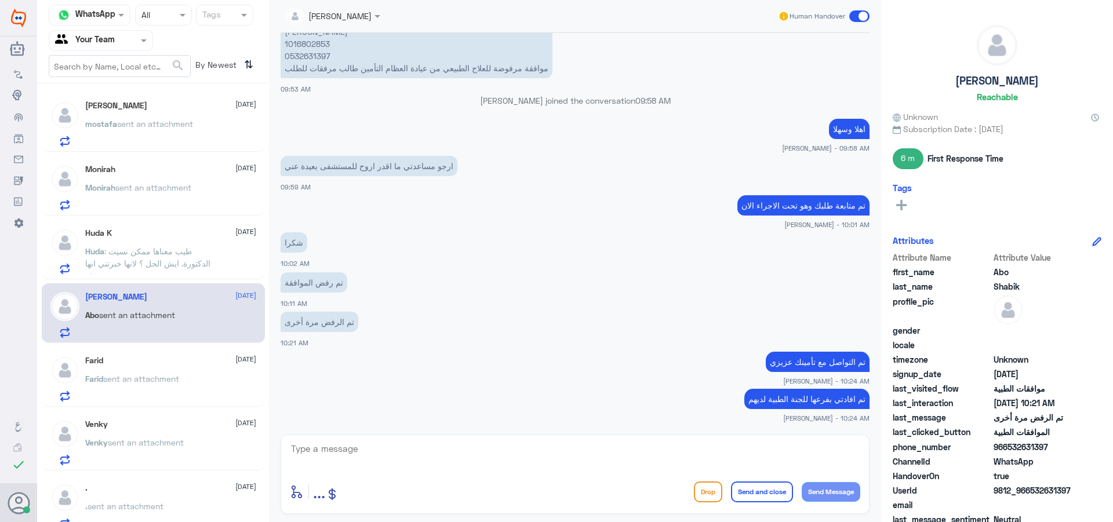
click at [193, 377] on div "Farid sent an attachment" at bounding box center [170, 389] width 171 height 26
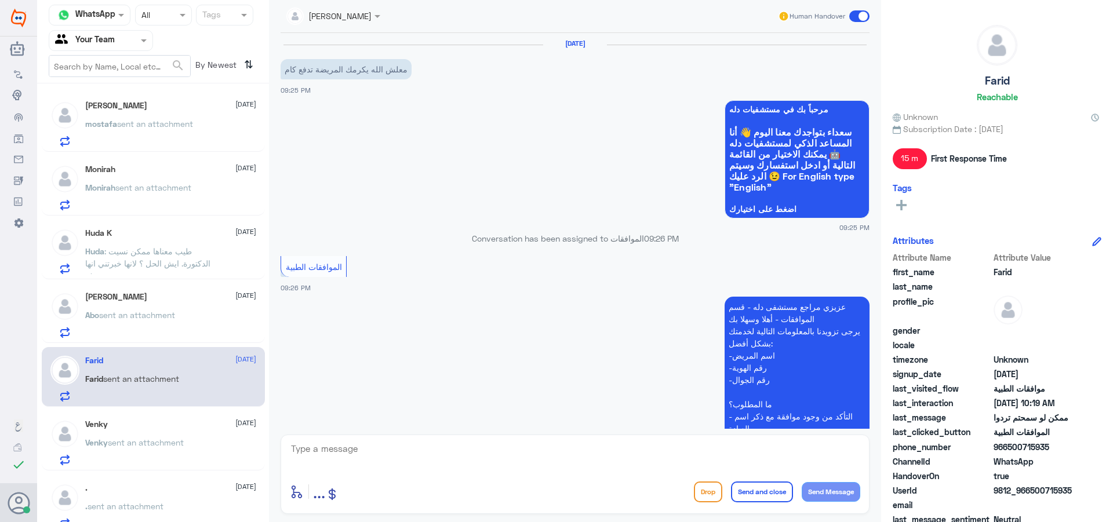
scroll to position [1156, 0]
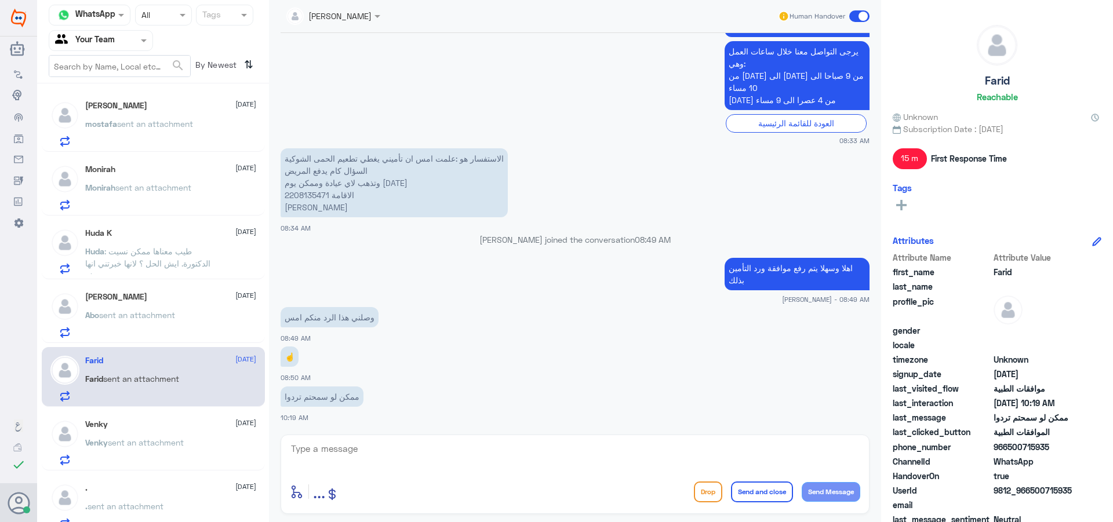
click at [167, 450] on p "Venky sent an attachment" at bounding box center [134, 451] width 99 height 29
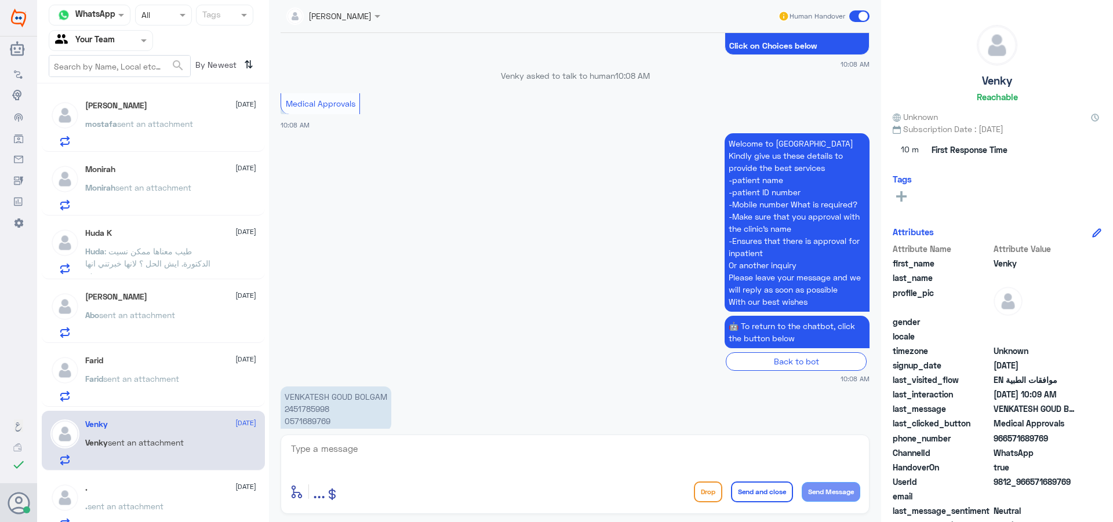
click at [105, 112] on div "[PERSON_NAME] [DATE] mostafa sent an attachment" at bounding box center [170, 124] width 171 height 46
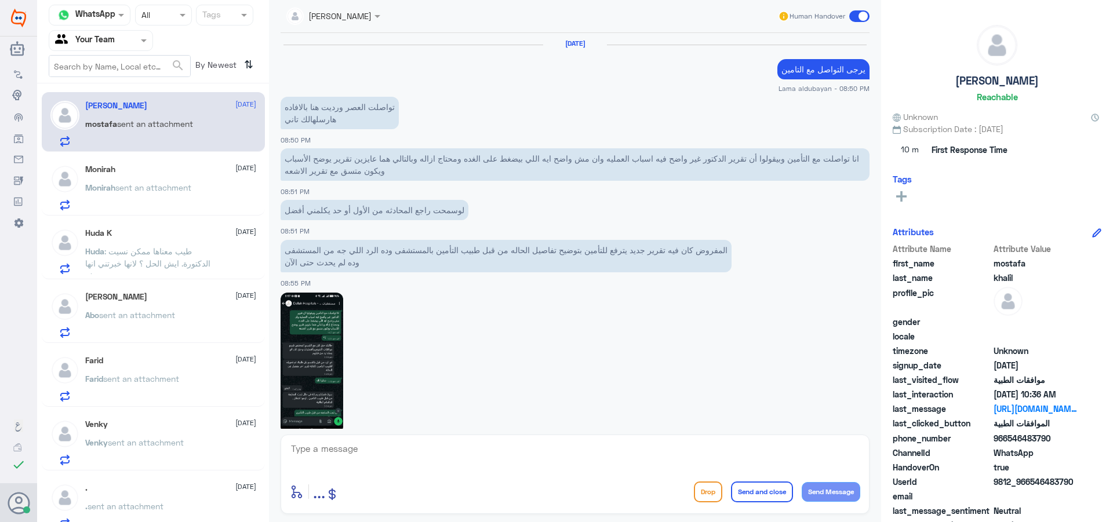
scroll to position [1181, 0]
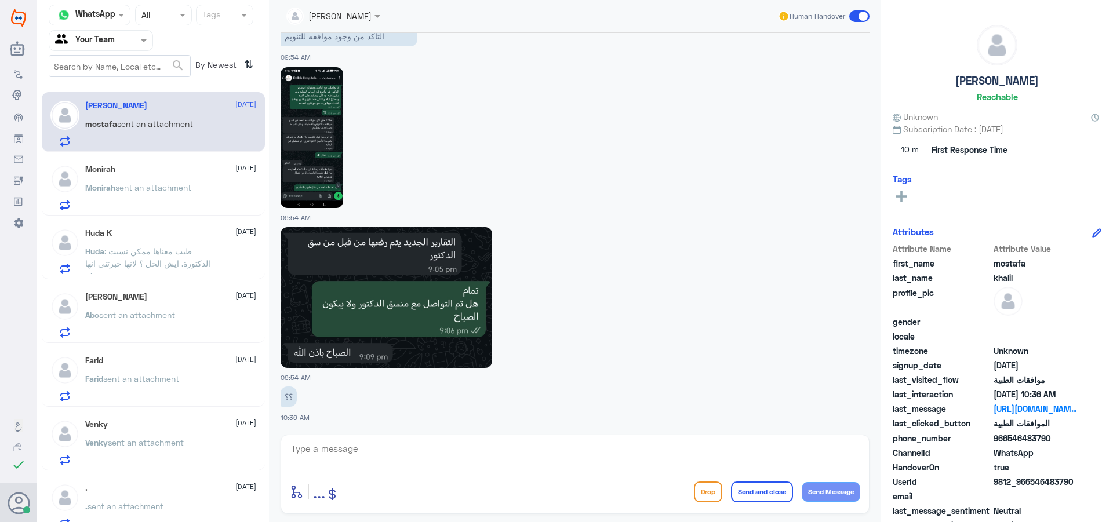
click at [141, 175] on div "Monirah [DATE] [PERSON_NAME] sent an attachment" at bounding box center [170, 188] width 171 height 46
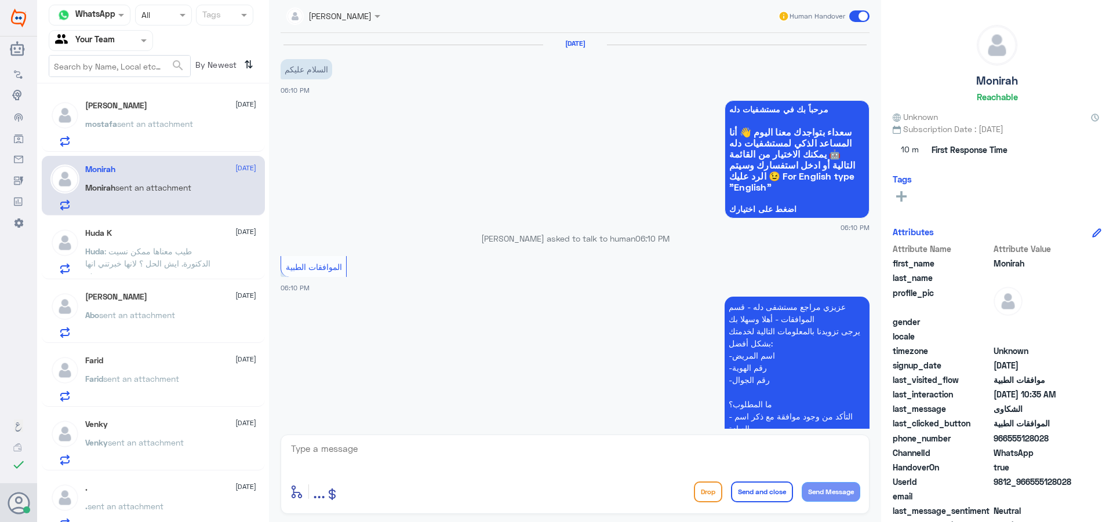
scroll to position [1279, 0]
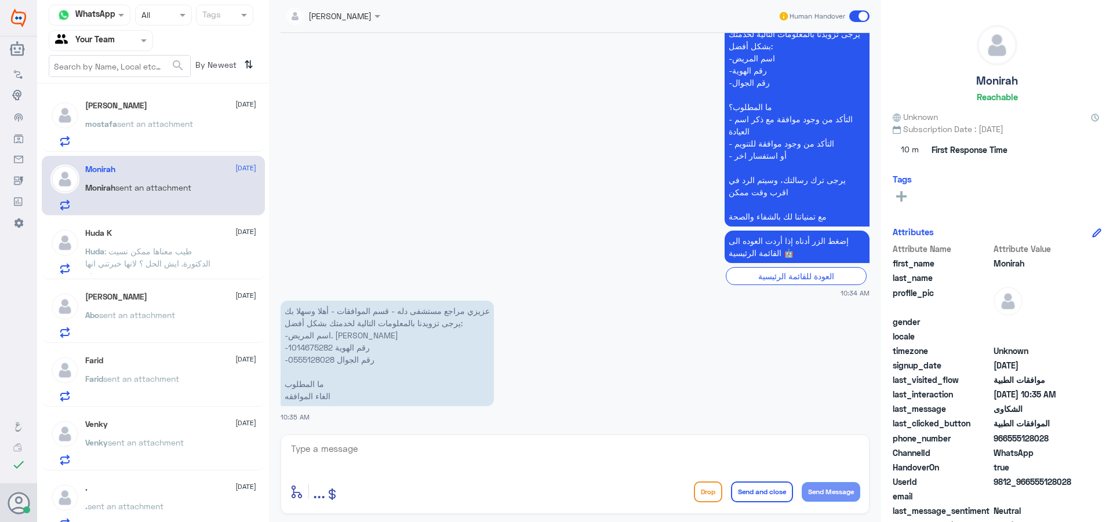
click at [159, 274] on p "Huda : طيب معناها ممكن نسيت الدكتورة. ايش الحل ؟ لانها خبرتني انها حترفع" at bounding box center [150, 259] width 130 height 29
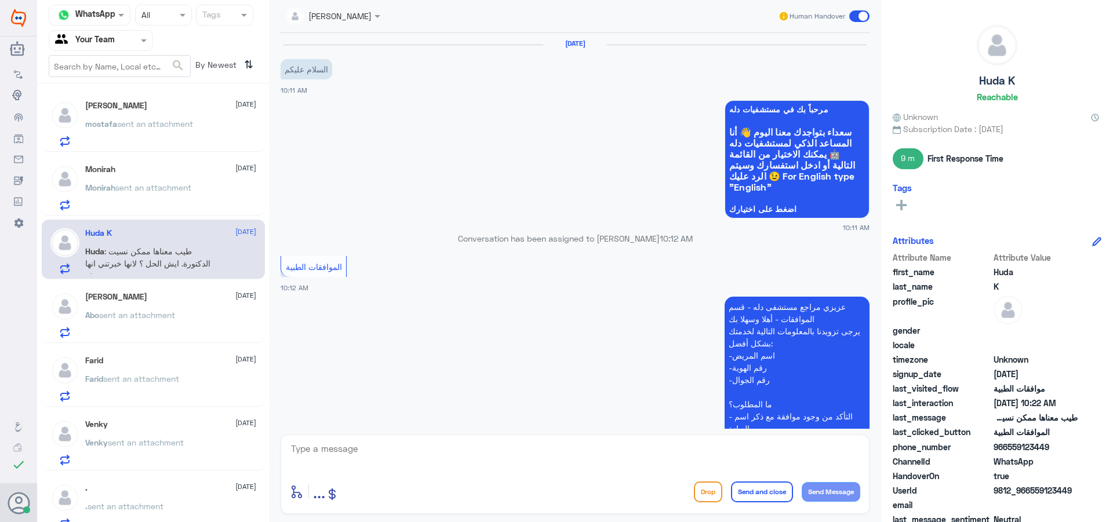
scroll to position [395, 0]
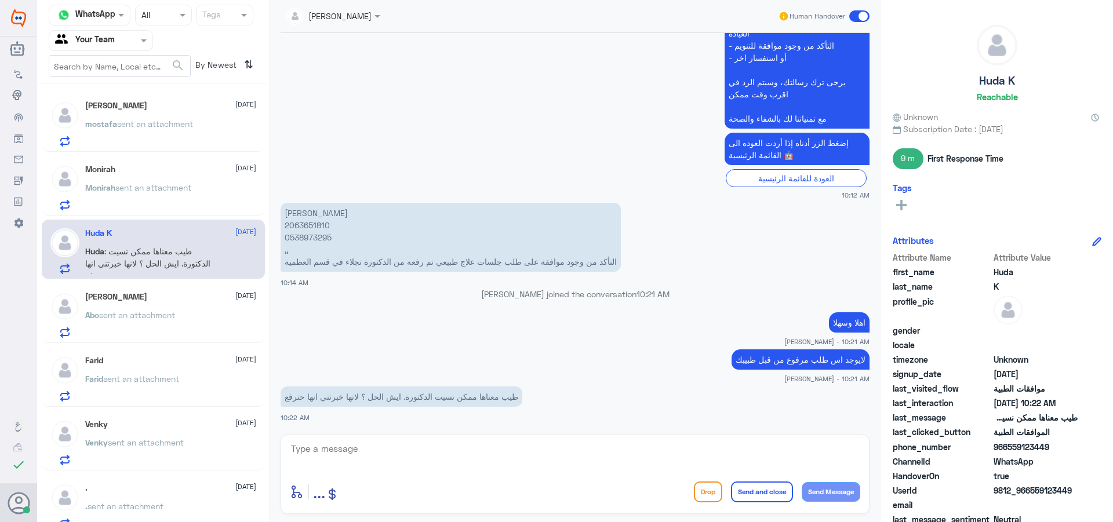
click at [162, 170] on div "Monirah [DATE]" at bounding box center [170, 170] width 171 height 10
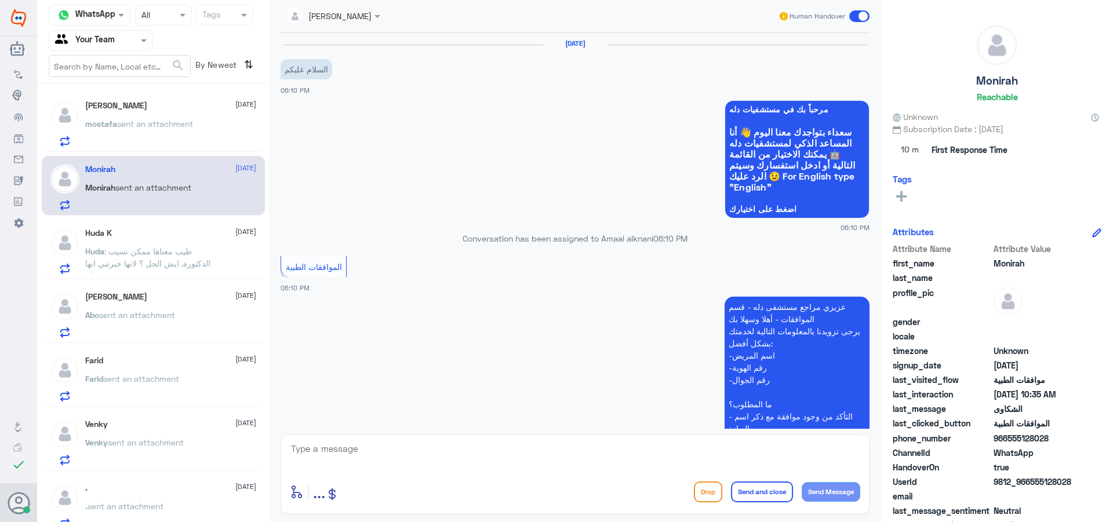
scroll to position [1279, 0]
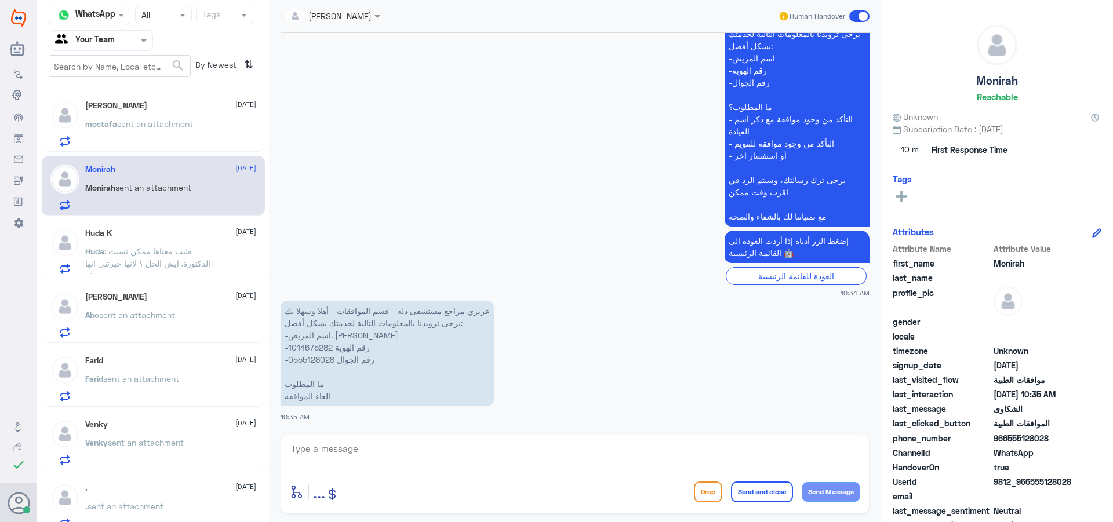
click at [172, 374] on span "sent an attachment" at bounding box center [141, 379] width 76 height 10
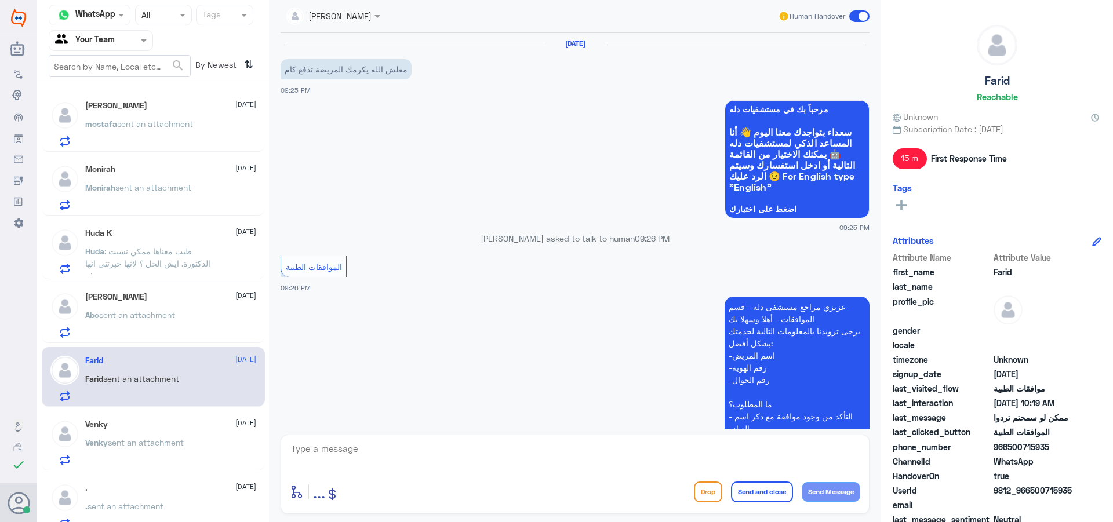
scroll to position [1156, 0]
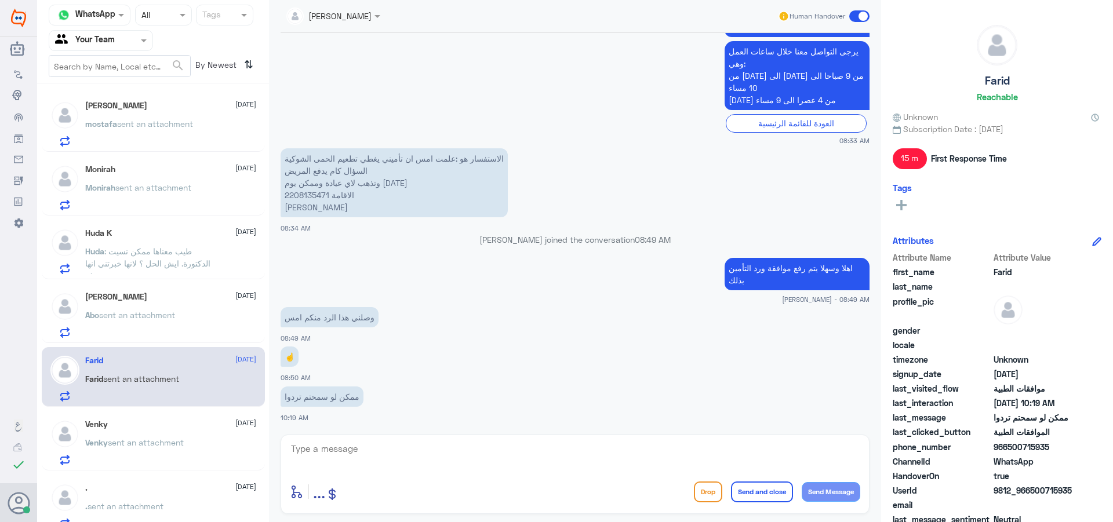
click at [168, 446] on span "sent an attachment" at bounding box center [146, 443] width 76 height 10
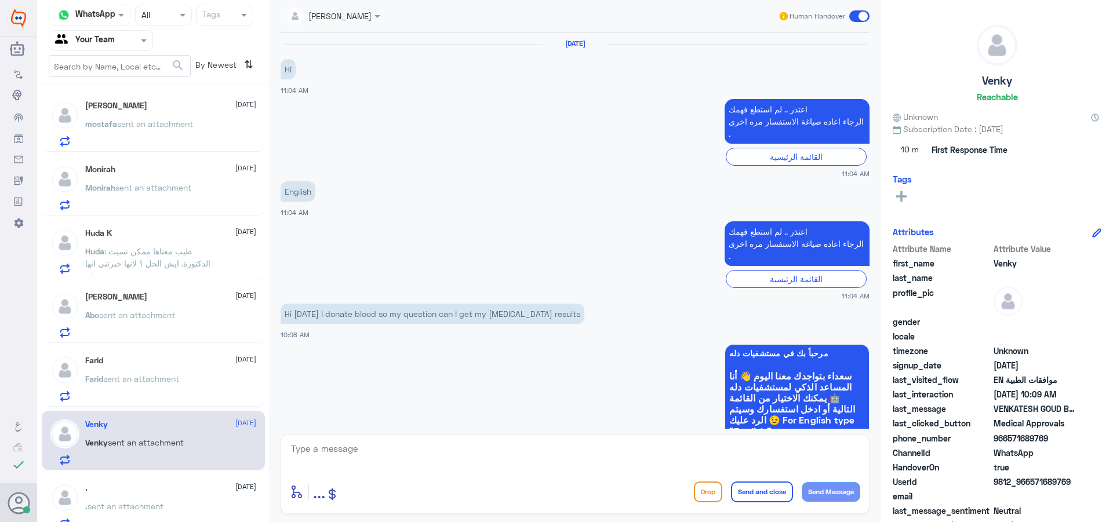
scroll to position [760, 0]
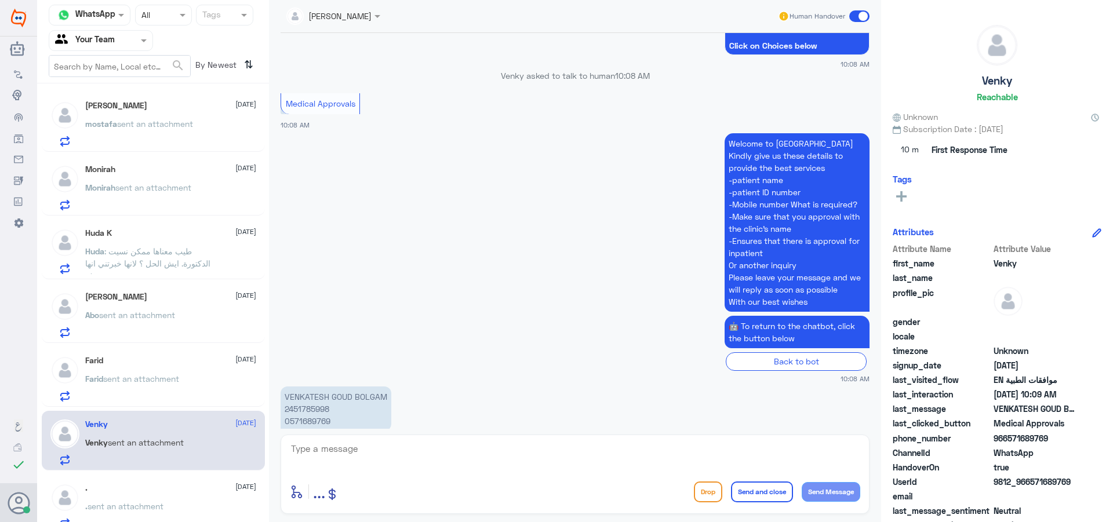
click at [164, 240] on div "Huda K [DATE] Huda : طيب معناها ممكن نسيت الدكتورة. ايش الحل ؟ لانها خبرتني انه…" at bounding box center [170, 251] width 171 height 46
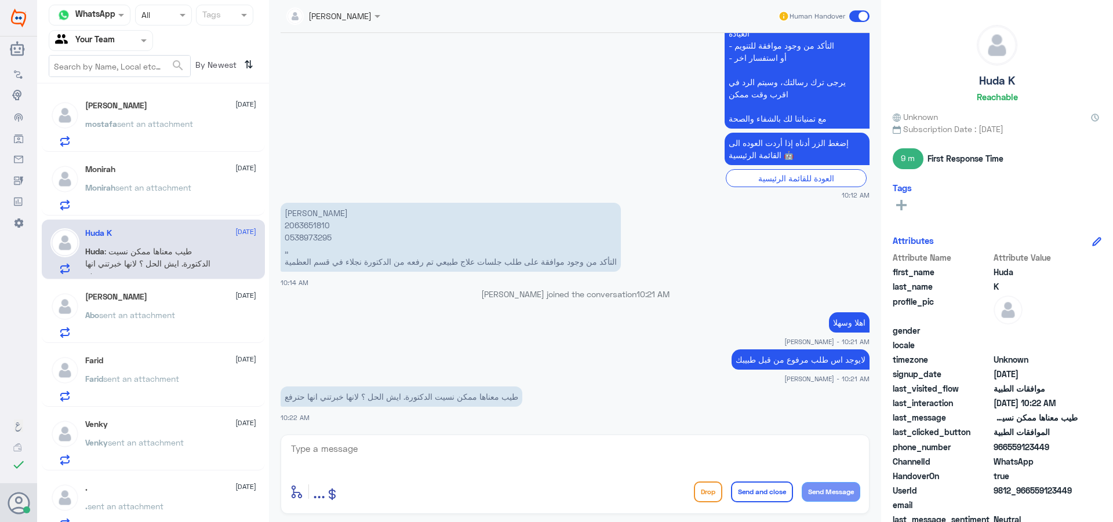
click at [161, 305] on div "Abo Shabik [DATE] Abo sent an attachment" at bounding box center [170, 315] width 171 height 46
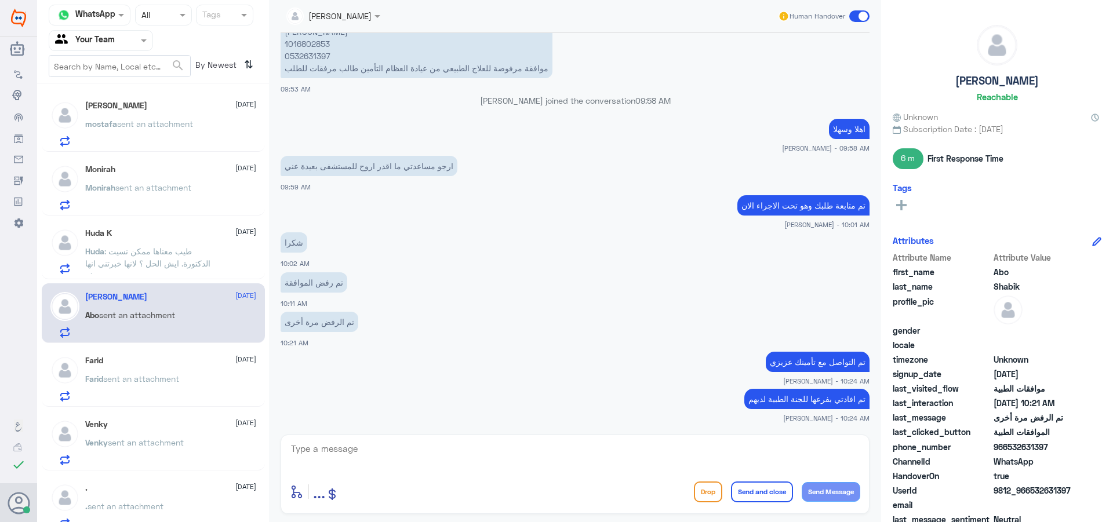
click at [202, 257] on p "Huda : طيب معناها ممكن نسيت الدكتورة. ايش الحل ؟ لانها خبرتني انها حترفع" at bounding box center [150, 259] width 130 height 29
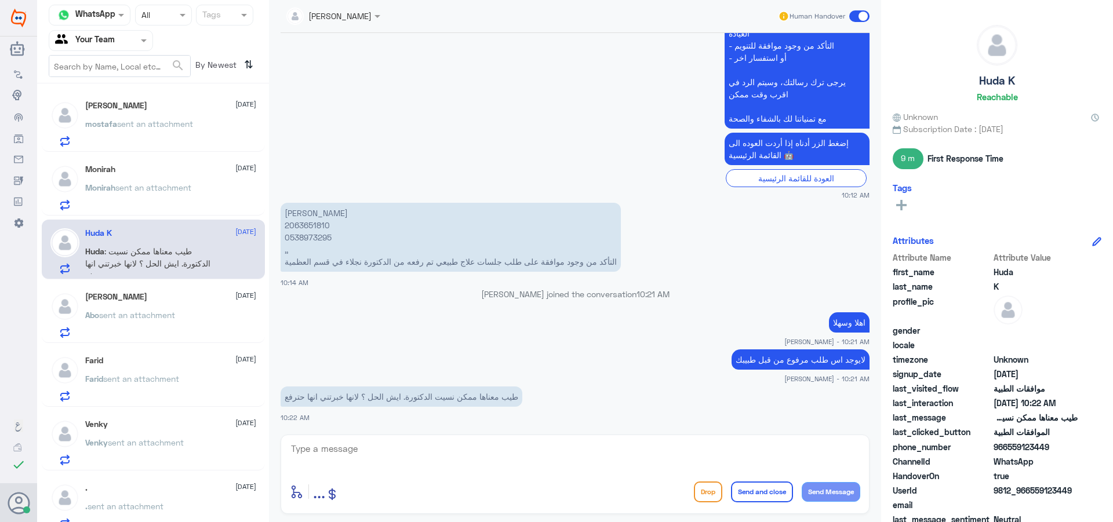
click at [203, 182] on div "Monirah [DATE] [PERSON_NAME] sent an attachment" at bounding box center [170, 188] width 171 height 46
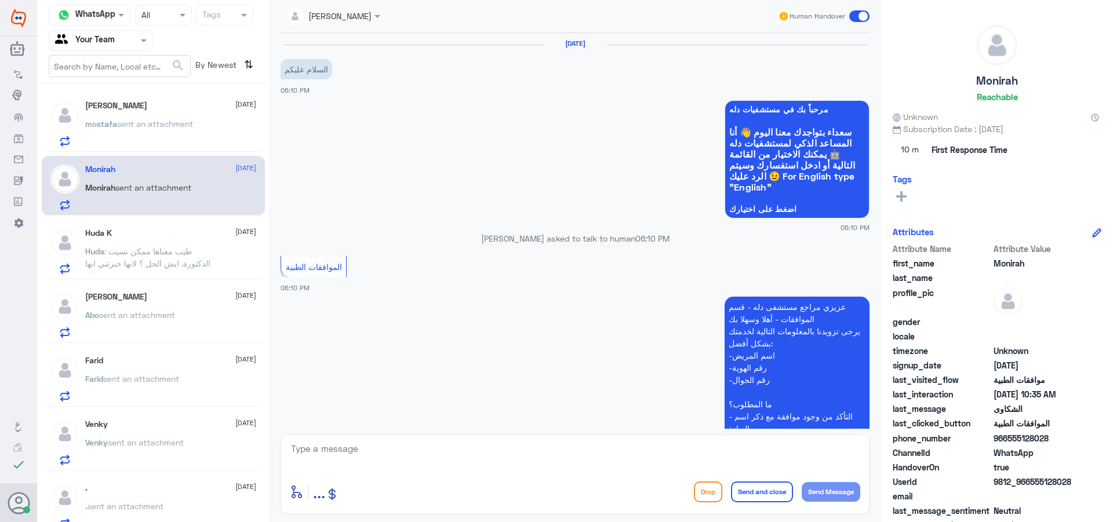
scroll to position [1279, 0]
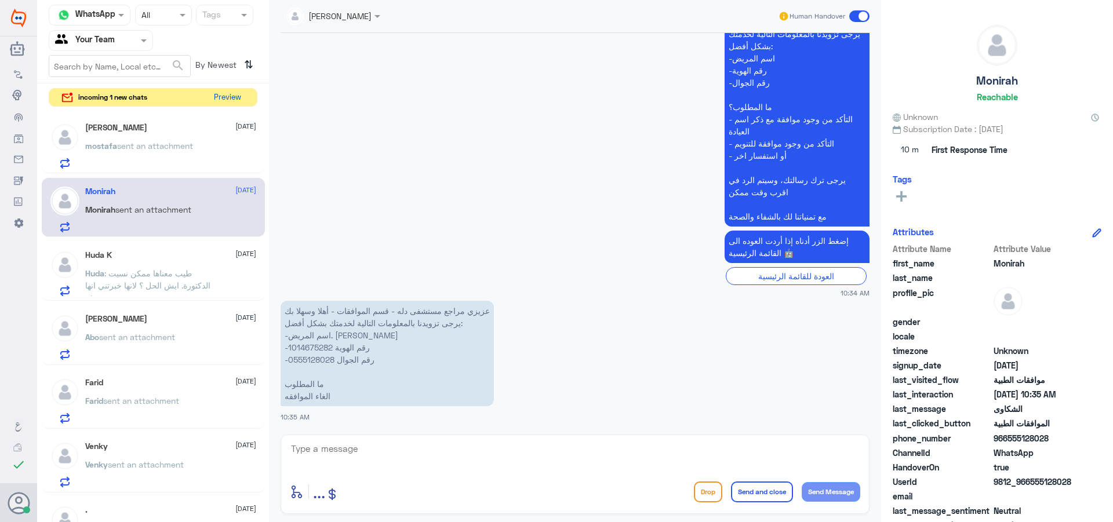
click at [233, 99] on button "Preview" at bounding box center [227, 98] width 36 height 18
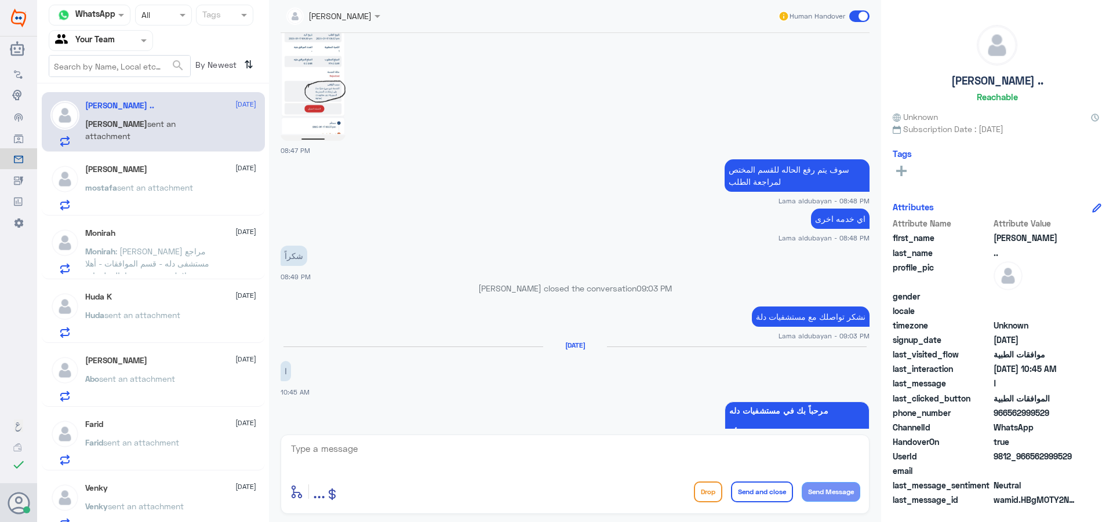
scroll to position [644, 0]
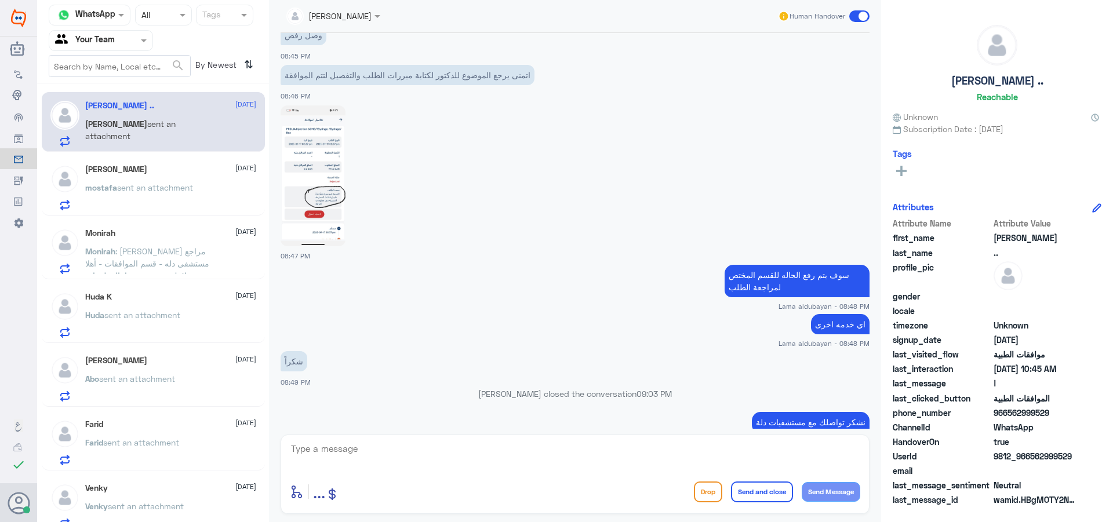
click at [175, 197] on p "mostafa sent an attachment" at bounding box center [139, 195] width 108 height 29
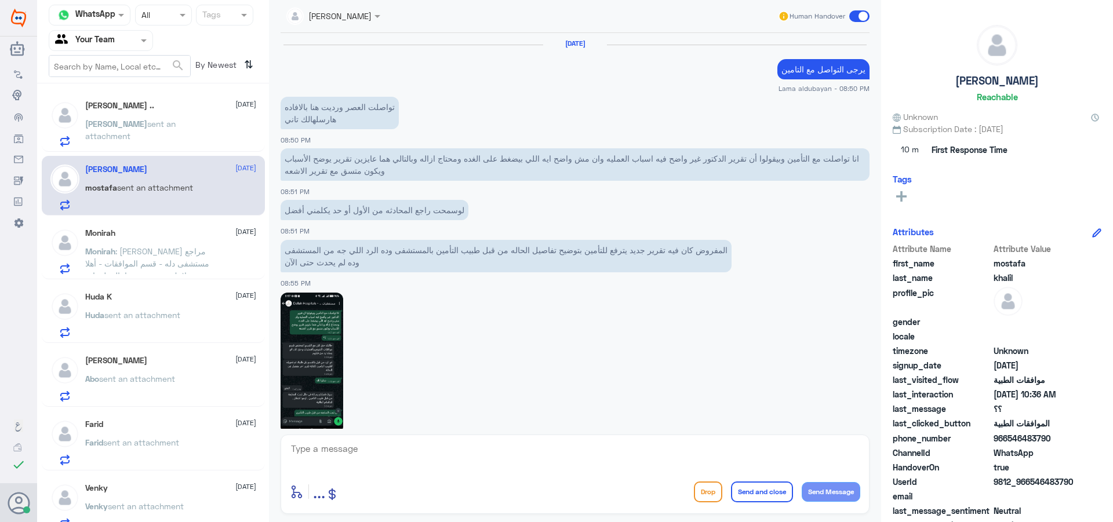
scroll to position [1181, 0]
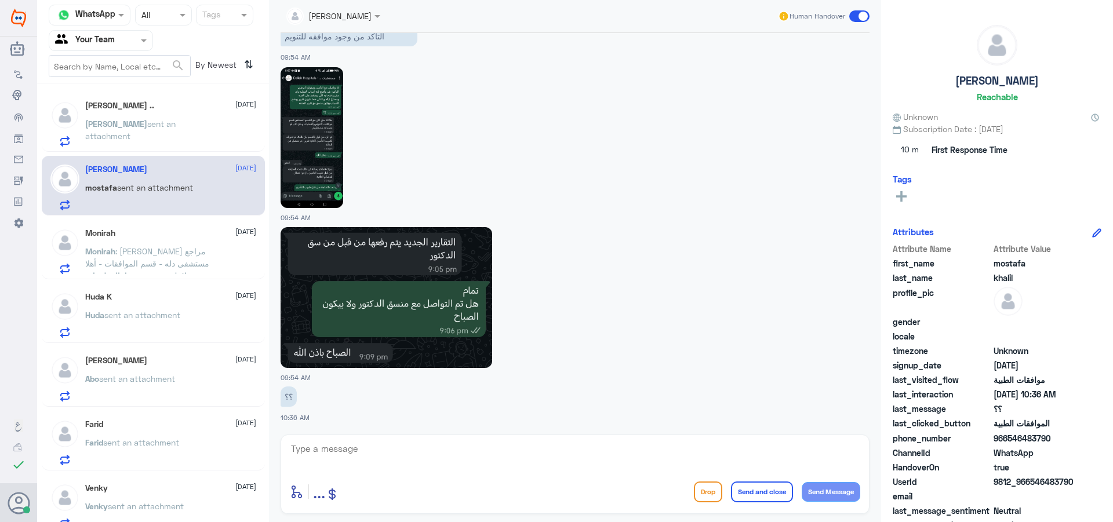
click at [177, 241] on div "Monirah [DATE] Monirah : عزيزي مراجع مستشفى دله - قسم الموافقات - أهلا وسهلا بك…" at bounding box center [170, 251] width 171 height 46
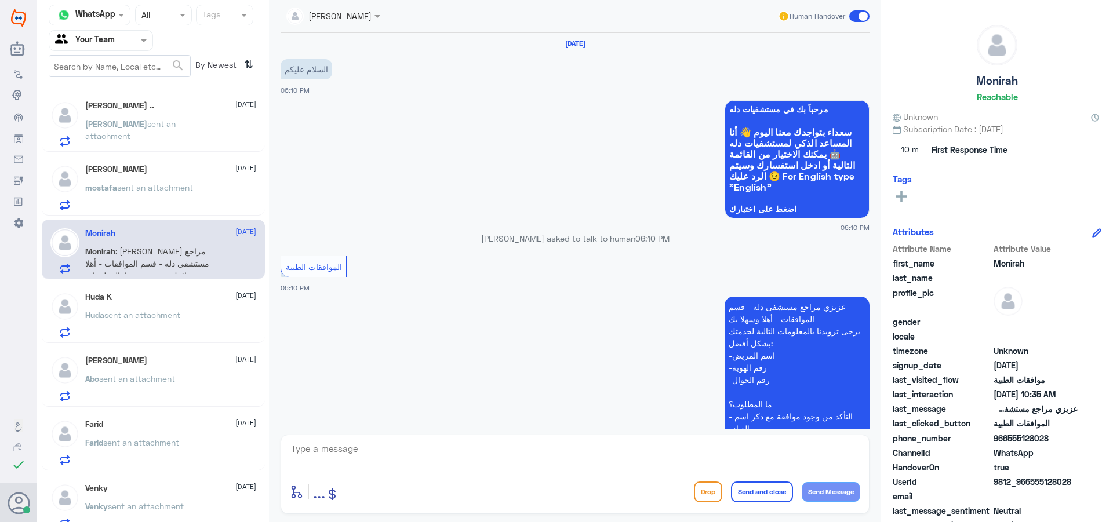
scroll to position [1279, 0]
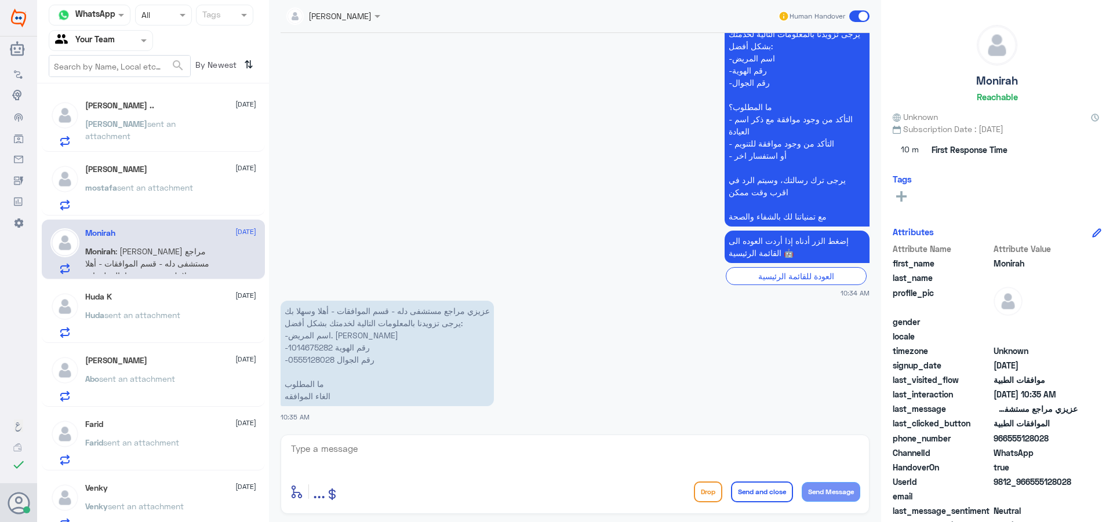
click at [176, 128] on span "sent an attachment" at bounding box center [130, 130] width 90 height 22
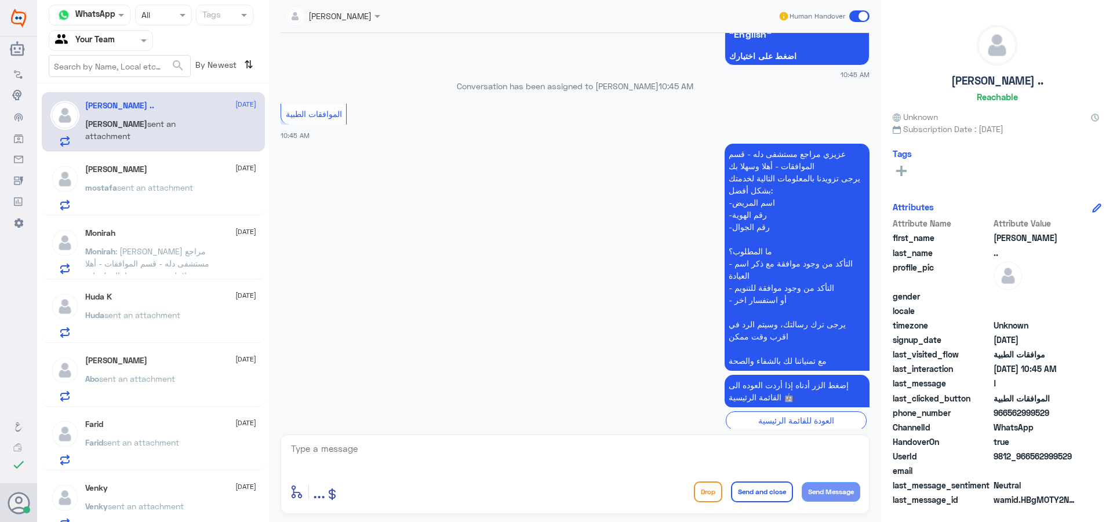
scroll to position [1224, 0]
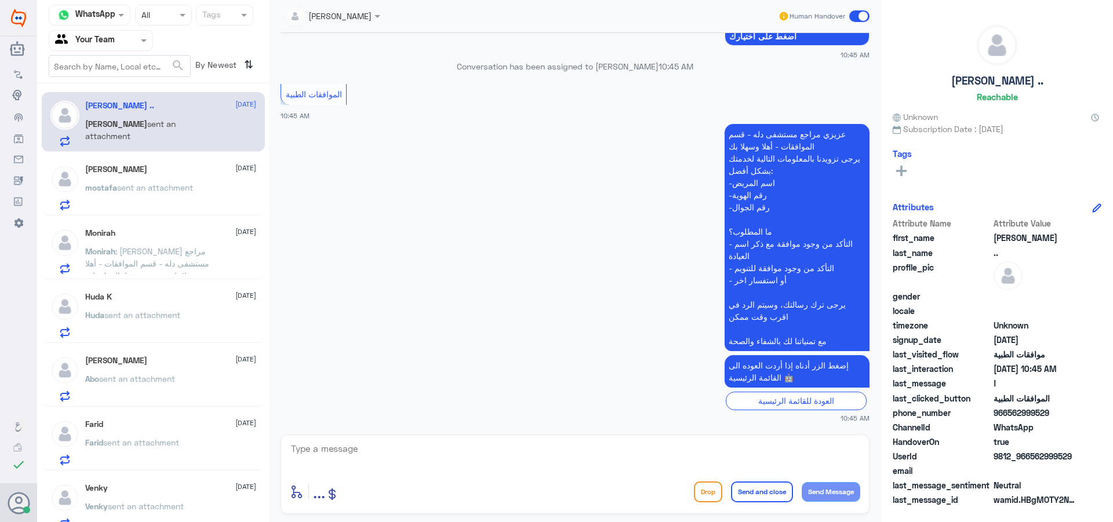
click at [535, 460] on textarea at bounding box center [575, 455] width 571 height 28
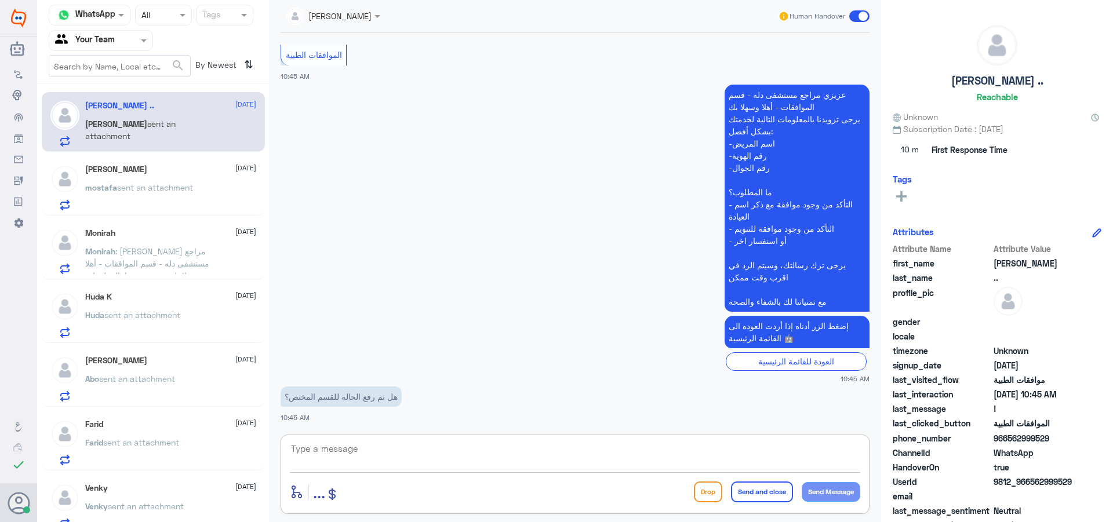
type textarea "h"
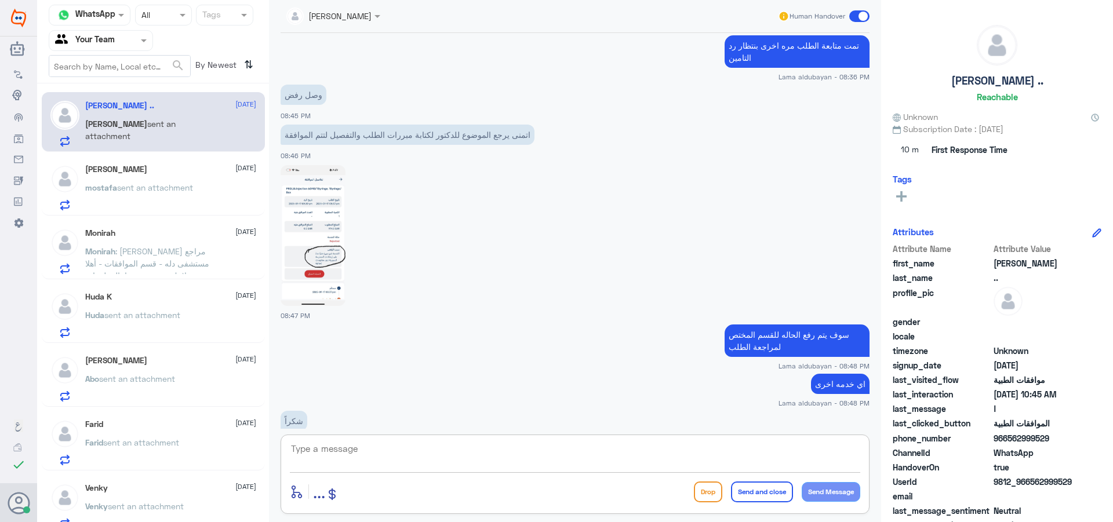
scroll to position [568, 0]
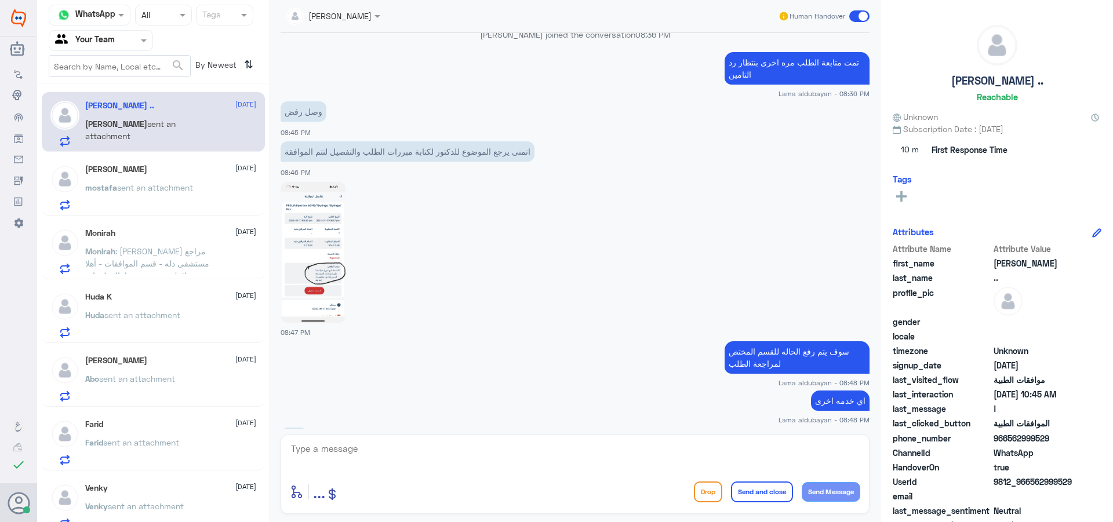
click at [317, 213] on img at bounding box center [313, 252] width 65 height 141
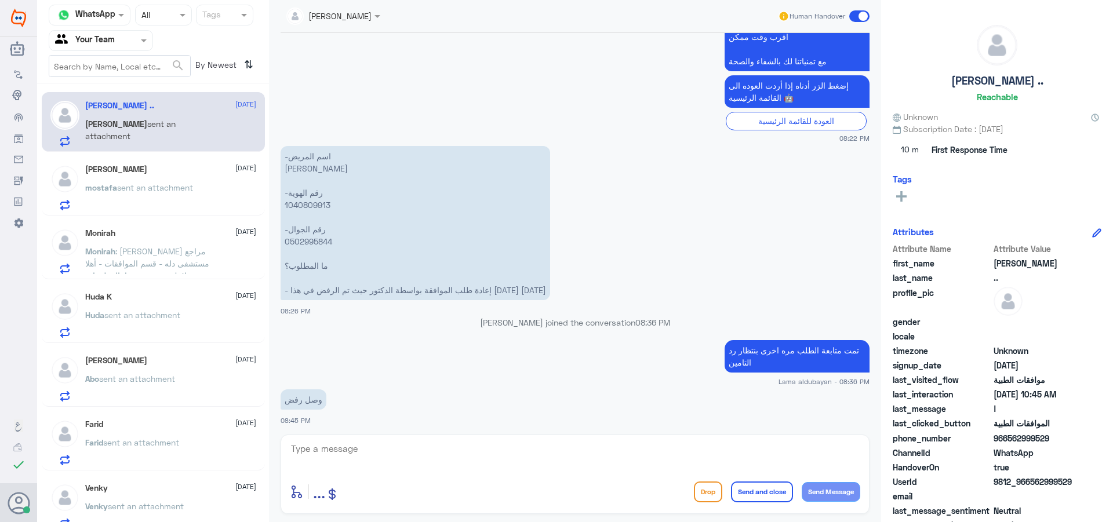
scroll to position [278, 0]
click at [306, 208] on p "-اسم المريض [PERSON_NAME] -رقم الهوية 1040809913 -رقم الجوال 0502995844 ما المط…" at bounding box center [416, 225] width 270 height 154
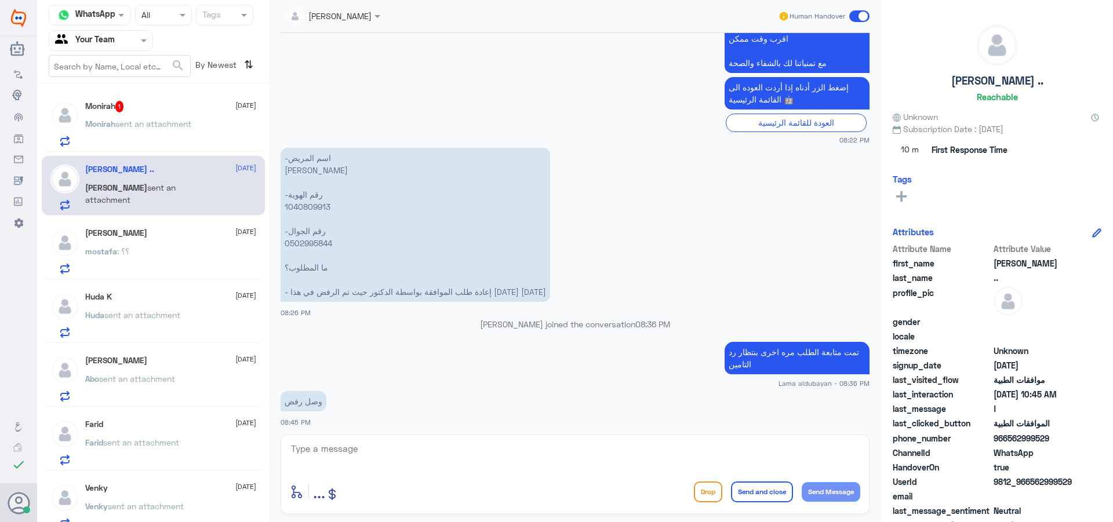
click at [125, 132] on p "Monirah sent an attachment" at bounding box center [138, 132] width 106 height 29
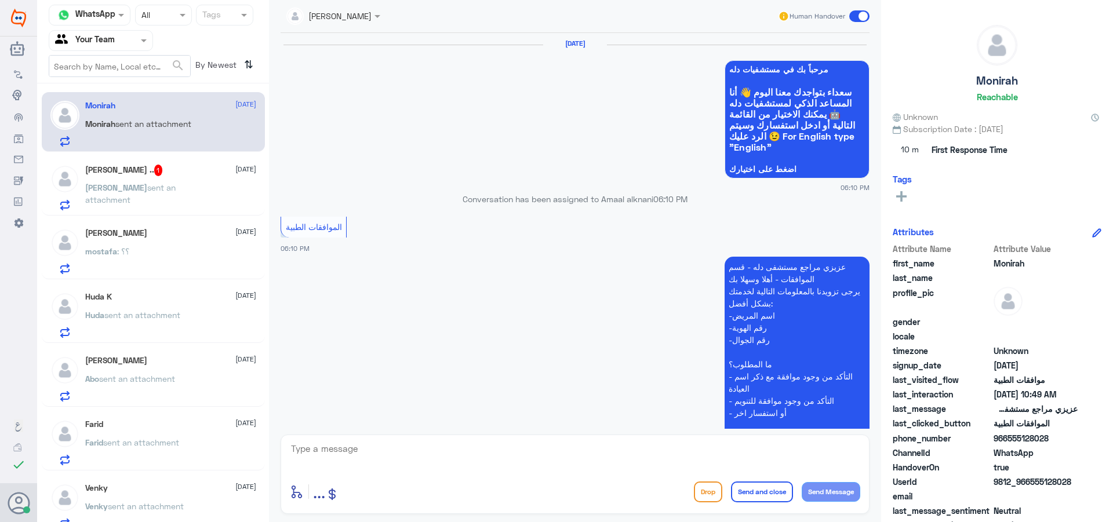
scroll to position [1364, 0]
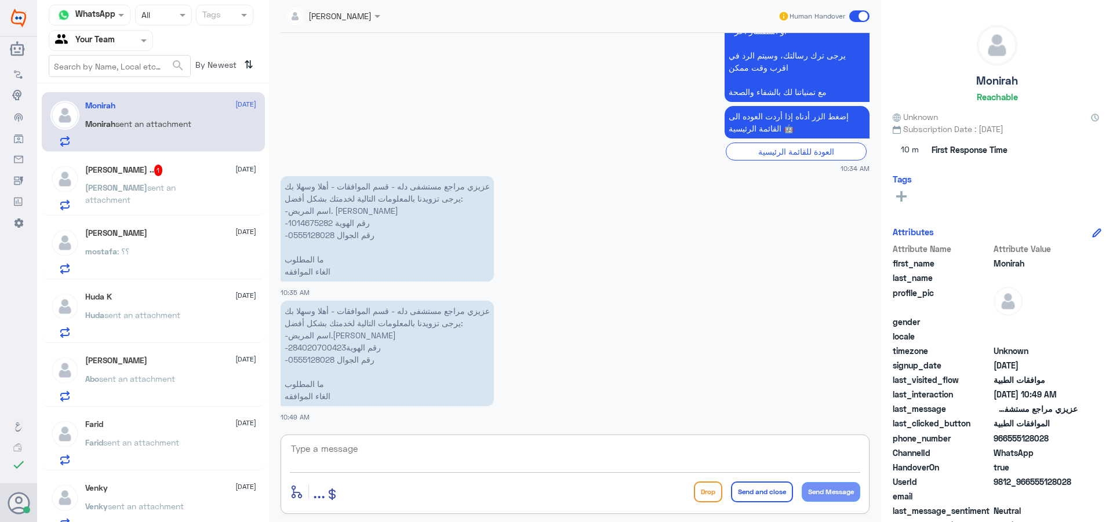
click at [416, 467] on textarea at bounding box center [575, 455] width 571 height 28
click at [387, 455] on textarea at bounding box center [575, 455] width 571 height 28
type textarea "h"
type textarea "اهلا وسهلا"
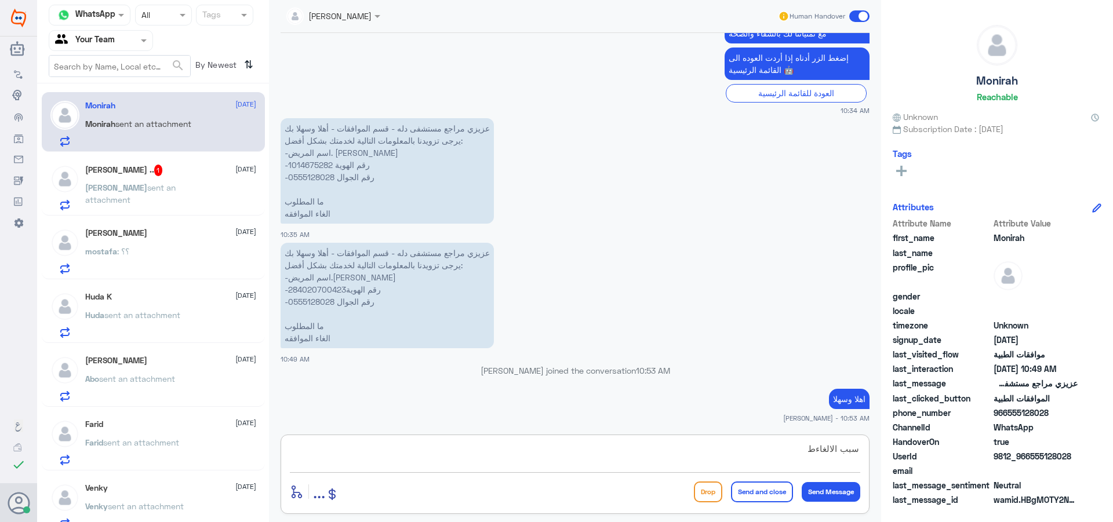
type textarea "سبب الالغاء"
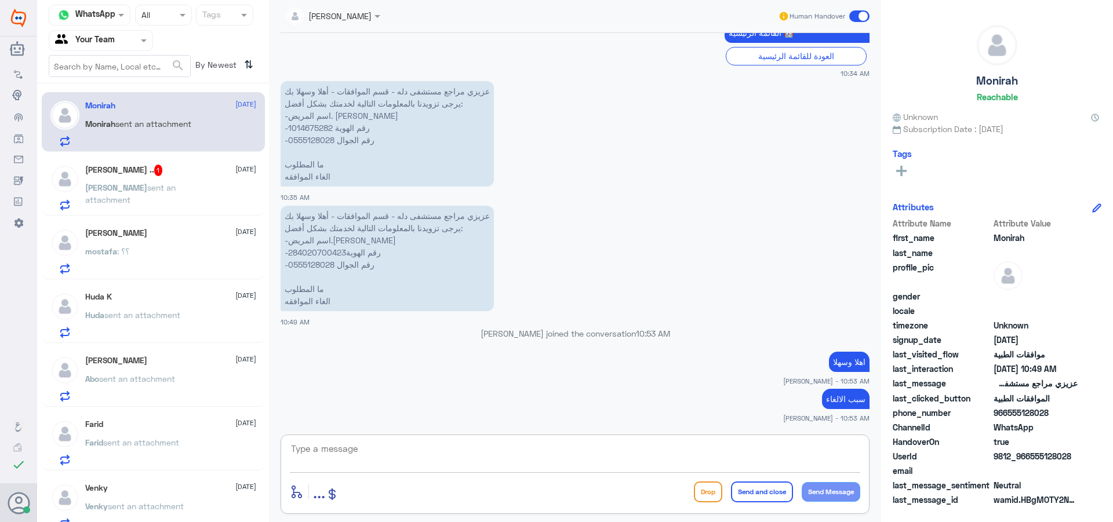
click at [310, 253] on p "عزيزي مراجع مستشفى دله - قسم الموافقات - أهلا وسهلا بك يرجى تزويدنا بالمعلومات …" at bounding box center [387, 259] width 213 height 106
click at [335, 298] on p "عزيزي مراجع مستشفى دله - قسم الموافقات - أهلا وسهلا بك يرجى تزويدنا بالمعلومات …" at bounding box center [387, 259] width 213 height 106
click at [317, 266] on p "عزيزي مراجع مستشفى دله - قسم الموافقات - أهلا وسهلا بك يرجى تزويدنا بالمعلومات …" at bounding box center [387, 259] width 213 height 106
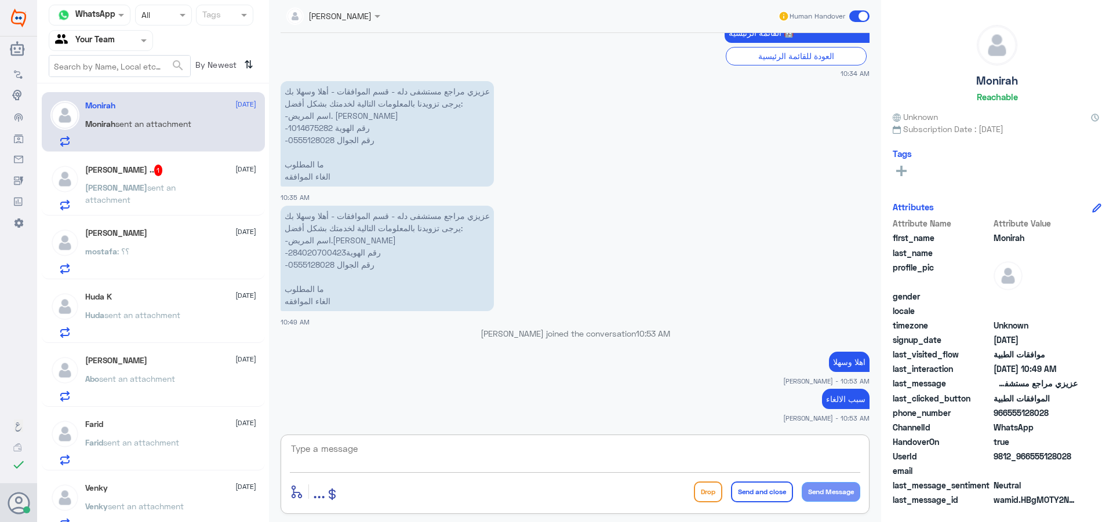
drag, startPoint x: 477, startPoint y: 446, endPoint x: 673, endPoint y: 514, distance: 206.8
click at [492, 450] on textarea at bounding box center [575, 455] width 571 height 28
type textarea "l"
type textarea "ماهي الخدمة"
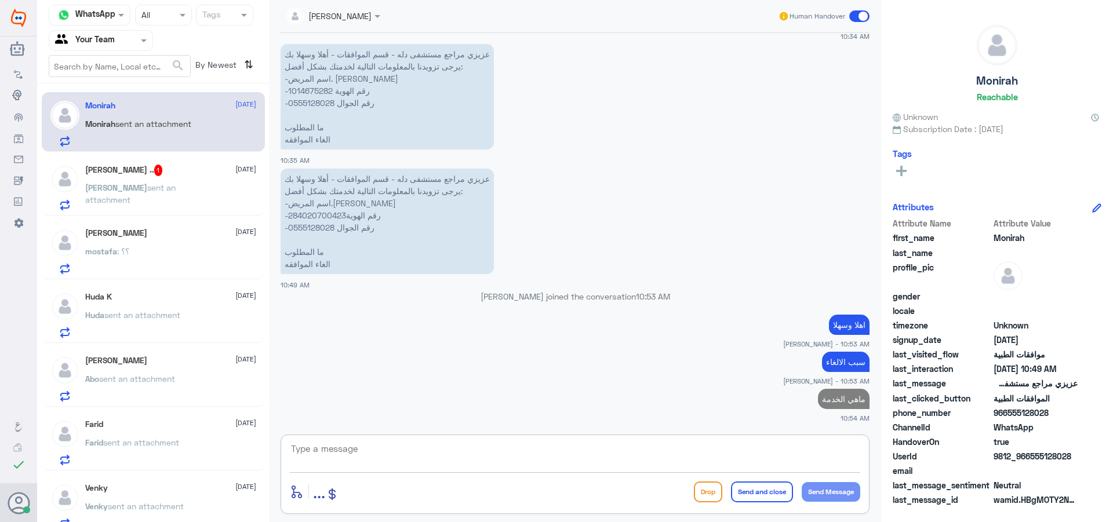
click at [156, 188] on span "sent an attachment" at bounding box center [130, 194] width 90 height 22
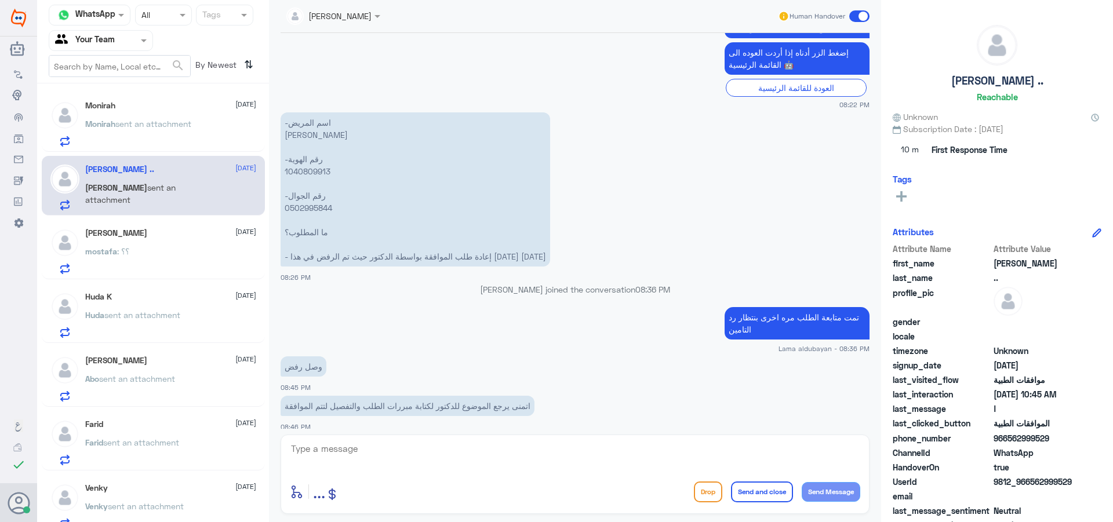
scroll to position [196, 0]
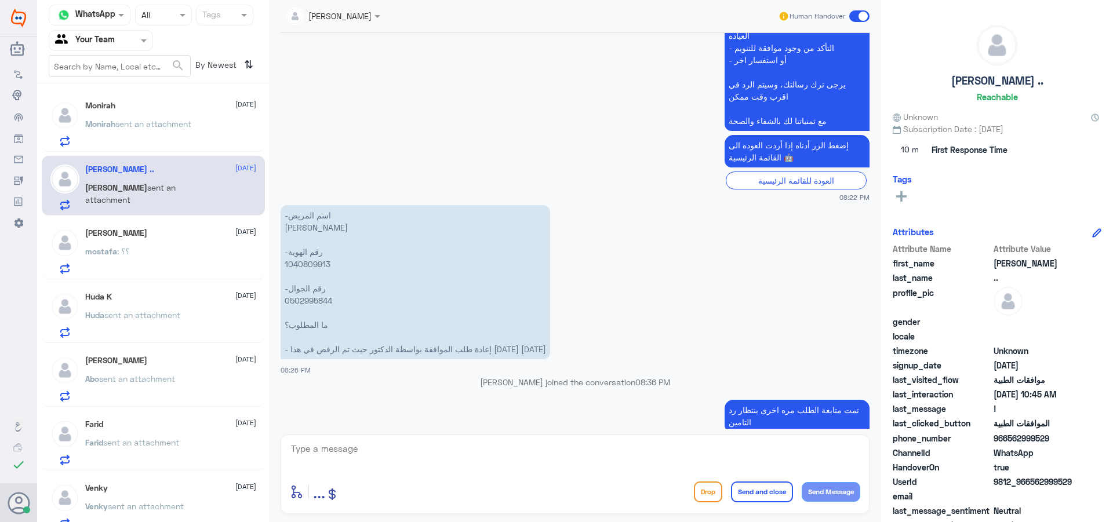
click at [324, 264] on p "-اسم المريض [PERSON_NAME] -رقم الهوية 1040809913 -رقم الجوال 0502995844 ما المط…" at bounding box center [416, 282] width 270 height 154
drag, startPoint x: 384, startPoint y: 459, endPoint x: 480, endPoint y: 485, distance: 99.9
click at [387, 462] on textarea at bounding box center [575, 455] width 571 height 28
type textarea "ابرة ؟"
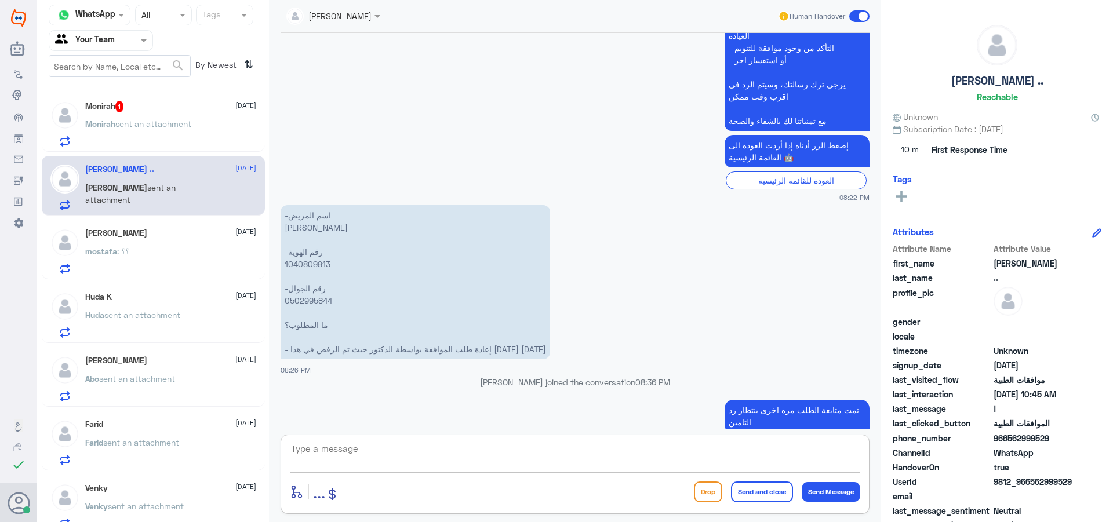
scroll to position [1277, 0]
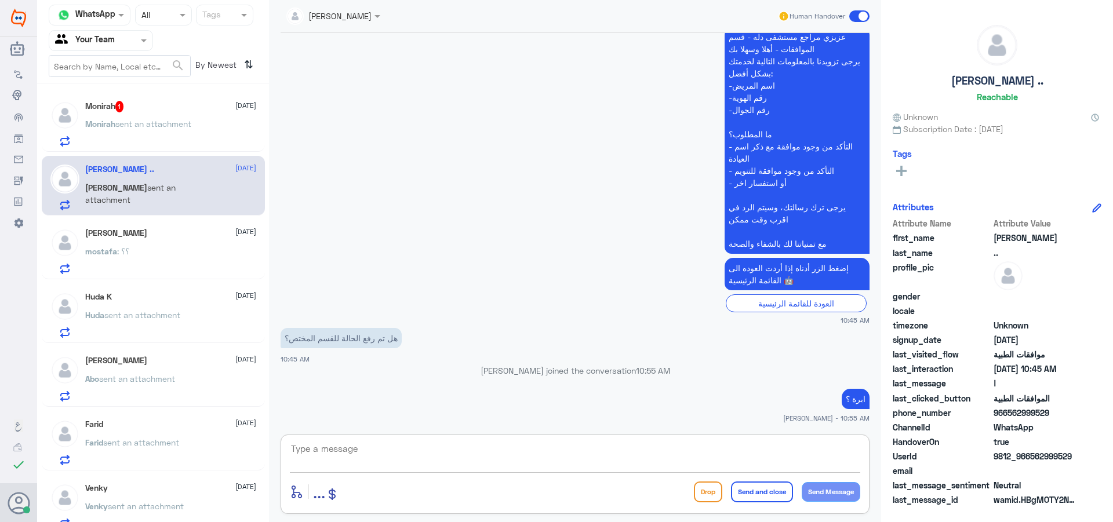
click at [499, 455] on textarea at bounding box center [575, 455] width 571 height 28
type textarea "زودني برقم الموافقة وتوضيح الخدمان من فضلك"
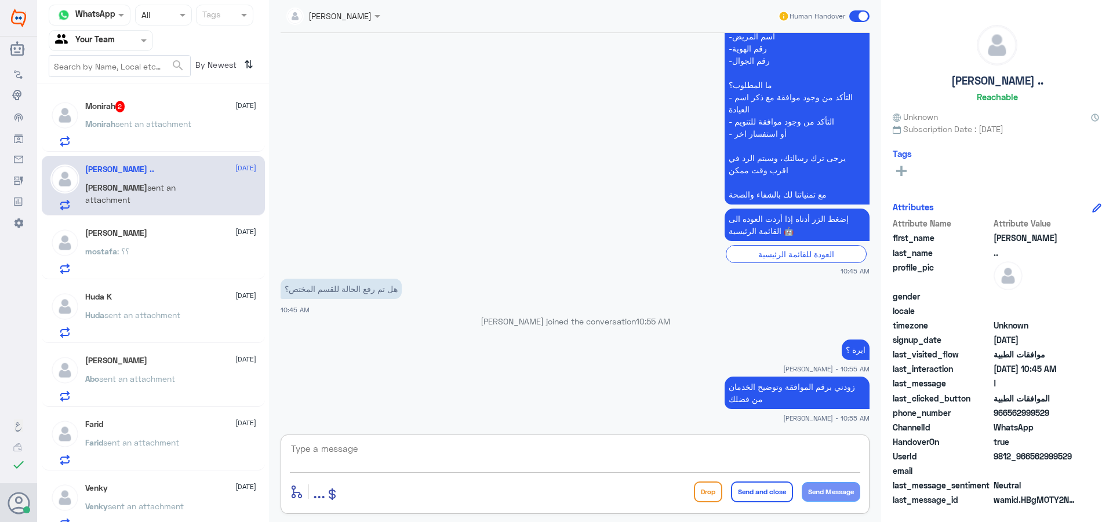
click at [194, 156] on div "[PERSON_NAME] .. [DATE] [PERSON_NAME] sent an attachment" at bounding box center [153, 186] width 223 height 60
drag, startPoint x: 195, startPoint y: 146, endPoint x: 163, endPoint y: 106, distance: 51.2
click at [194, 141] on div "Monirah 2 [DATE] [PERSON_NAME] sent an attachment" at bounding box center [153, 122] width 223 height 60
click at [159, 109] on div "Monirah 2 [DATE]" at bounding box center [170, 107] width 171 height 12
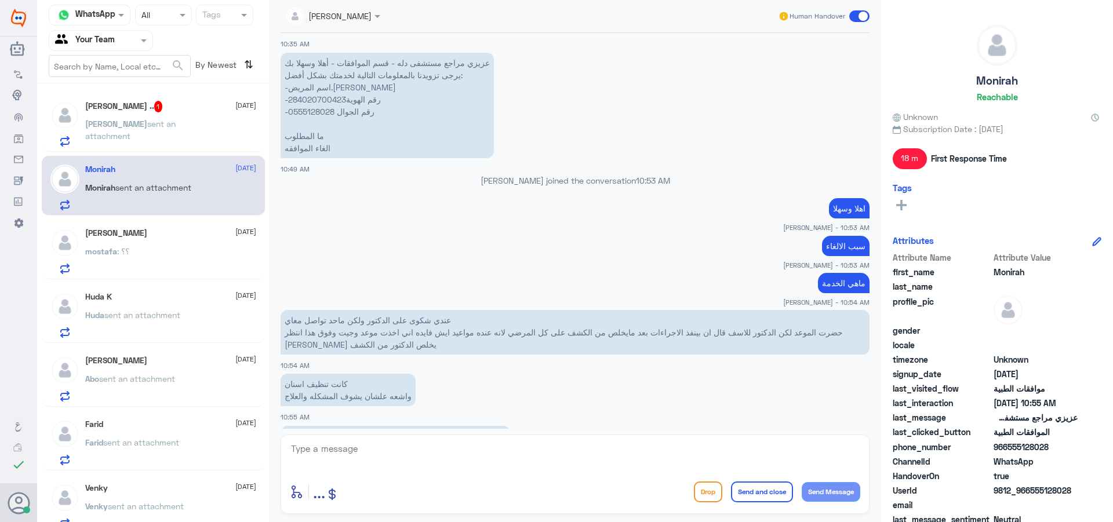
scroll to position [1132, 0]
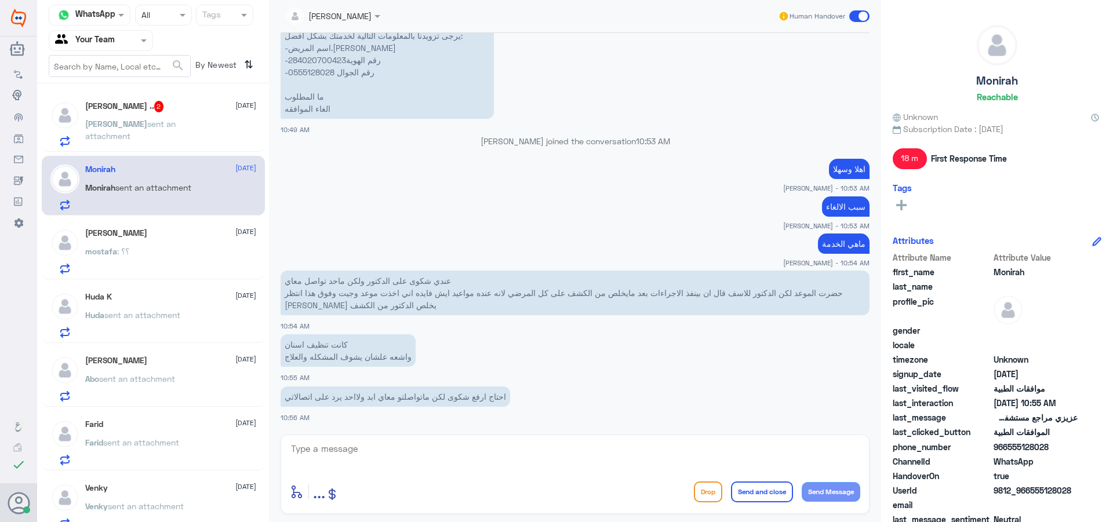
click at [137, 96] on div "[PERSON_NAME] .. 2 [DATE] [PERSON_NAME] sent an attachment" at bounding box center [153, 122] width 223 height 60
click at [181, 75] on nav "Channel WhatsApp Status × All Tags Agent Filter Your Team search By Newest ⇅" at bounding box center [153, 44] width 232 height 79
drag, startPoint x: 191, startPoint y: 136, endPoint x: 53, endPoint y: 77, distance: 150.4
click at [191, 135] on div "[PERSON_NAME] sent an attachment" at bounding box center [170, 134] width 171 height 26
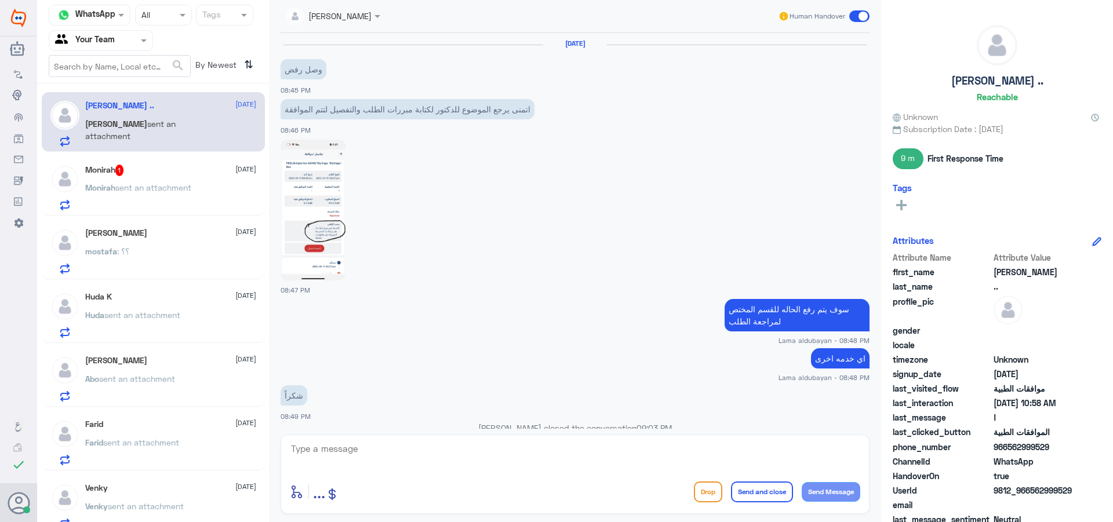
scroll to position [961, 0]
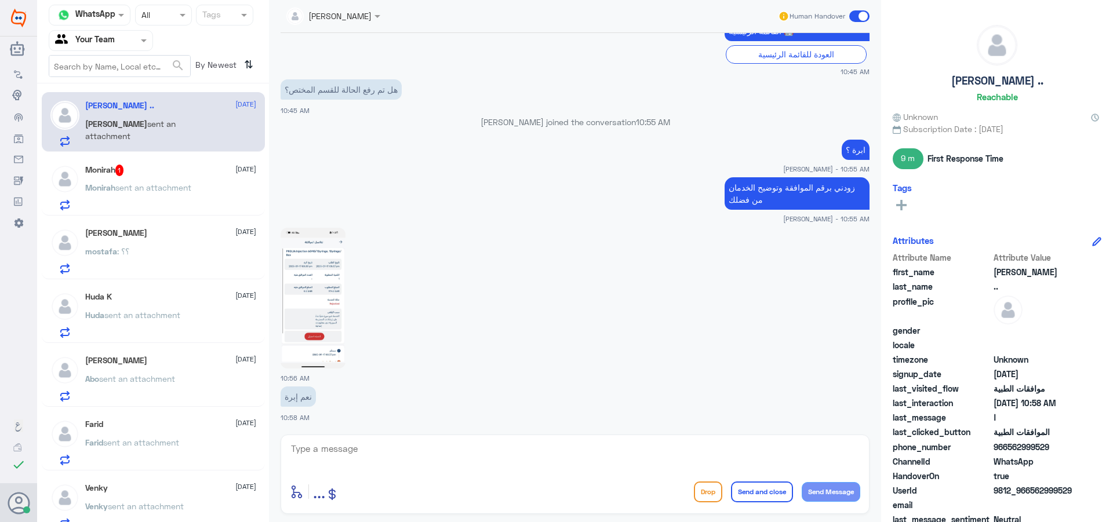
click at [165, 175] on div "Monirah 1 [DATE]" at bounding box center [170, 171] width 171 height 12
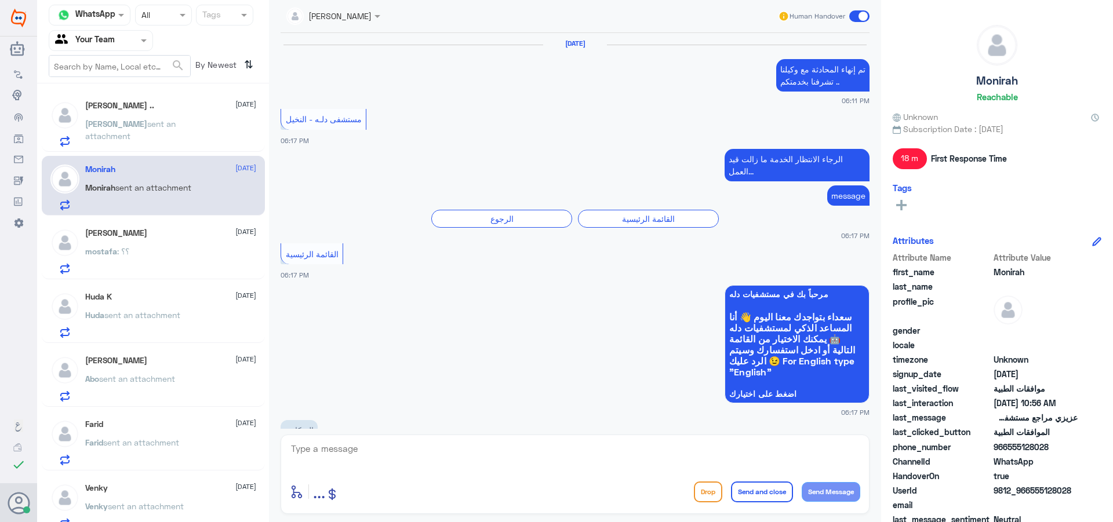
scroll to position [1092, 0]
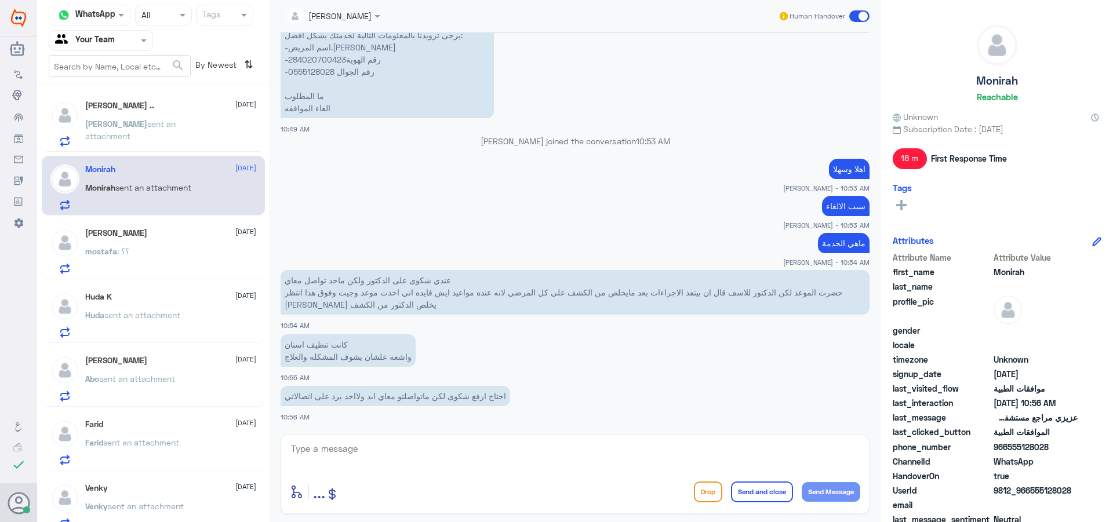
click at [174, 137] on p "[PERSON_NAME] sent an attachment" at bounding box center [150, 132] width 130 height 29
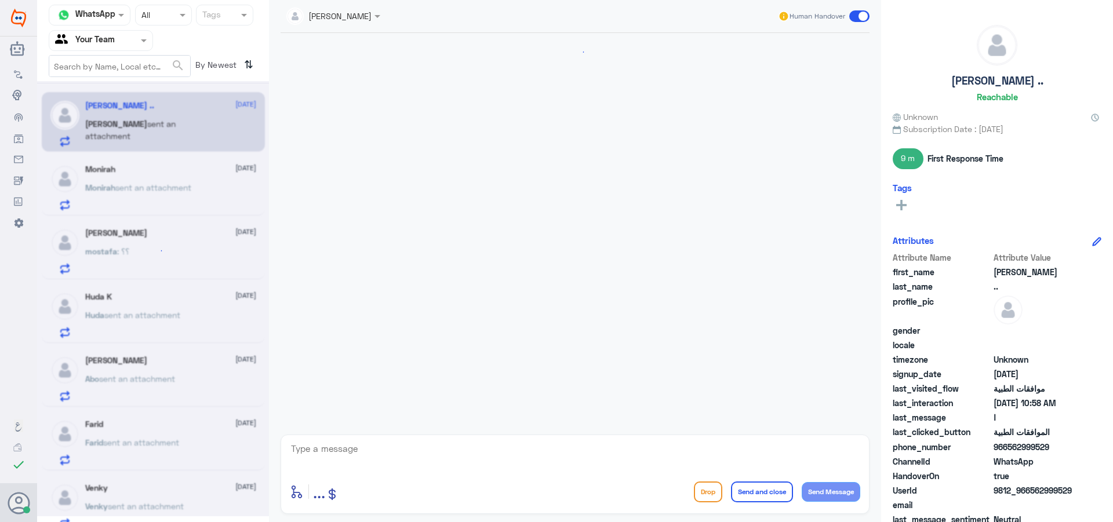
scroll to position [961, 0]
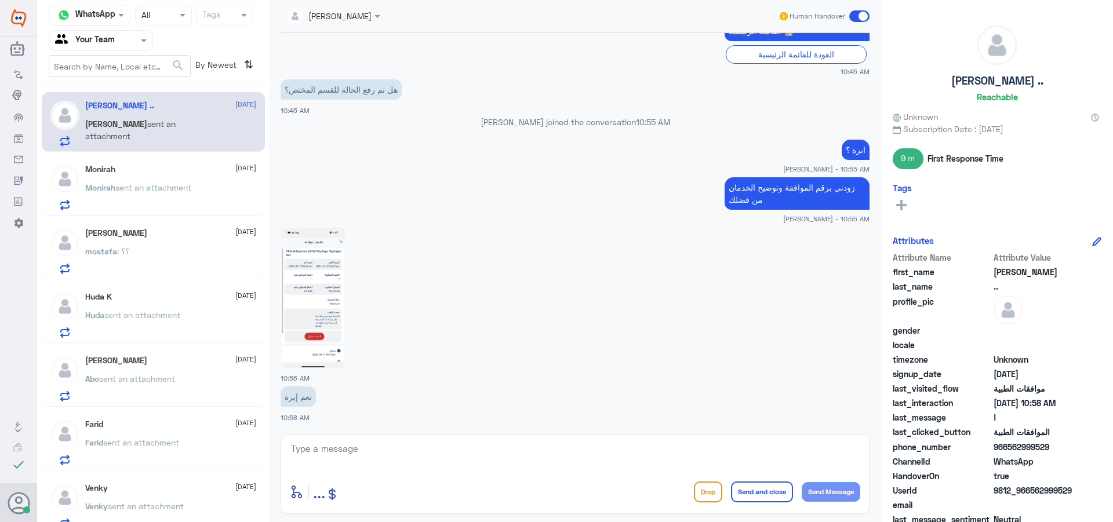
click at [343, 464] on textarea at bounding box center [575, 455] width 571 height 28
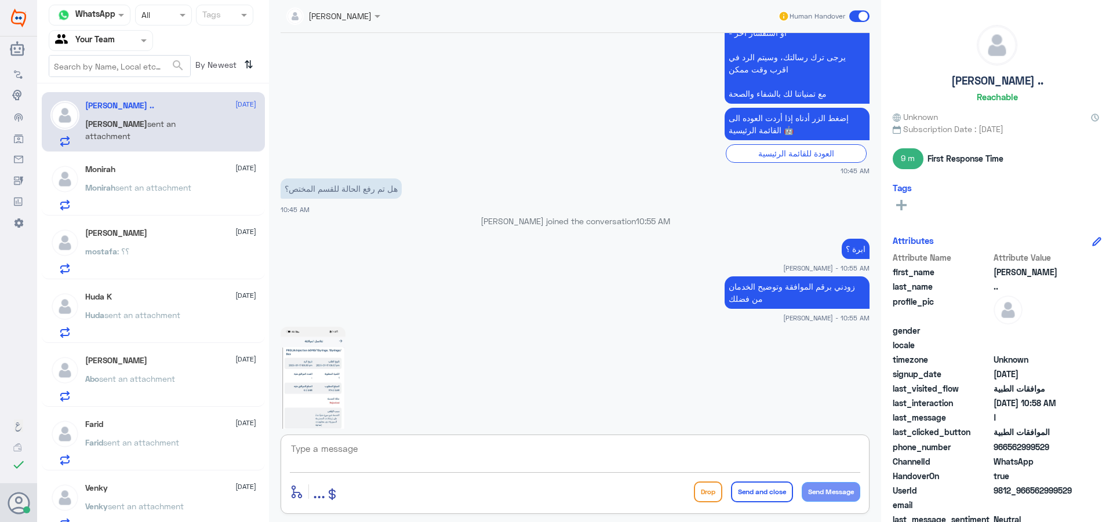
scroll to position [845, 0]
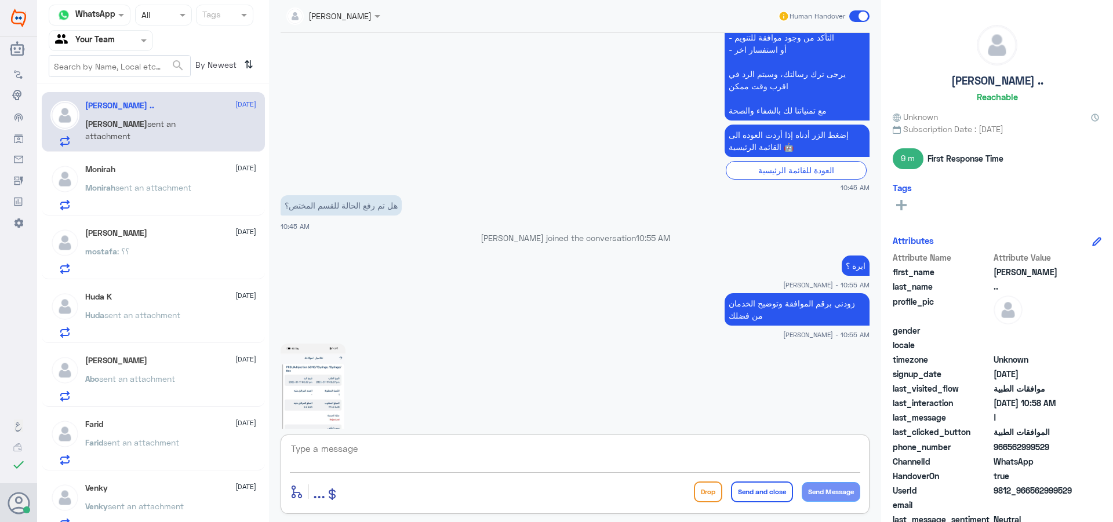
click at [321, 362] on img at bounding box center [313, 414] width 65 height 141
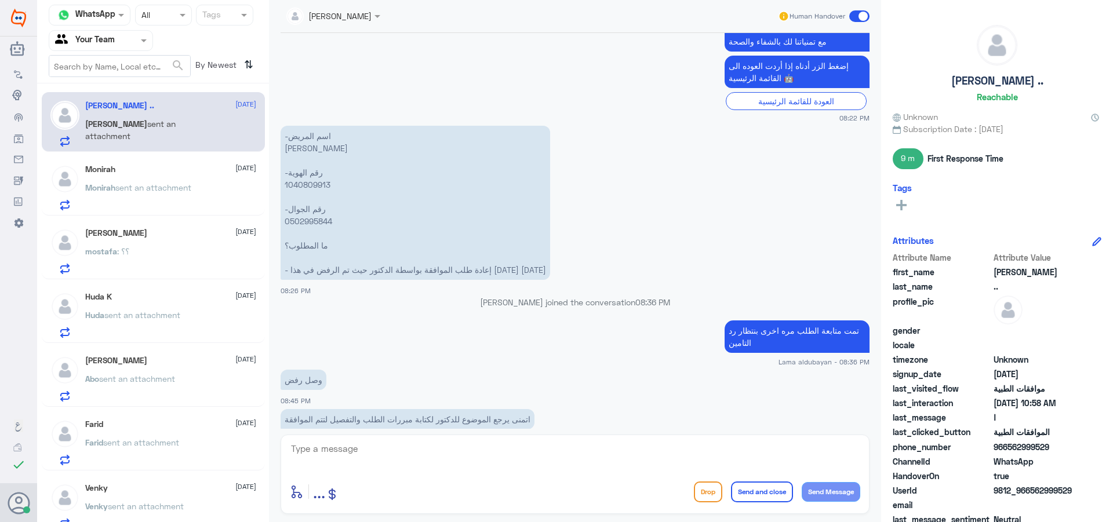
scroll to position [467, 0]
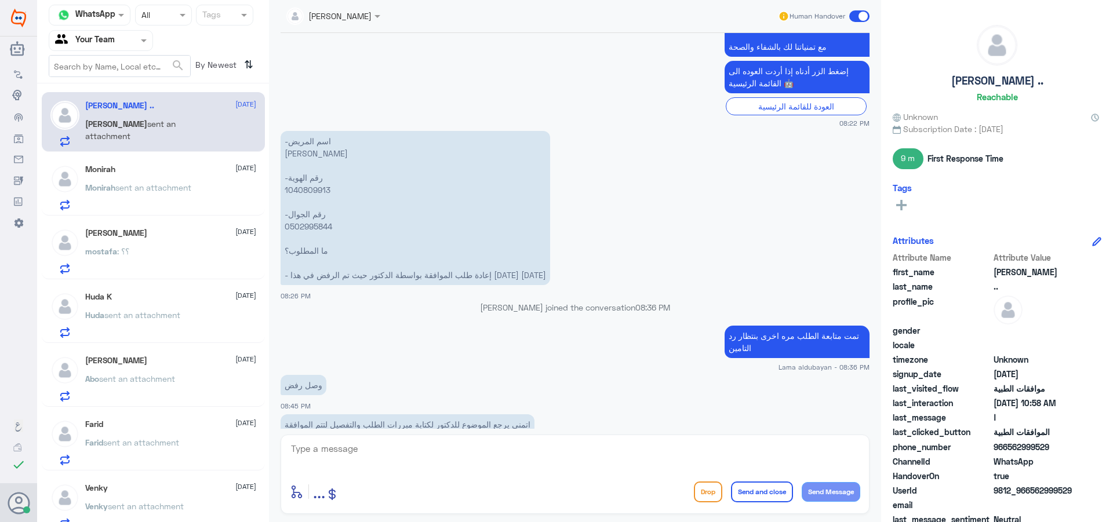
click at [315, 189] on p "-اسم المريض [PERSON_NAME] -رقم الهوية 1040809913 -رقم الجوال 0502995844 ما المط…" at bounding box center [416, 208] width 270 height 154
drag, startPoint x: 315, startPoint y: 189, endPoint x: 308, endPoint y: 180, distance: 11.3
click at [315, 188] on p "-اسم المريض [PERSON_NAME] -رقم الهوية 1040809913 -رقم الجوال 0502995844 ما المط…" at bounding box center [416, 208] width 270 height 154
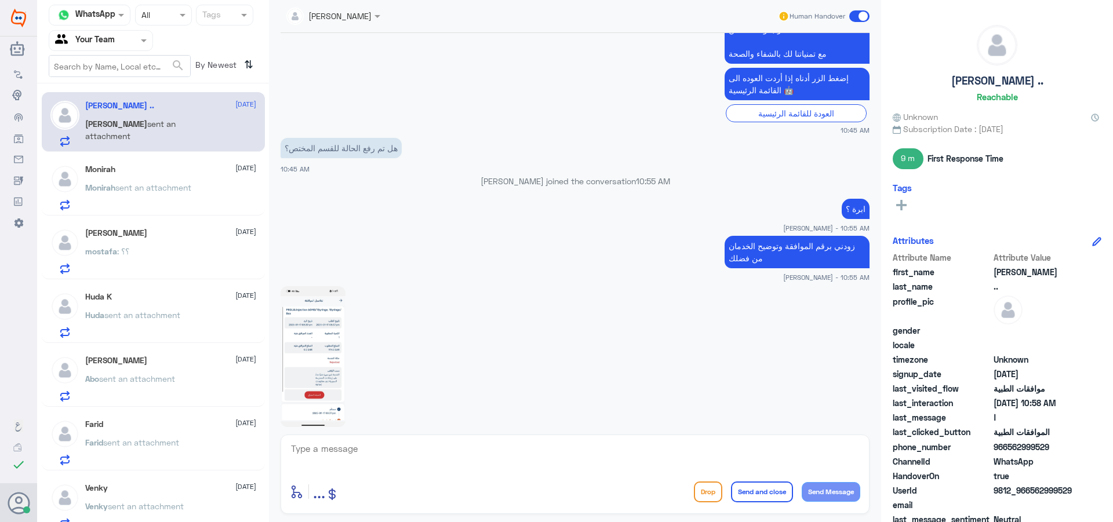
scroll to position [1744, 0]
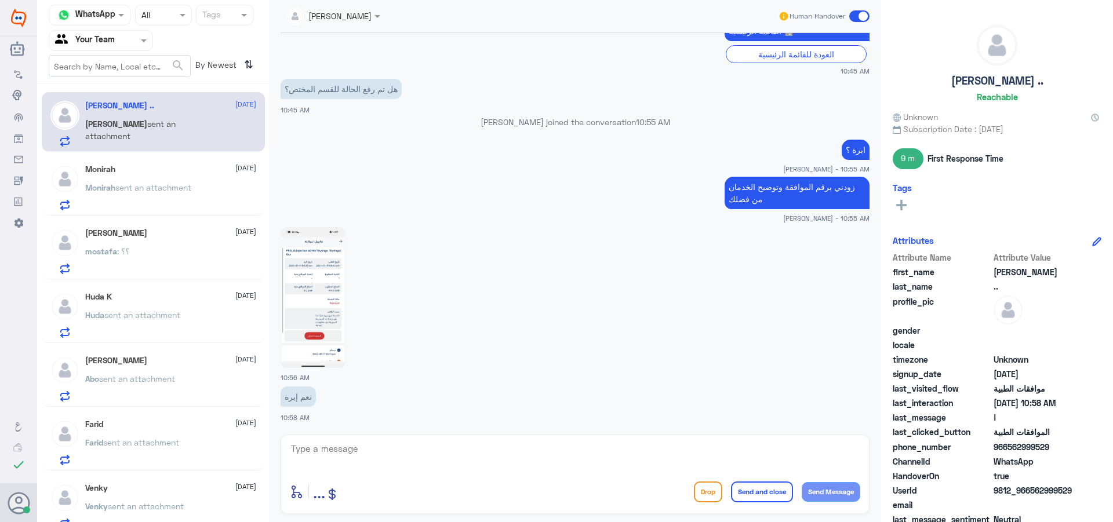
drag, startPoint x: 357, startPoint y: 459, endPoint x: 373, endPoint y: 456, distance: 16.4
click at [357, 458] on textarea at bounding box center [575, 455] width 571 height 28
type textarea "j"
type textarea "تم متابعة طلبك"
